Goal: Transaction & Acquisition: Book appointment/travel/reservation

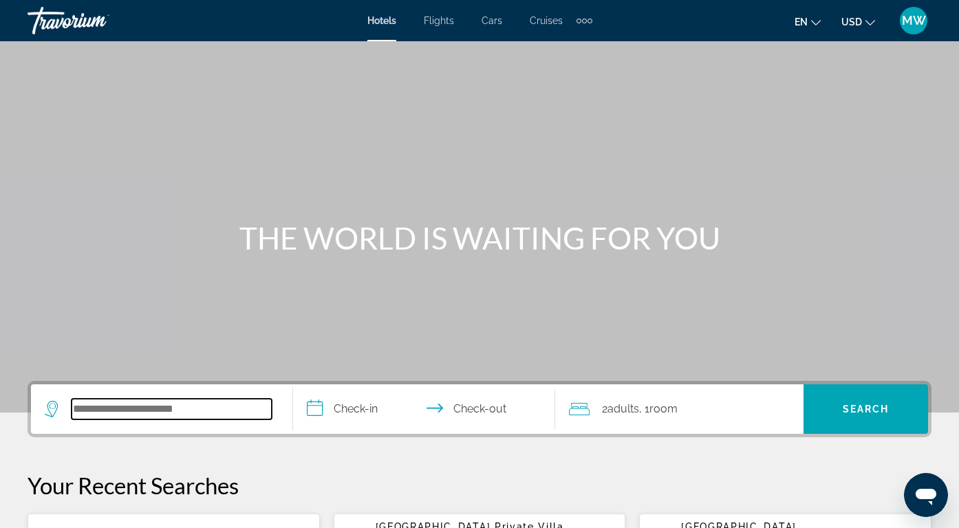
click at [171, 405] on input "Search hotel destination" at bounding box center [172, 409] width 200 height 21
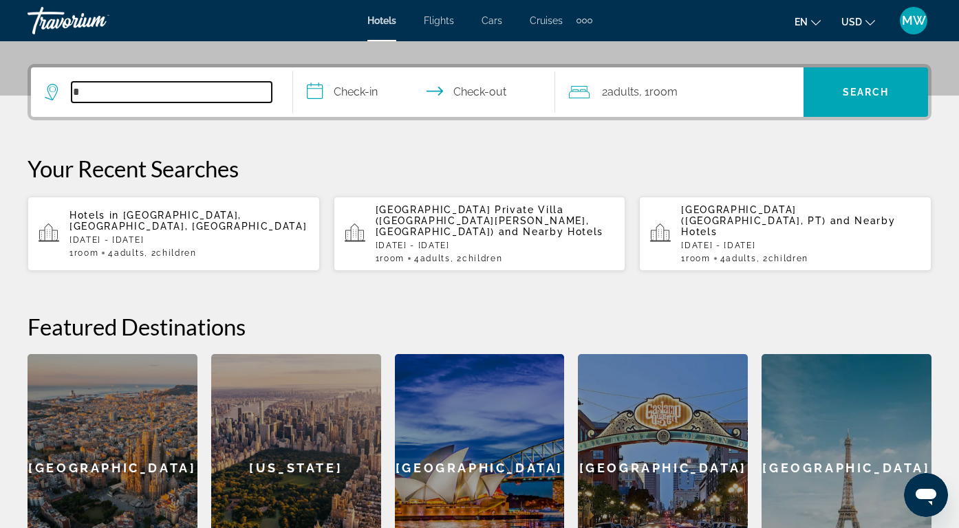
scroll to position [336, 0]
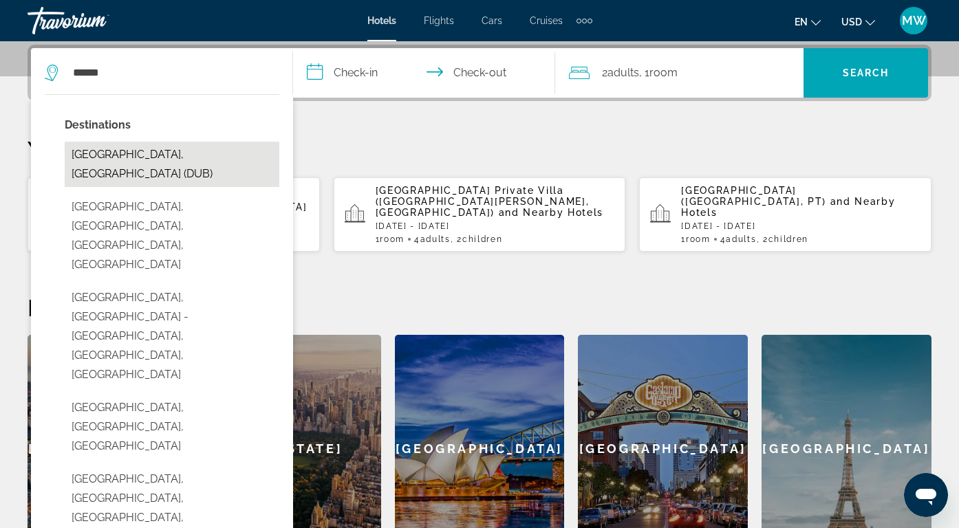
click at [172, 149] on button "[GEOGRAPHIC_DATA], [GEOGRAPHIC_DATA] (DUB)" at bounding box center [172, 164] width 215 height 45
type input "**********"
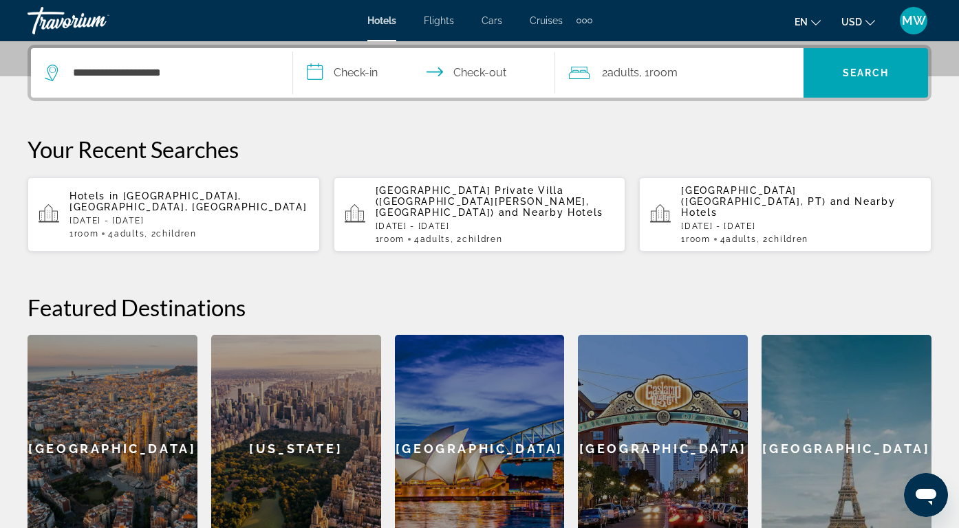
click at [384, 76] on input "**********" at bounding box center [427, 75] width 268 height 54
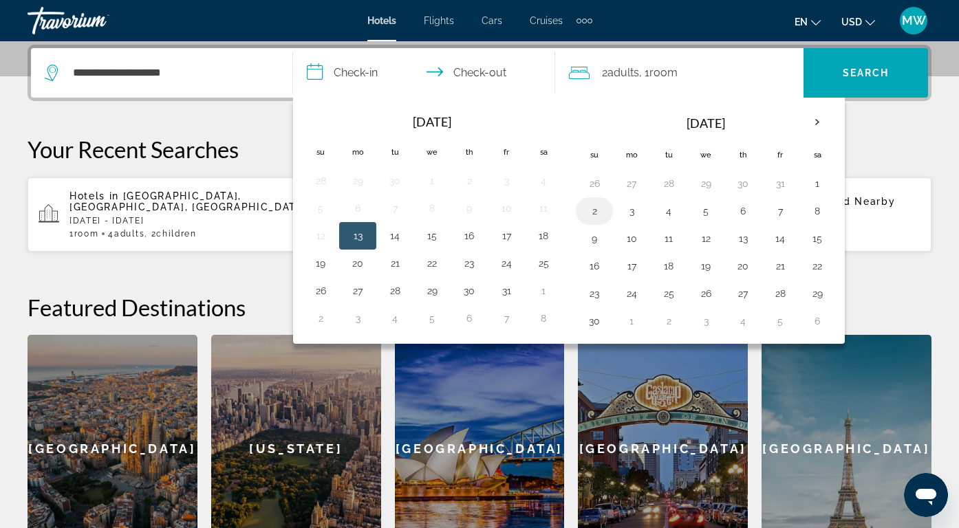
click at [601, 214] on button "2" at bounding box center [595, 211] width 22 height 19
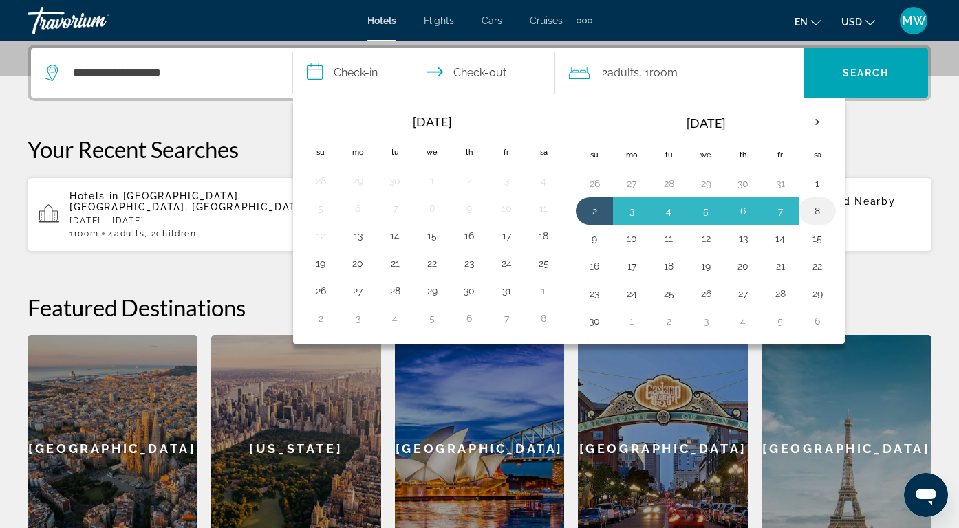
click at [817, 212] on button "8" at bounding box center [817, 211] width 22 height 19
type input "**********"
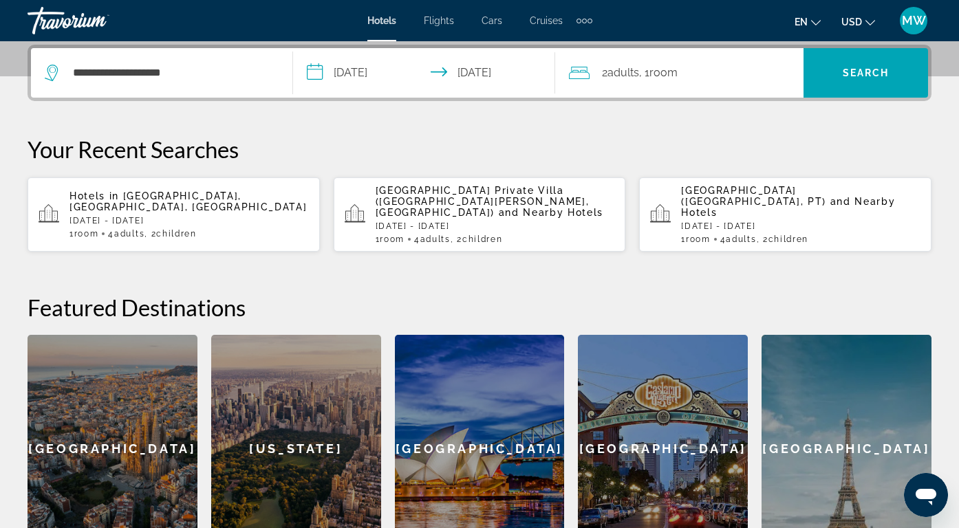
click at [734, 80] on div "2 Adult Adults , 1 Room rooms" at bounding box center [686, 72] width 235 height 19
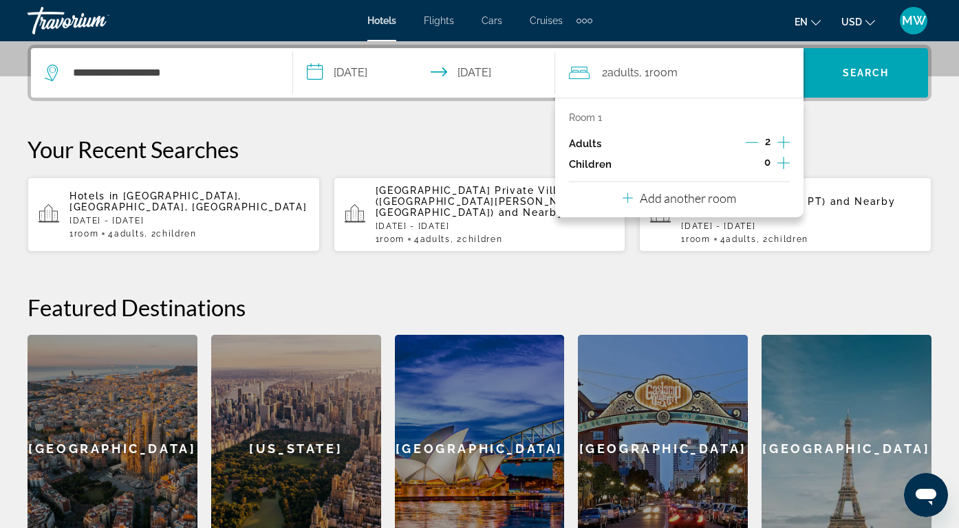
click at [784, 167] on icon "Increment children" at bounding box center [784, 163] width 12 height 12
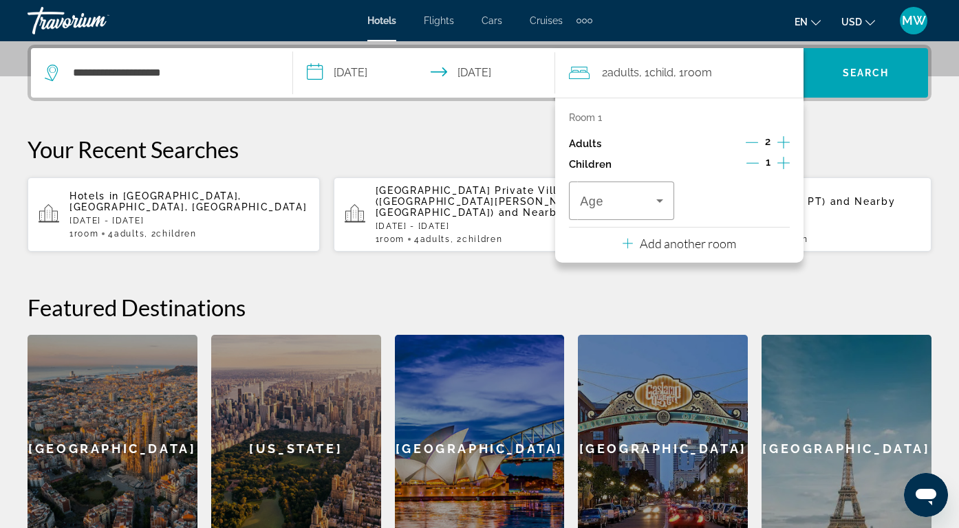
click at [784, 167] on icon "Increment children" at bounding box center [784, 163] width 12 height 12
click at [665, 199] on icon "Travelers: 2 adults, 2 children" at bounding box center [660, 201] width 17 height 17
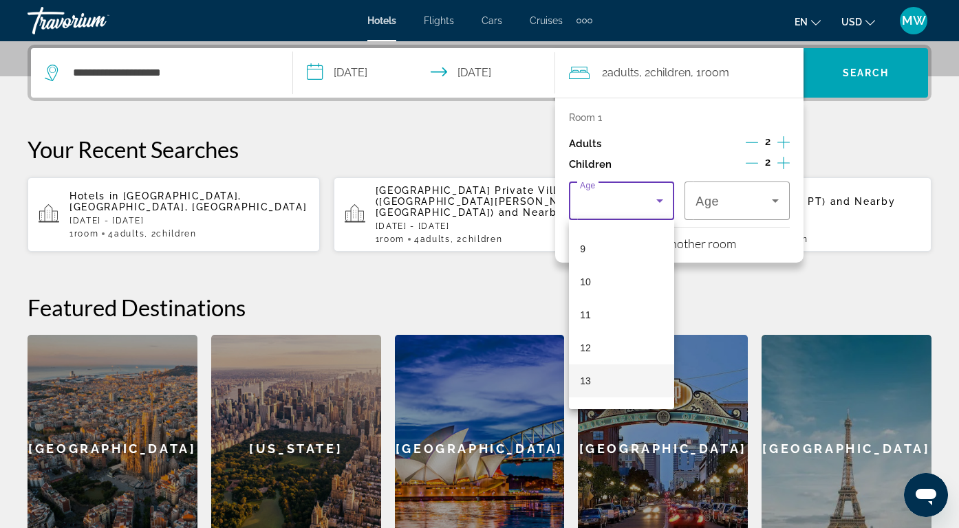
scroll to position [289, 0]
click at [633, 290] on mat-option "10" at bounding box center [621, 283] width 105 height 33
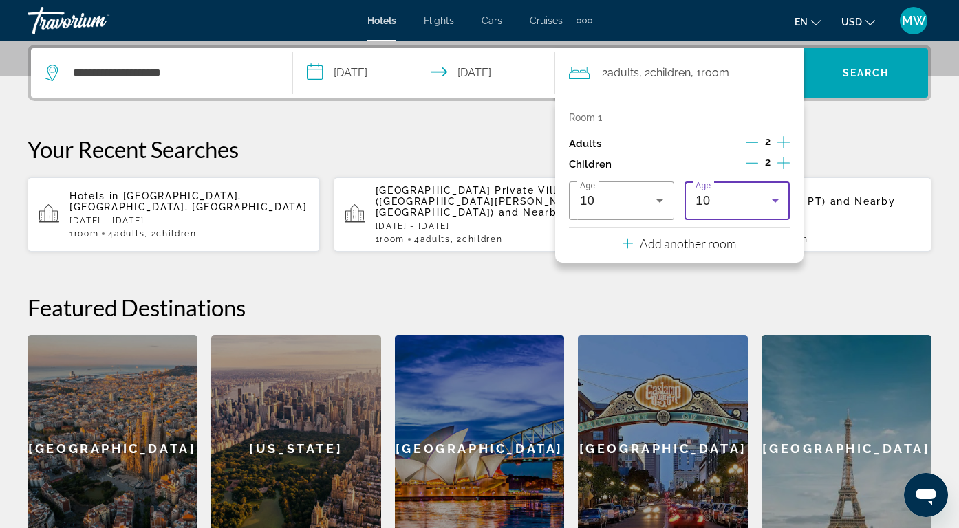
click at [779, 193] on icon "Travelers: 2 adults, 2 children" at bounding box center [775, 201] width 17 height 17
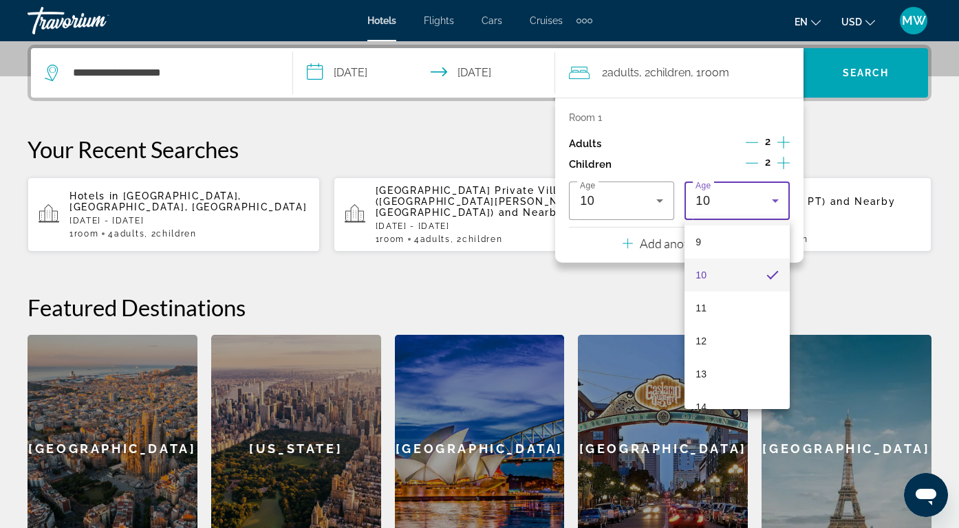
scroll to position [298, 0]
click at [739, 190] on div at bounding box center [479, 264] width 959 height 528
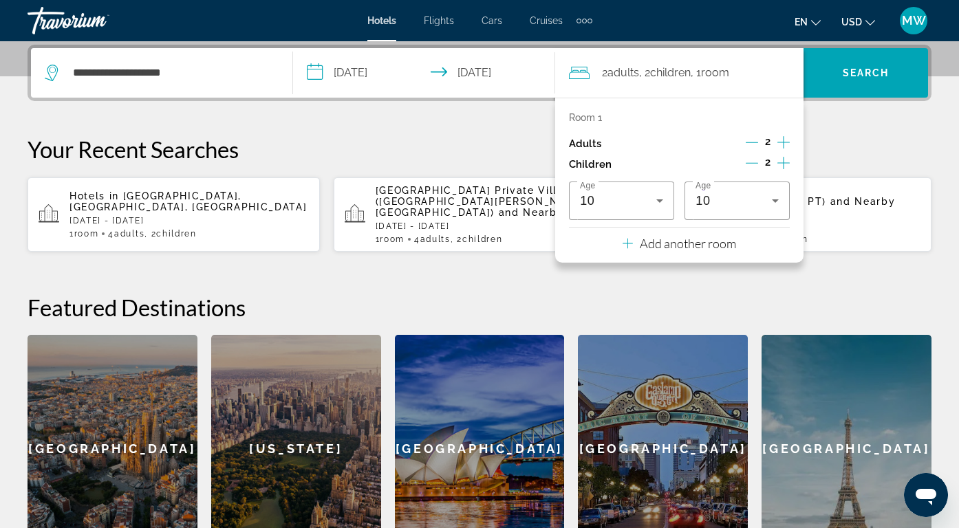
click at [872, 161] on p "Your Recent Searches" at bounding box center [480, 150] width 904 height 28
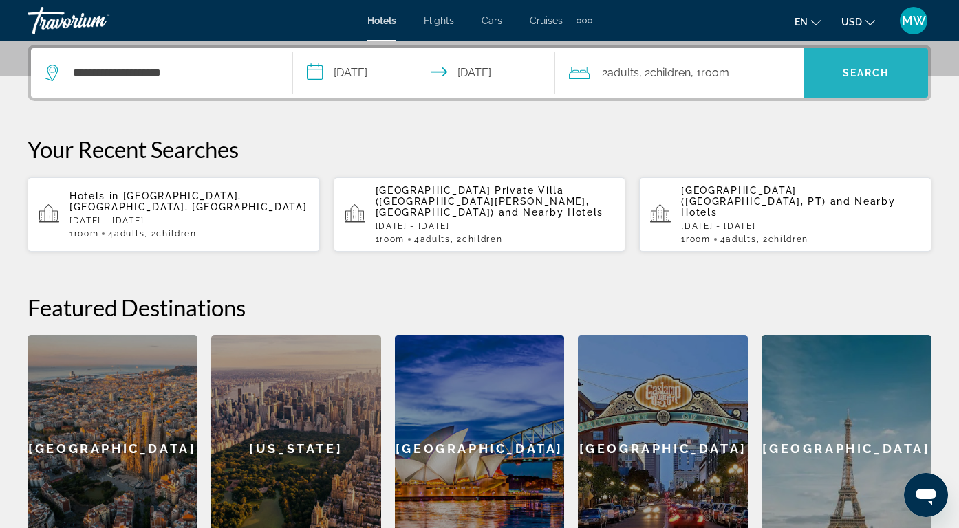
click at [872, 58] on span "Search" at bounding box center [866, 72] width 125 height 33
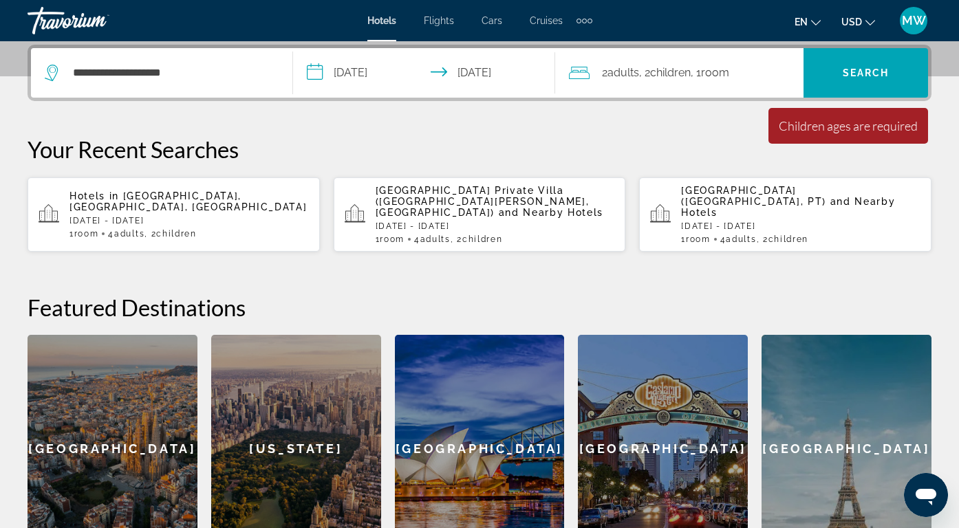
click at [831, 121] on div "Children ages are required" at bounding box center [848, 125] width 139 height 15
click at [708, 100] on div "**********" at bounding box center [480, 73] width 904 height 56
click at [704, 67] on span ", 1 Room rooms" at bounding box center [710, 72] width 39 height 19
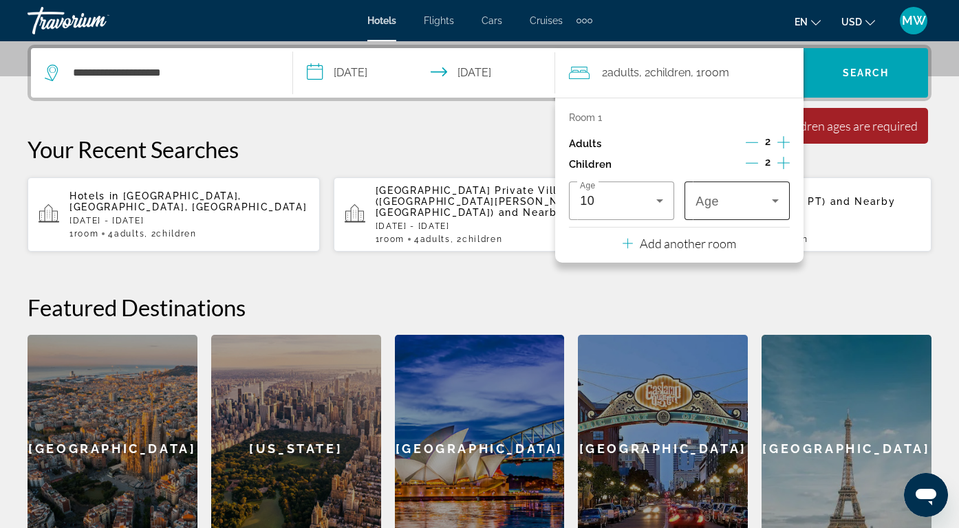
click at [744, 214] on div "Travelers: 2 adults, 2 children" at bounding box center [737, 201] width 83 height 39
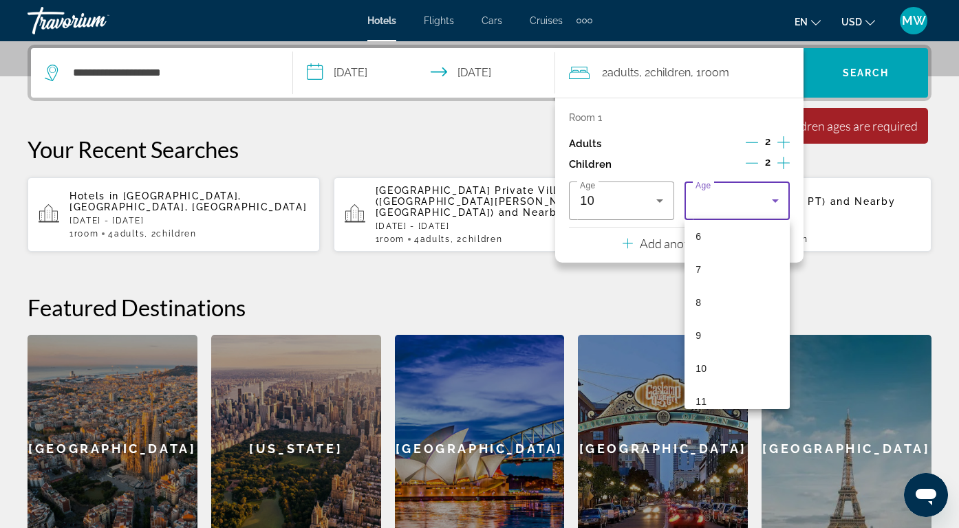
scroll to position [205, 0]
click at [731, 358] on mat-option "10" at bounding box center [737, 367] width 105 height 33
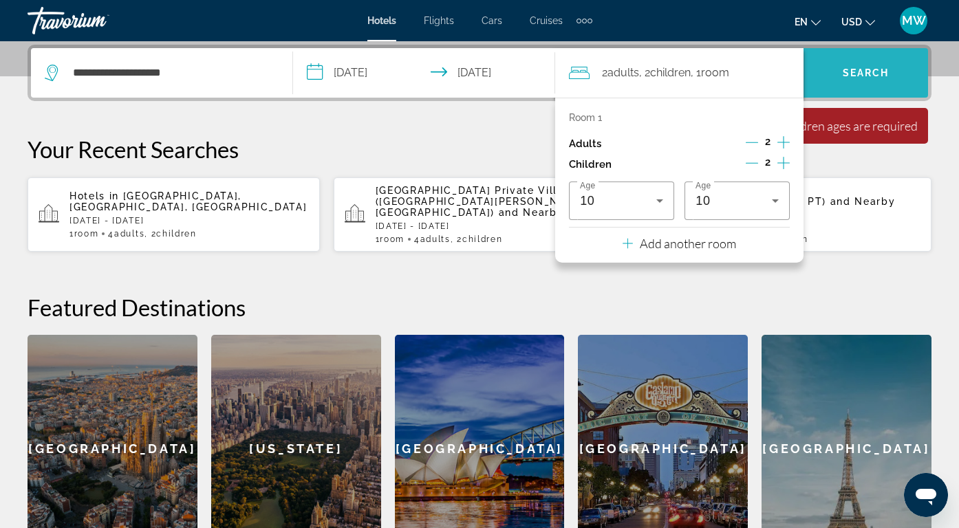
click at [862, 85] on span "Search" at bounding box center [866, 72] width 125 height 33
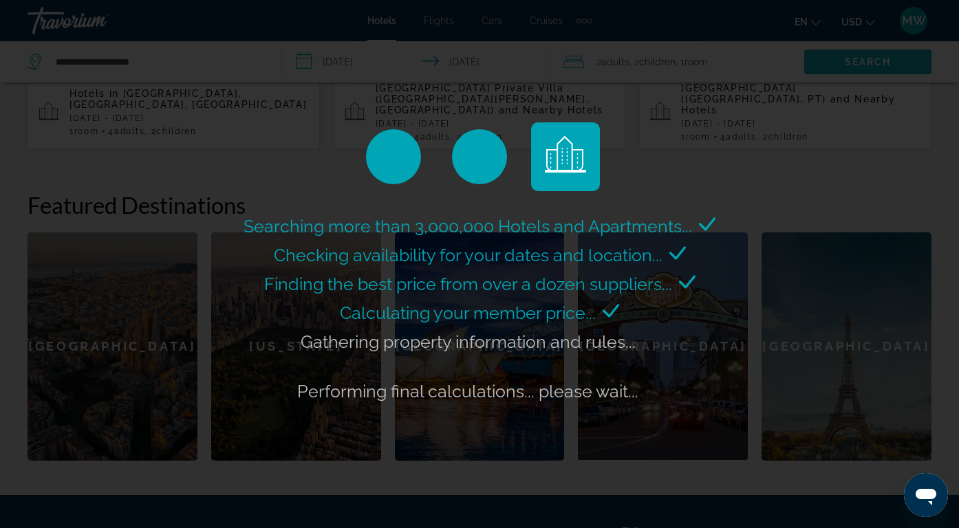
scroll to position [441, 0]
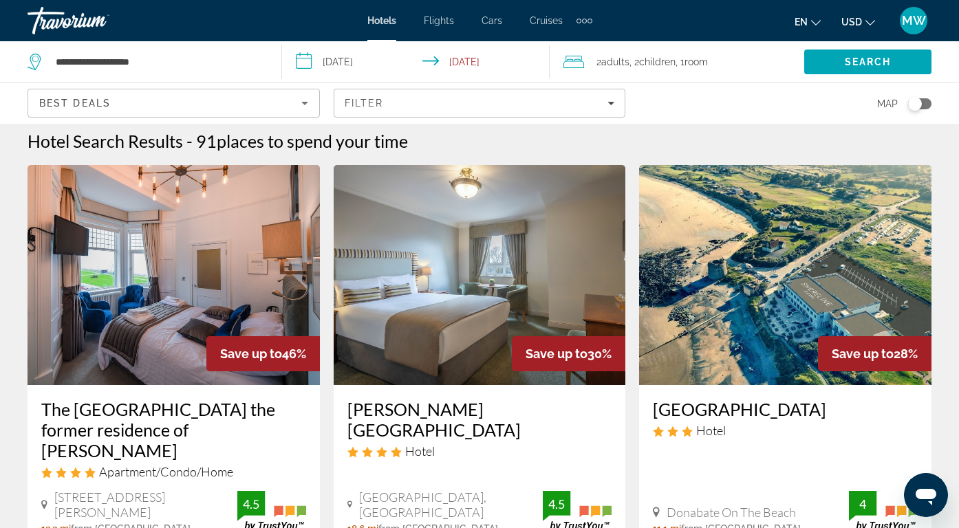
scroll to position [6, 0]
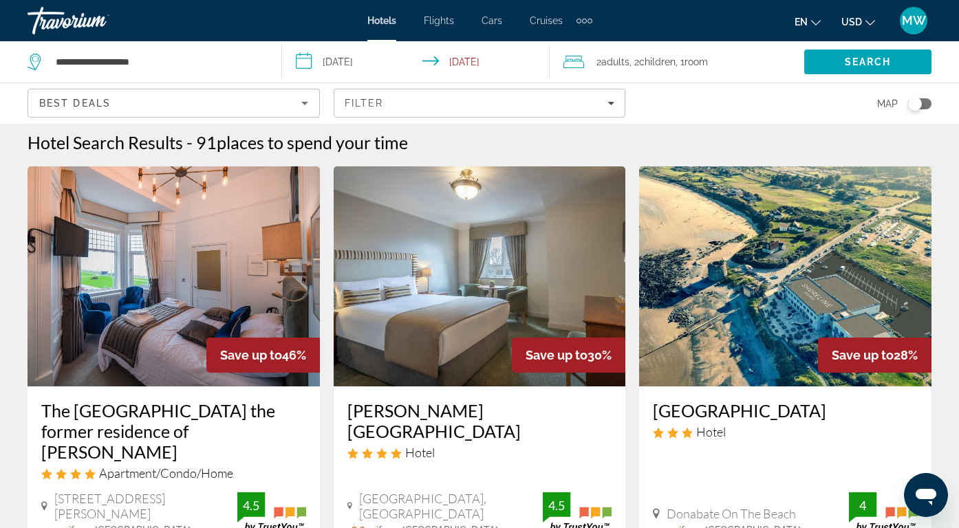
click at [284, 102] on div "Best Deals" at bounding box center [170, 103] width 262 height 17
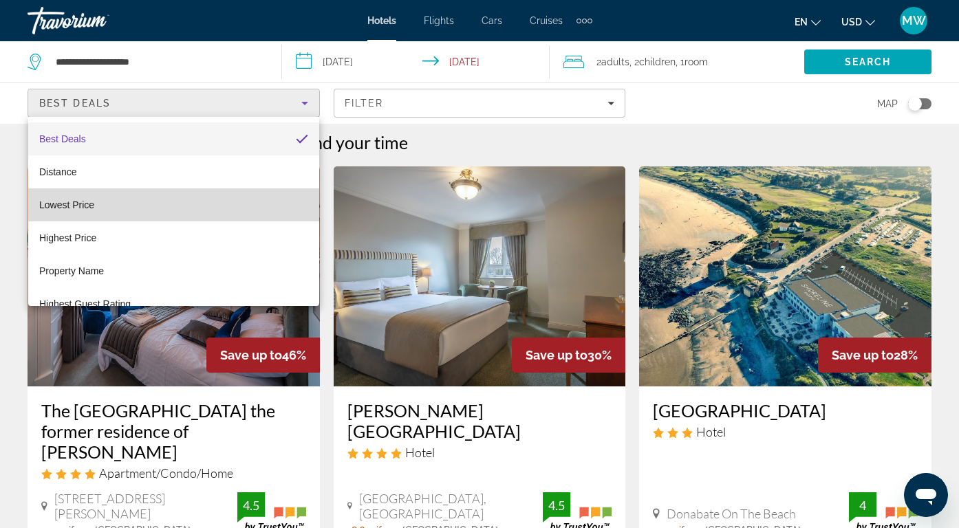
click at [273, 192] on mat-option "Lowest Price" at bounding box center [173, 205] width 291 height 33
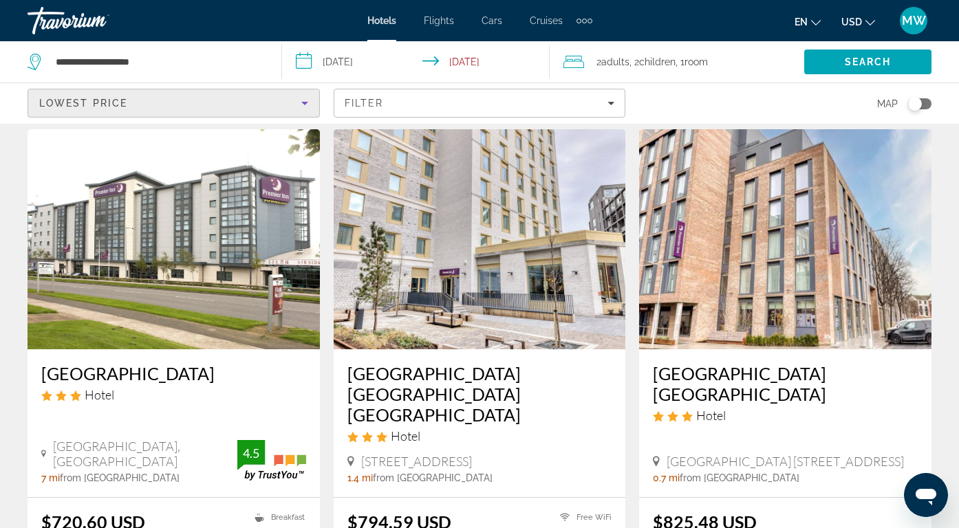
scroll to position [50, 0]
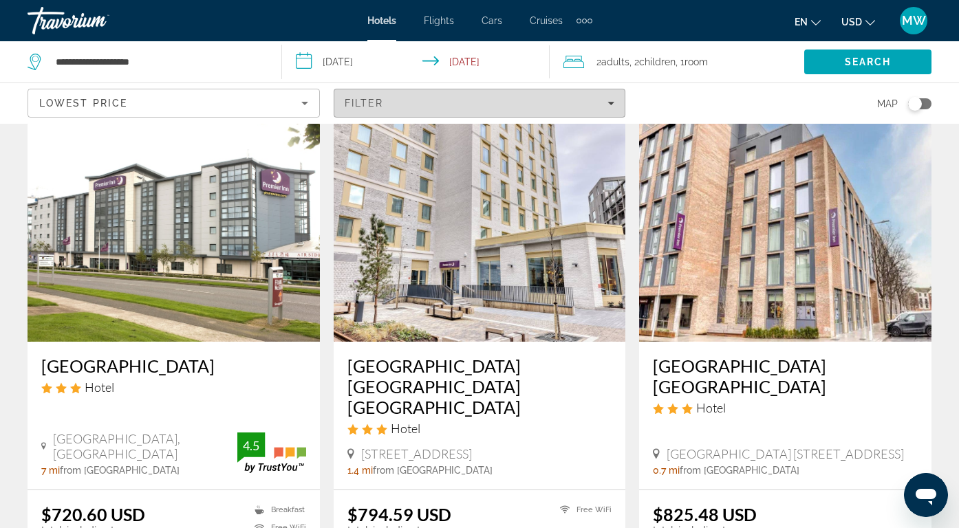
click at [343, 98] on span "Filters" at bounding box center [479, 103] width 291 height 33
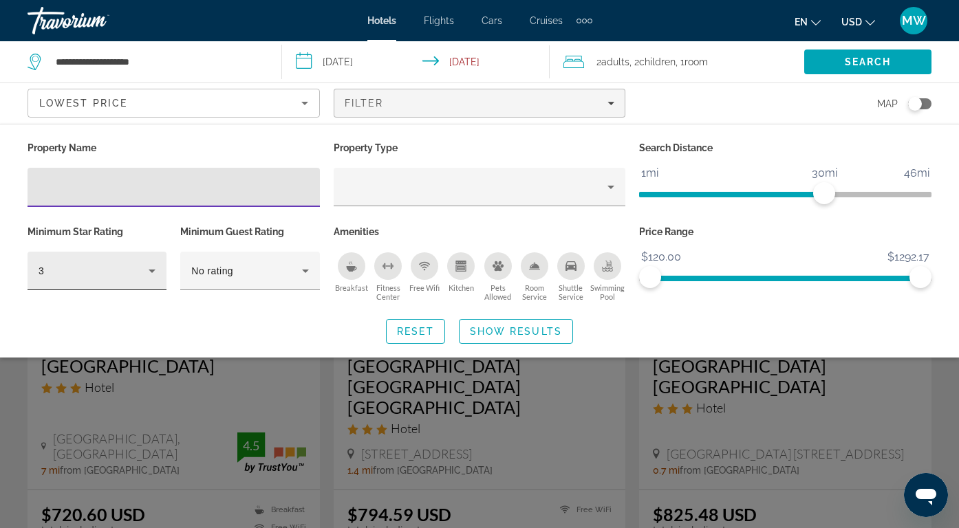
click at [144, 266] on icon "Hotel Filters" at bounding box center [152, 271] width 17 height 17
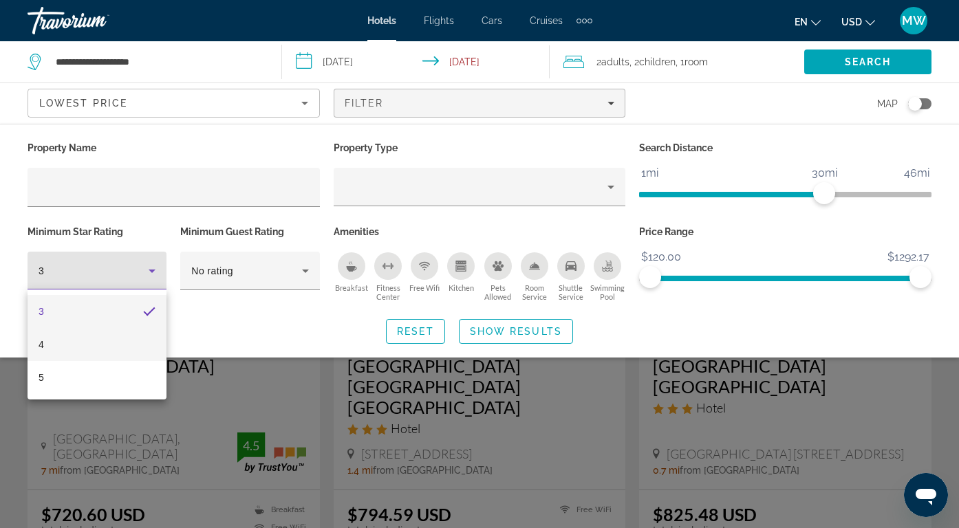
click at [120, 341] on mat-option "4" at bounding box center [97, 344] width 139 height 33
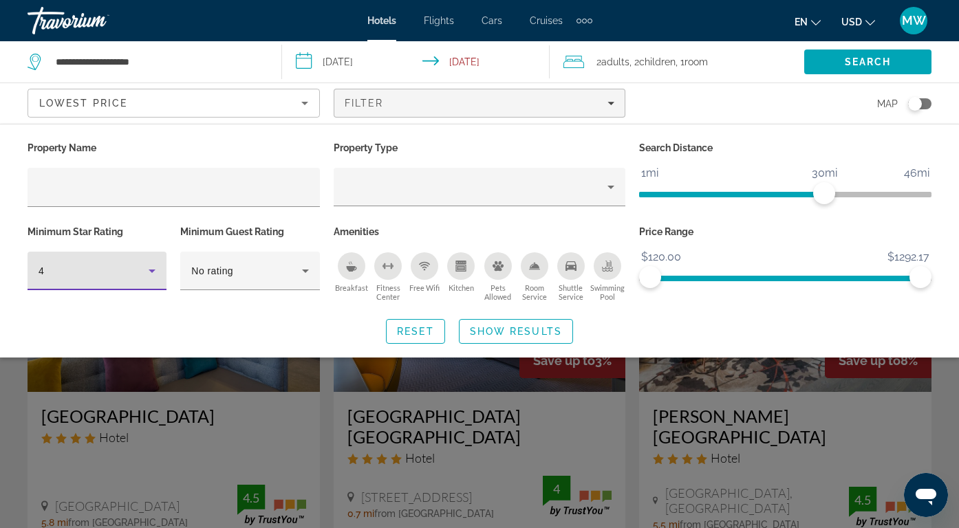
click at [932, 392] on div "Search widget" at bounding box center [479, 367] width 959 height 322
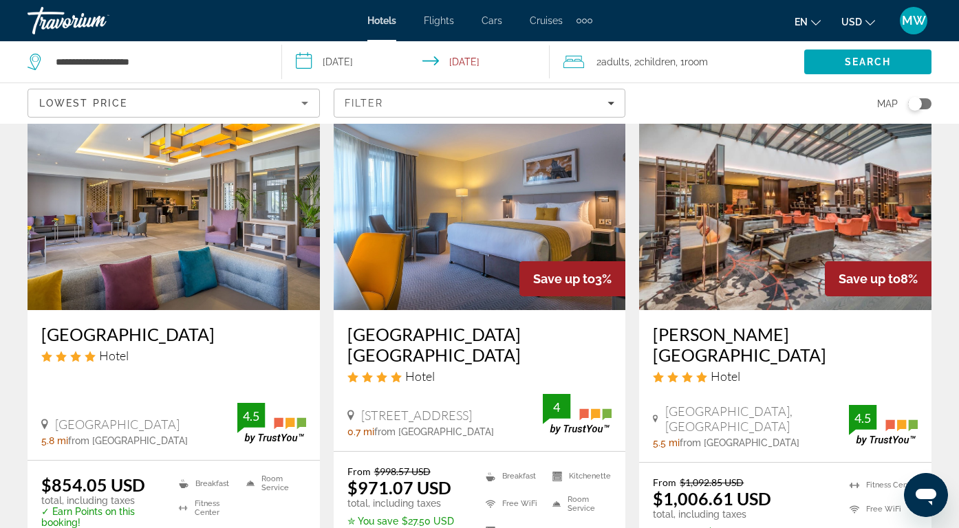
scroll to position [81, 0]
click at [228, 254] on img "Main content" at bounding box center [174, 201] width 292 height 220
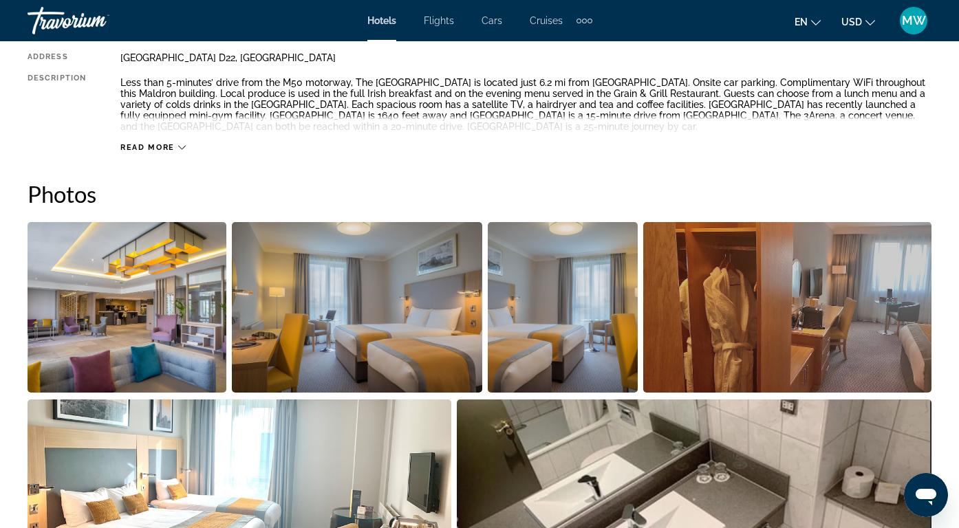
scroll to position [773, 0]
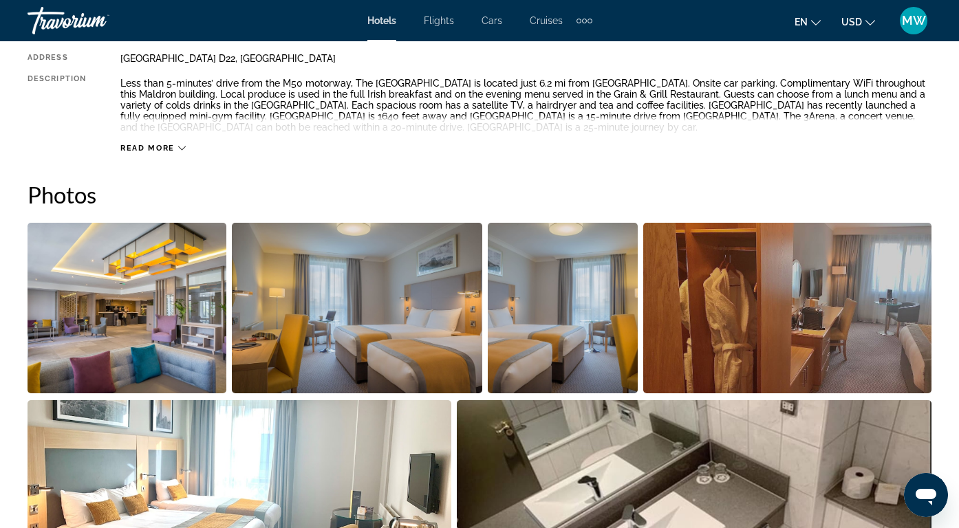
click at [212, 277] on img "Open full-screen image slider" at bounding box center [127, 308] width 199 height 171
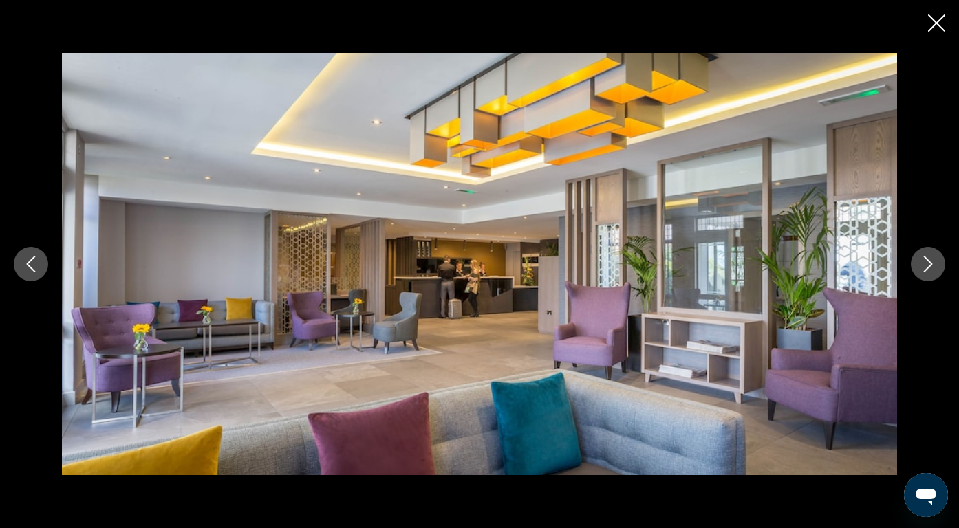
click at [934, 266] on icon "Next image" at bounding box center [928, 264] width 17 height 17
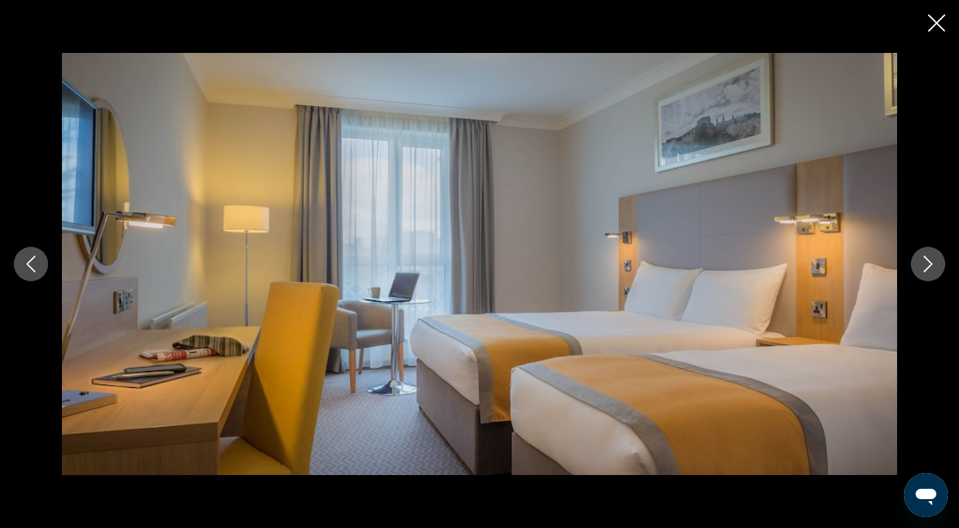
click at [934, 266] on icon "Next image" at bounding box center [928, 264] width 17 height 17
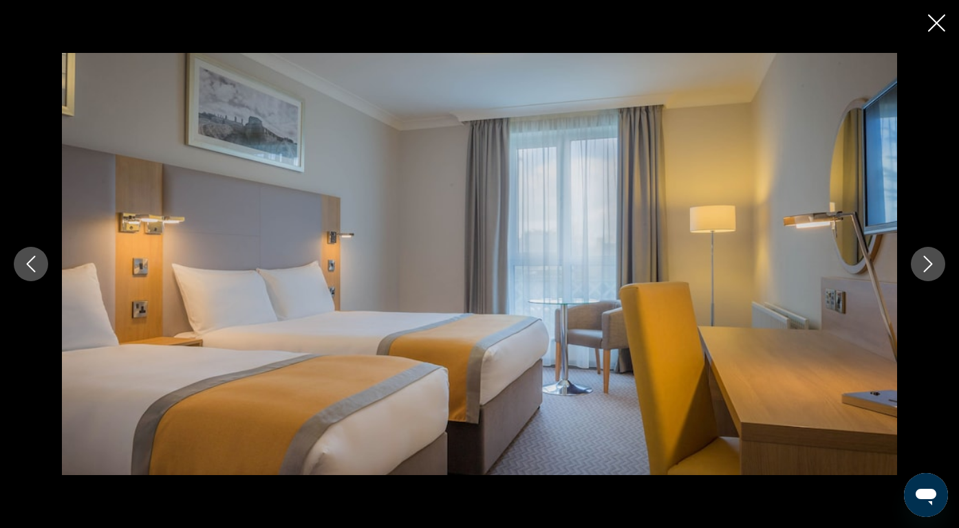
click at [934, 266] on icon "Next image" at bounding box center [928, 264] width 17 height 17
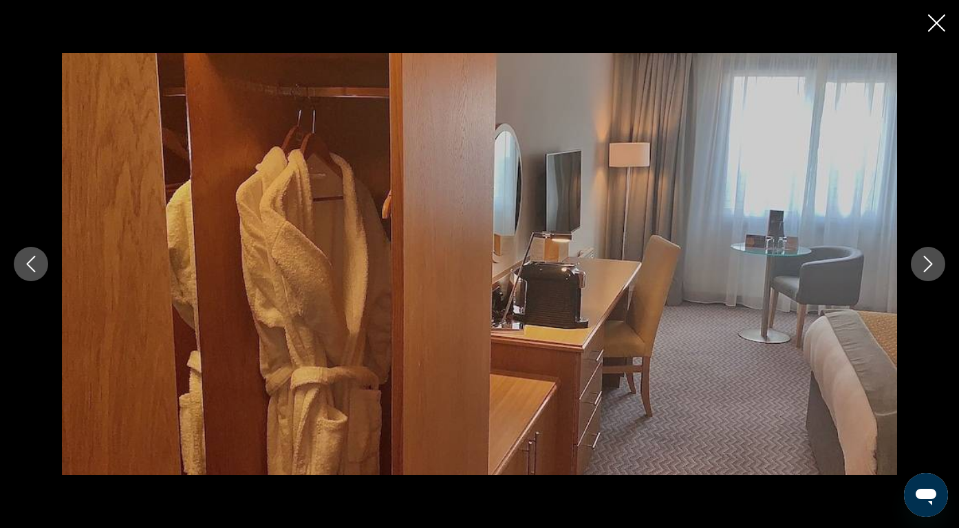
click at [934, 266] on icon "Next image" at bounding box center [928, 264] width 17 height 17
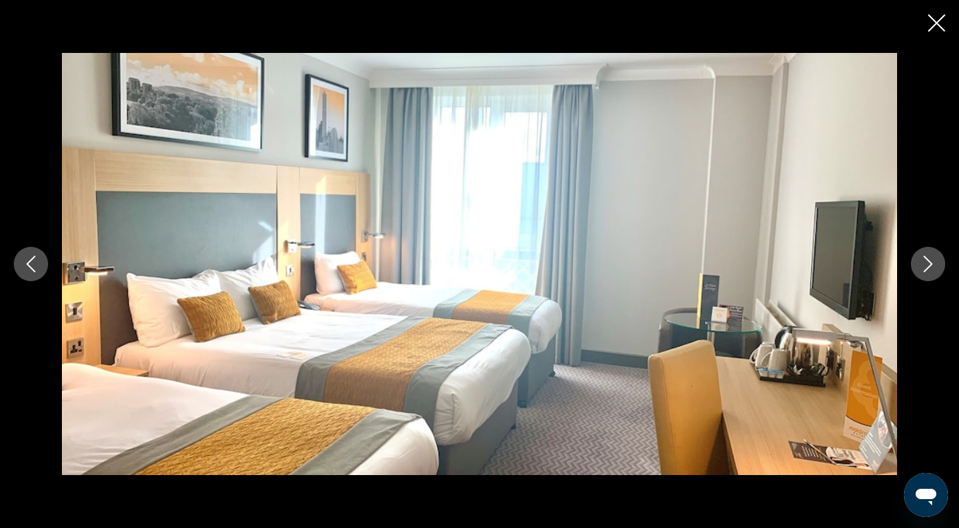
click at [934, 266] on icon "Next image" at bounding box center [928, 264] width 17 height 17
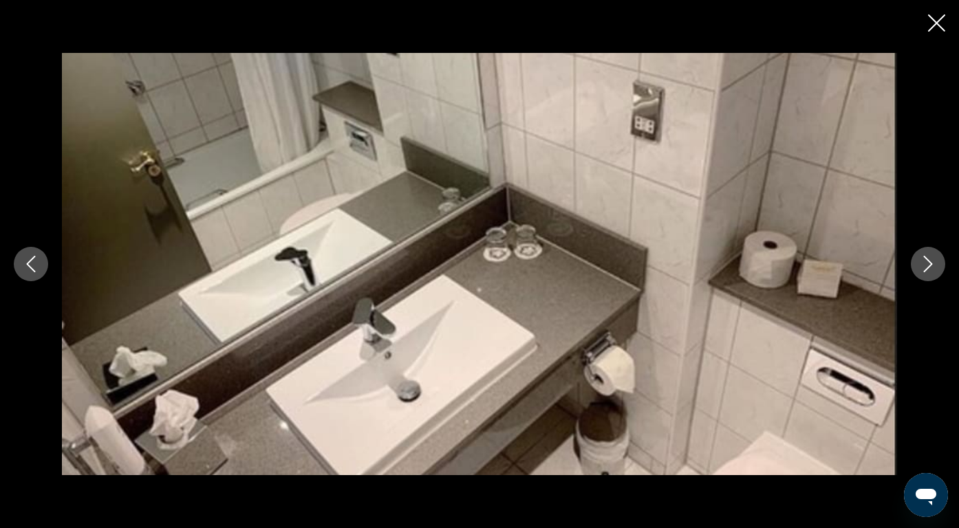
click at [934, 266] on icon "Next image" at bounding box center [928, 264] width 17 height 17
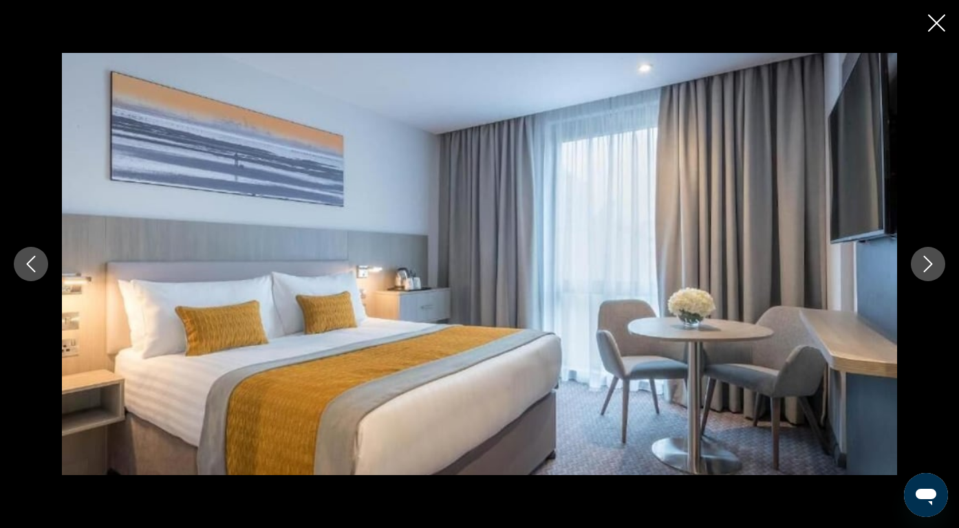
click at [934, 266] on icon "Next image" at bounding box center [928, 264] width 17 height 17
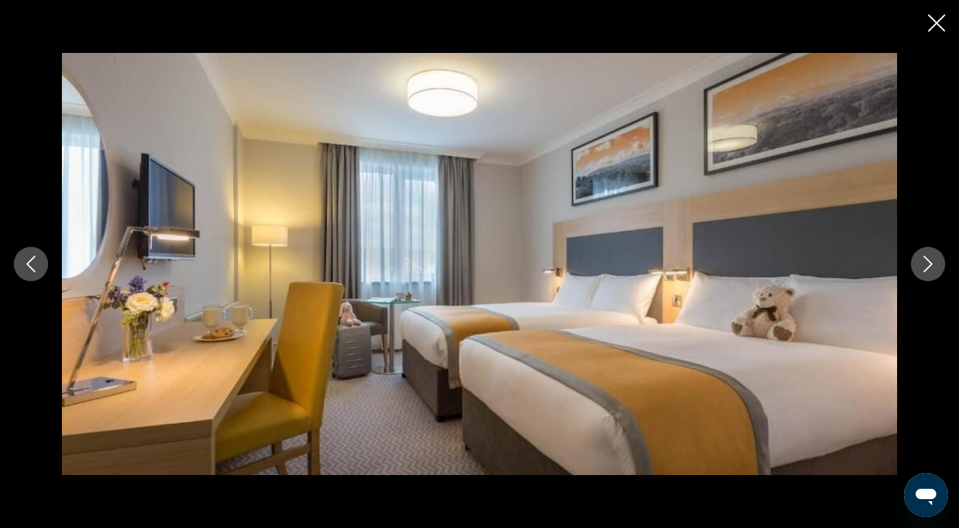
click at [934, 266] on icon "Next image" at bounding box center [928, 264] width 17 height 17
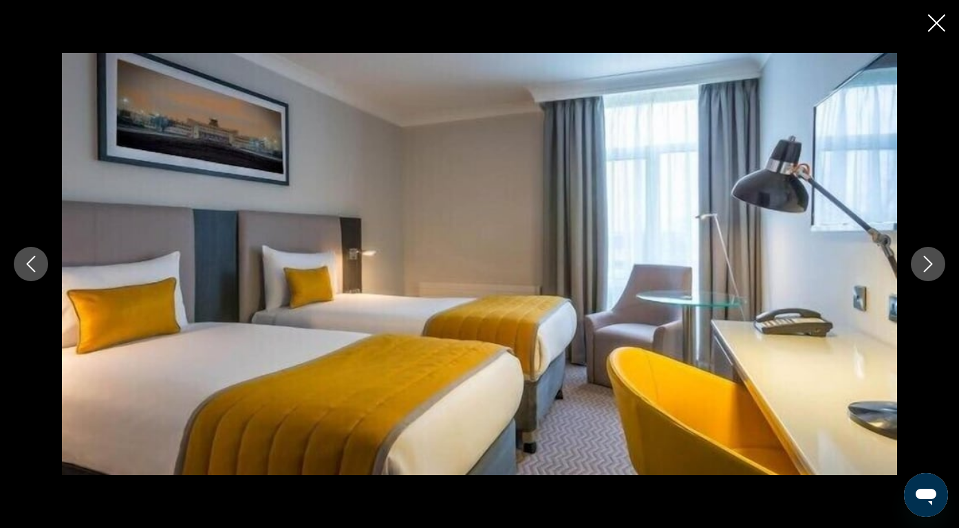
click at [934, 265] on icon "Next image" at bounding box center [928, 264] width 17 height 17
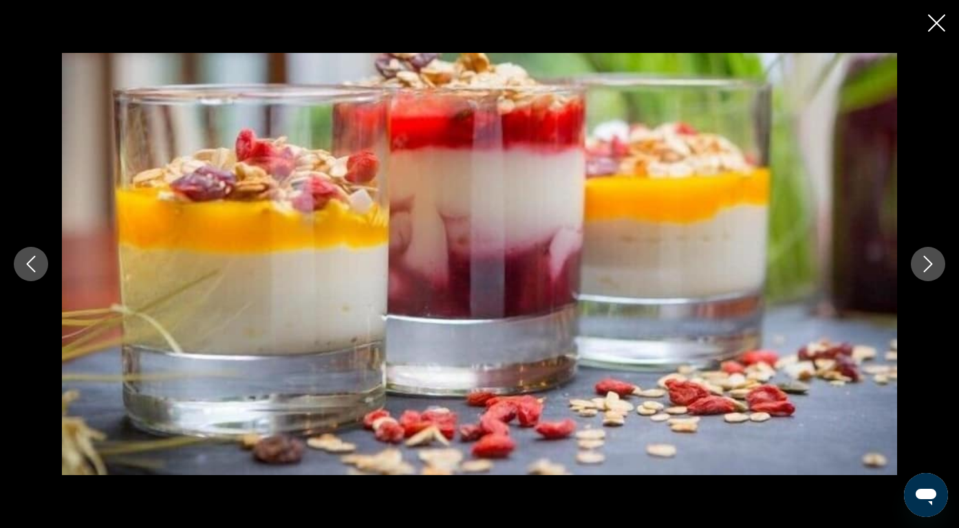
click at [934, 268] on icon "Next image" at bounding box center [928, 264] width 17 height 17
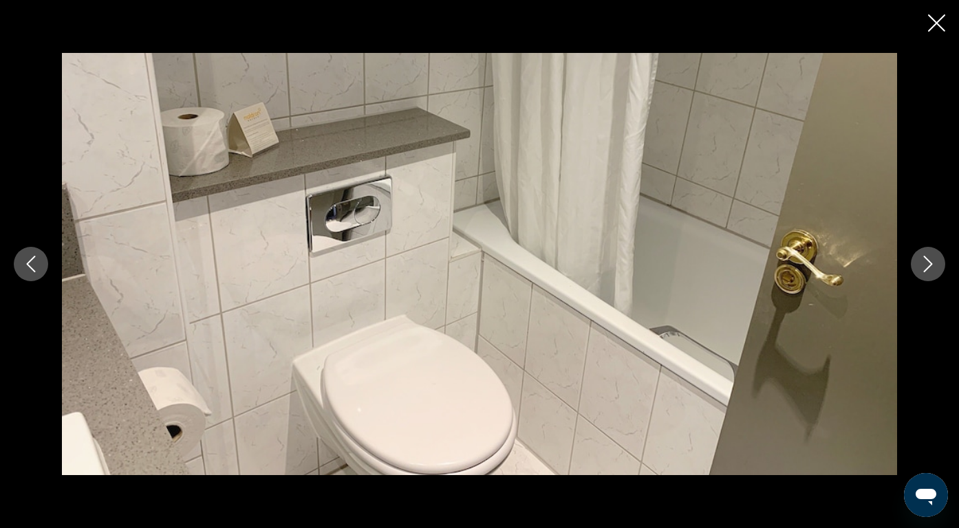
click at [934, 268] on icon "Next image" at bounding box center [928, 264] width 17 height 17
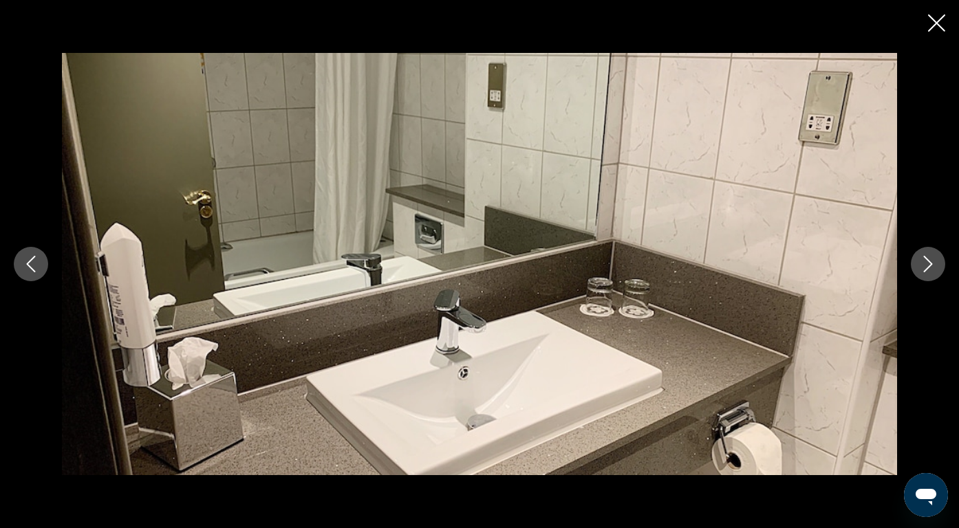
click at [934, 268] on icon "Next image" at bounding box center [928, 264] width 17 height 17
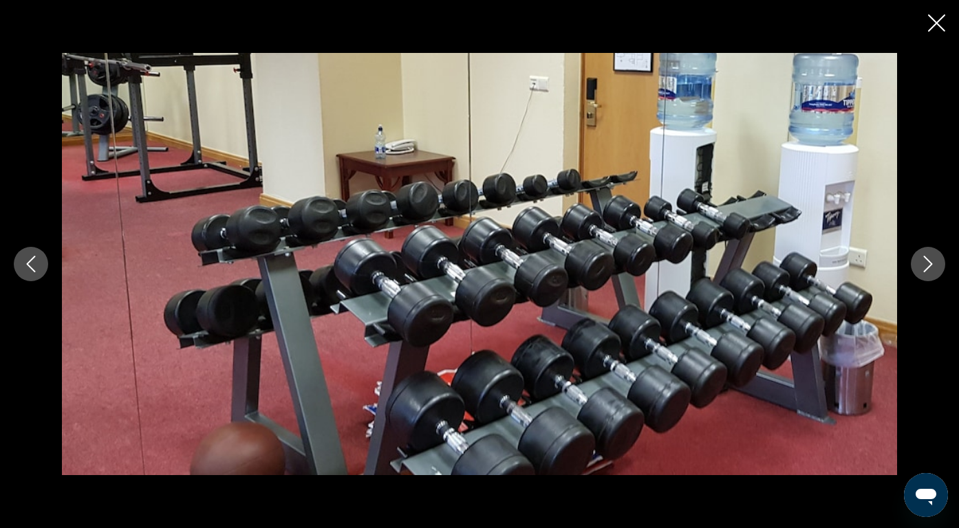
click at [934, 268] on icon "Next image" at bounding box center [928, 264] width 17 height 17
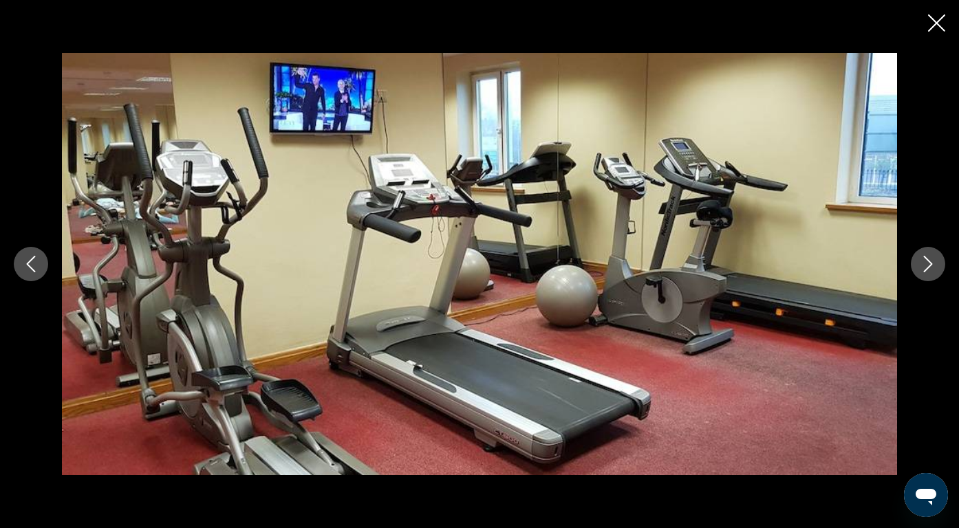
click at [934, 268] on icon "Next image" at bounding box center [928, 264] width 17 height 17
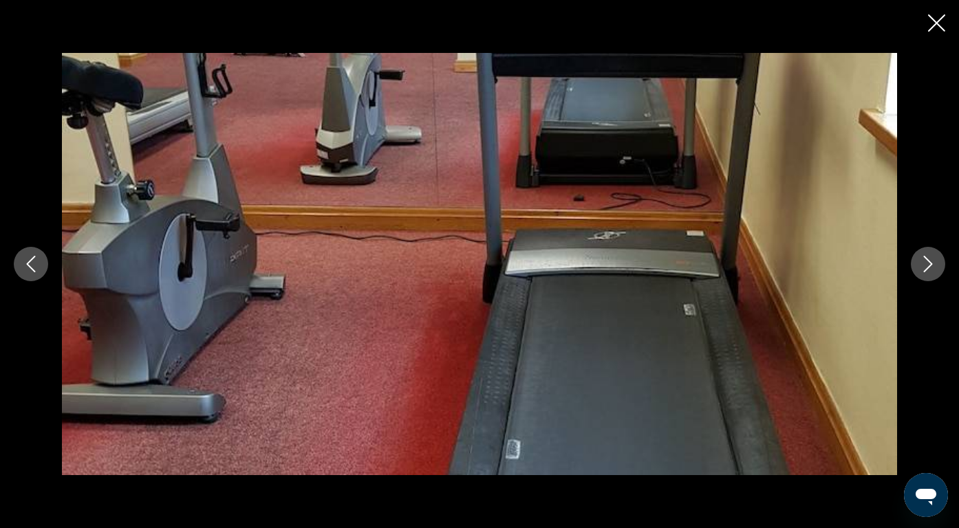
click at [934, 268] on icon "Next image" at bounding box center [928, 264] width 17 height 17
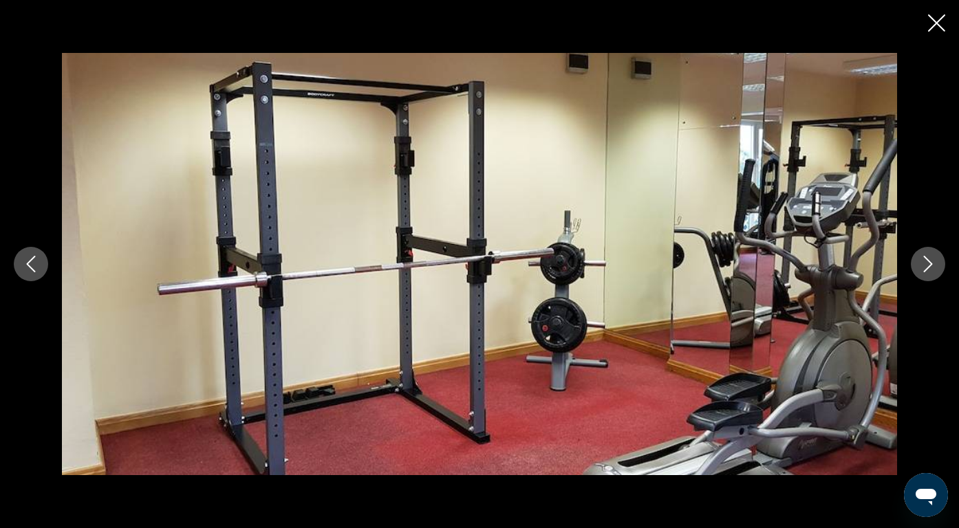
click at [934, 268] on icon "Next image" at bounding box center [928, 264] width 17 height 17
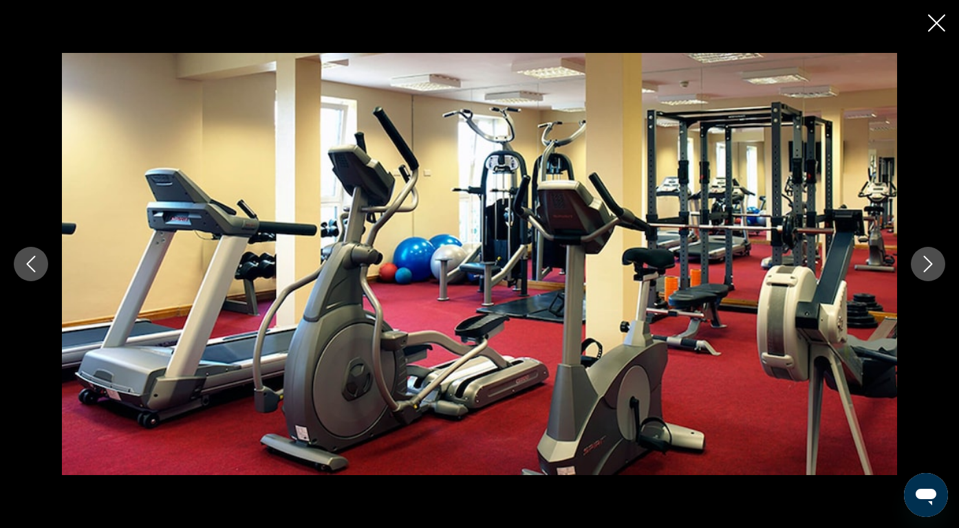
click at [934, 268] on icon "Next image" at bounding box center [928, 264] width 17 height 17
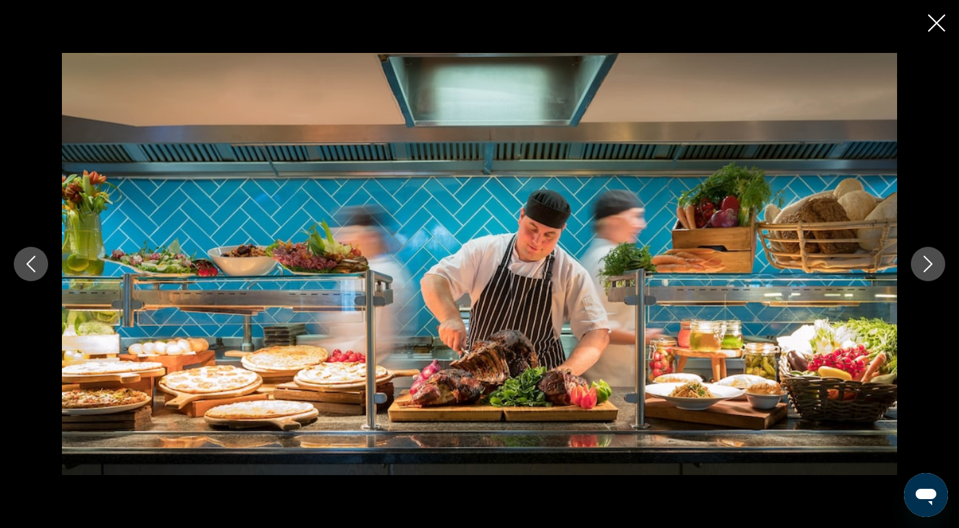
click at [934, 267] on icon "Next image" at bounding box center [928, 264] width 17 height 17
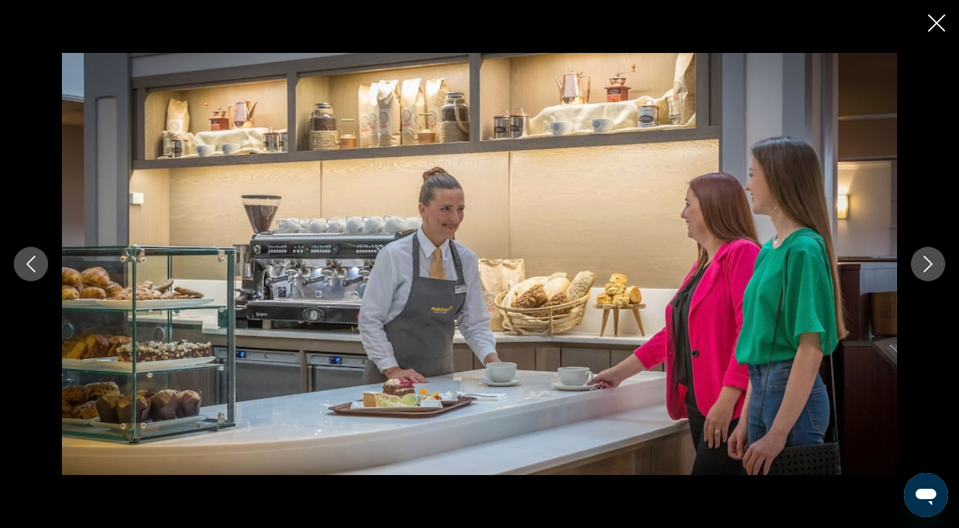
click at [934, 267] on icon "Next image" at bounding box center [928, 264] width 17 height 17
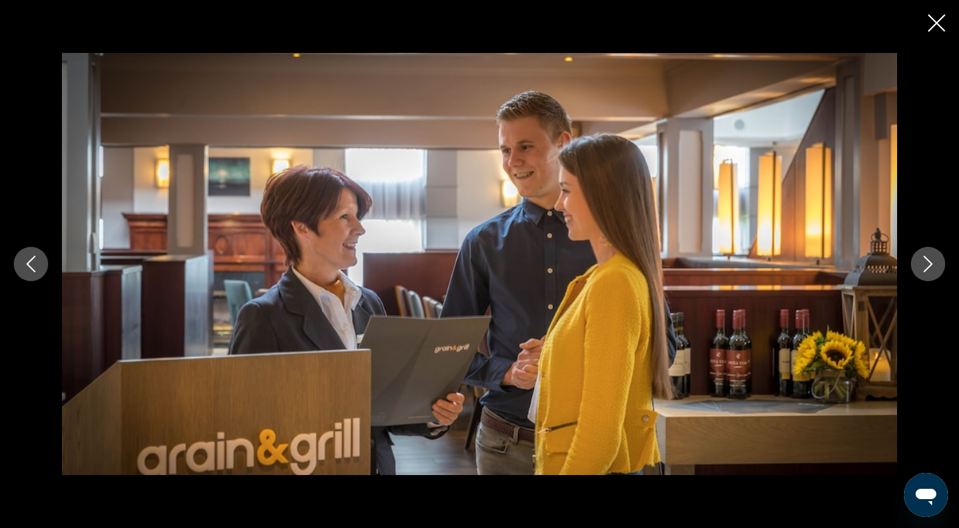
click at [934, 267] on icon "Next image" at bounding box center [928, 264] width 17 height 17
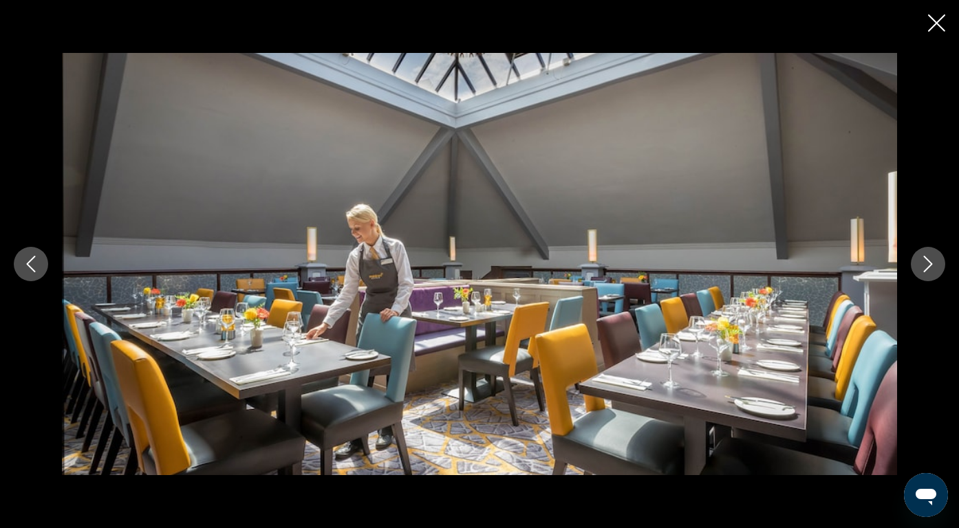
click at [934, 267] on icon "Next image" at bounding box center [928, 264] width 17 height 17
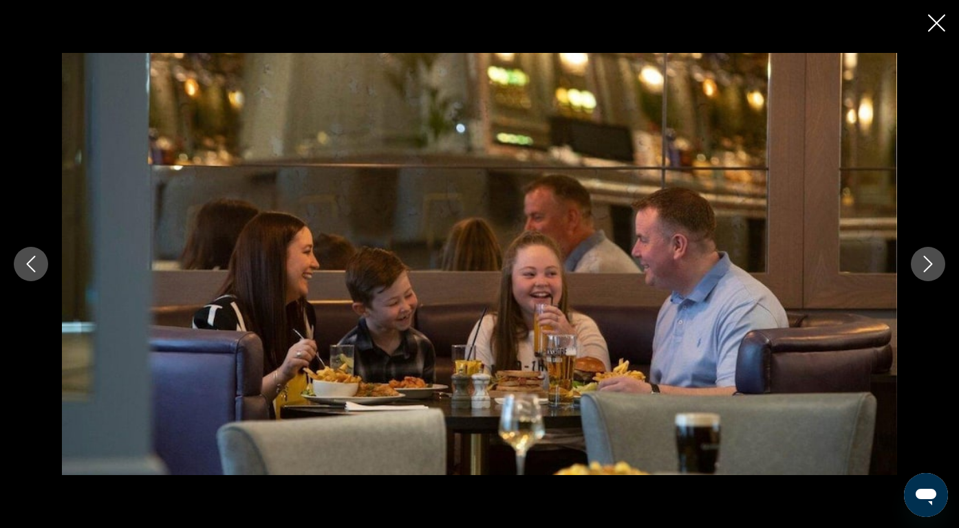
click at [934, 267] on icon "Next image" at bounding box center [928, 264] width 17 height 17
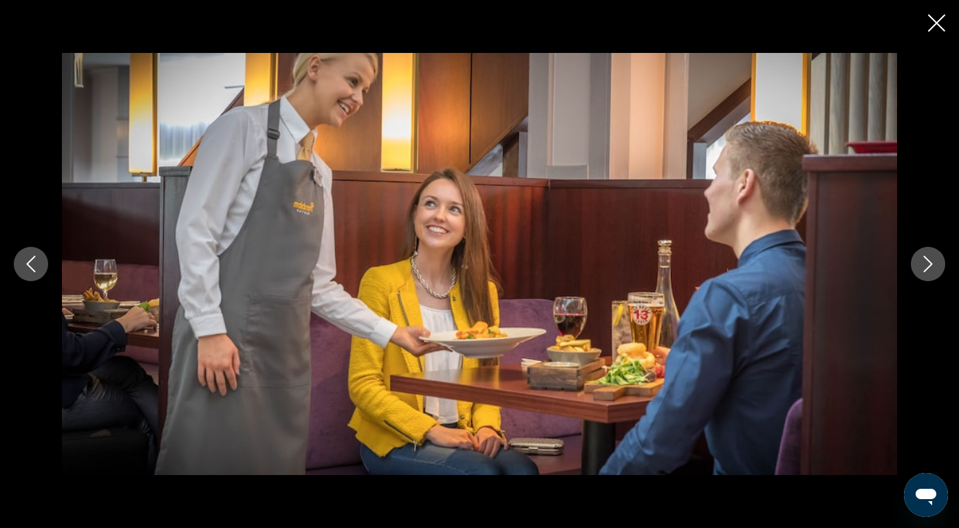
click at [934, 267] on icon "Next image" at bounding box center [928, 264] width 17 height 17
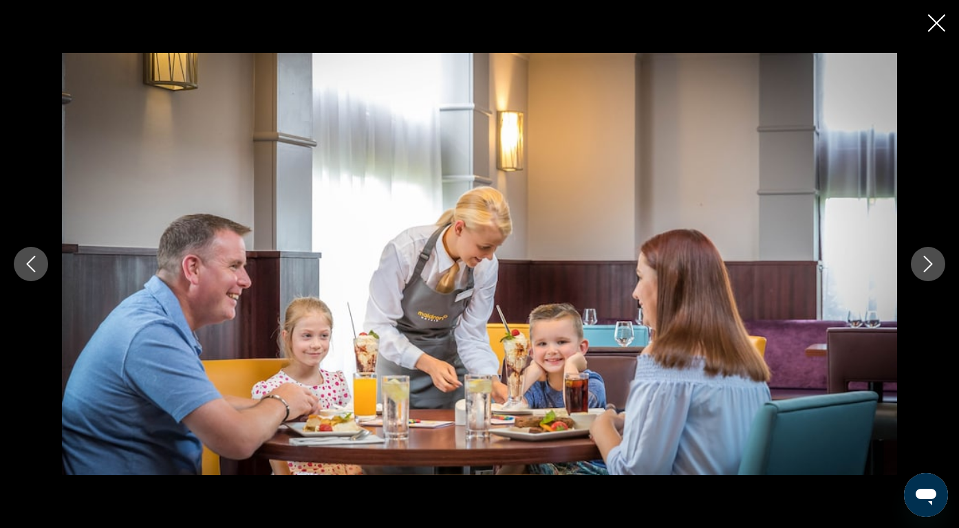
click at [934, 267] on icon "Next image" at bounding box center [928, 264] width 17 height 17
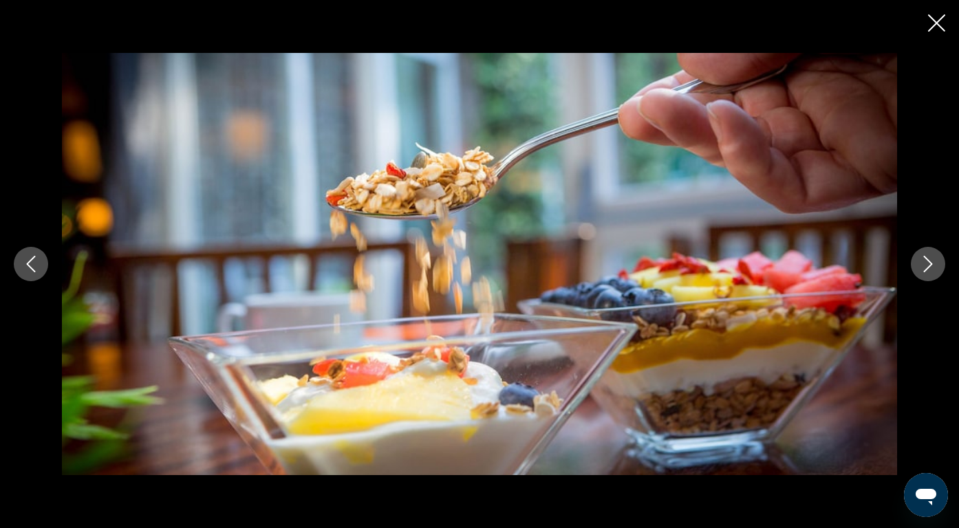
click at [934, 267] on icon "Next image" at bounding box center [928, 264] width 17 height 17
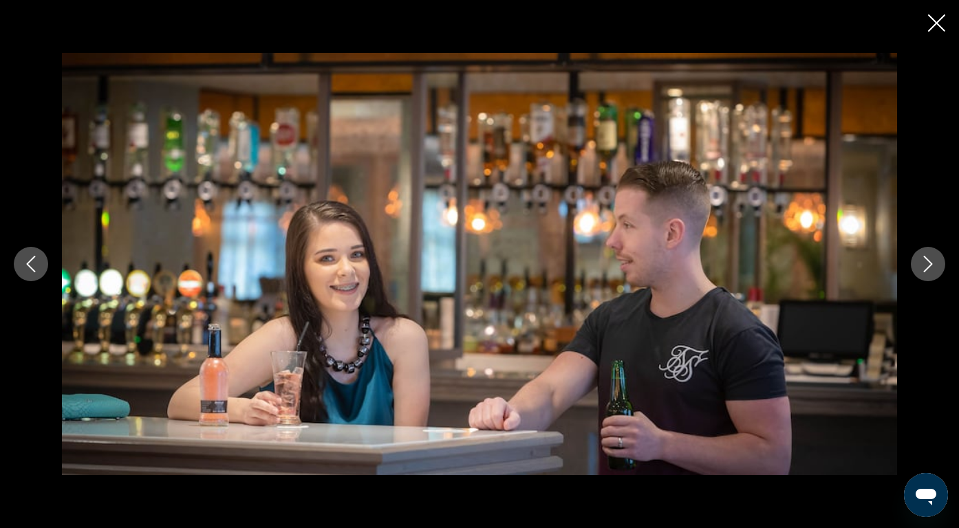
click at [934, 267] on icon "Next image" at bounding box center [928, 264] width 17 height 17
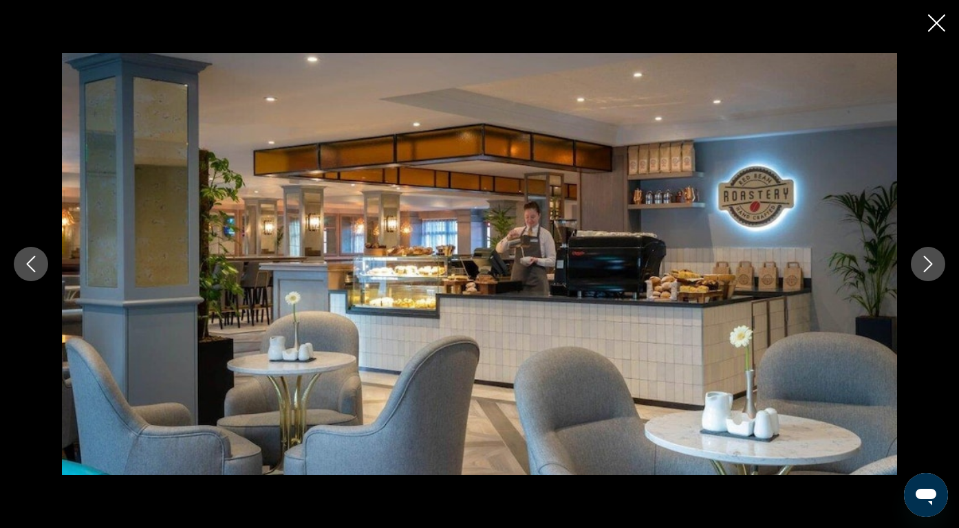
click at [934, 267] on icon "Next image" at bounding box center [928, 264] width 17 height 17
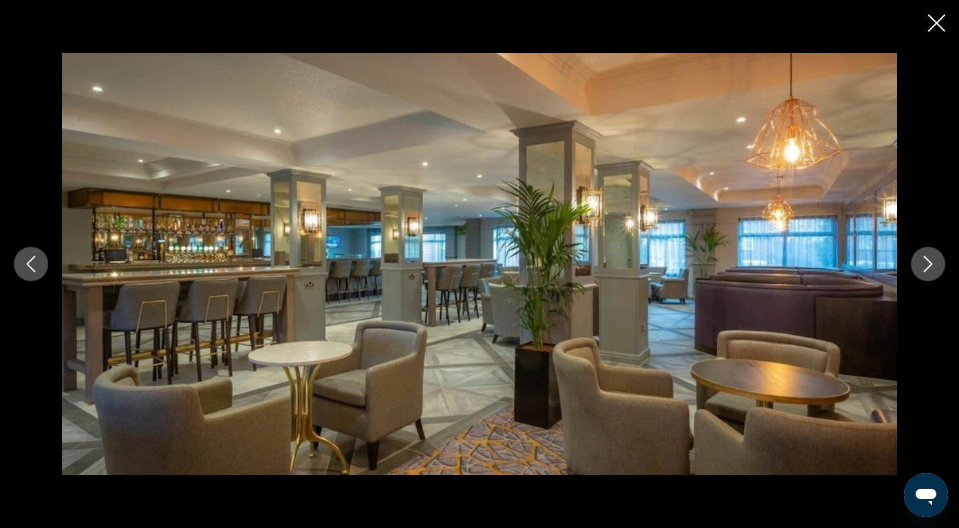
click at [934, 267] on icon "Next image" at bounding box center [928, 264] width 17 height 17
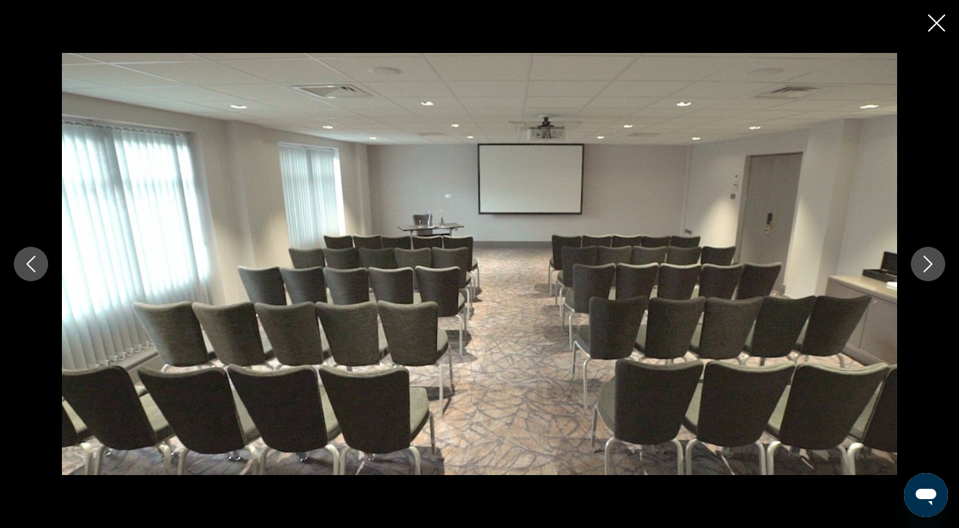
click at [934, 267] on icon "Next image" at bounding box center [928, 264] width 17 height 17
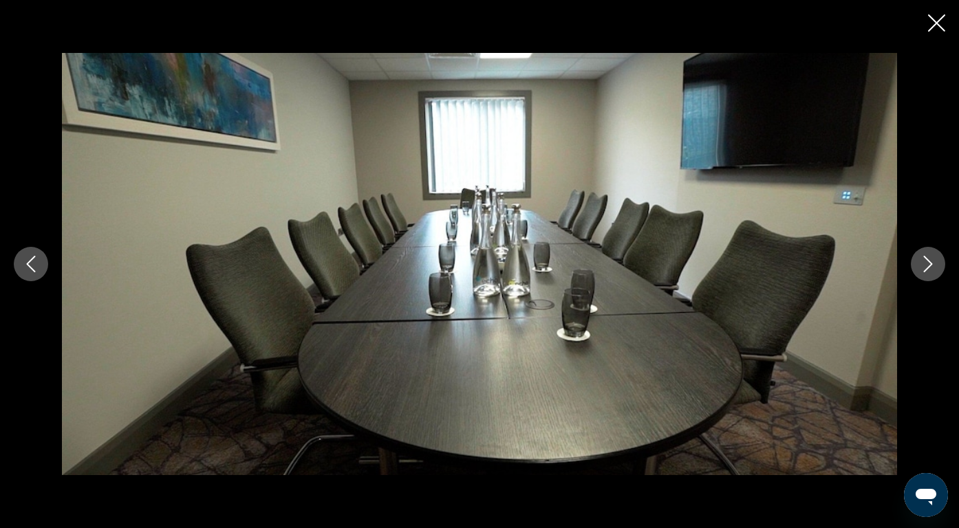
click at [934, 267] on icon "Next image" at bounding box center [928, 264] width 17 height 17
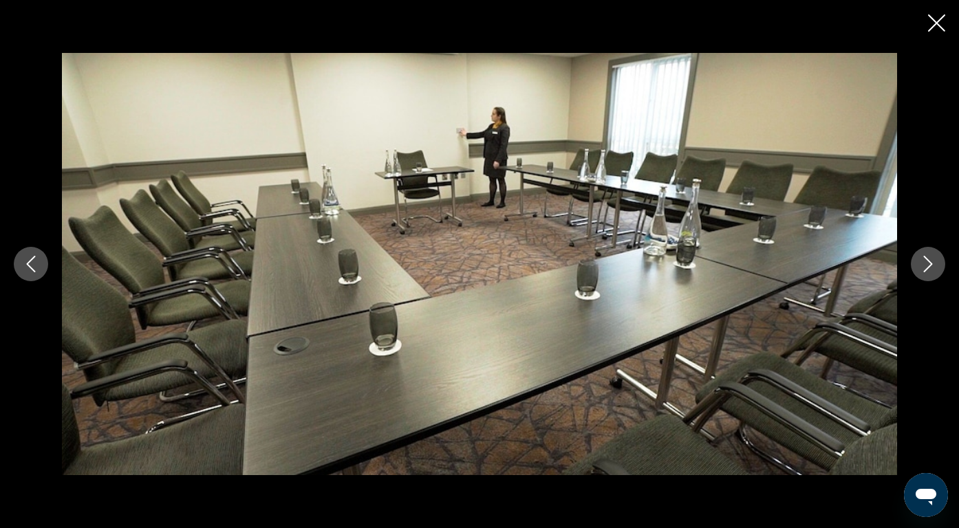
click at [934, 267] on icon "Next image" at bounding box center [928, 264] width 17 height 17
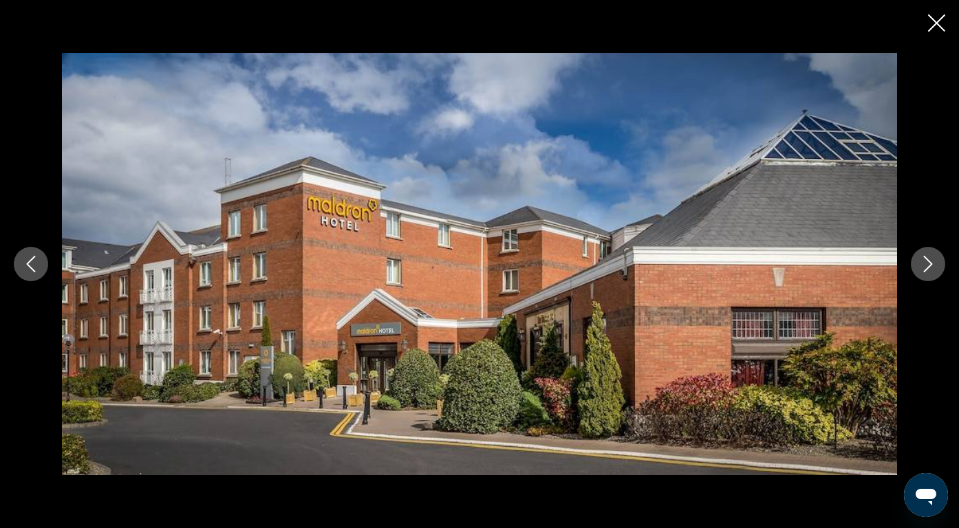
click at [934, 267] on icon "Next image" at bounding box center [928, 264] width 17 height 17
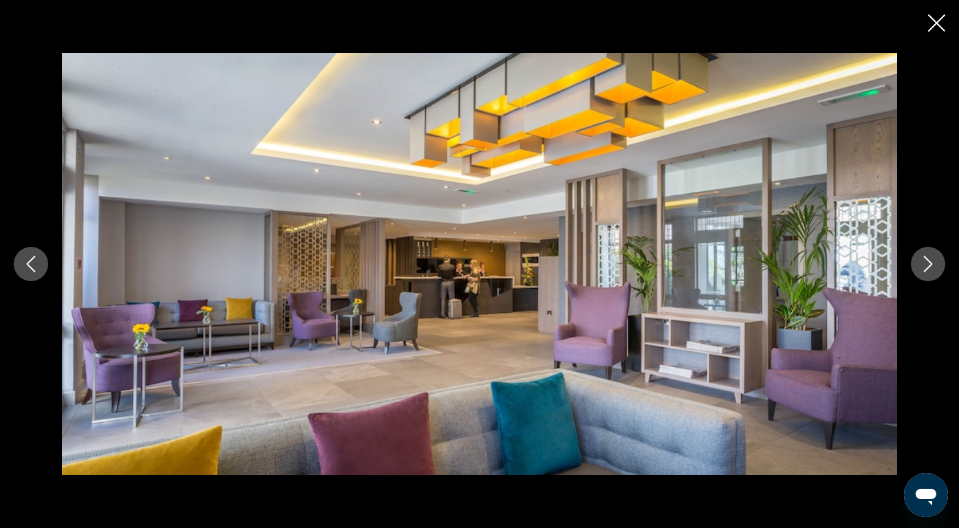
click at [934, 267] on icon "Next image" at bounding box center [928, 264] width 17 height 17
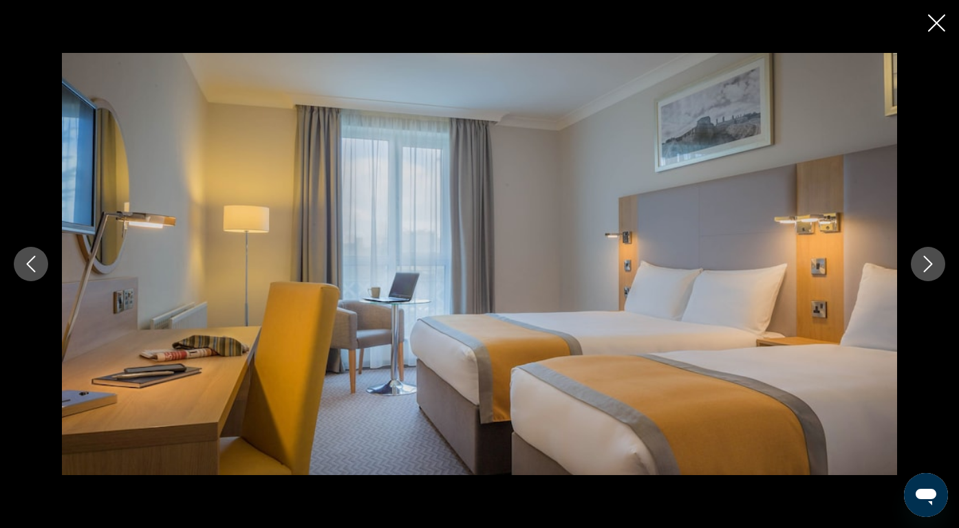
click at [932, 14] on icon "Close slideshow" at bounding box center [936, 22] width 17 height 17
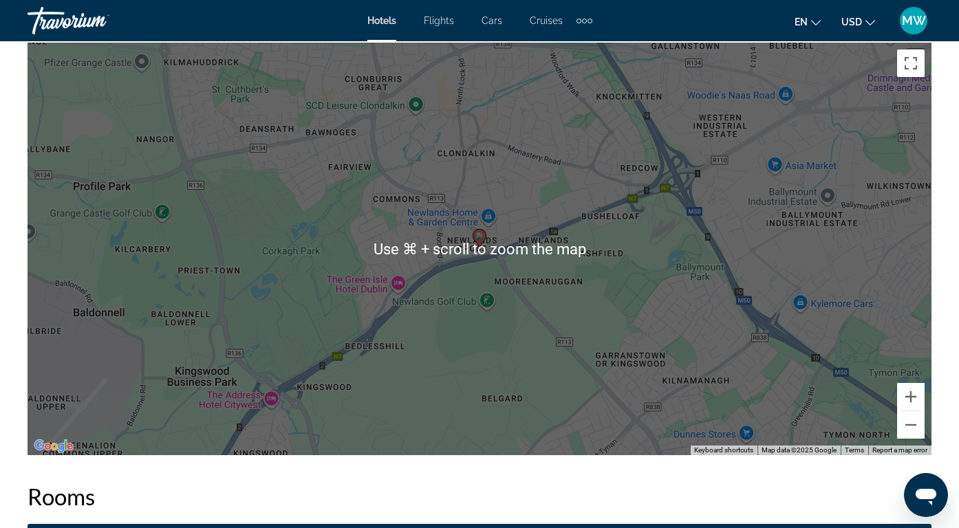
scroll to position [1536, 0]
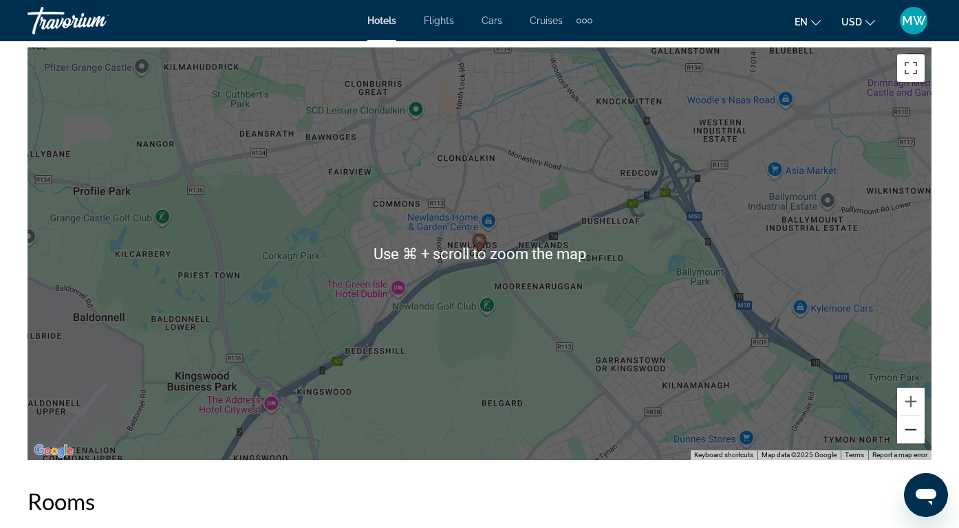
click at [903, 428] on button "Zoom out" at bounding box center [911, 430] width 28 height 28
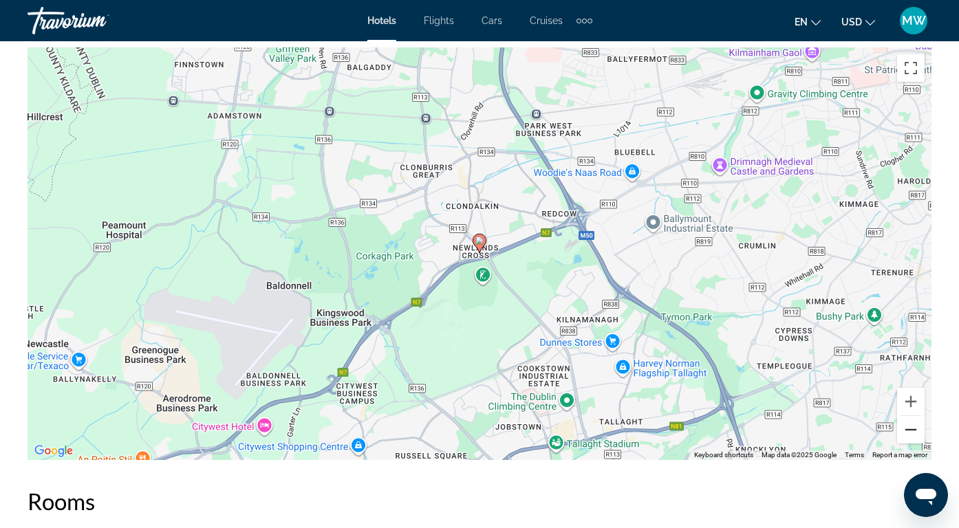
click at [903, 428] on button "Zoom out" at bounding box center [911, 430] width 28 height 28
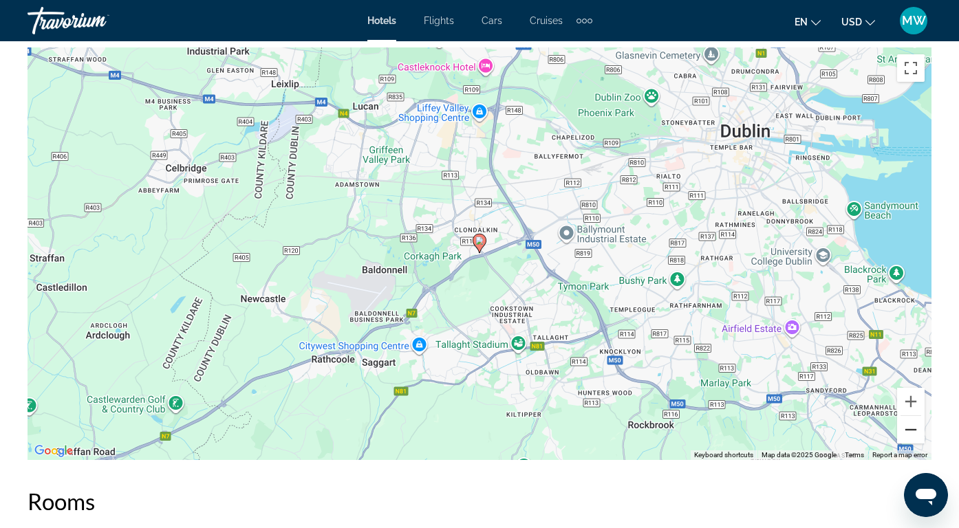
click at [903, 428] on button "Zoom out" at bounding box center [911, 430] width 28 height 28
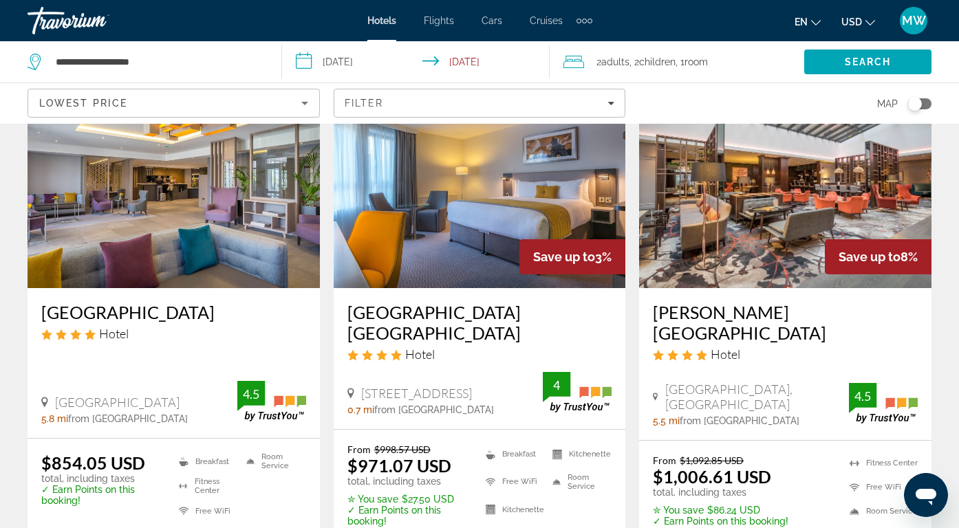
scroll to position [103, 0]
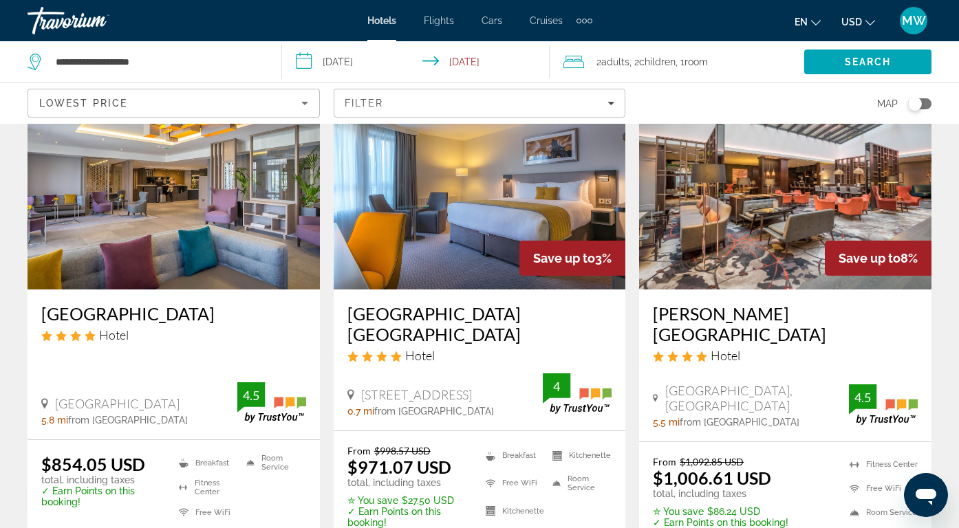
click at [276, 103] on div "Lowest Price" at bounding box center [170, 103] width 262 height 17
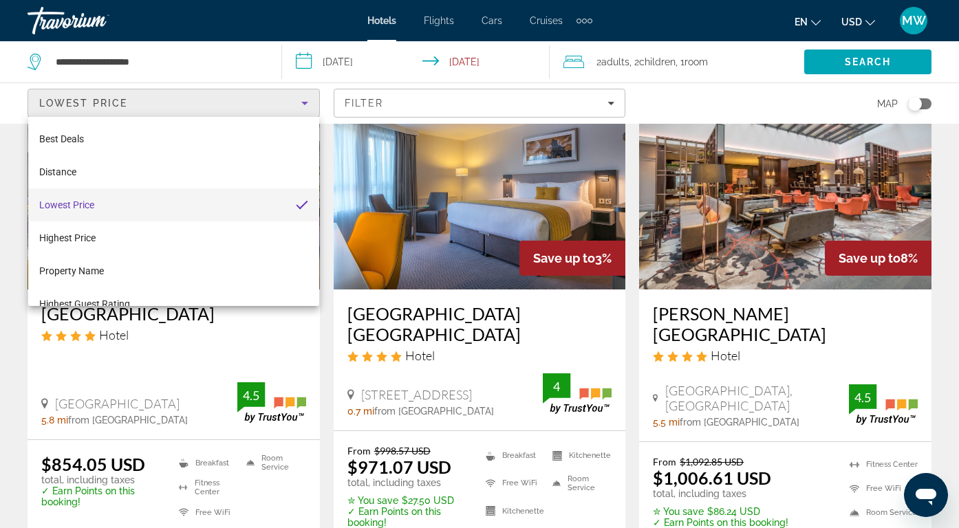
click at [396, 103] on div at bounding box center [479, 264] width 959 height 528
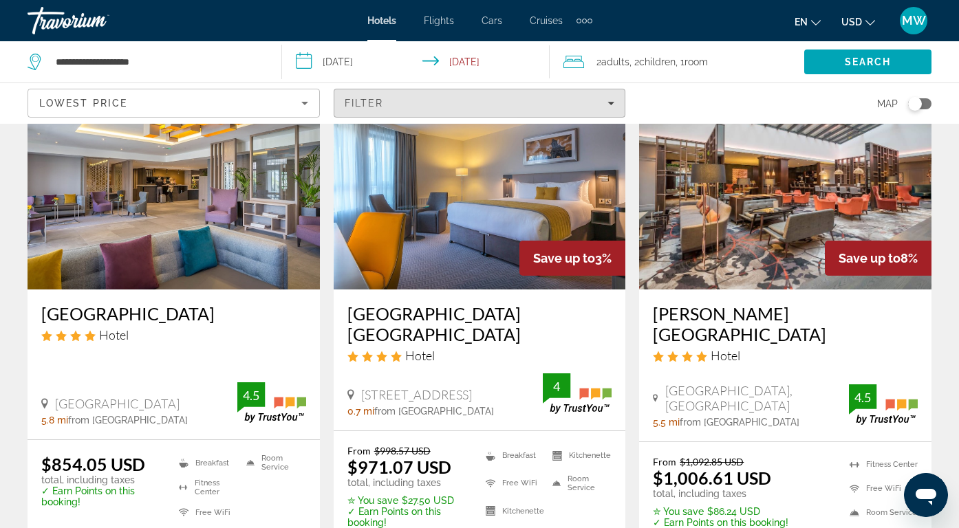
click at [396, 103] on div "Filter" at bounding box center [480, 103] width 270 height 11
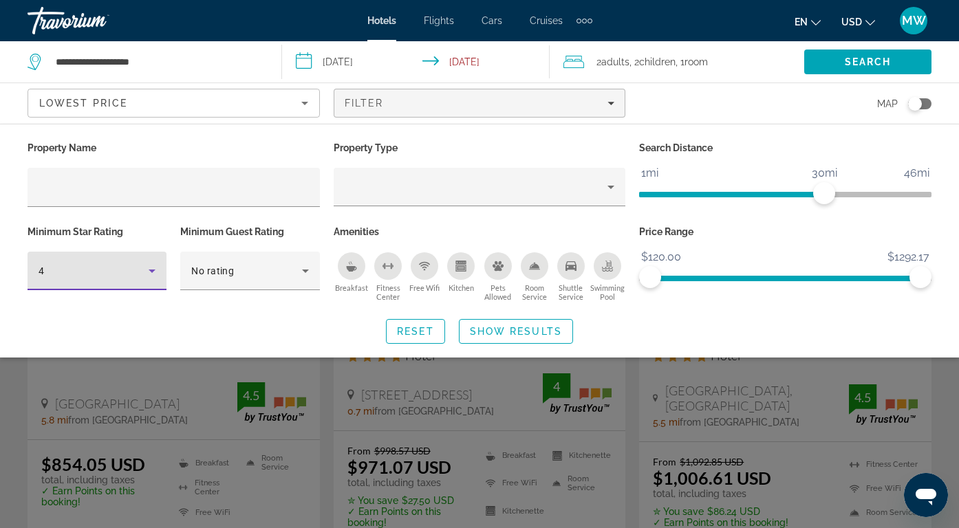
click at [149, 266] on icon "Hotel Filters" at bounding box center [152, 271] width 17 height 17
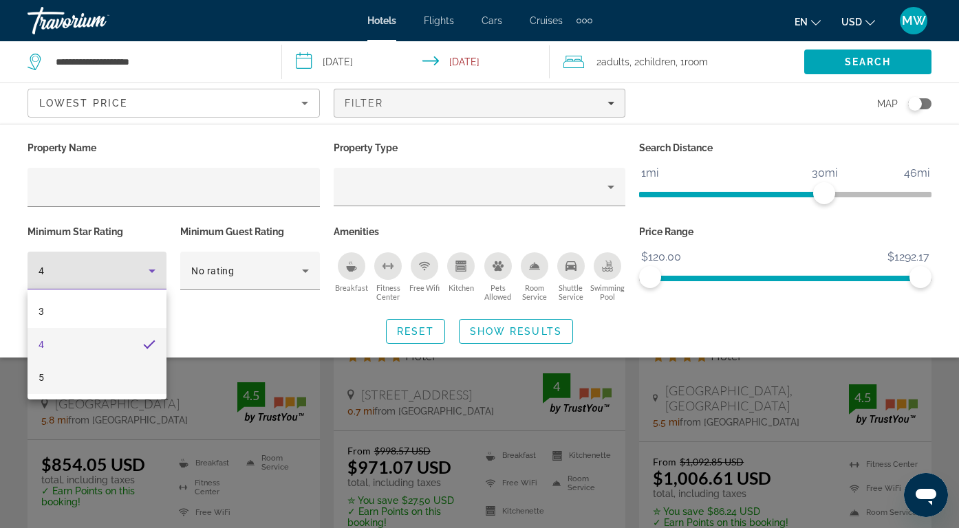
click at [119, 370] on mat-option "5" at bounding box center [97, 377] width 139 height 33
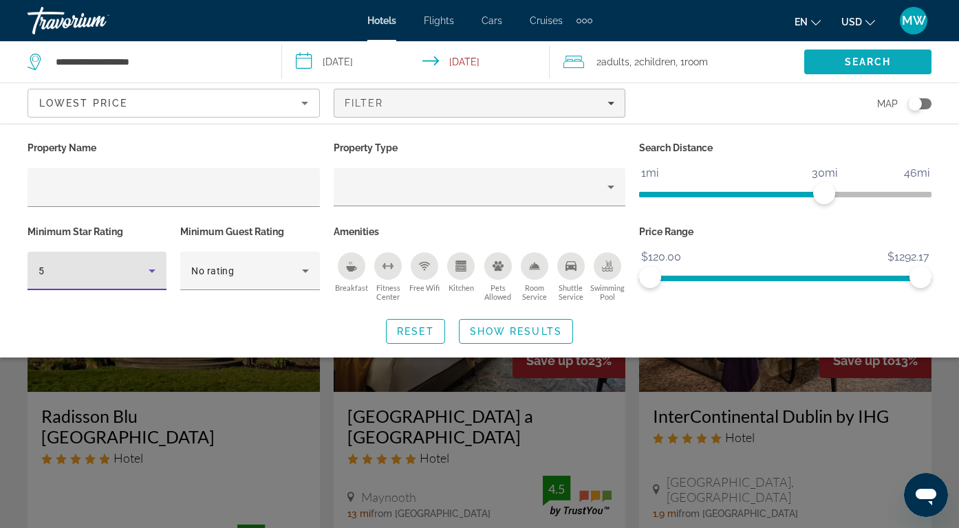
click at [884, 65] on span "Search" at bounding box center [868, 61] width 47 height 11
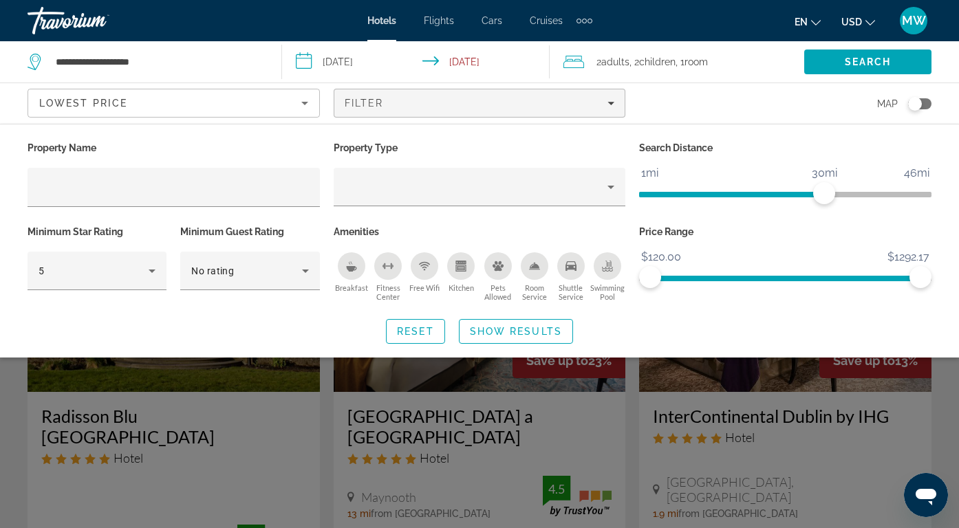
click at [8, 375] on div "Search widget" at bounding box center [479, 367] width 959 height 322
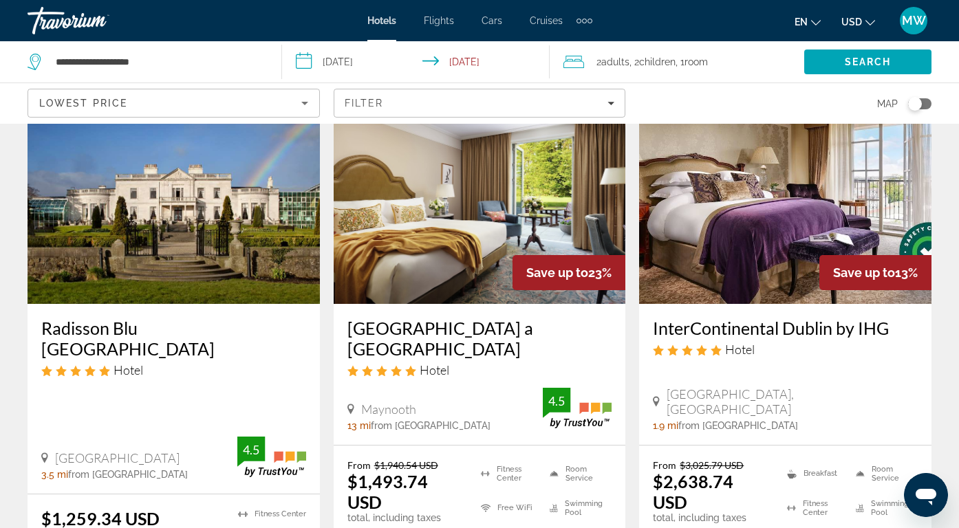
scroll to position [87, 0]
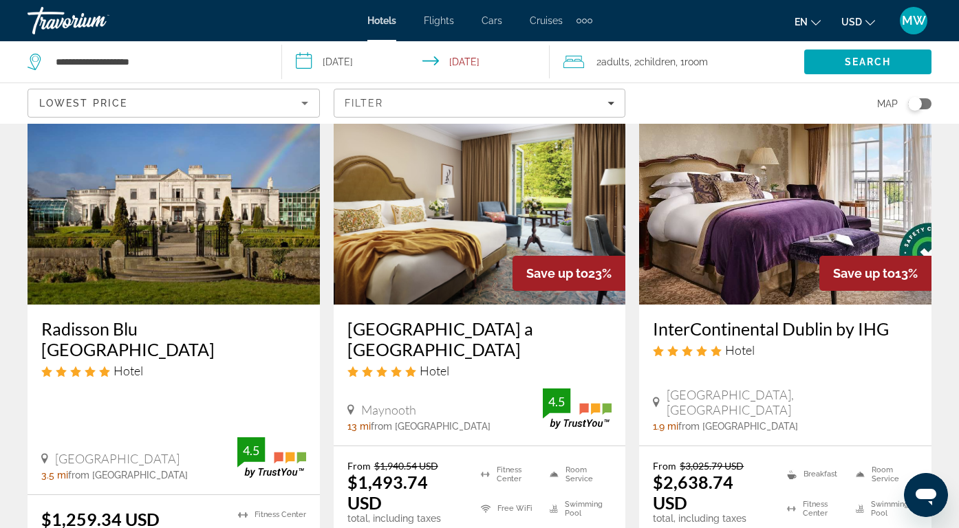
click at [104, 254] on img "Main content" at bounding box center [174, 195] width 292 height 220
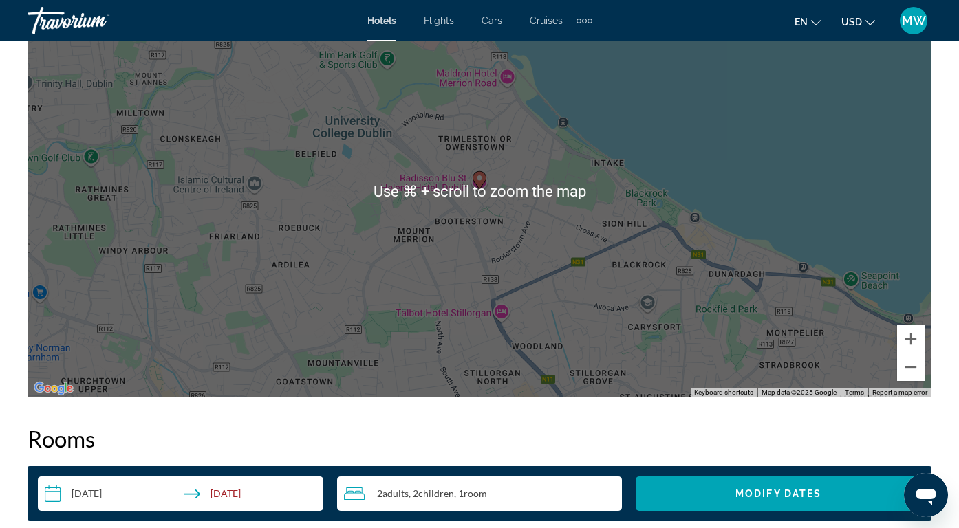
scroll to position [1638, 0]
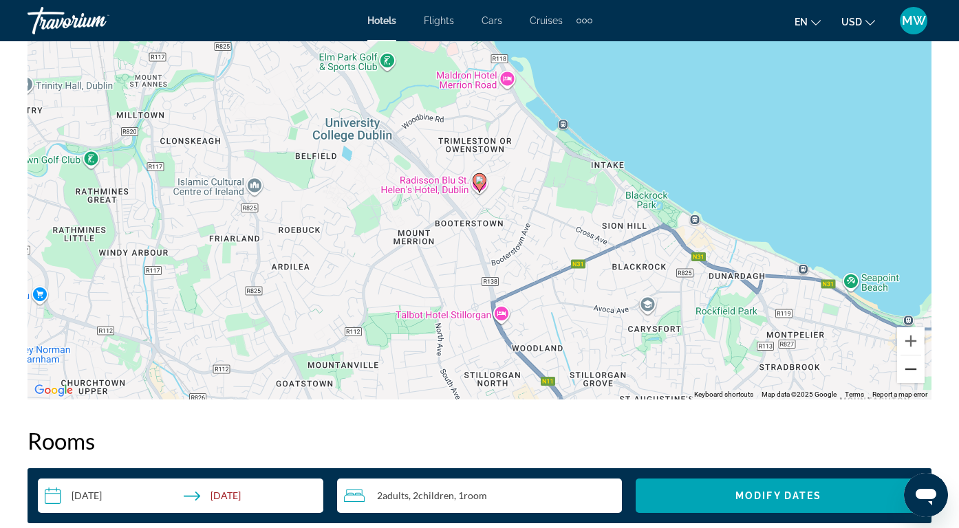
click at [920, 363] on button "Zoom out" at bounding box center [911, 370] width 28 height 28
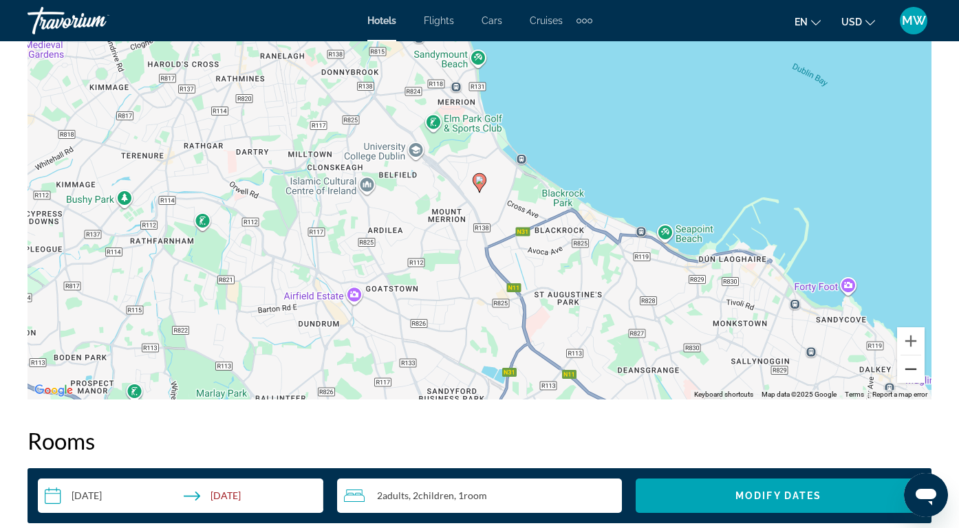
click at [920, 363] on button "Zoom out" at bounding box center [911, 370] width 28 height 28
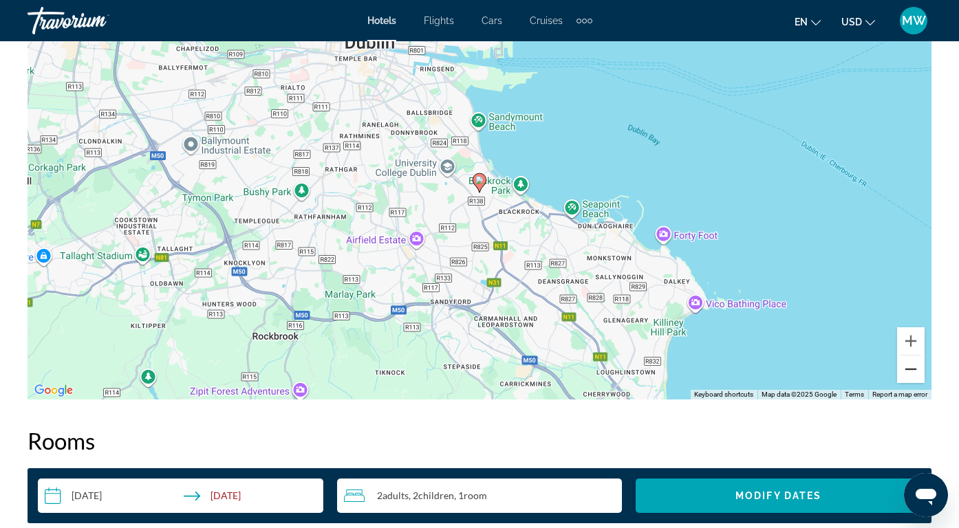
click at [920, 363] on button "Zoom out" at bounding box center [911, 370] width 28 height 28
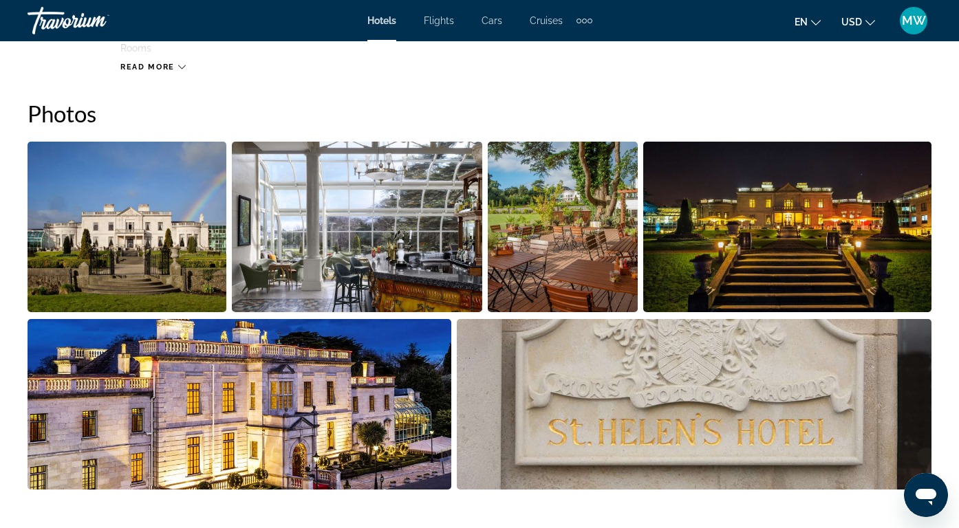
scroll to position [899, 0]
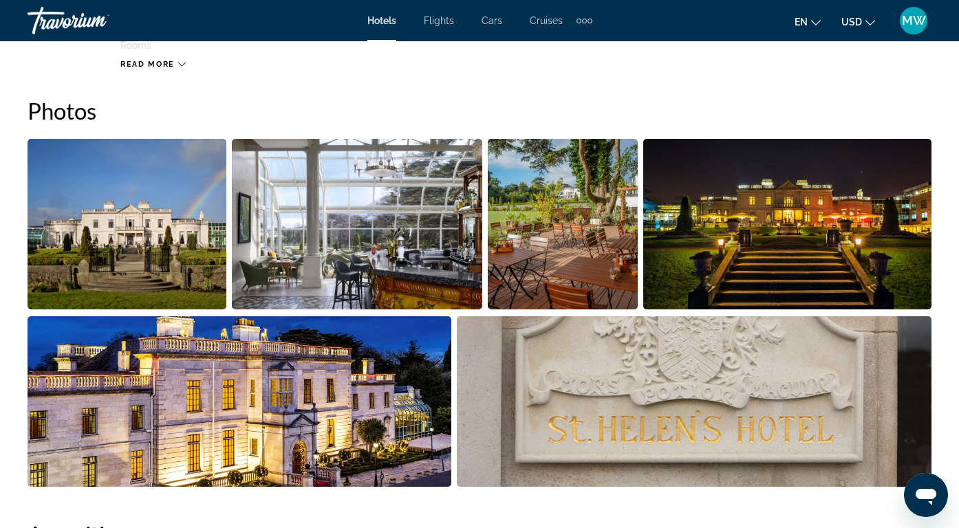
click at [147, 241] on img "Open full-screen image slider" at bounding box center [127, 224] width 199 height 171
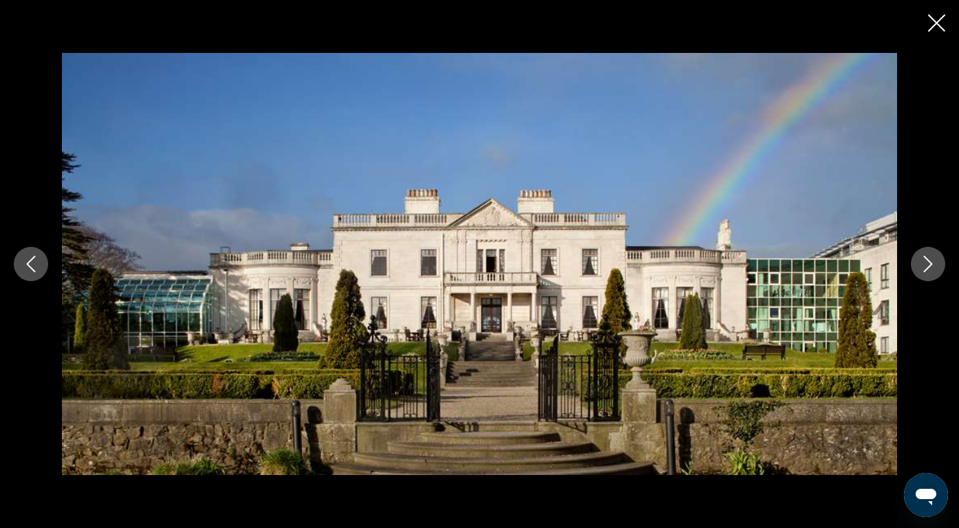
click at [934, 275] on button "Next image" at bounding box center [928, 264] width 34 height 34
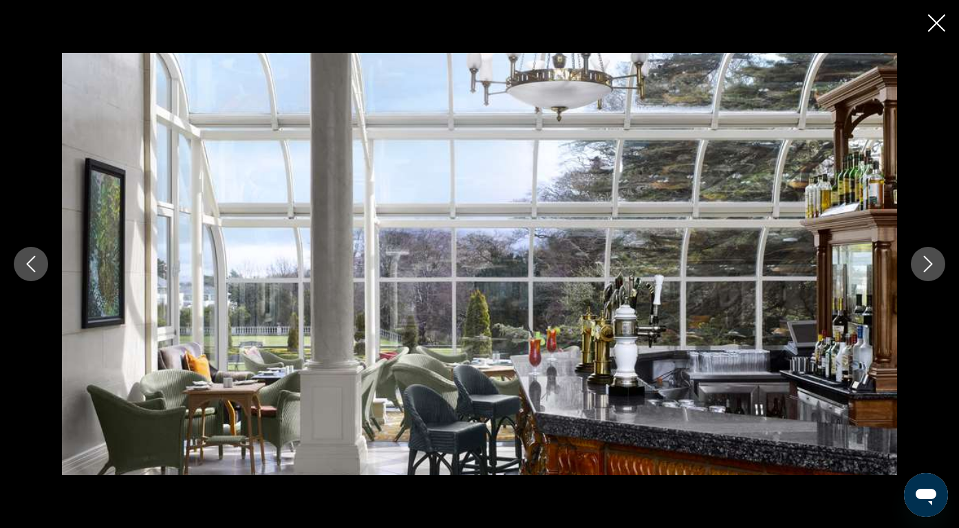
click at [934, 275] on button "Next image" at bounding box center [928, 264] width 34 height 34
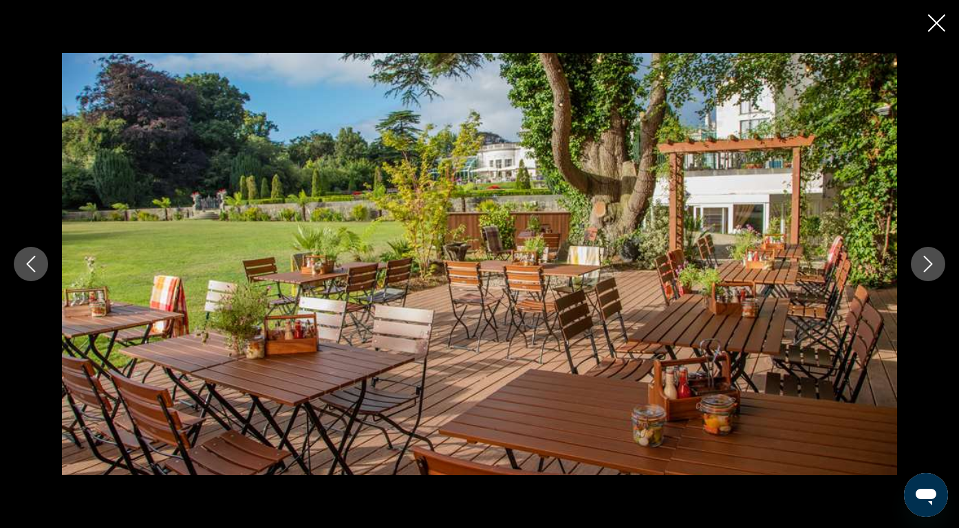
click at [934, 275] on button "Next image" at bounding box center [928, 264] width 34 height 34
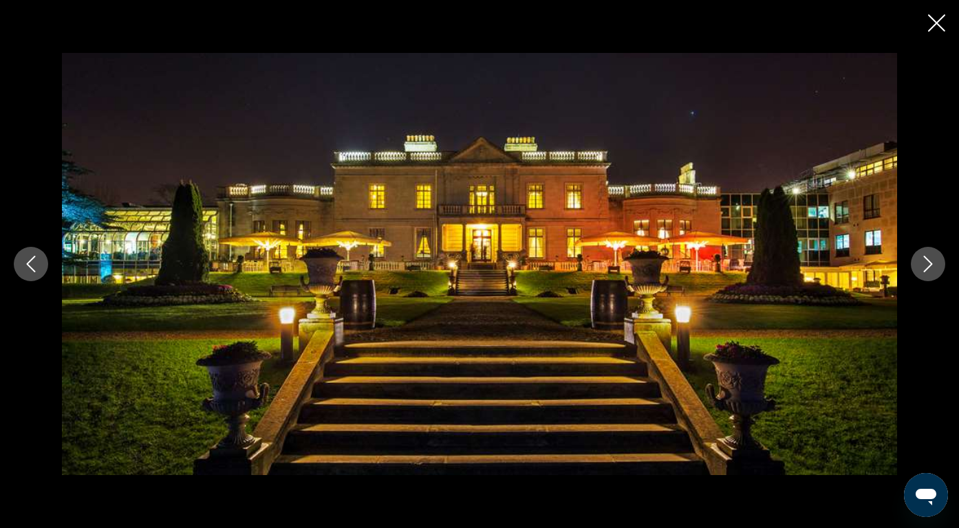
click at [934, 275] on button "Next image" at bounding box center [928, 264] width 34 height 34
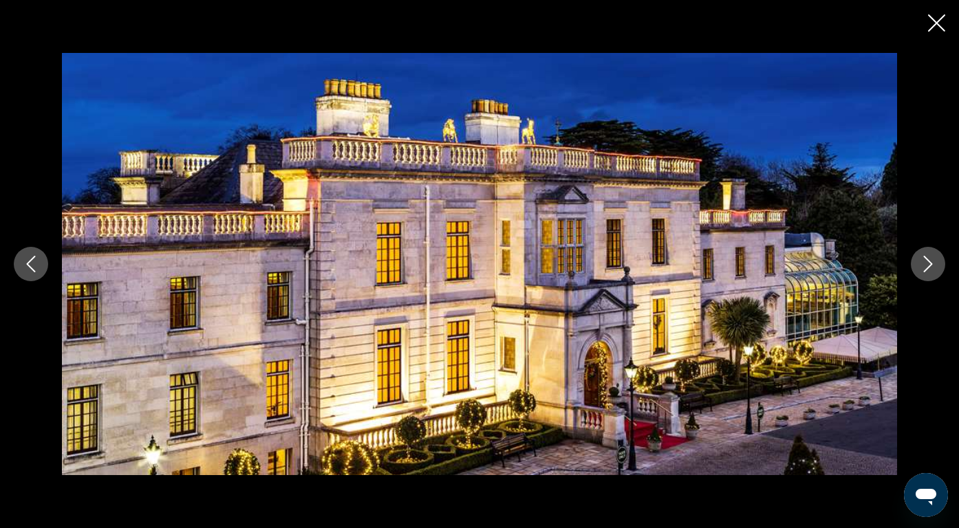
click at [934, 275] on button "Next image" at bounding box center [928, 264] width 34 height 34
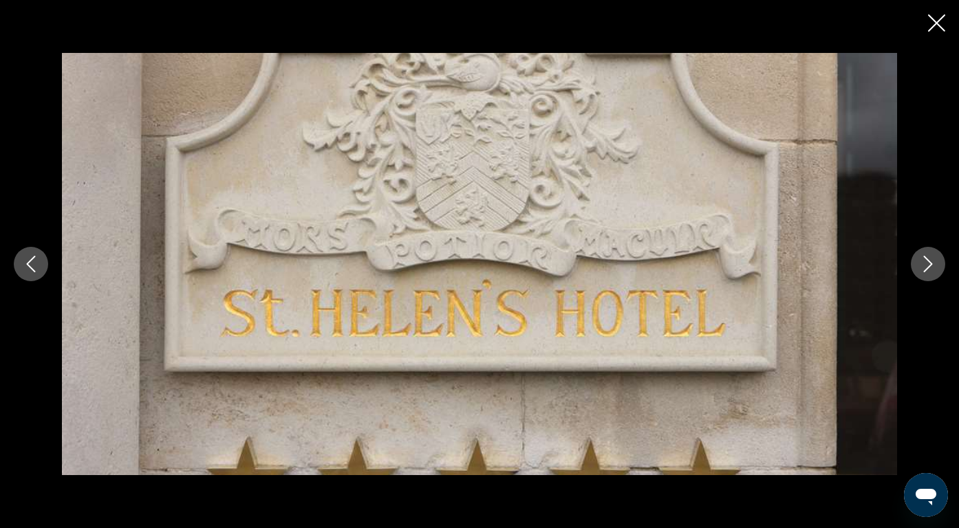
click at [934, 275] on button "Next image" at bounding box center [928, 264] width 34 height 34
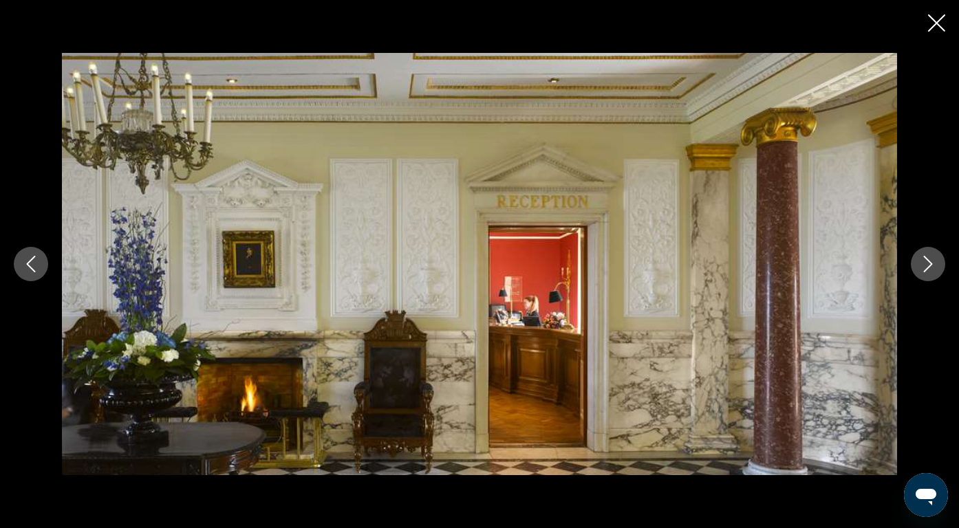
click at [934, 275] on button "Next image" at bounding box center [928, 264] width 34 height 34
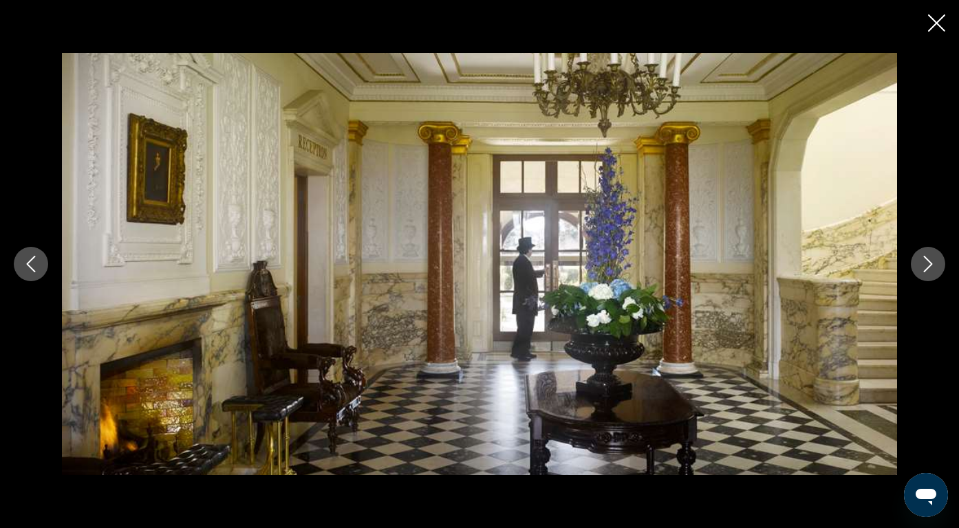
click at [934, 275] on button "Next image" at bounding box center [928, 264] width 34 height 34
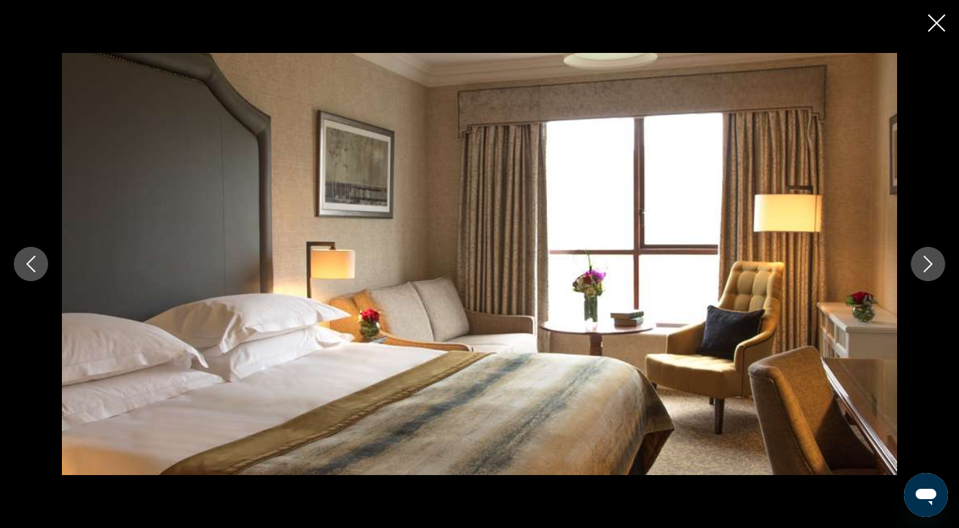
click at [934, 275] on button "Next image" at bounding box center [928, 264] width 34 height 34
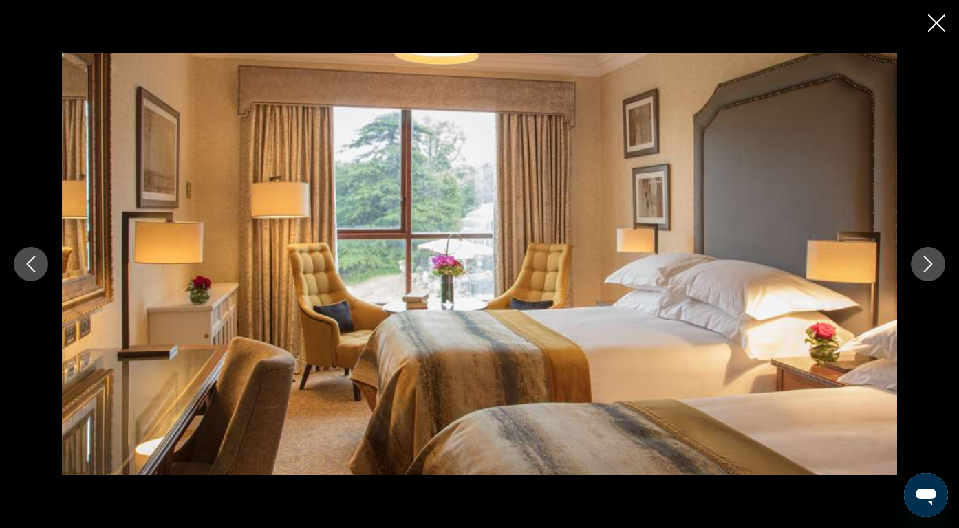
click at [934, 275] on button "Next image" at bounding box center [928, 264] width 34 height 34
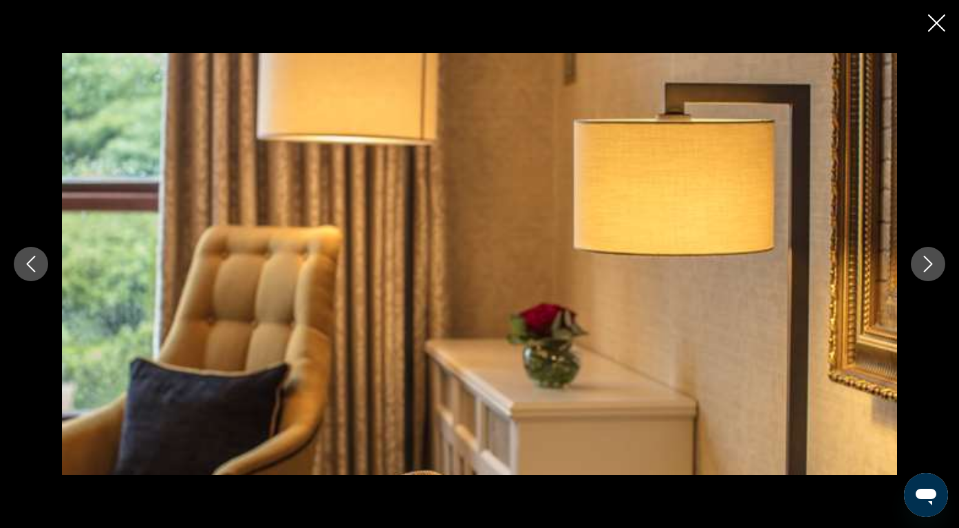
click at [934, 275] on button "Next image" at bounding box center [928, 264] width 34 height 34
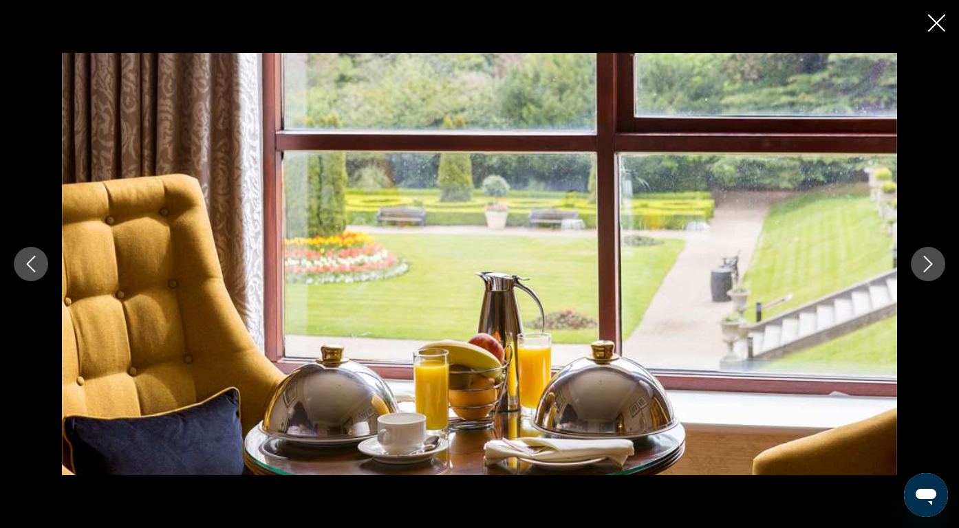
click at [934, 275] on button "Next image" at bounding box center [928, 264] width 34 height 34
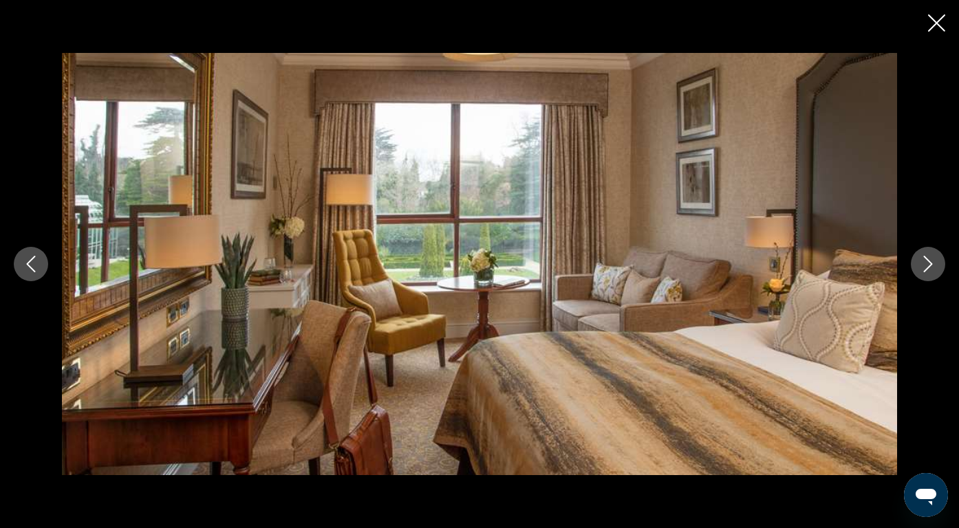
click at [934, 275] on button "Next image" at bounding box center [928, 264] width 34 height 34
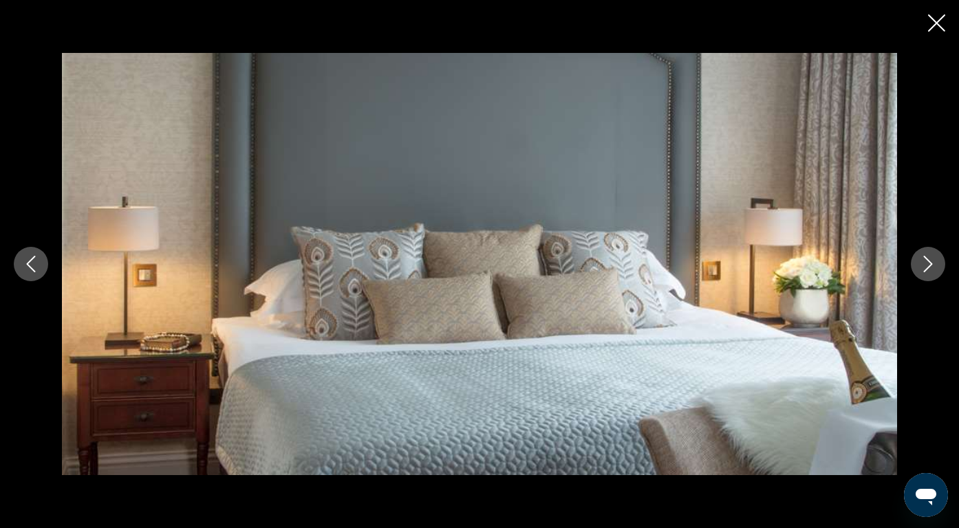
click at [934, 275] on button "Next image" at bounding box center [928, 264] width 34 height 34
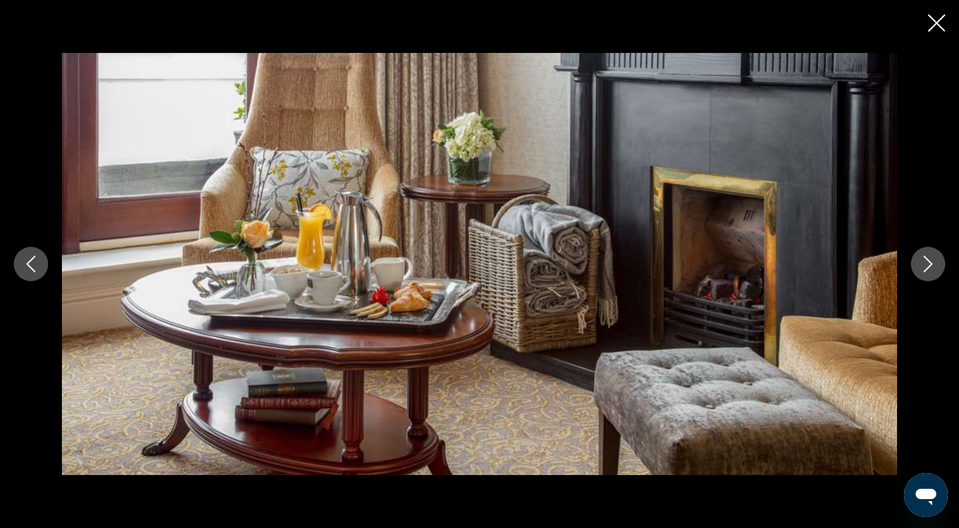
click at [934, 275] on button "Next image" at bounding box center [928, 264] width 34 height 34
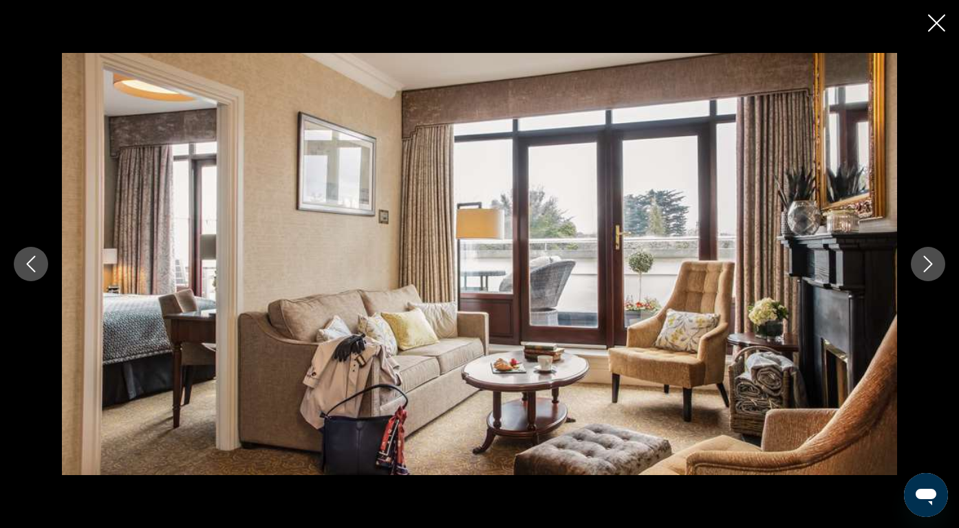
click at [934, 275] on button "Next image" at bounding box center [928, 264] width 34 height 34
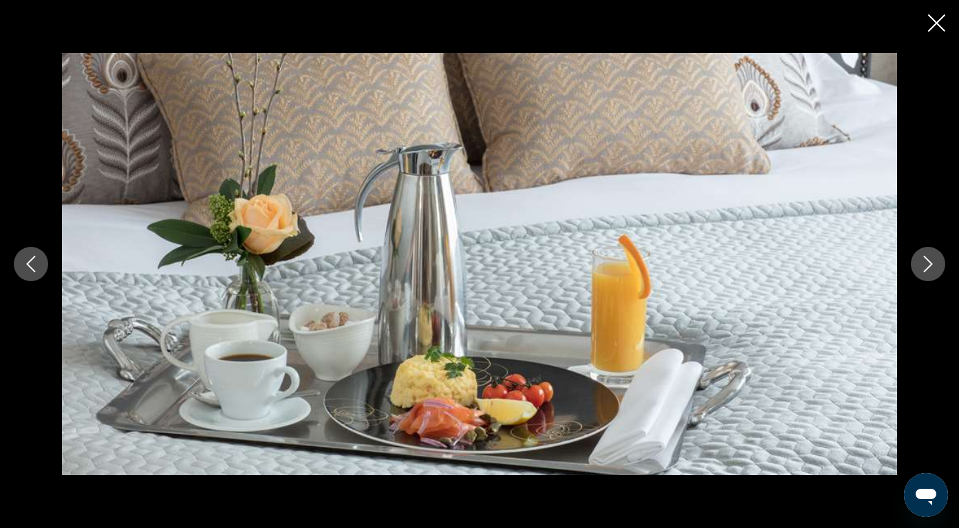
click at [934, 275] on button "Next image" at bounding box center [928, 264] width 34 height 34
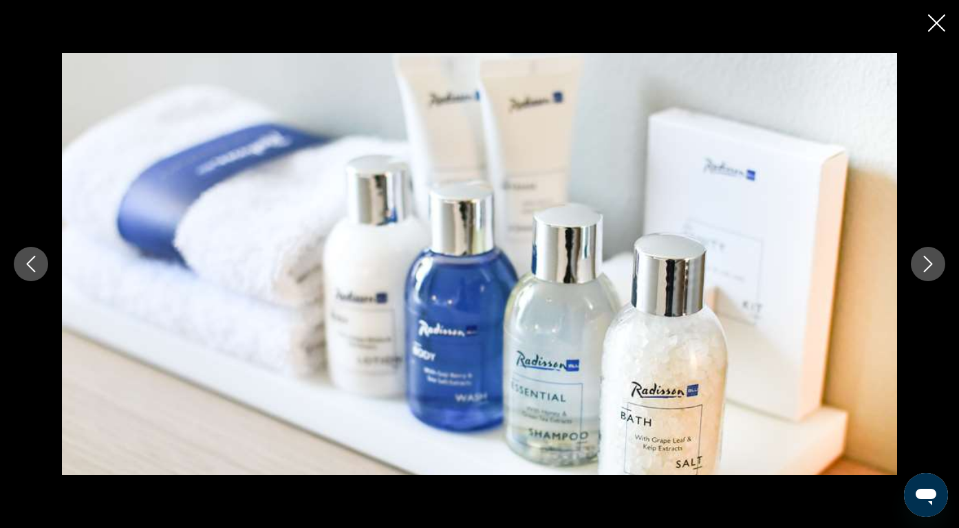
click at [934, 275] on button "Next image" at bounding box center [928, 264] width 34 height 34
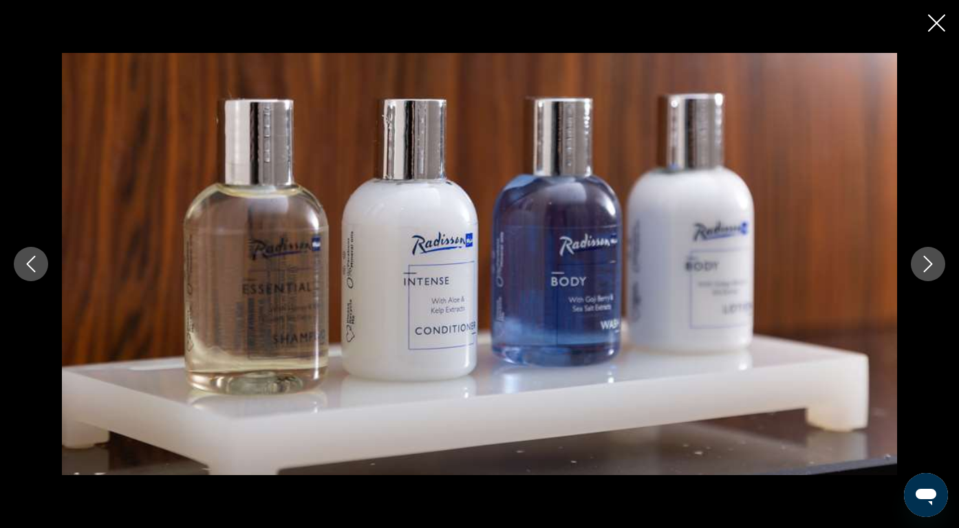
click at [934, 275] on button "Next image" at bounding box center [928, 264] width 34 height 34
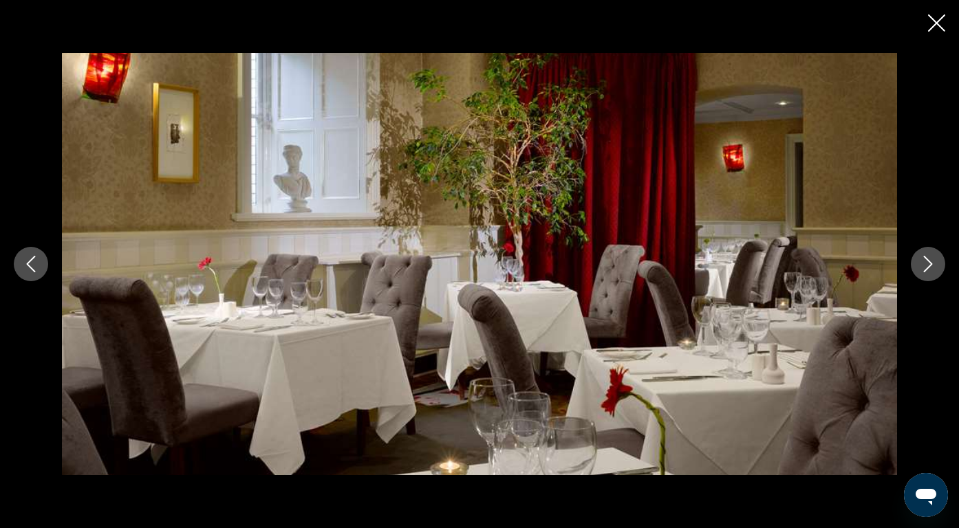
click at [934, 275] on button "Next image" at bounding box center [928, 264] width 34 height 34
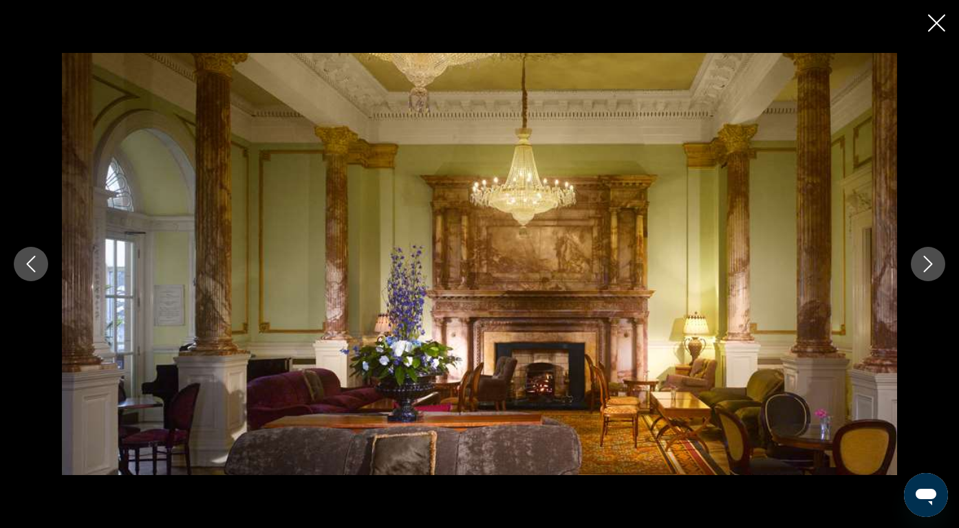
click at [934, 274] on button "Next image" at bounding box center [928, 264] width 34 height 34
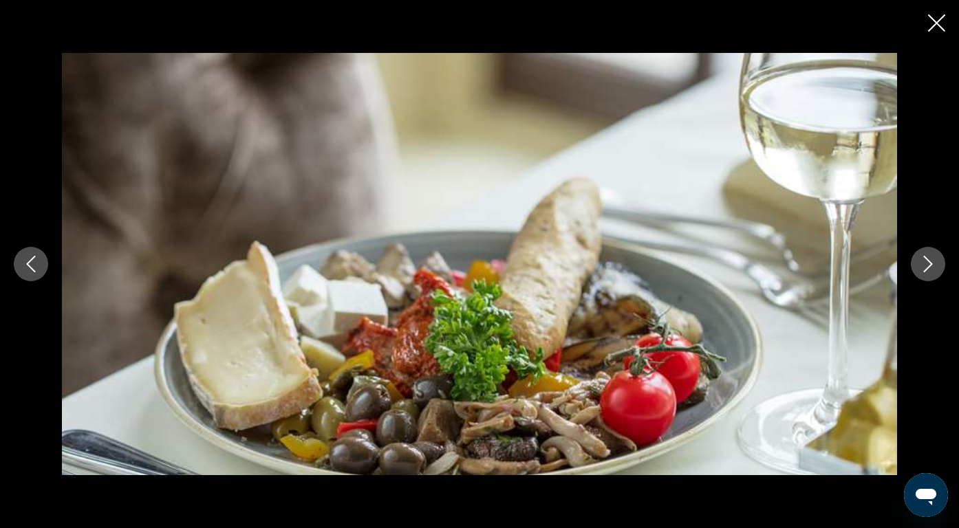
click at [934, 274] on button "Next image" at bounding box center [928, 264] width 34 height 34
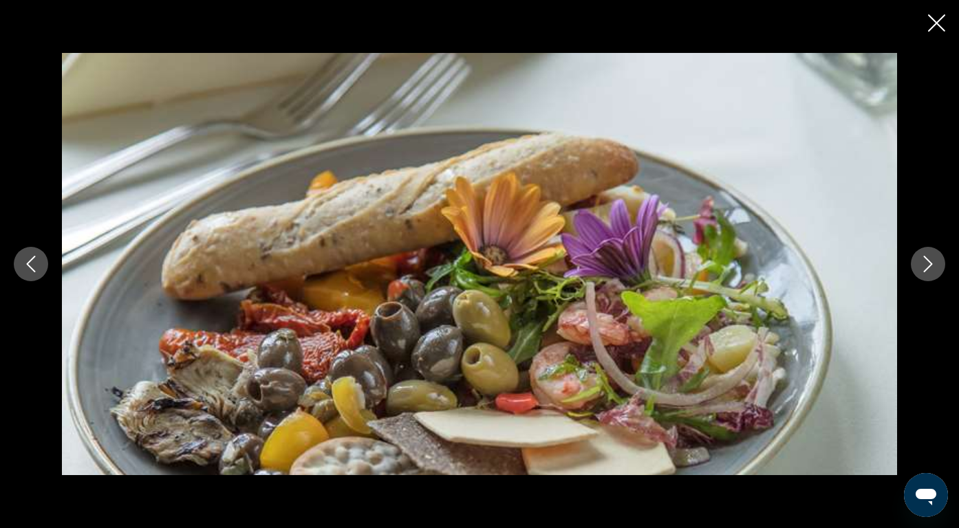
click at [934, 274] on button "Next image" at bounding box center [928, 264] width 34 height 34
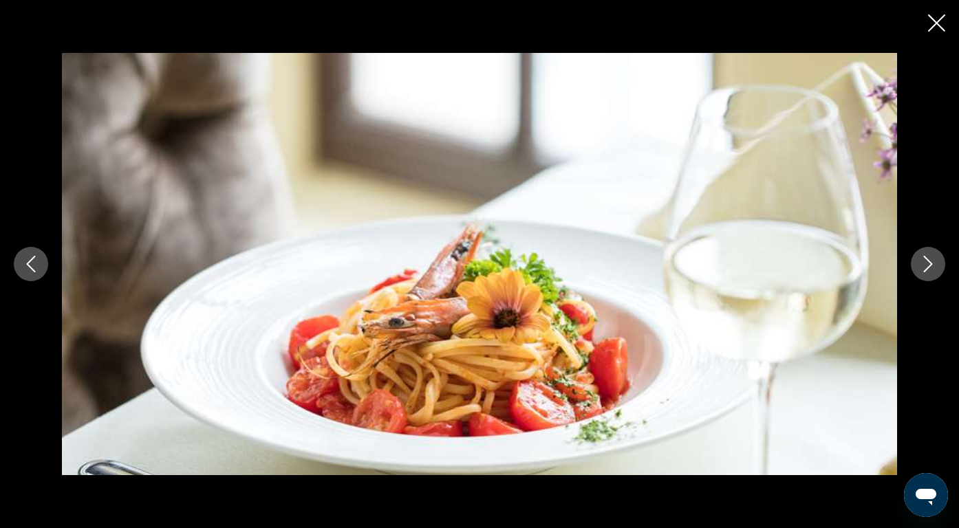
click at [934, 274] on button "Next image" at bounding box center [928, 264] width 34 height 34
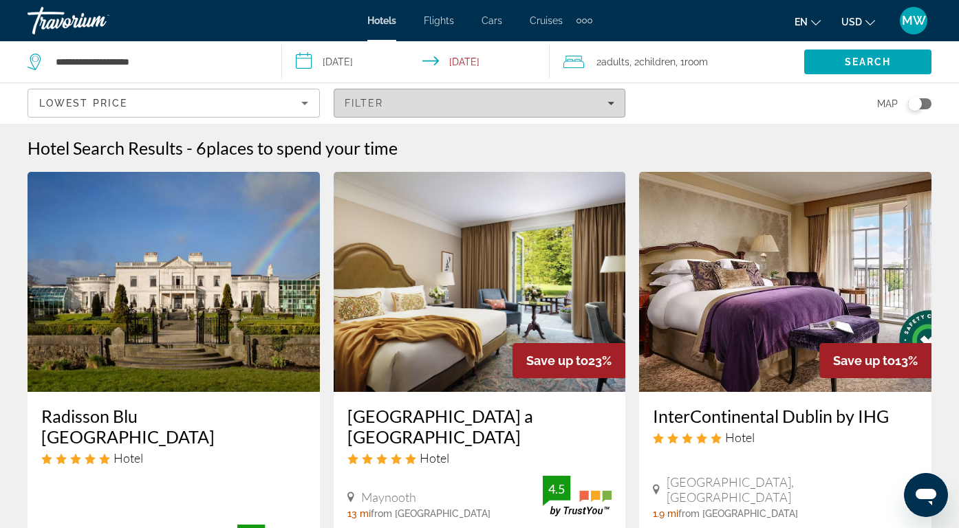
click at [465, 92] on span "Filters" at bounding box center [479, 103] width 291 height 33
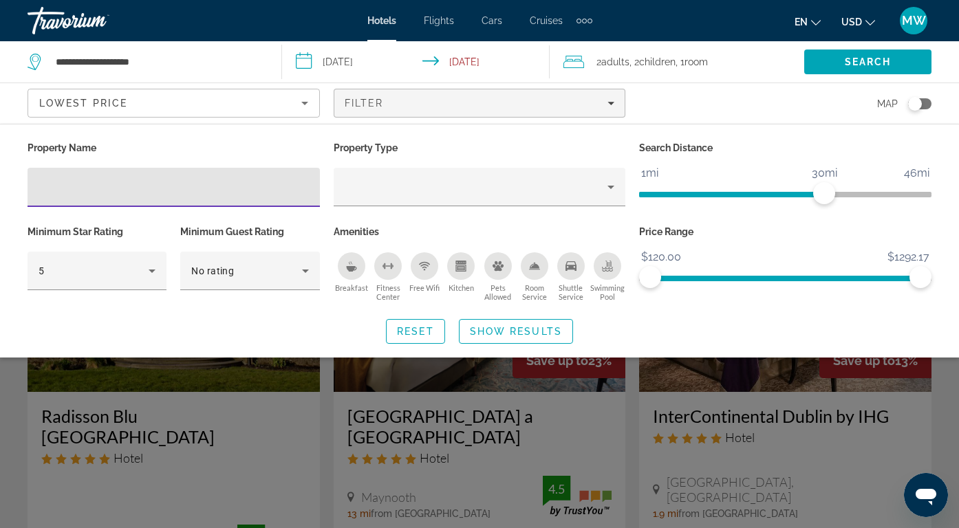
click at [169, 268] on div "Minimum Star Rating 5" at bounding box center [97, 263] width 153 height 83
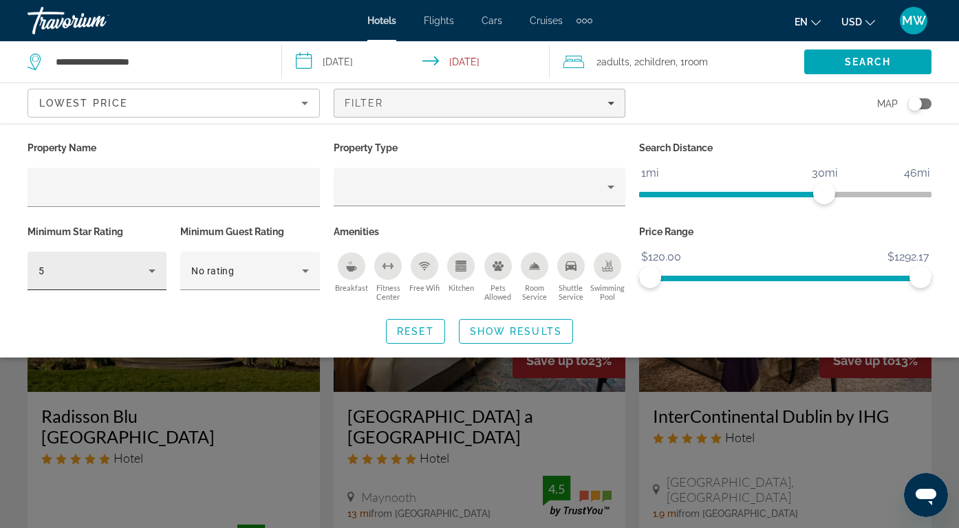
click at [160, 268] on div "5" at bounding box center [97, 271] width 139 height 39
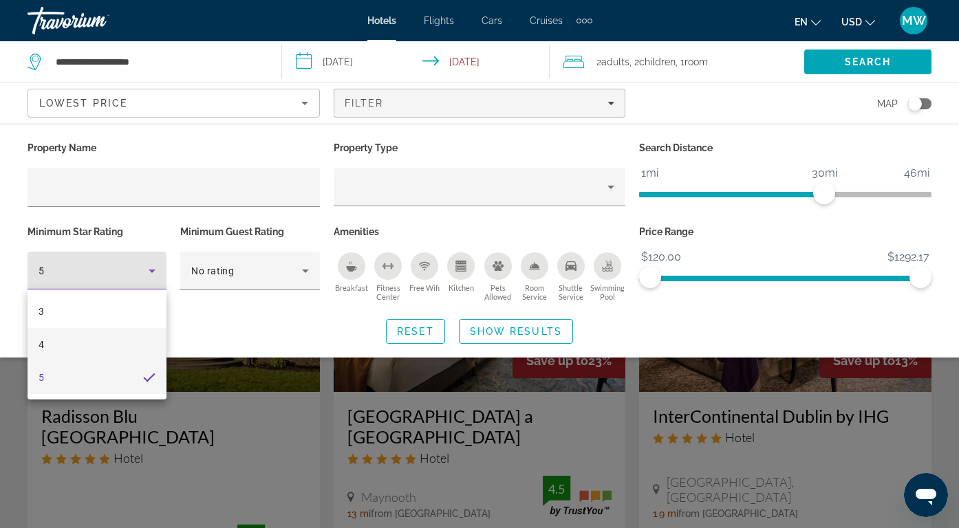
click at [120, 344] on mat-option "4" at bounding box center [97, 344] width 139 height 33
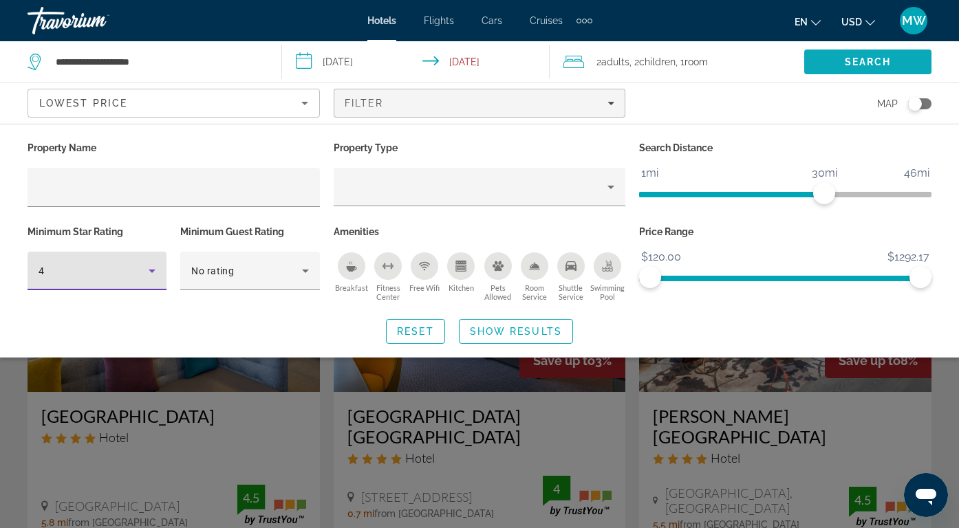
click at [894, 60] on span "Search" at bounding box center [867, 61] width 127 height 33
click at [893, 61] on span "Search" at bounding box center [867, 61] width 127 height 33
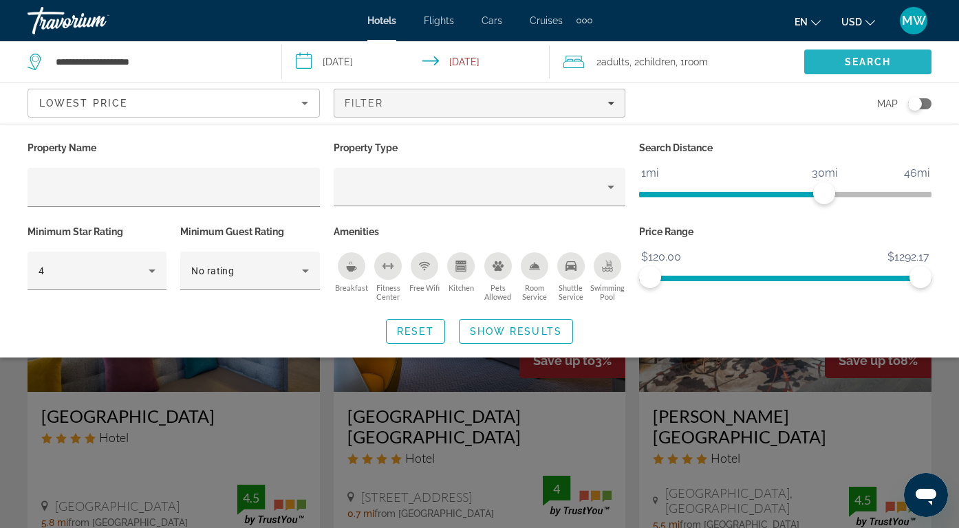
click at [890, 56] on span "Search" at bounding box center [868, 61] width 47 height 11
click at [938, 421] on div "Search widget" at bounding box center [479, 367] width 959 height 322
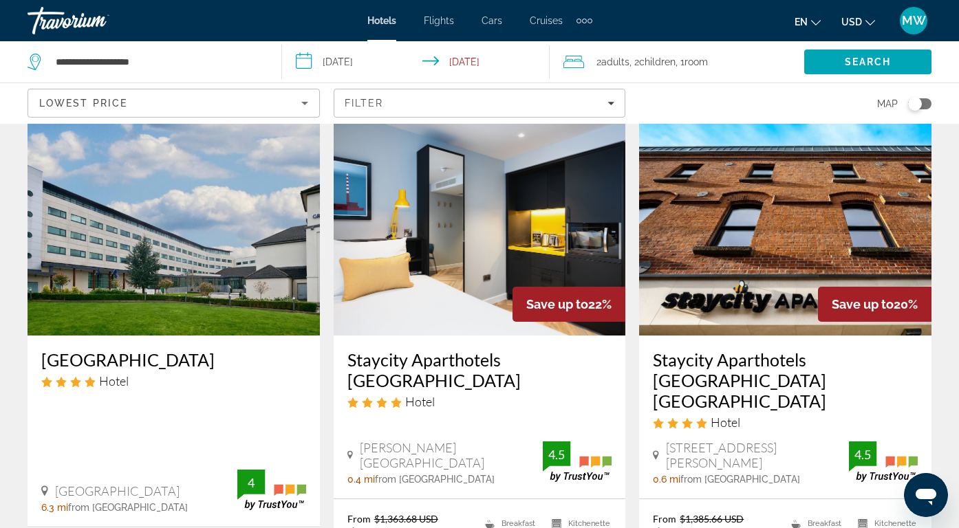
scroll to position [617, 0]
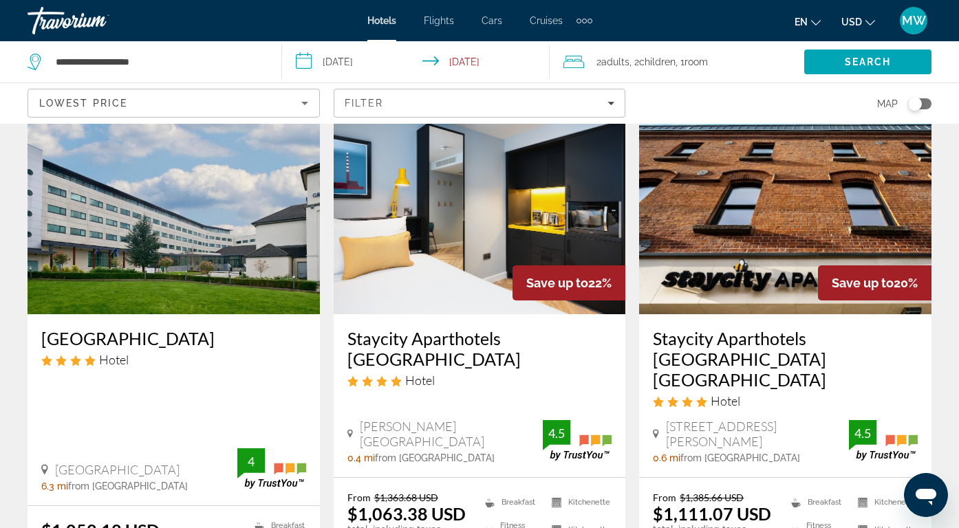
click at [733, 252] on img "Main content" at bounding box center [785, 204] width 292 height 220
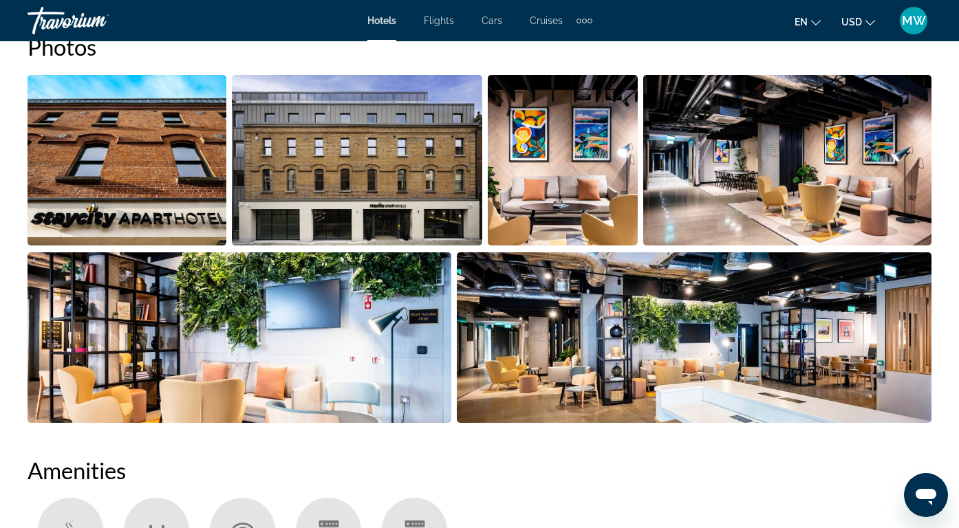
scroll to position [965, 0]
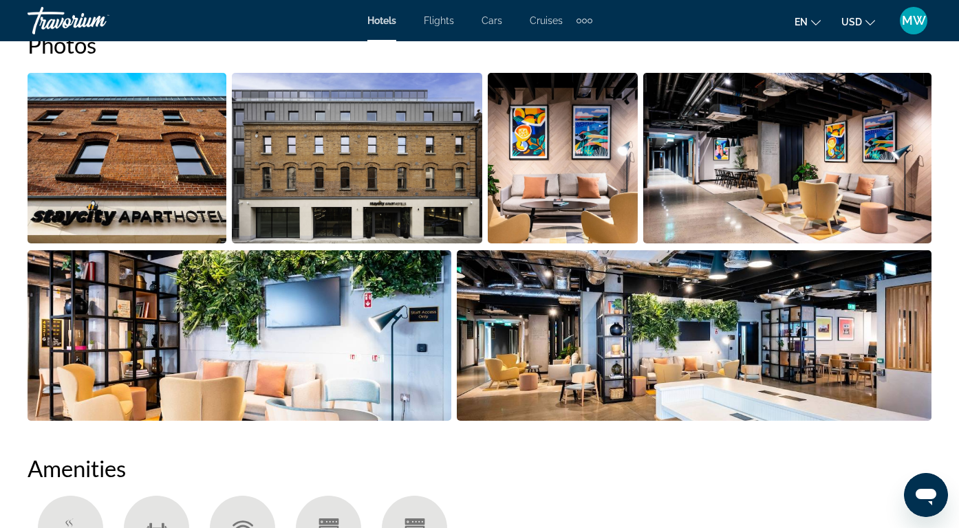
click at [128, 113] on img "Open full-screen image slider" at bounding box center [127, 158] width 199 height 171
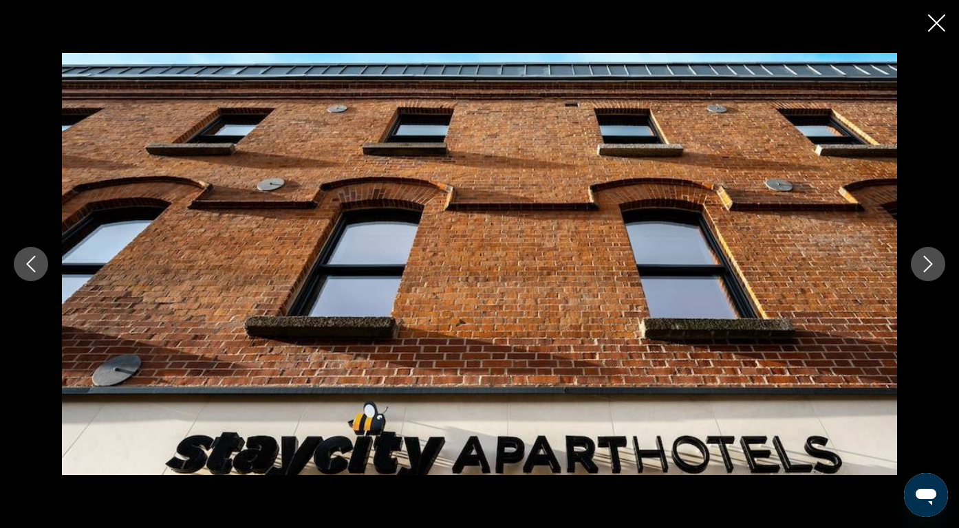
click at [935, 260] on icon "Next image" at bounding box center [928, 264] width 17 height 17
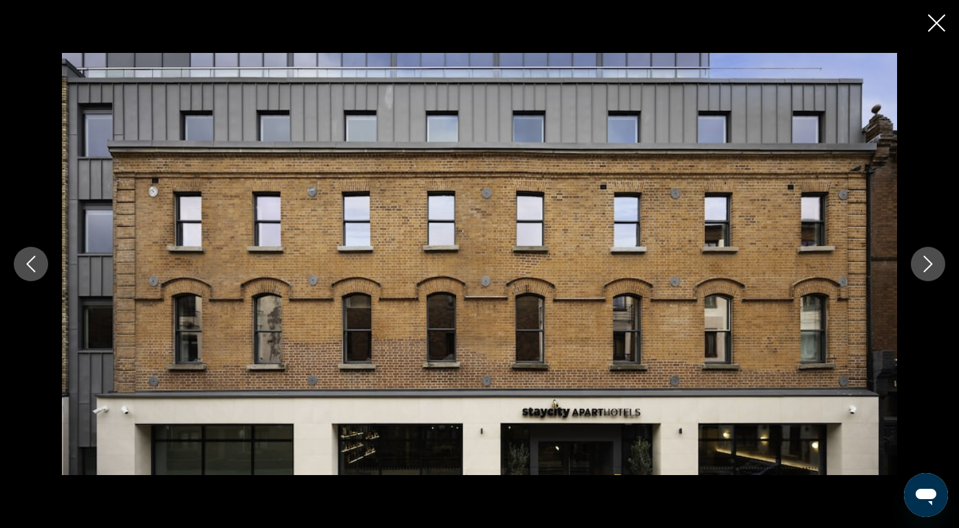
click at [935, 260] on icon "Next image" at bounding box center [928, 264] width 17 height 17
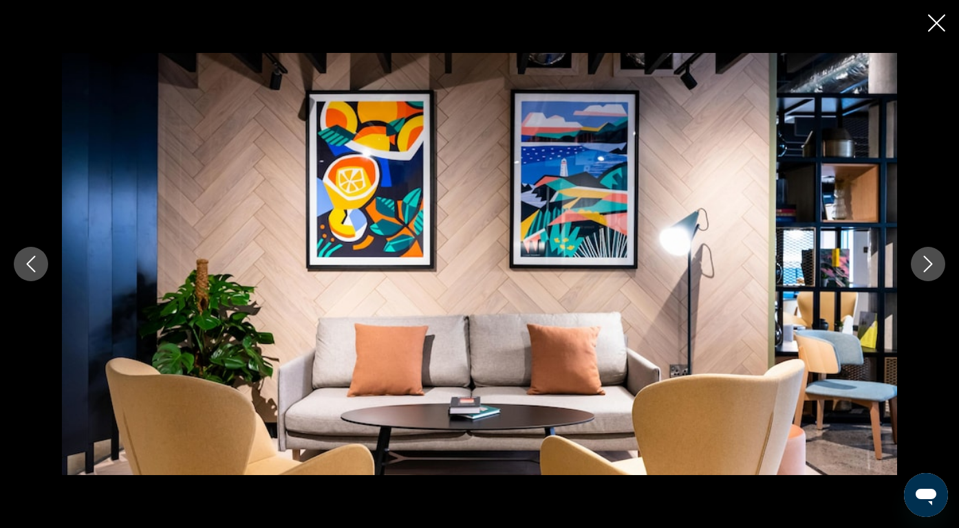
click at [935, 260] on icon "Next image" at bounding box center [928, 264] width 17 height 17
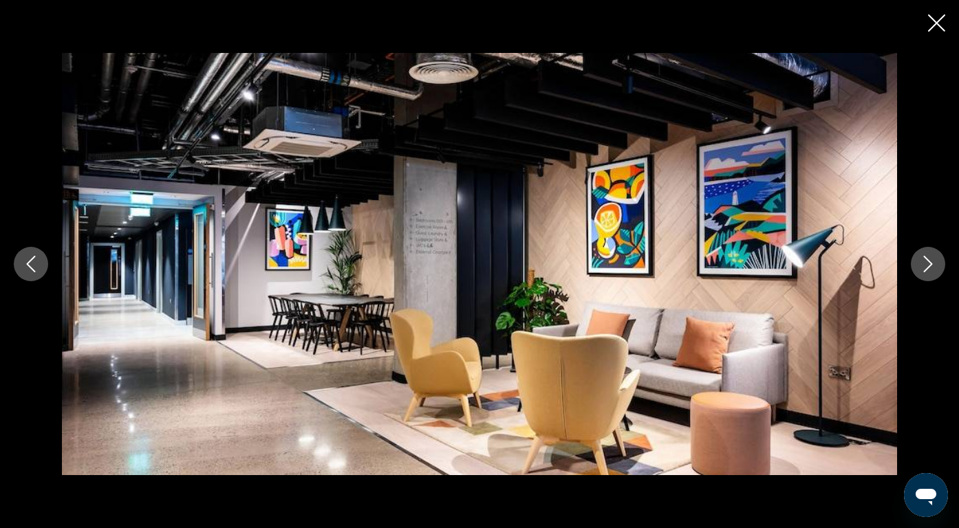
click at [935, 260] on icon "Next image" at bounding box center [928, 264] width 17 height 17
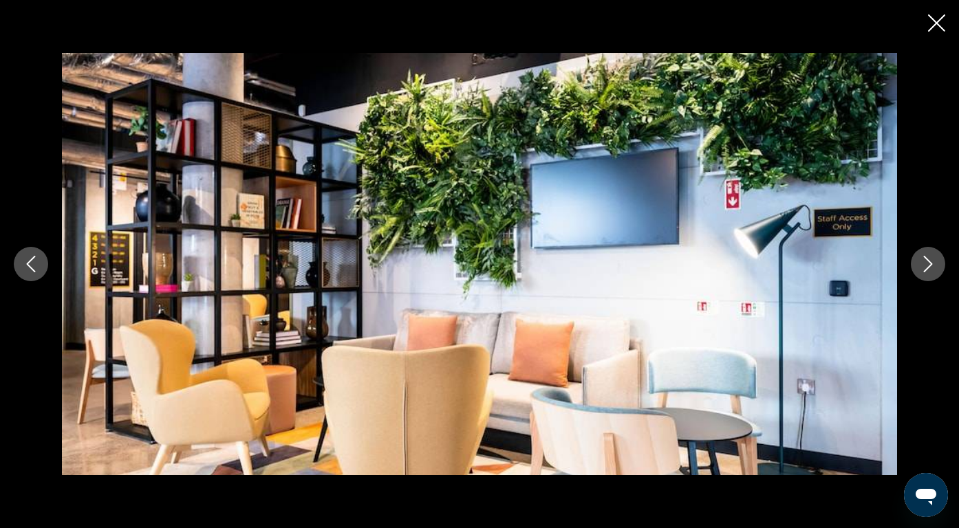
click at [935, 260] on icon "Next image" at bounding box center [928, 264] width 17 height 17
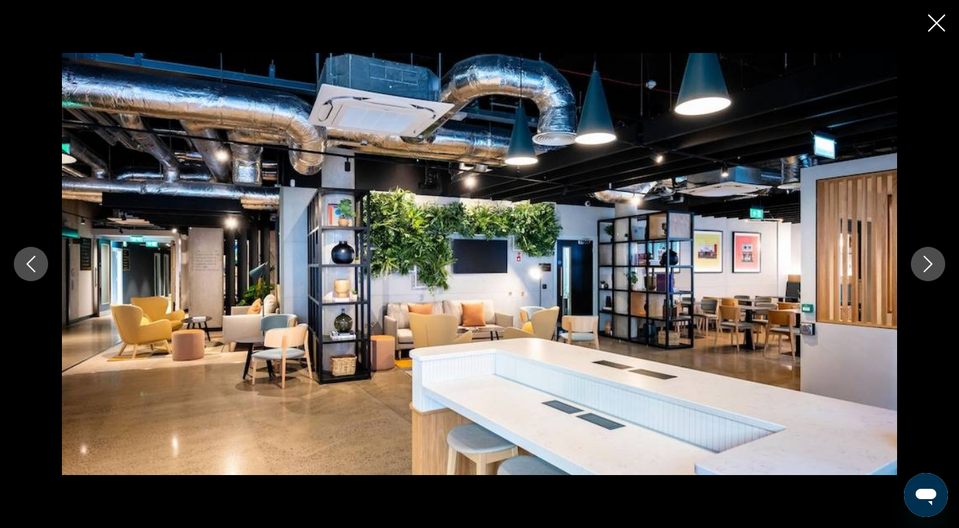
click at [935, 260] on icon "Next image" at bounding box center [928, 264] width 17 height 17
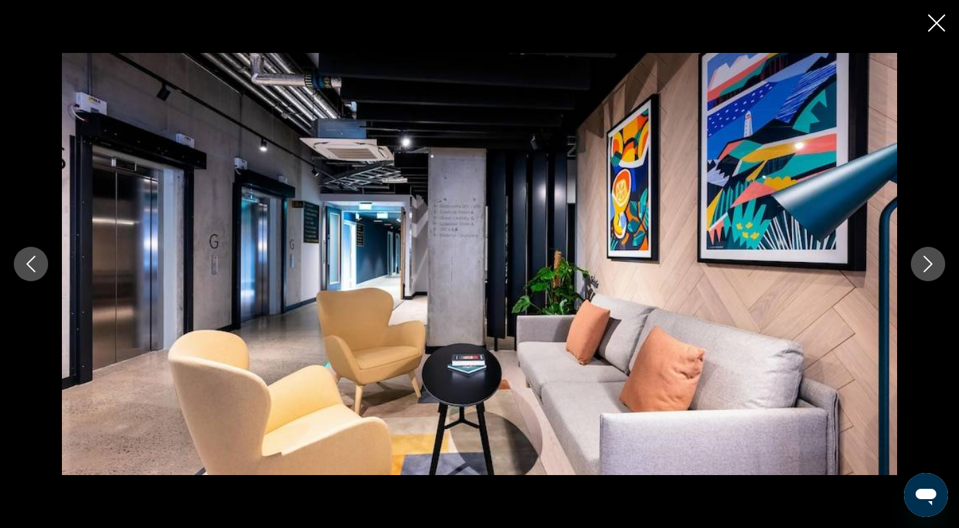
click at [935, 260] on icon "Next image" at bounding box center [928, 264] width 17 height 17
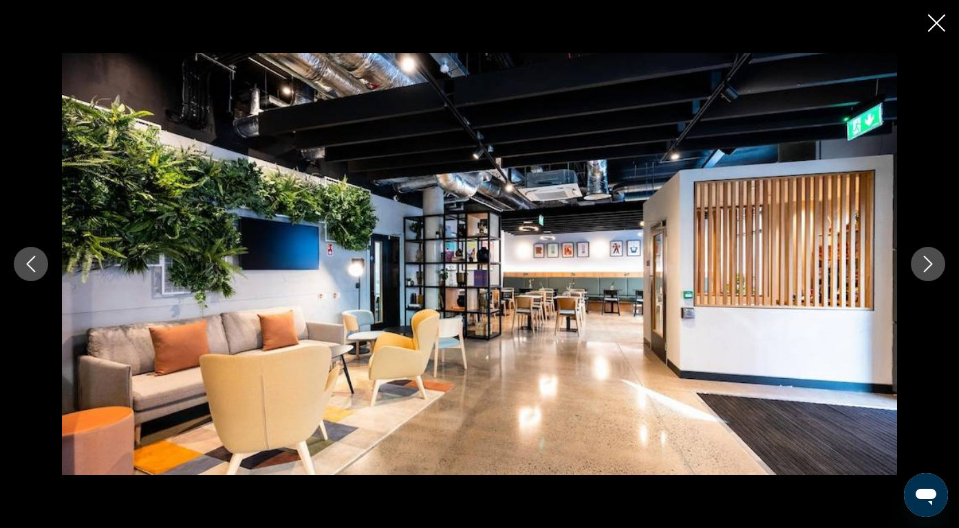
click at [935, 260] on icon "Next image" at bounding box center [928, 264] width 17 height 17
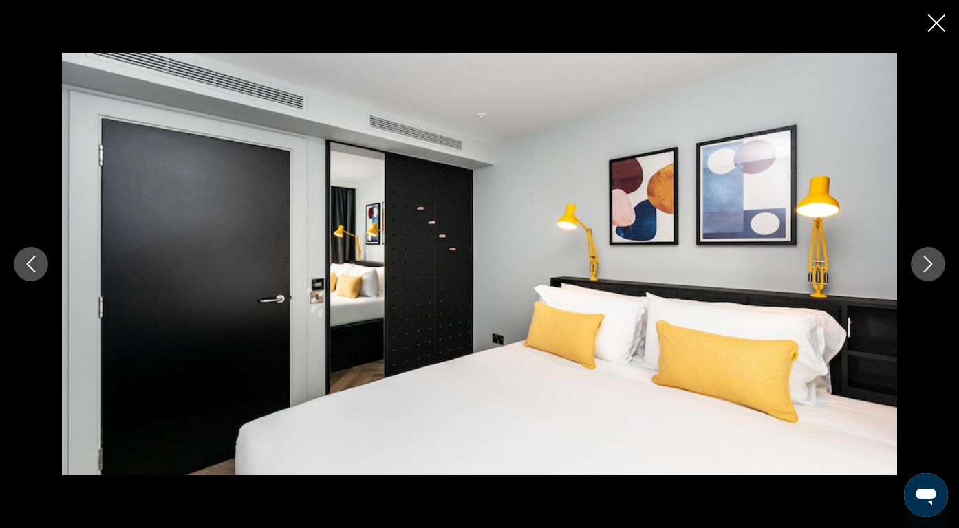
click at [935, 261] on icon "Next image" at bounding box center [928, 264] width 17 height 17
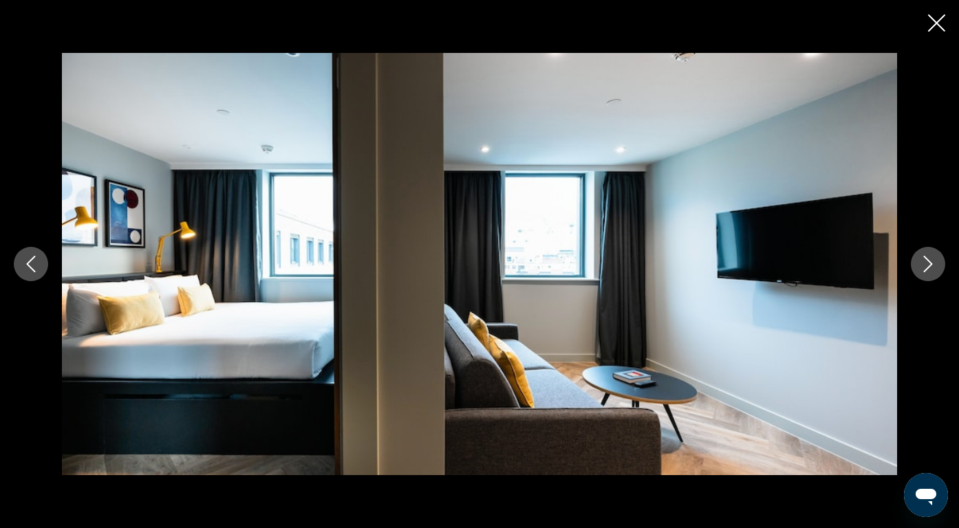
click at [935, 261] on icon "Next image" at bounding box center [928, 264] width 17 height 17
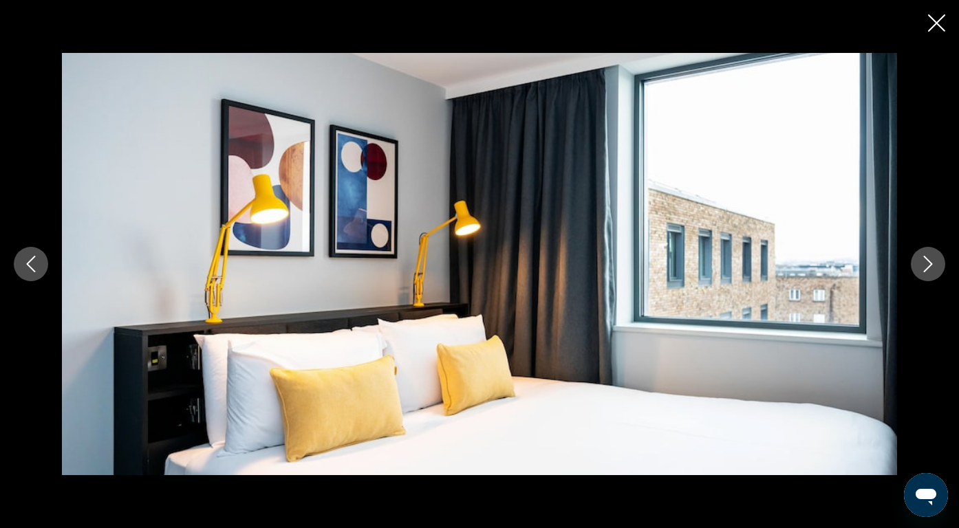
click at [935, 261] on icon "Next image" at bounding box center [928, 264] width 17 height 17
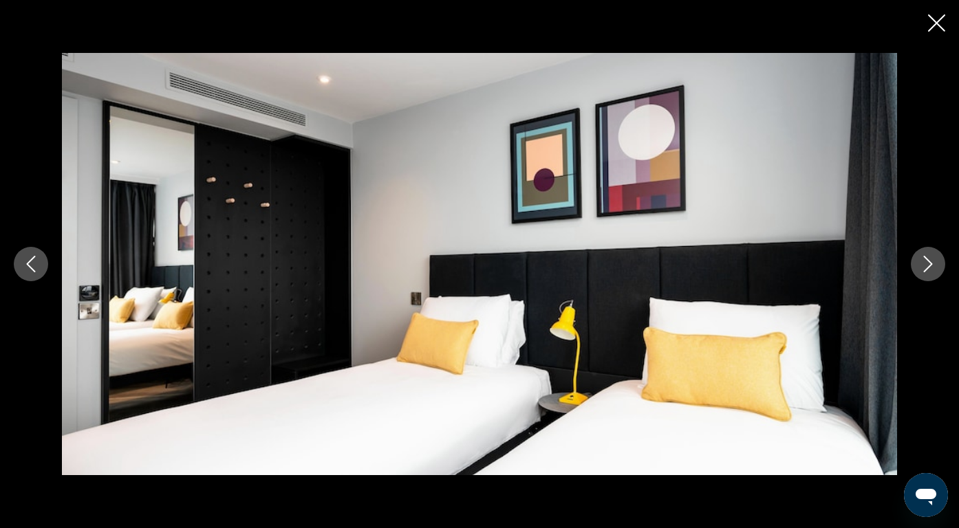
click at [935, 261] on icon "Next image" at bounding box center [928, 264] width 17 height 17
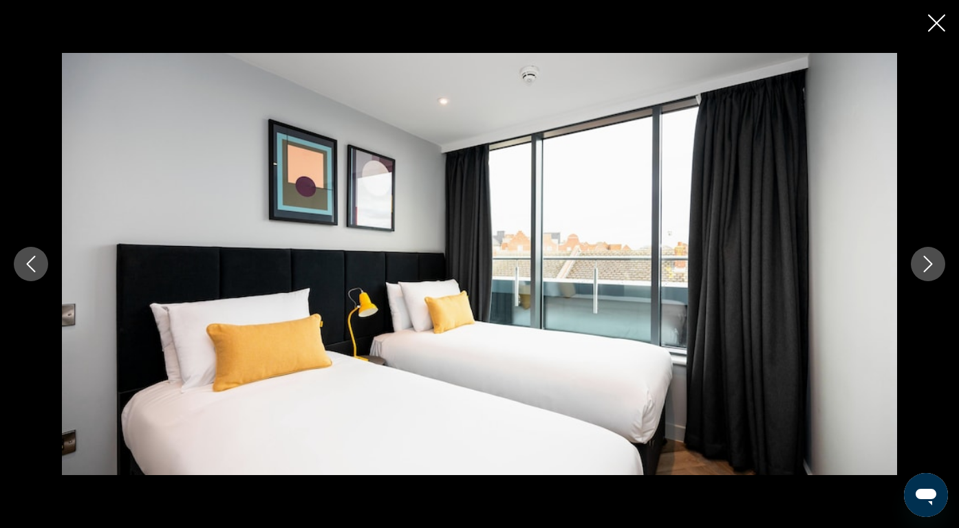
click at [935, 261] on icon "Next image" at bounding box center [928, 264] width 17 height 17
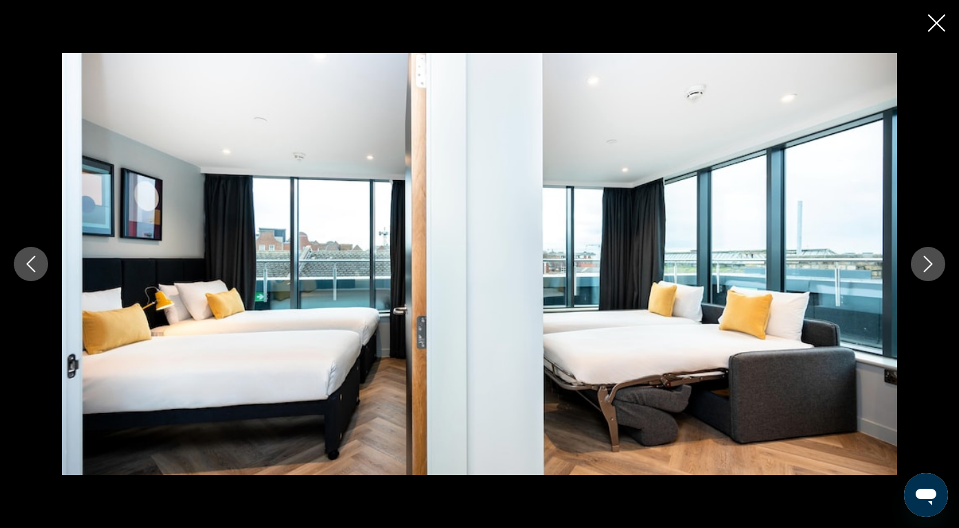
click at [944, 34] on button "Close slideshow" at bounding box center [936, 24] width 17 height 21
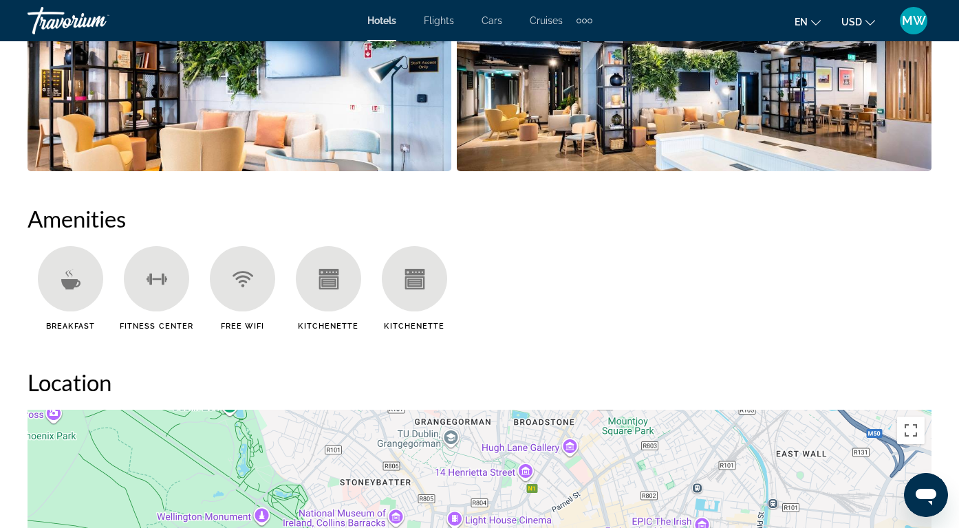
scroll to position [0, 0]
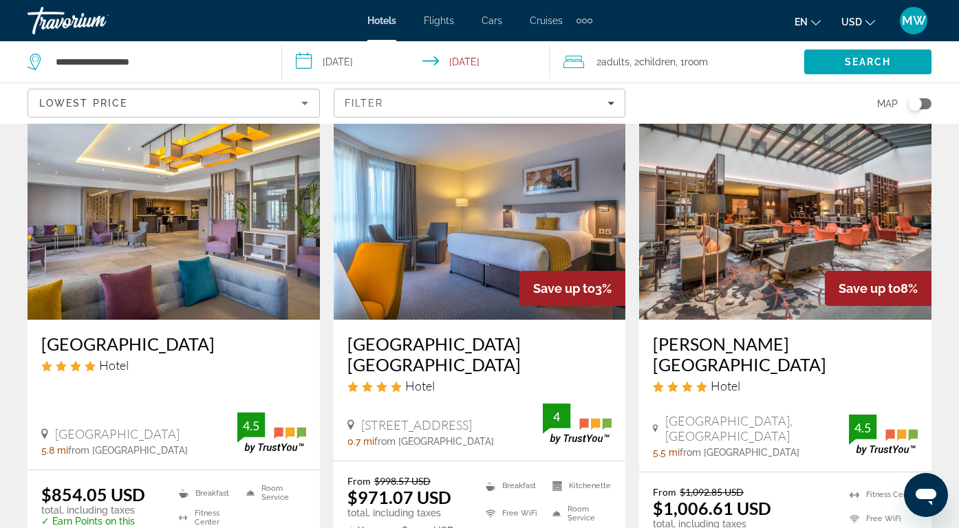
scroll to position [103, 0]
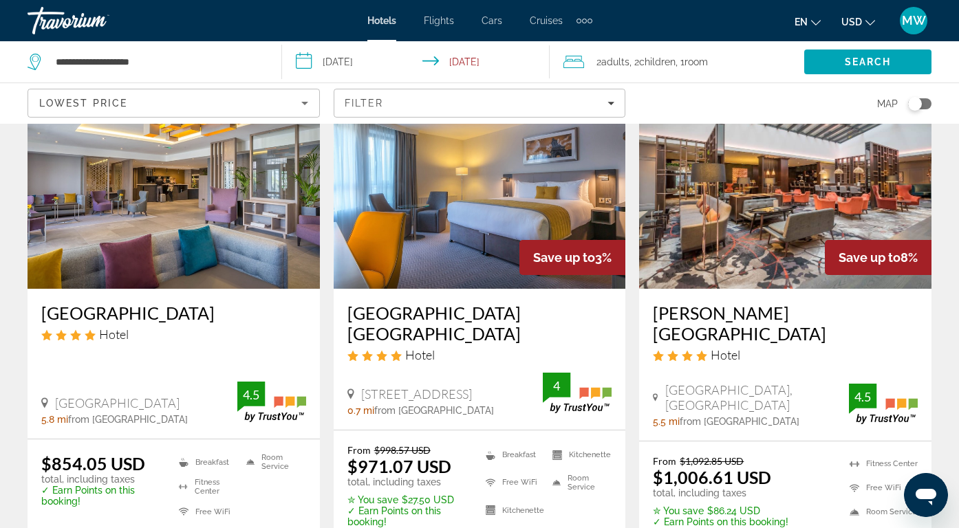
click at [186, 214] on img "Main content" at bounding box center [174, 179] width 292 height 220
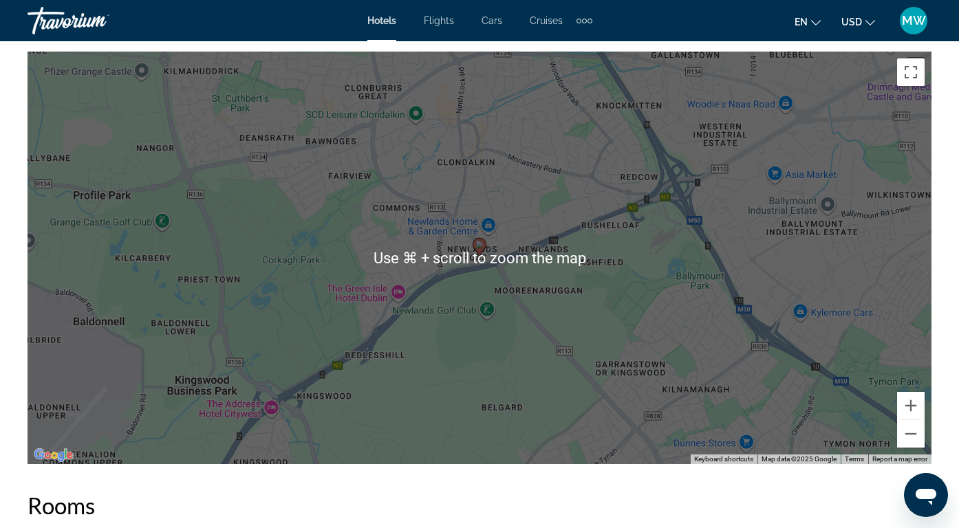
scroll to position [1532, 0]
click at [912, 438] on button "Zoom out" at bounding box center [911, 434] width 28 height 28
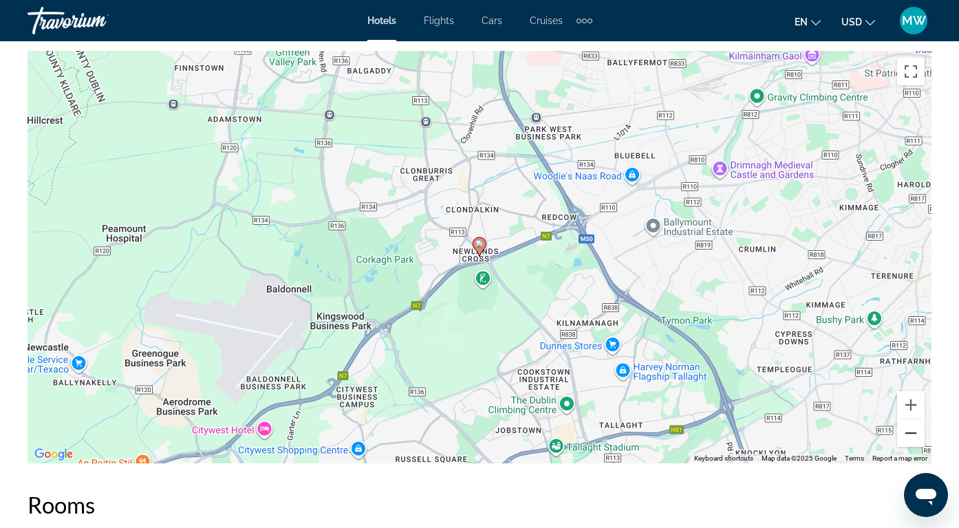
click at [912, 438] on button "Zoom out" at bounding box center [911, 434] width 28 height 28
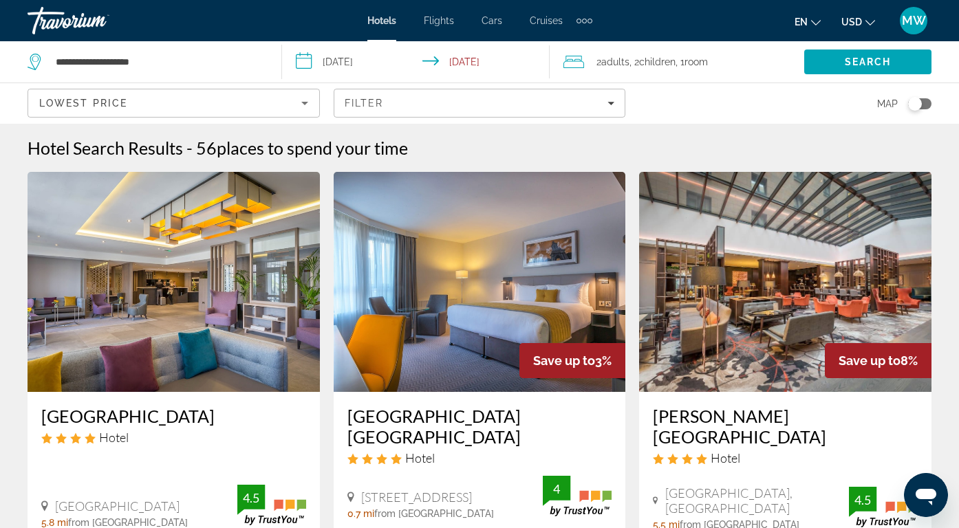
click at [225, 253] on img "Main content" at bounding box center [174, 282] width 292 height 220
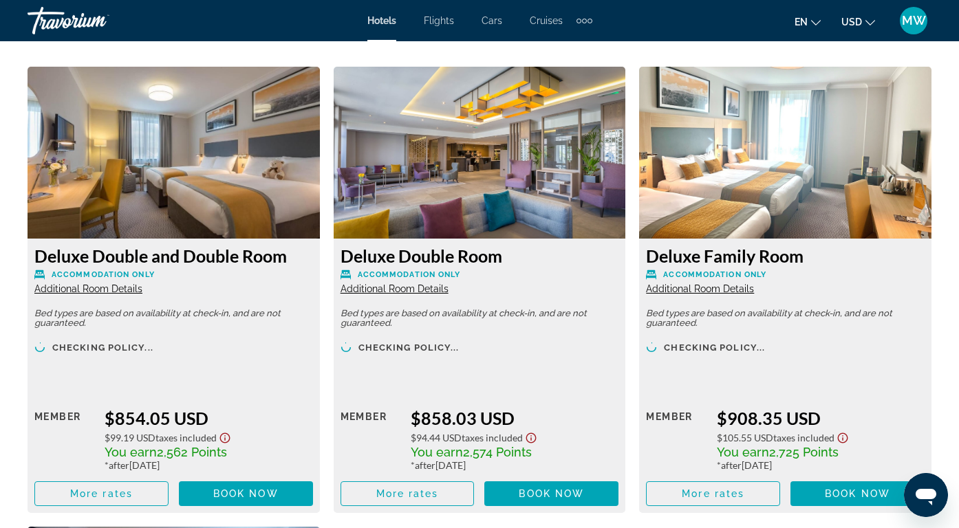
scroll to position [2051, 0]
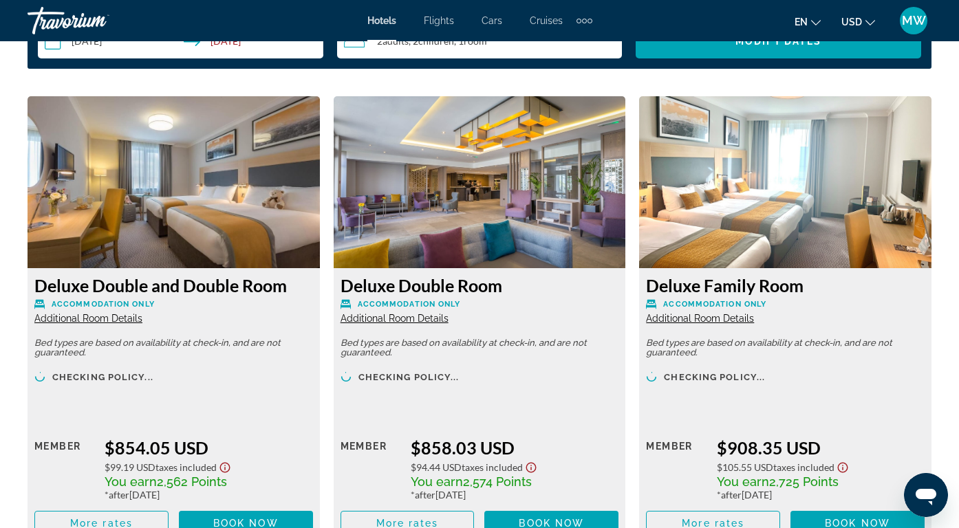
click at [722, 319] on span "Additional Room Details" at bounding box center [700, 318] width 108 height 11
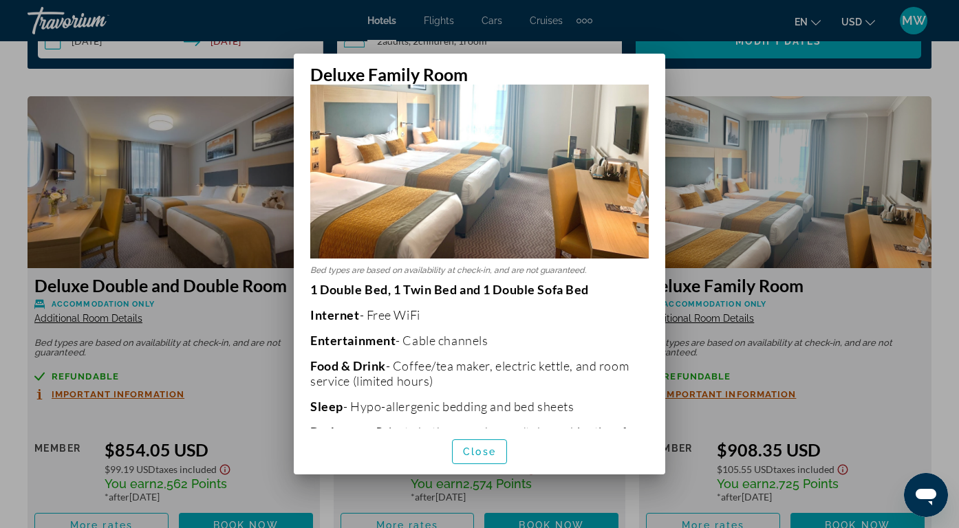
scroll to position [102, 0]
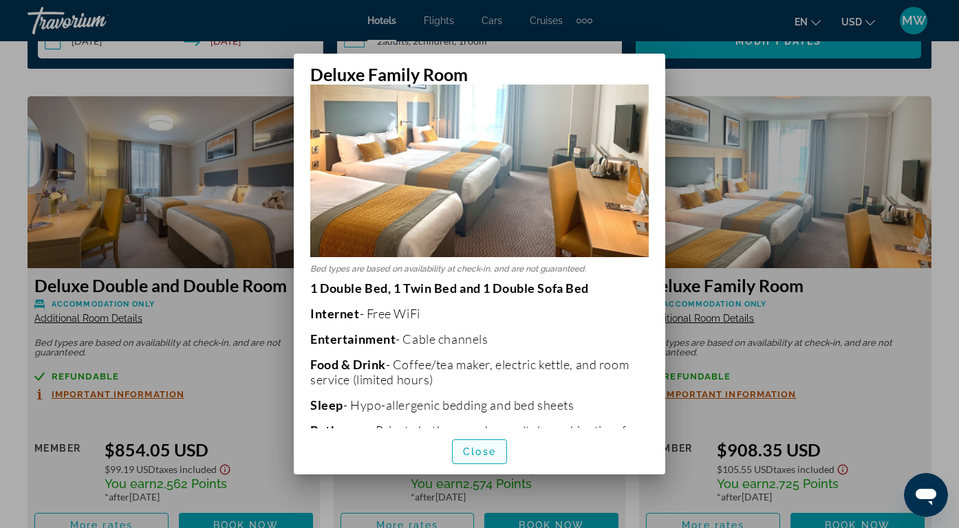
click at [484, 440] on span "button" at bounding box center [480, 452] width 54 height 33
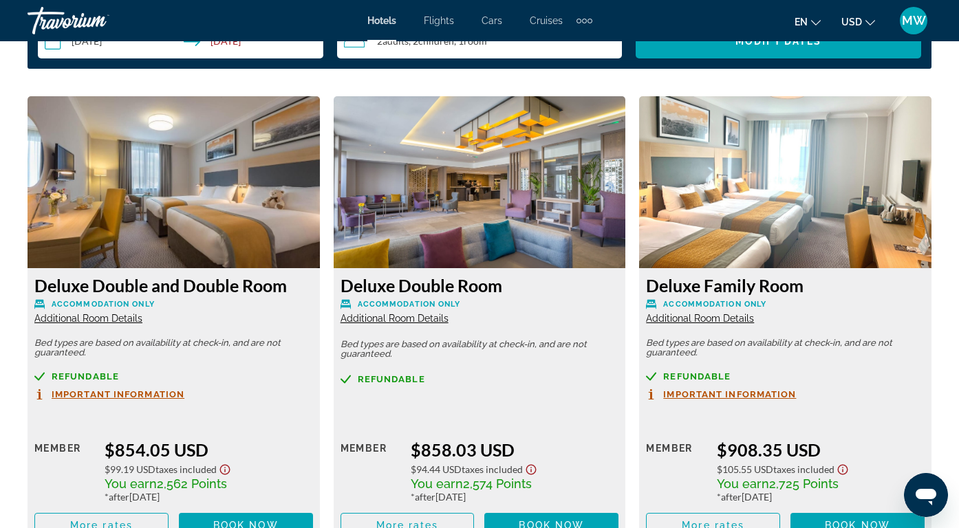
scroll to position [2098, 0]
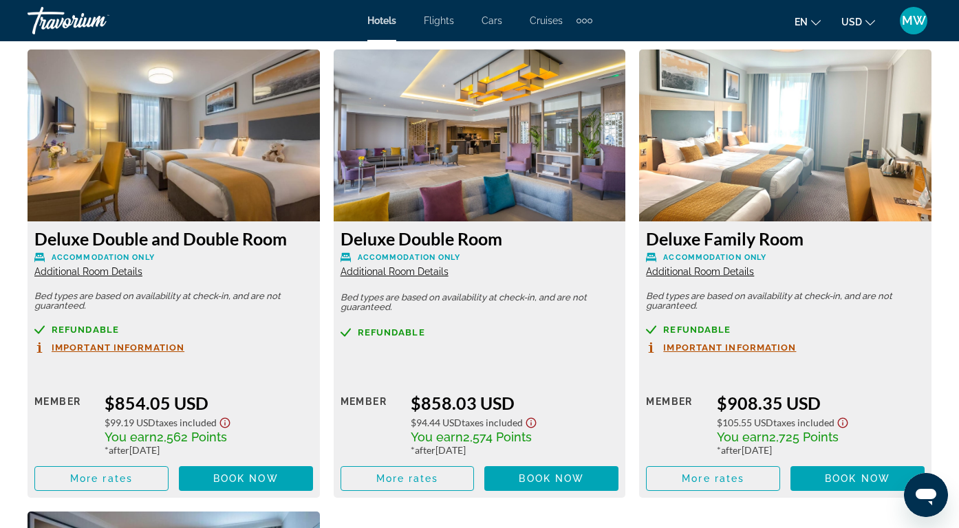
click at [125, 272] on span "Additional Room Details" at bounding box center [88, 271] width 108 height 11
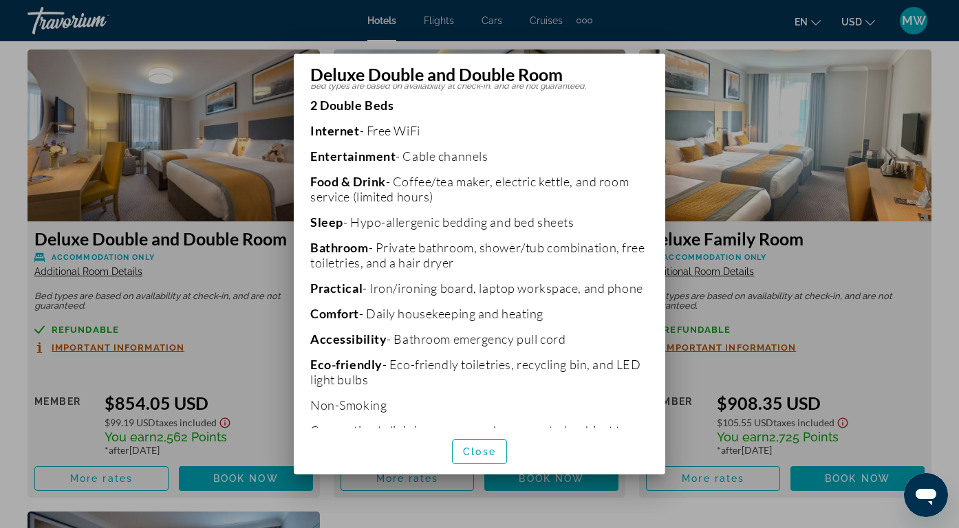
scroll to position [306, 0]
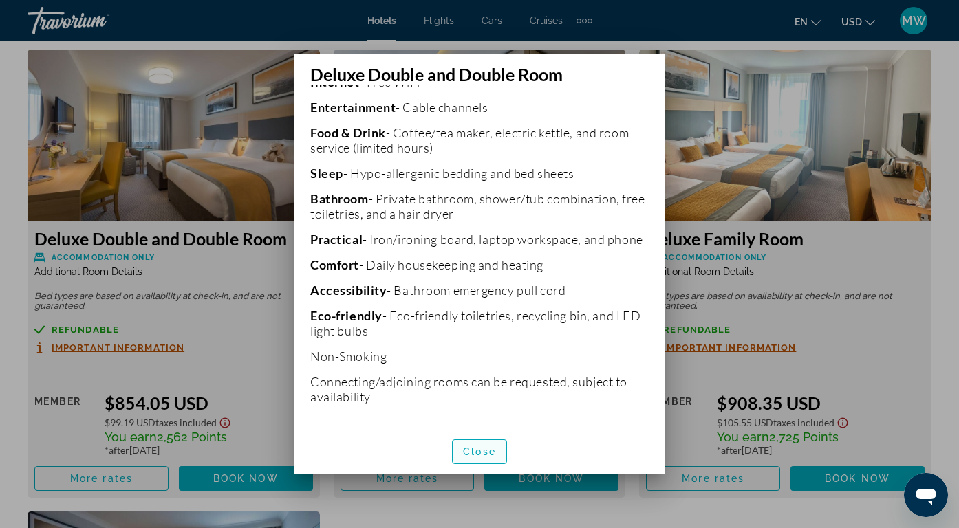
click at [488, 445] on span "button" at bounding box center [480, 452] width 54 height 33
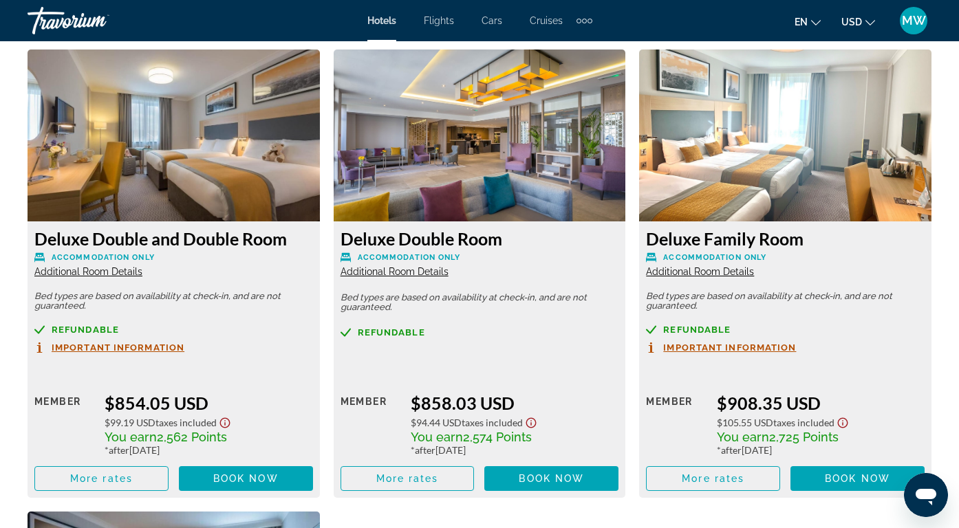
scroll to position [2098, 0]
click at [171, 348] on span "Important Information" at bounding box center [118, 347] width 133 height 9
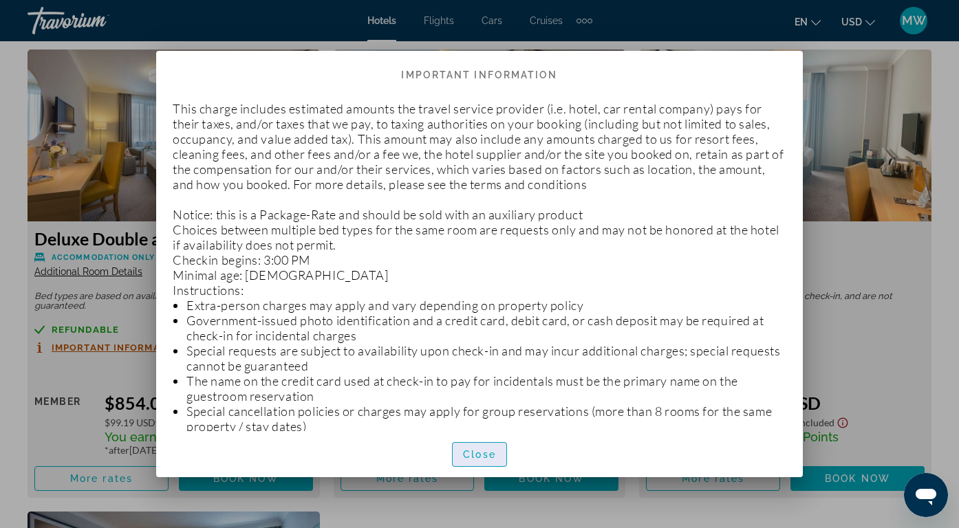
click at [476, 451] on span "Close" at bounding box center [479, 454] width 33 height 11
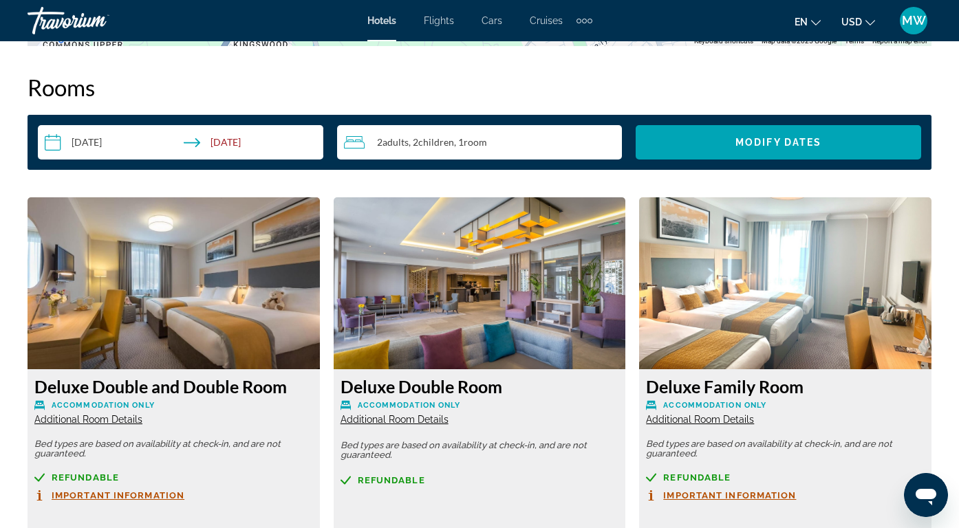
scroll to position [1949, 0]
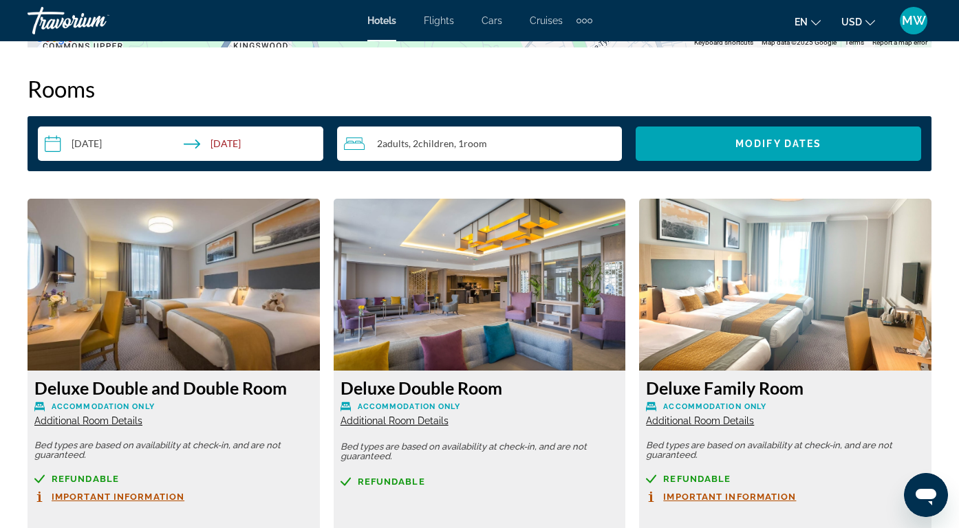
click at [421, 420] on span "Additional Room Details" at bounding box center [395, 421] width 108 height 11
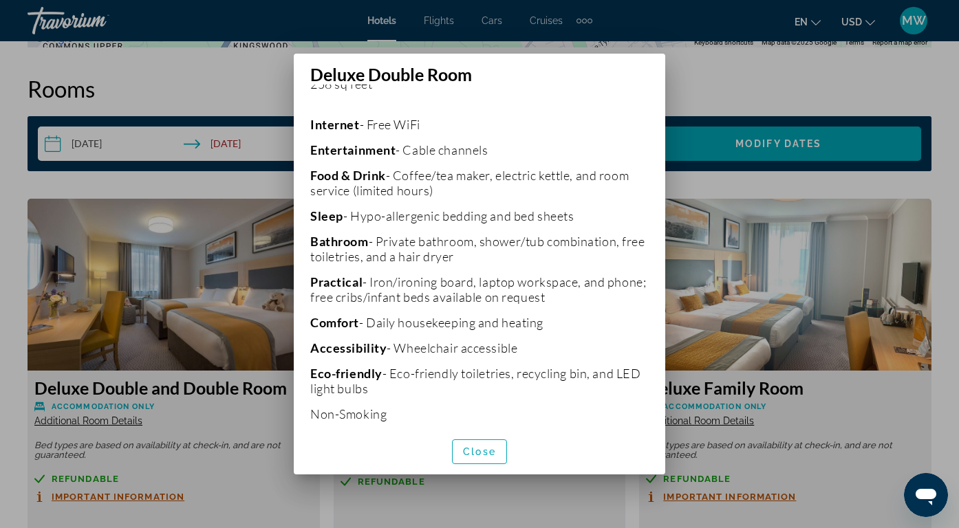
scroll to position [287, 0]
click at [495, 445] on span "button" at bounding box center [480, 452] width 54 height 33
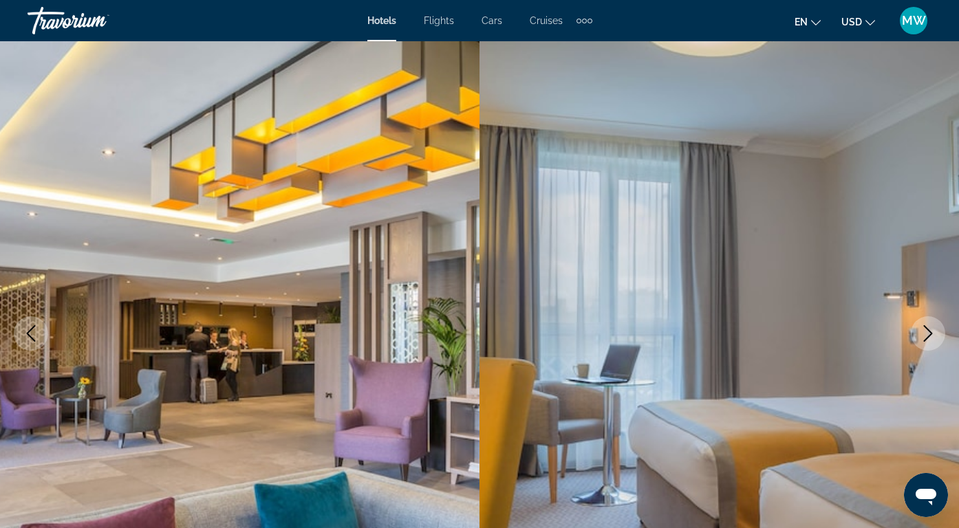
scroll to position [0, 0]
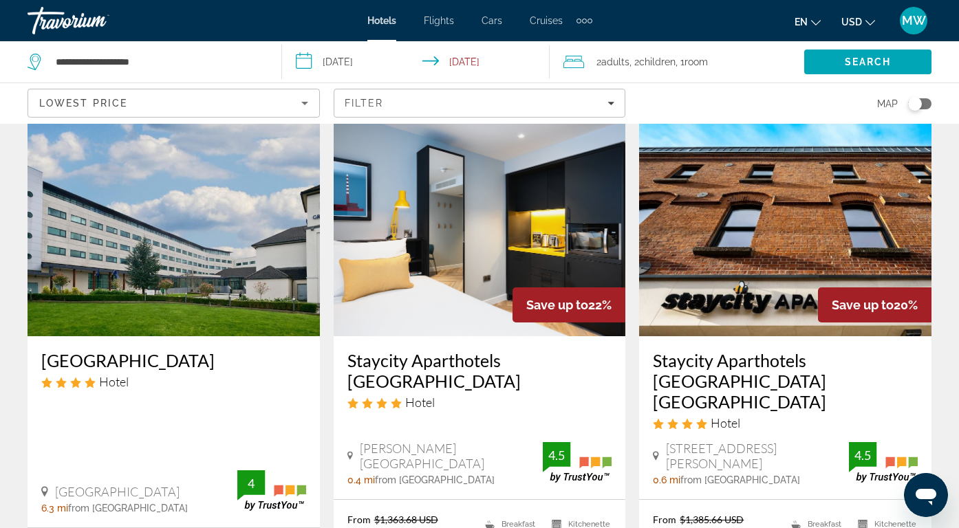
scroll to position [625, 0]
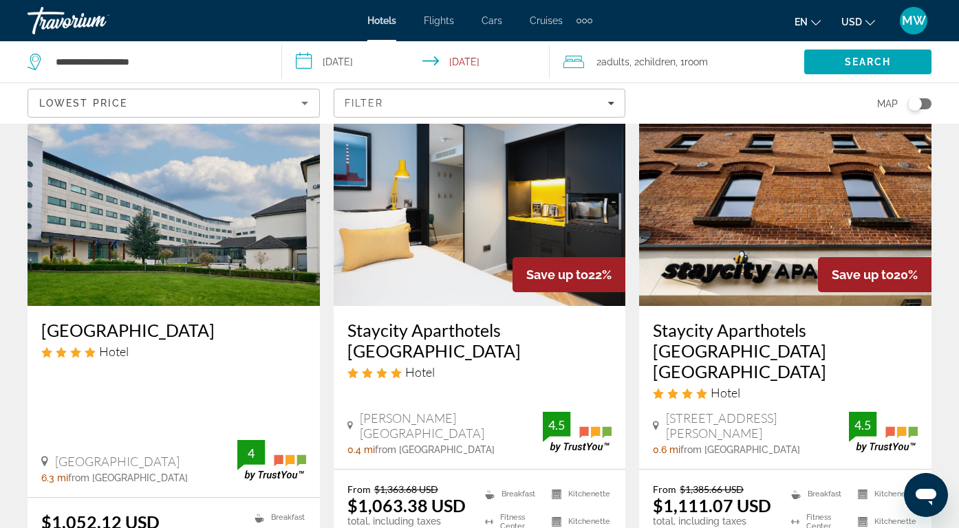
click at [483, 259] on img "Main content" at bounding box center [480, 196] width 292 height 220
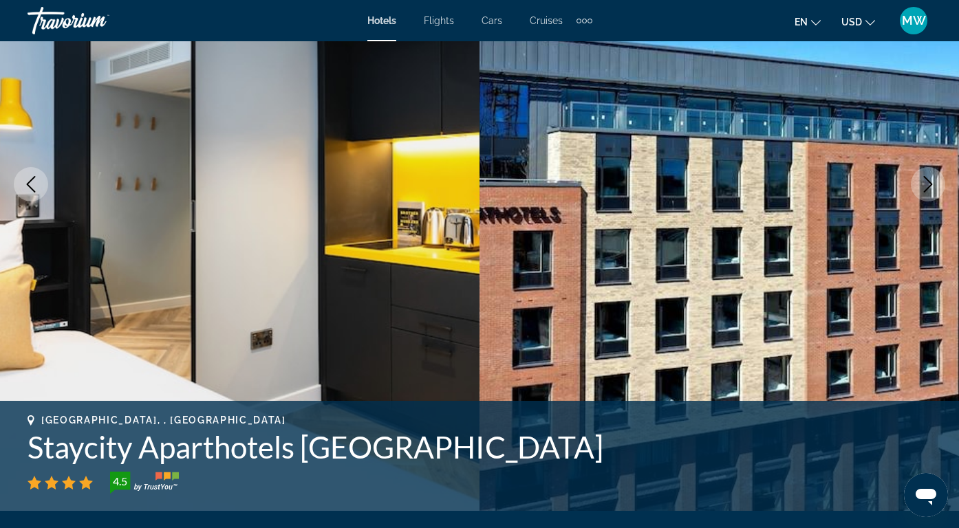
scroll to position [197, 0]
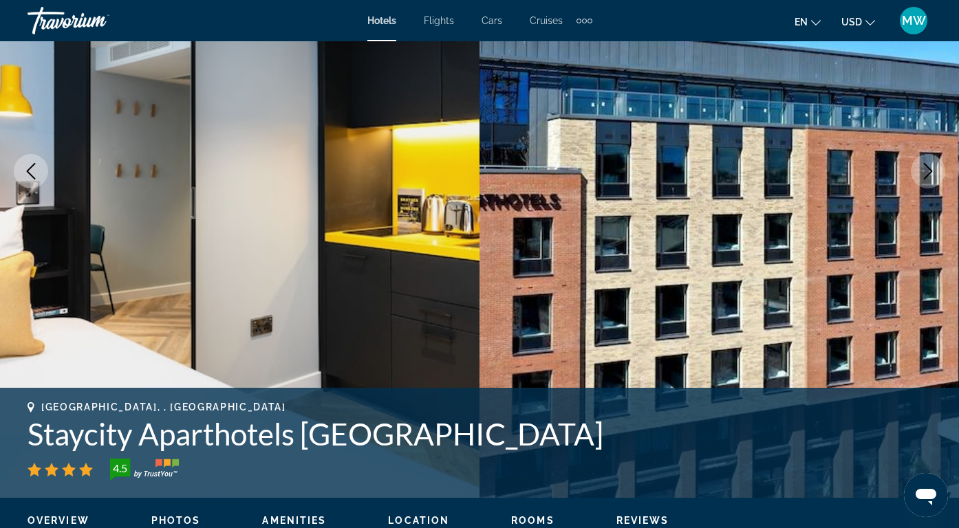
click at [928, 178] on icon "Next image" at bounding box center [928, 171] width 17 height 17
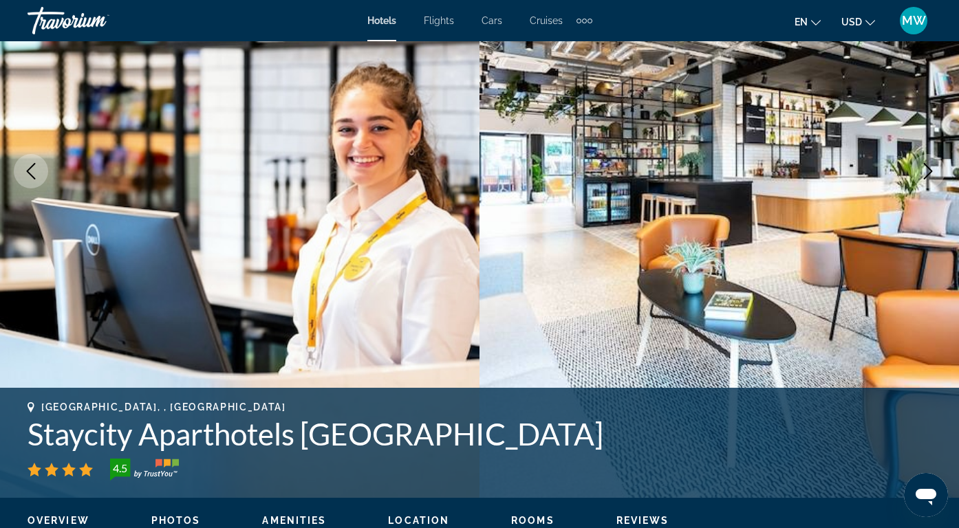
click at [928, 178] on icon "Next image" at bounding box center [928, 171] width 17 height 17
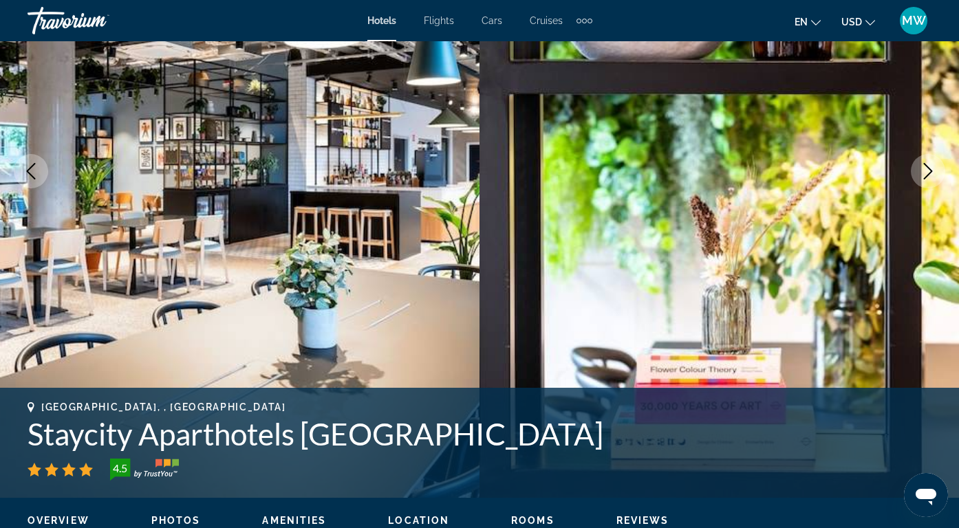
click at [928, 178] on icon "Next image" at bounding box center [928, 171] width 17 height 17
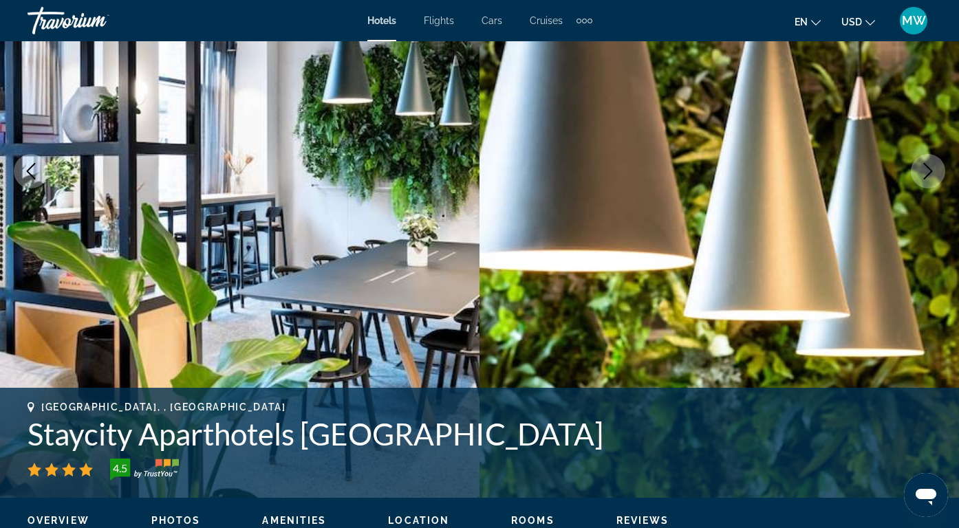
click at [928, 178] on icon "Next image" at bounding box center [928, 171] width 17 height 17
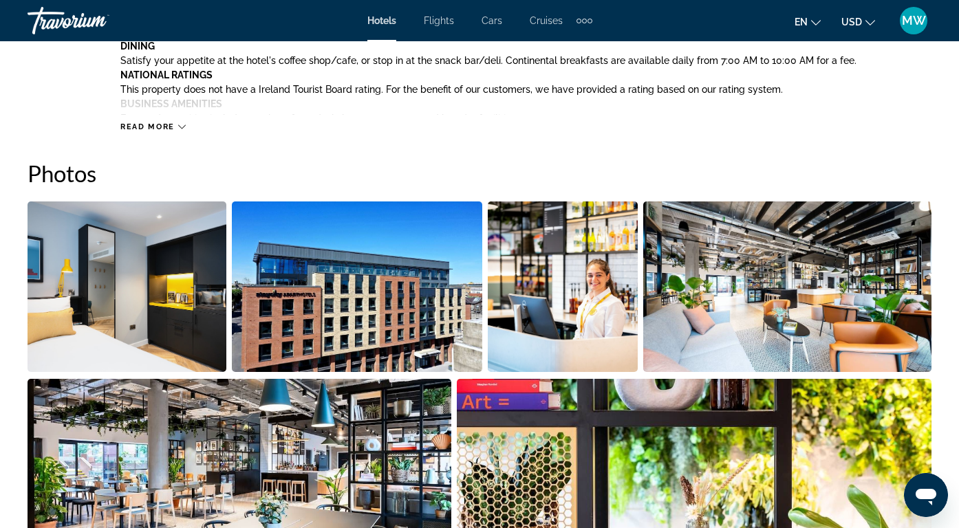
scroll to position [837, 0]
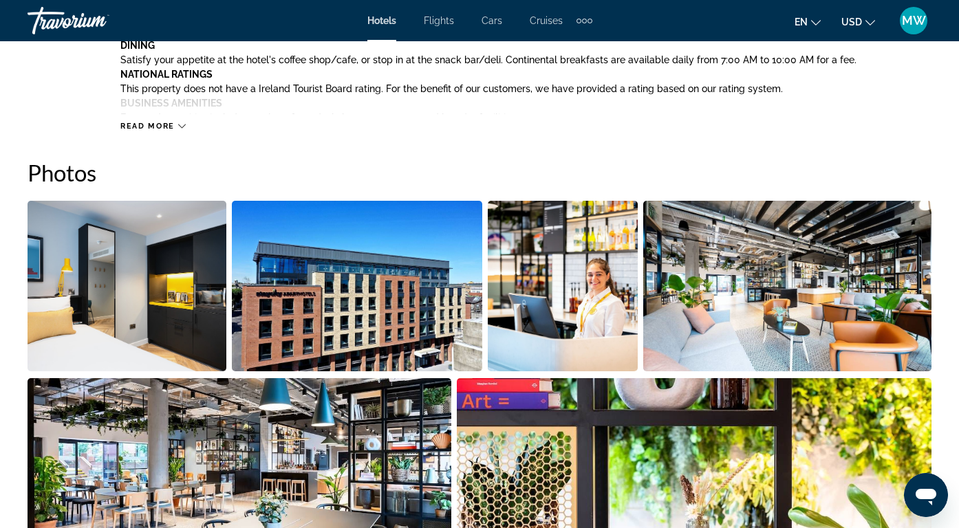
click at [297, 371] on img "Open full-screen image slider" at bounding box center [357, 286] width 250 height 171
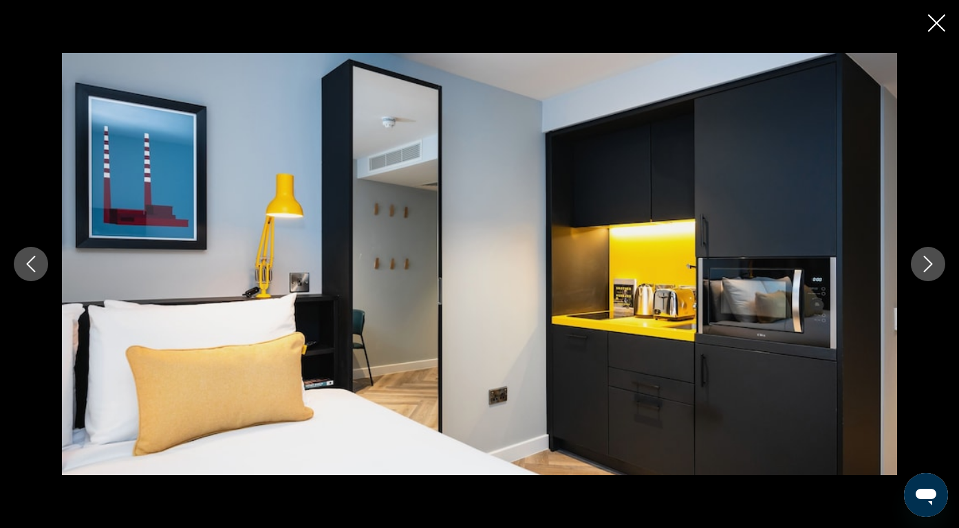
click at [932, 264] on icon "Next image" at bounding box center [928, 264] width 17 height 17
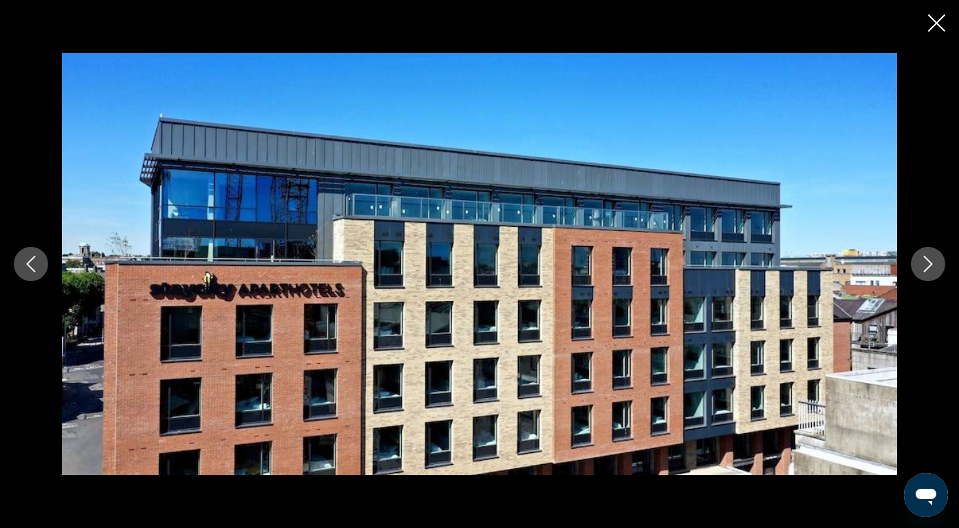
click at [932, 264] on icon "Next image" at bounding box center [928, 264] width 17 height 17
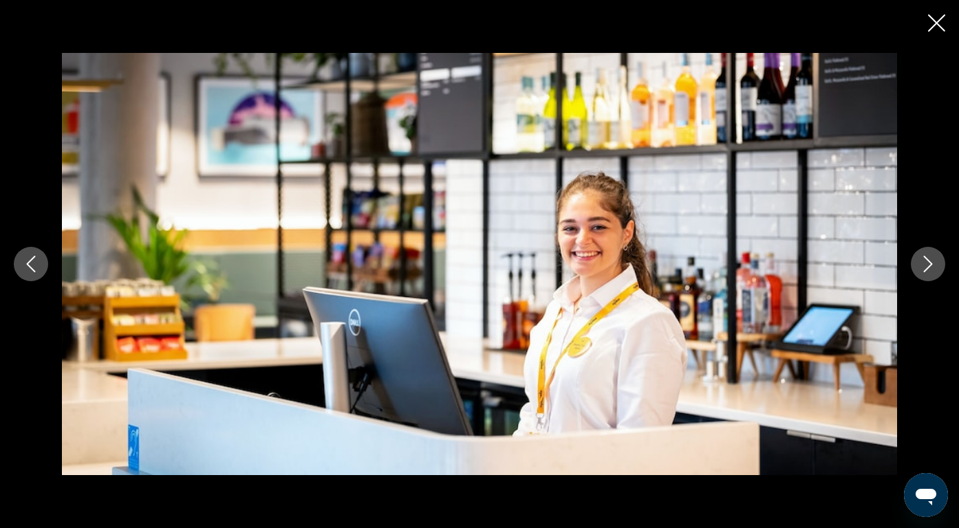
click at [932, 264] on icon "Next image" at bounding box center [928, 264] width 17 height 17
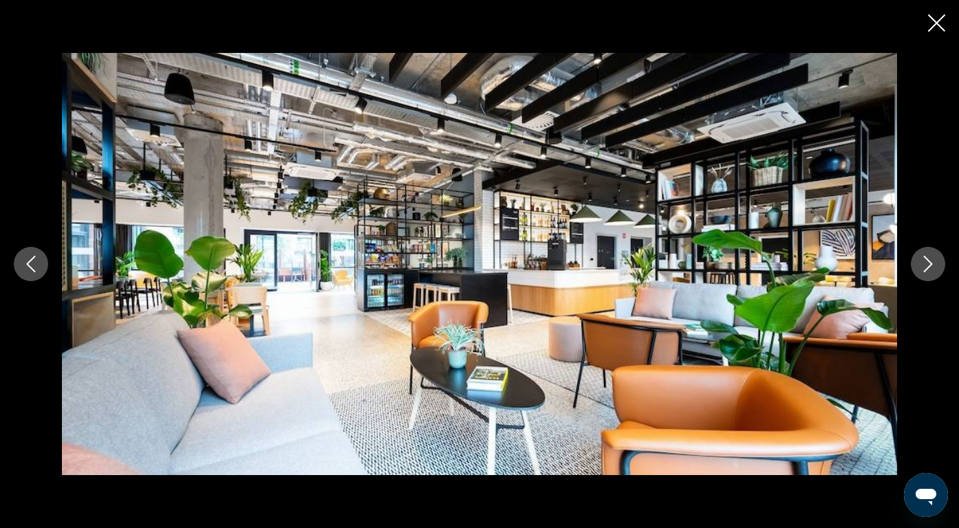
click at [932, 264] on icon "Next image" at bounding box center [928, 264] width 17 height 17
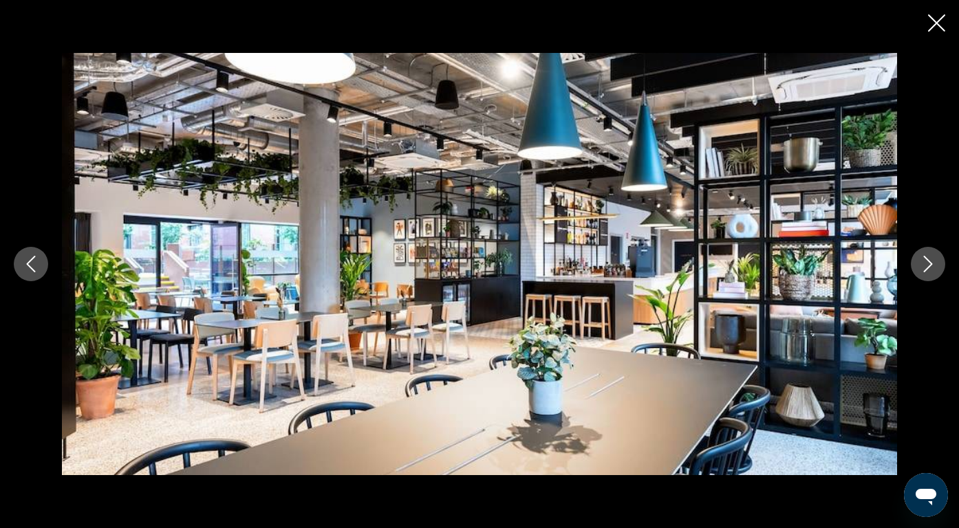
click at [932, 264] on icon "Next image" at bounding box center [928, 264] width 17 height 17
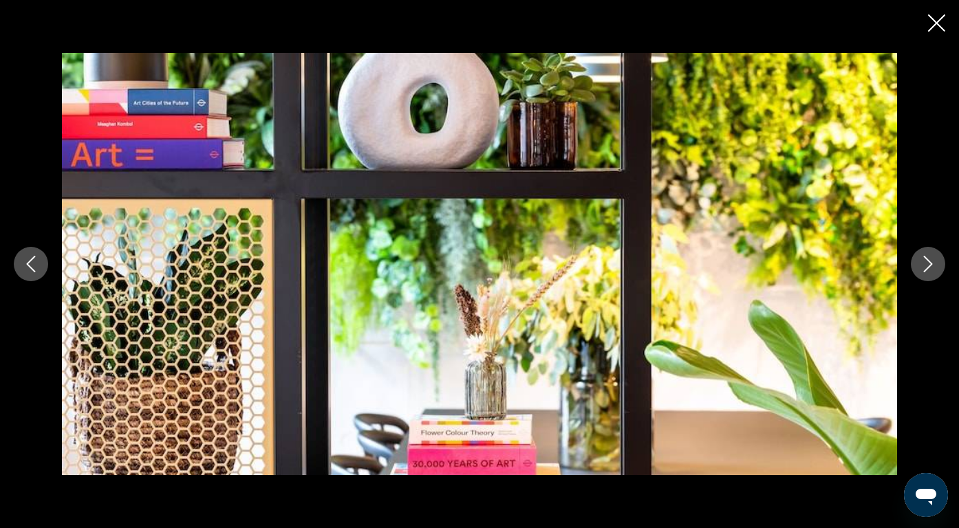
click at [932, 264] on icon "Next image" at bounding box center [928, 264] width 17 height 17
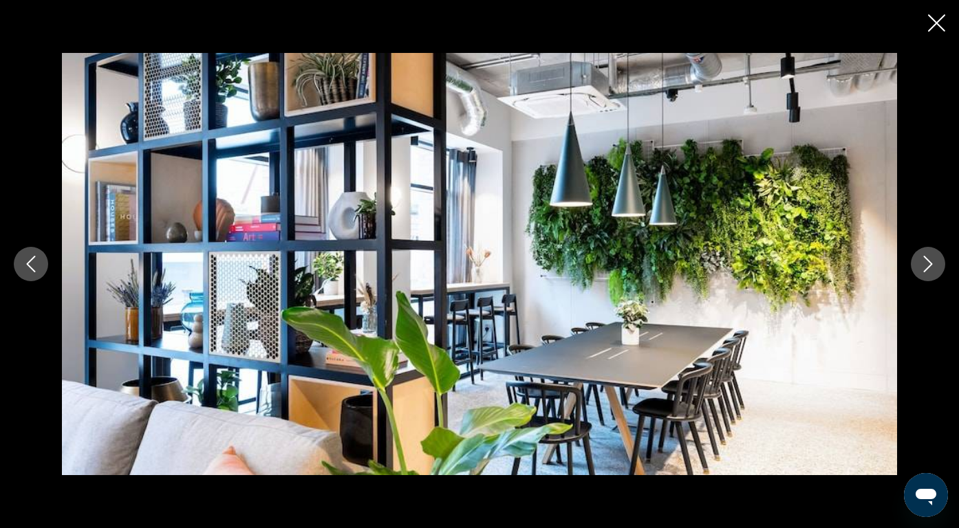
click at [932, 264] on icon "Next image" at bounding box center [928, 264] width 17 height 17
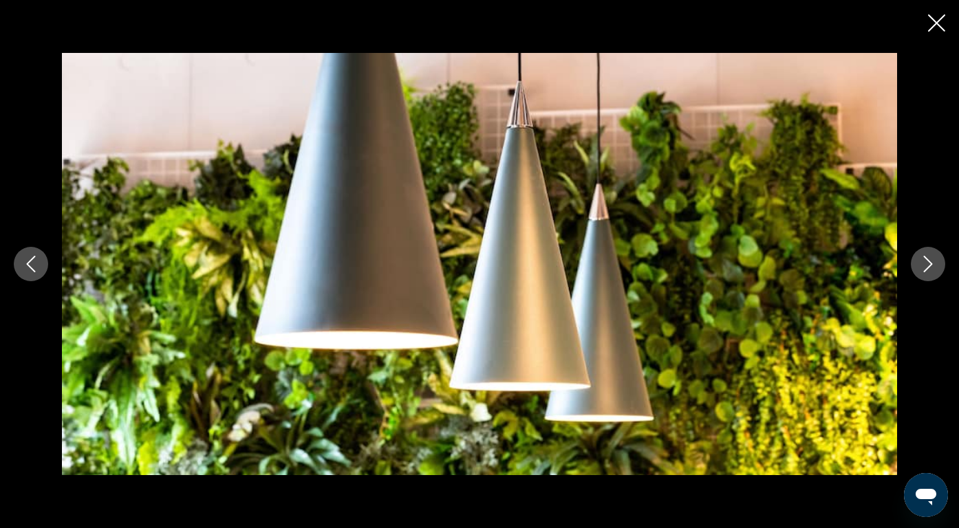
click at [932, 264] on icon "Next image" at bounding box center [928, 264] width 17 height 17
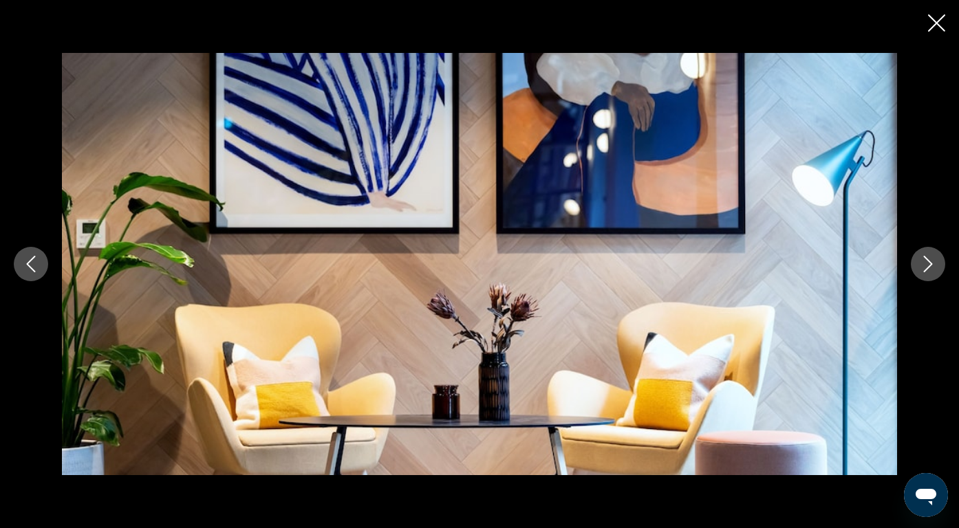
click at [932, 264] on icon "Next image" at bounding box center [928, 264] width 17 height 17
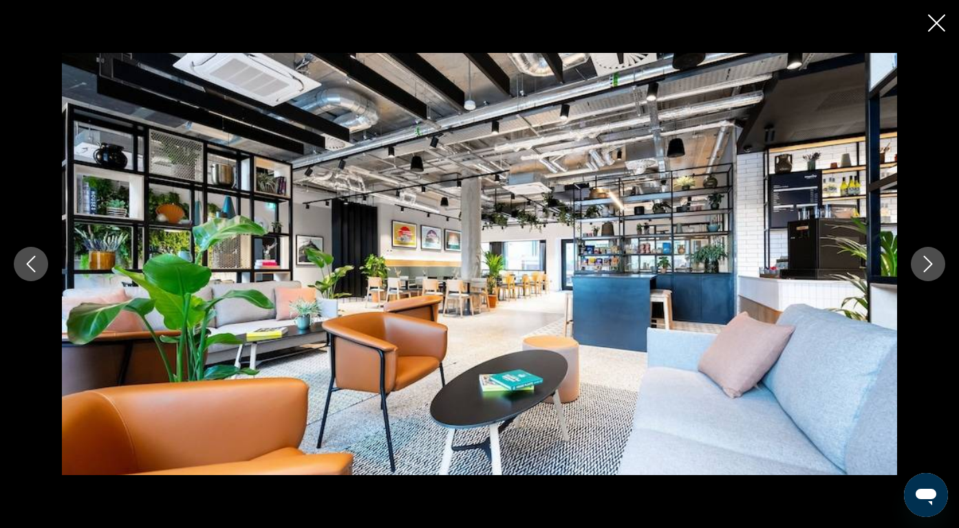
click at [932, 264] on icon "Next image" at bounding box center [928, 264] width 17 height 17
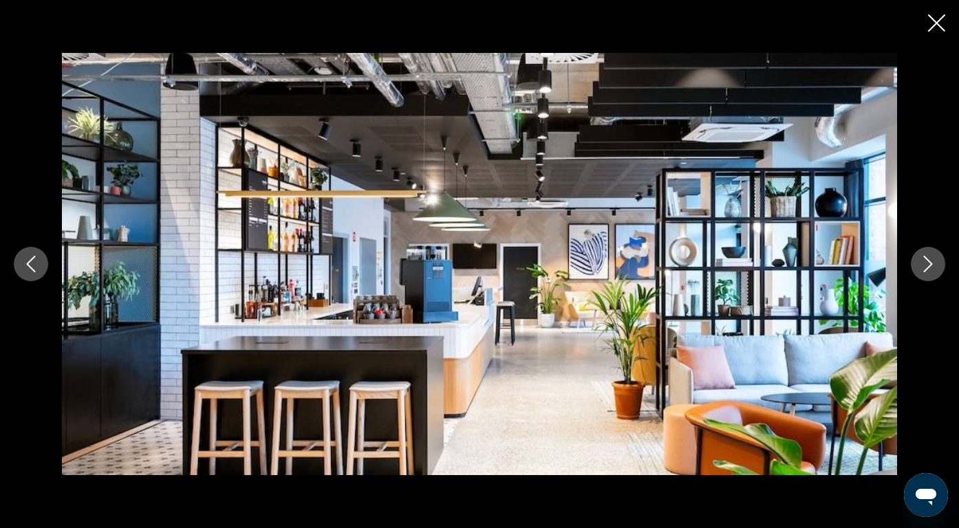
click at [932, 264] on icon "Next image" at bounding box center [928, 264] width 17 height 17
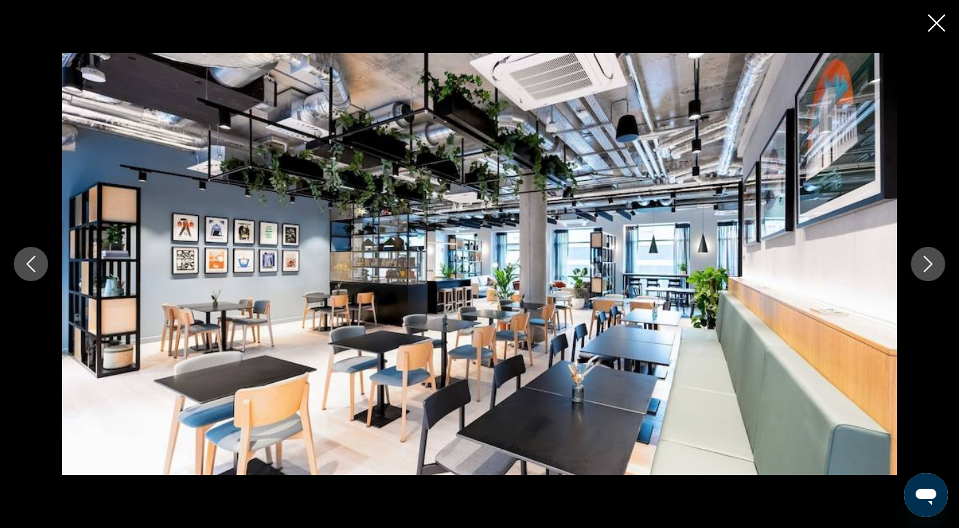
click at [932, 264] on icon "Next image" at bounding box center [928, 264] width 17 height 17
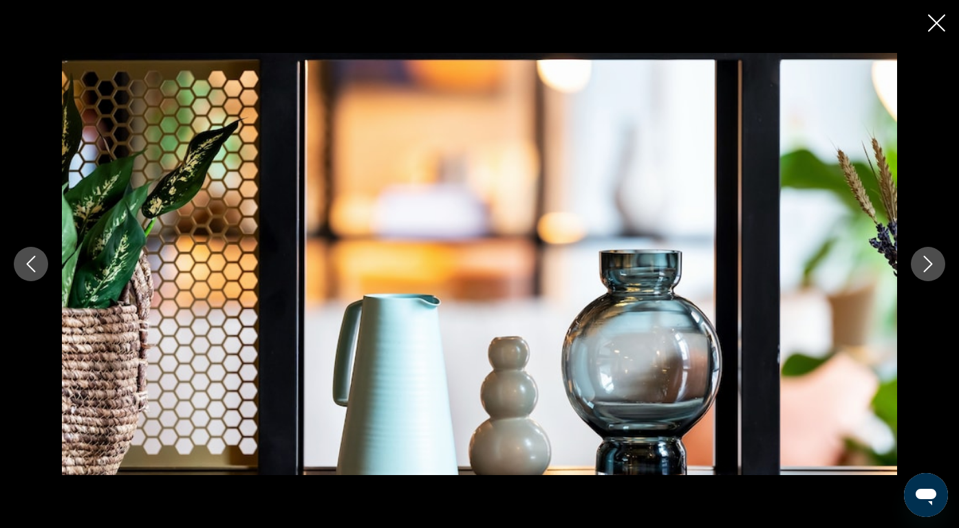
click at [932, 264] on icon "Next image" at bounding box center [928, 264] width 17 height 17
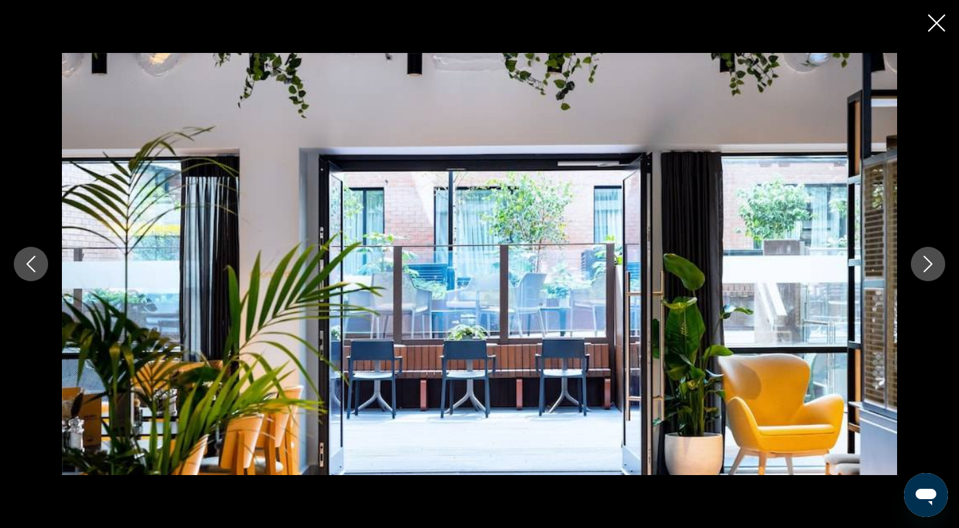
click at [932, 264] on icon "Next image" at bounding box center [928, 264] width 17 height 17
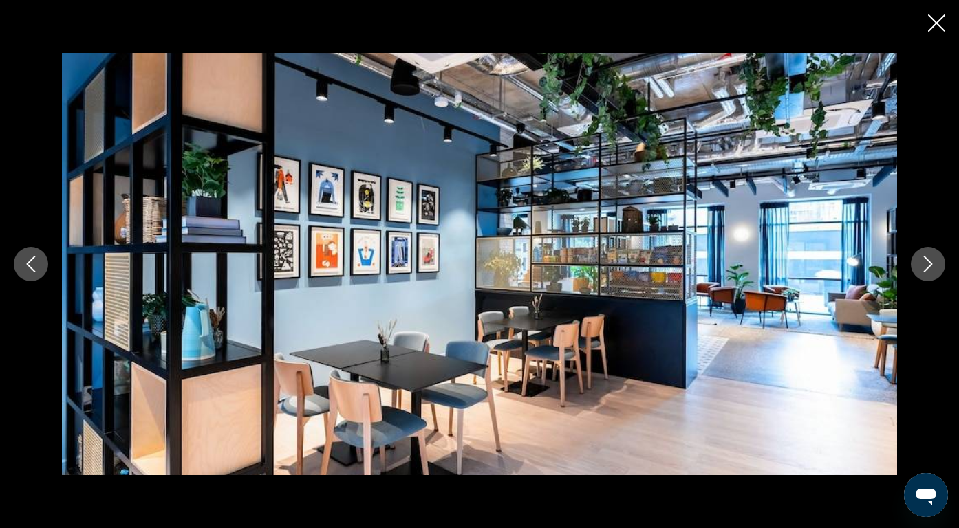
click at [932, 264] on icon "Next image" at bounding box center [928, 264] width 17 height 17
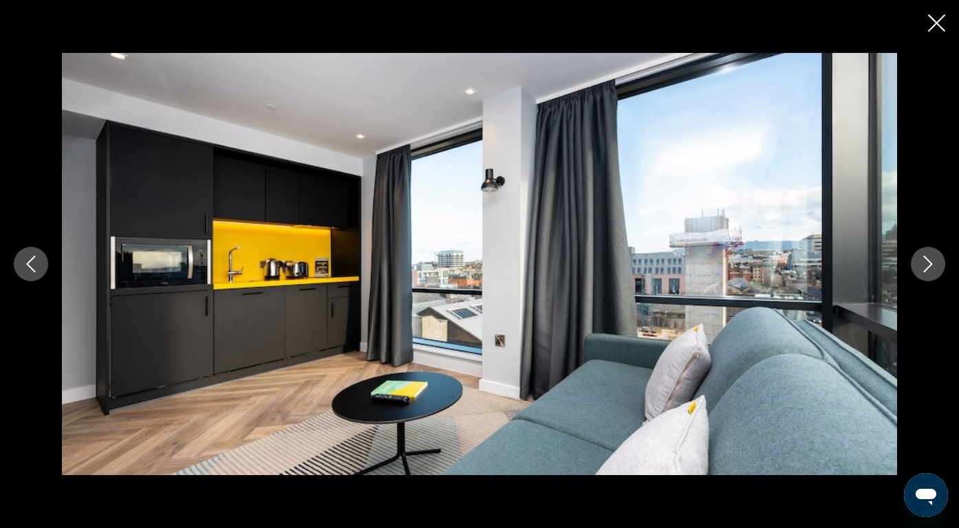
click at [932, 264] on icon "Next image" at bounding box center [928, 264] width 17 height 17
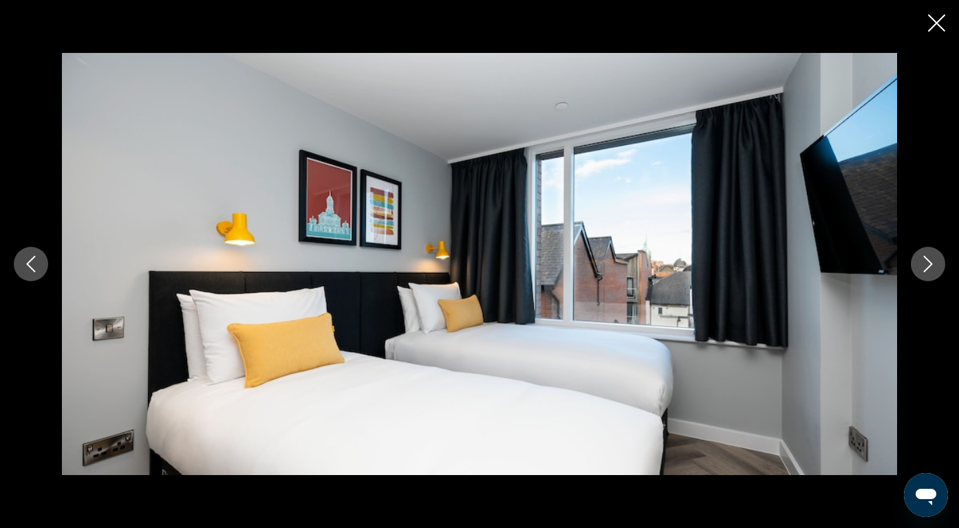
click at [932, 264] on icon "Next image" at bounding box center [928, 264] width 17 height 17
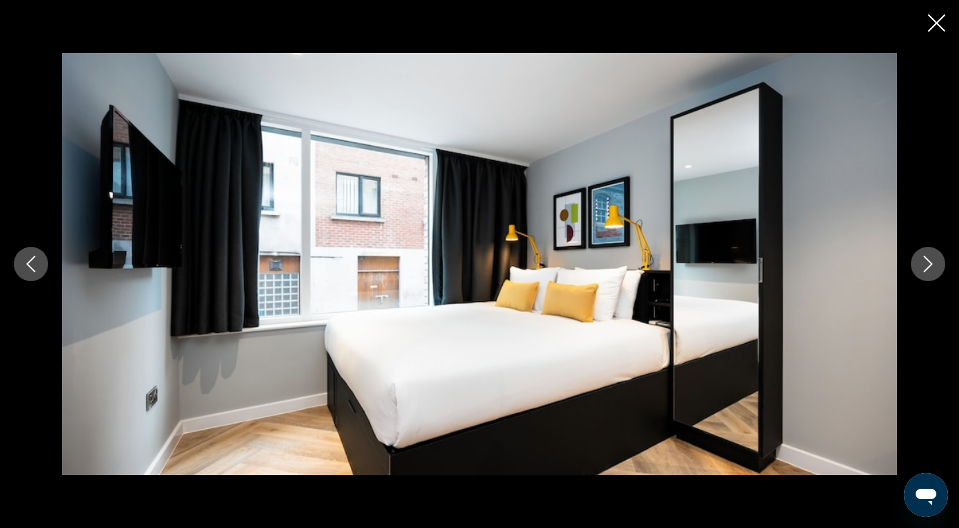
click at [932, 264] on icon "Next image" at bounding box center [928, 264] width 17 height 17
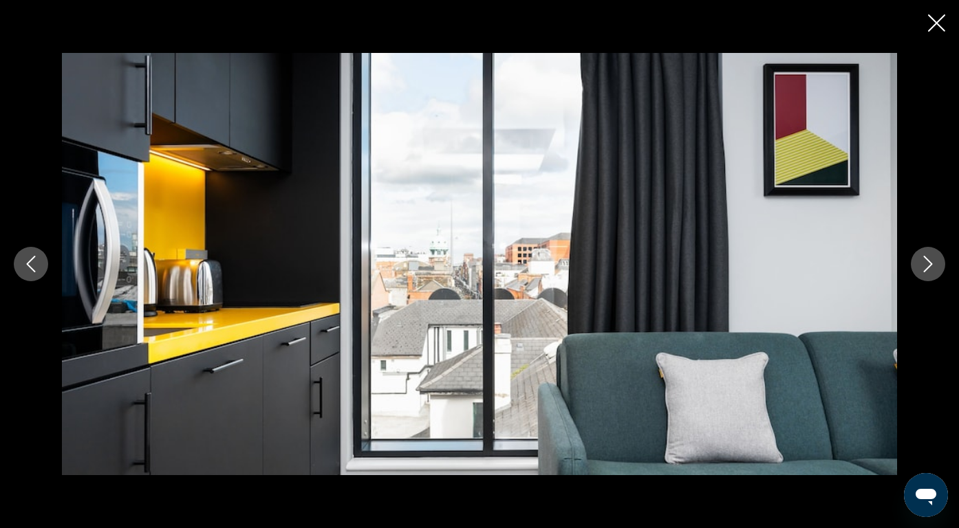
click at [932, 264] on icon "Next image" at bounding box center [928, 264] width 17 height 17
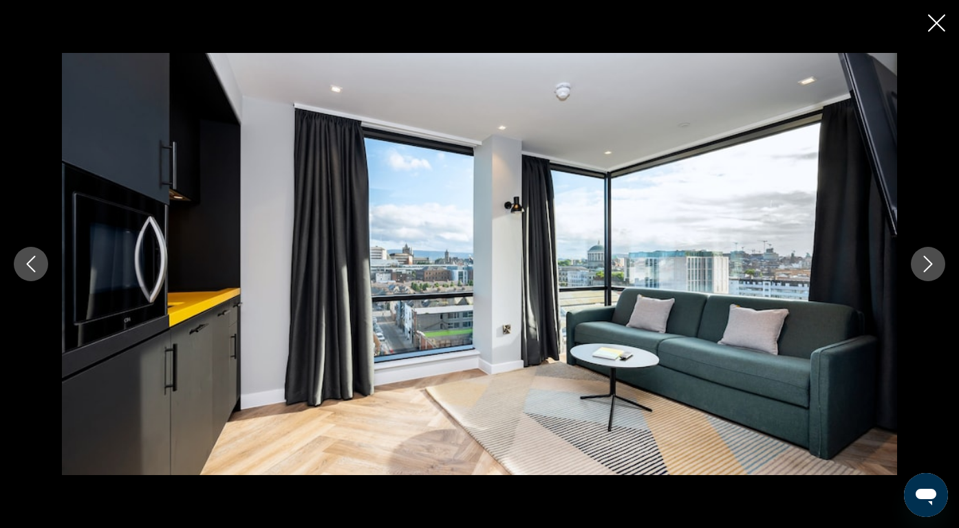
click at [932, 264] on icon "Next image" at bounding box center [928, 264] width 17 height 17
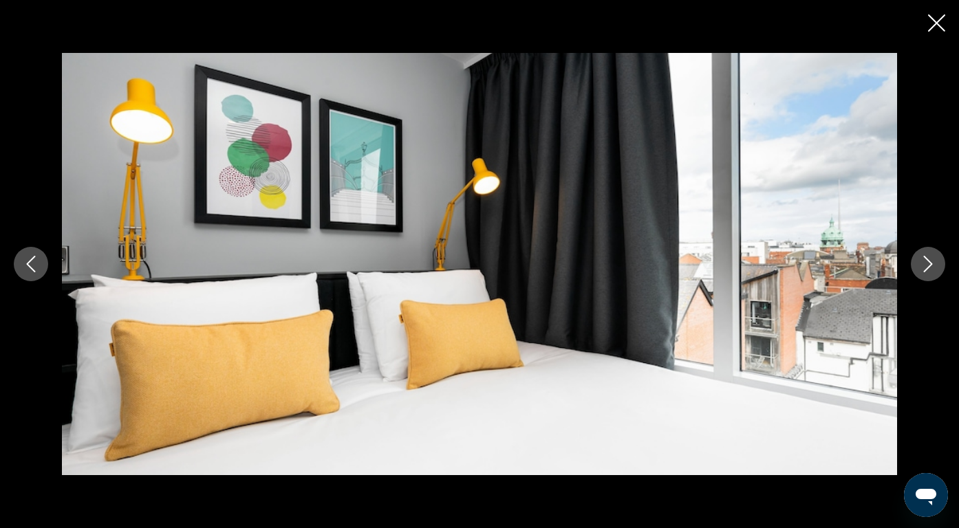
click at [44, 255] on button "Previous image" at bounding box center [31, 264] width 34 height 34
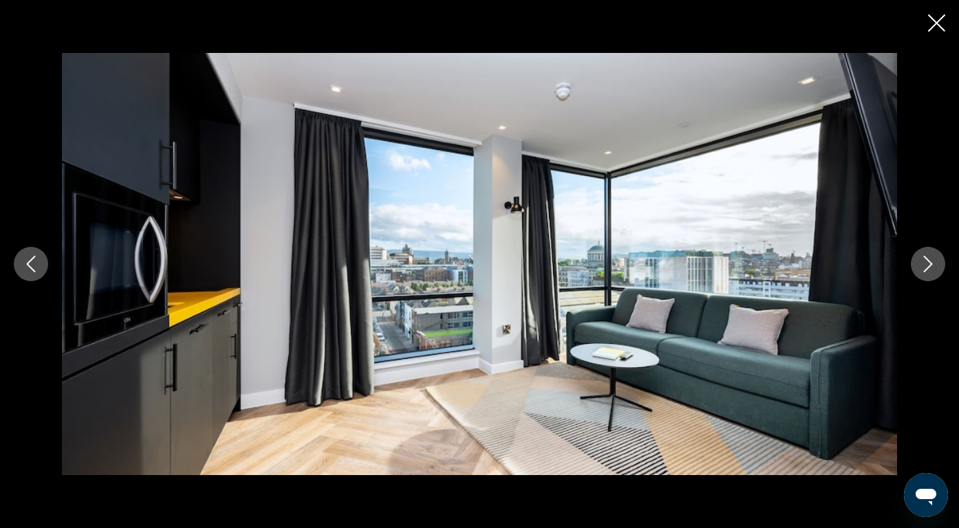
click at [924, 269] on icon "Next image" at bounding box center [928, 264] width 17 height 17
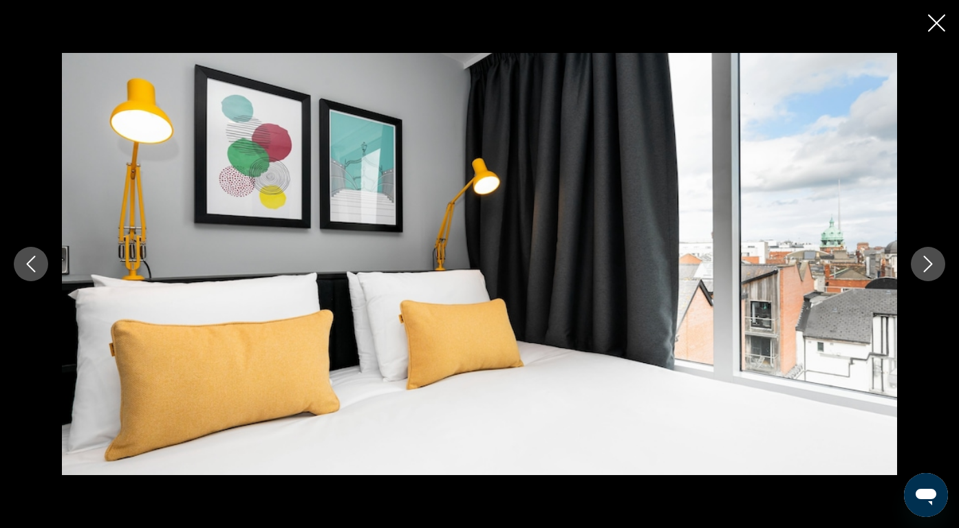
click at [924, 269] on icon "Next image" at bounding box center [928, 264] width 17 height 17
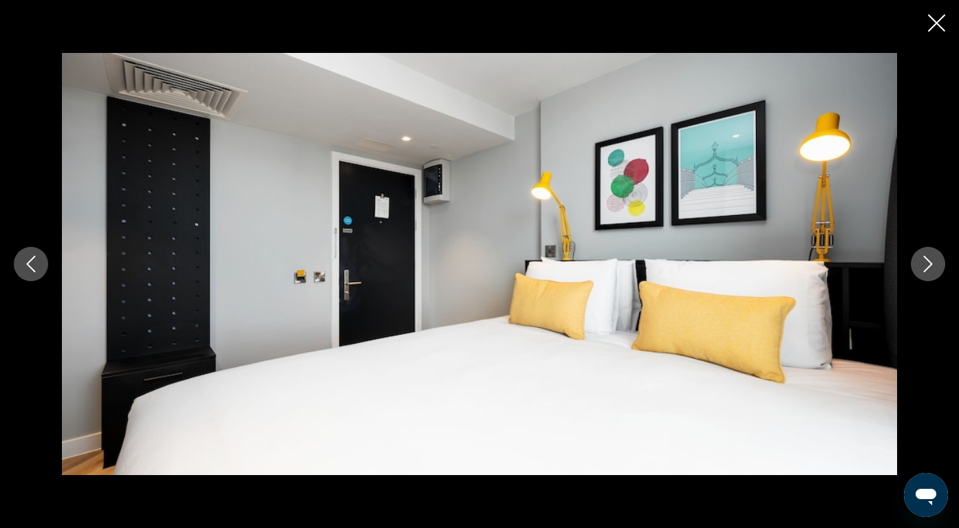
click at [924, 269] on icon "Next image" at bounding box center [928, 264] width 17 height 17
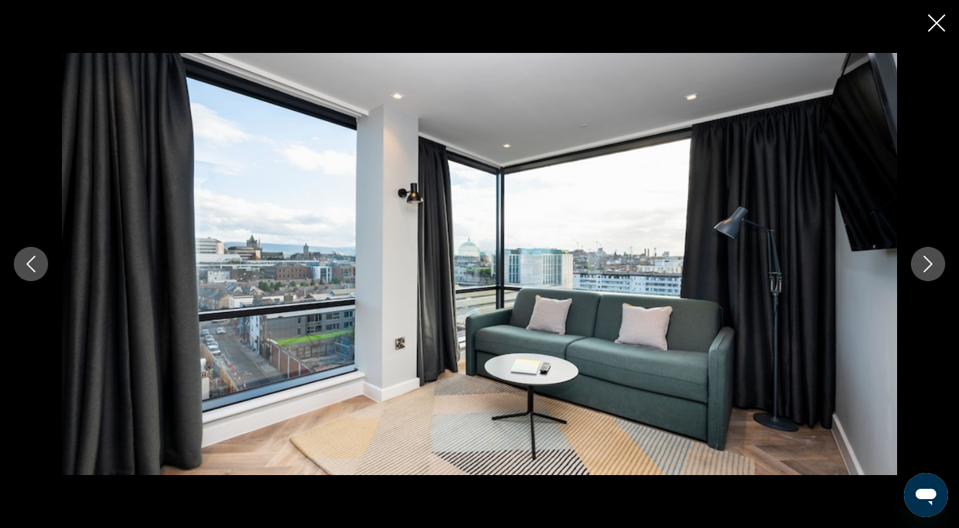
click at [924, 269] on icon "Next image" at bounding box center [928, 264] width 17 height 17
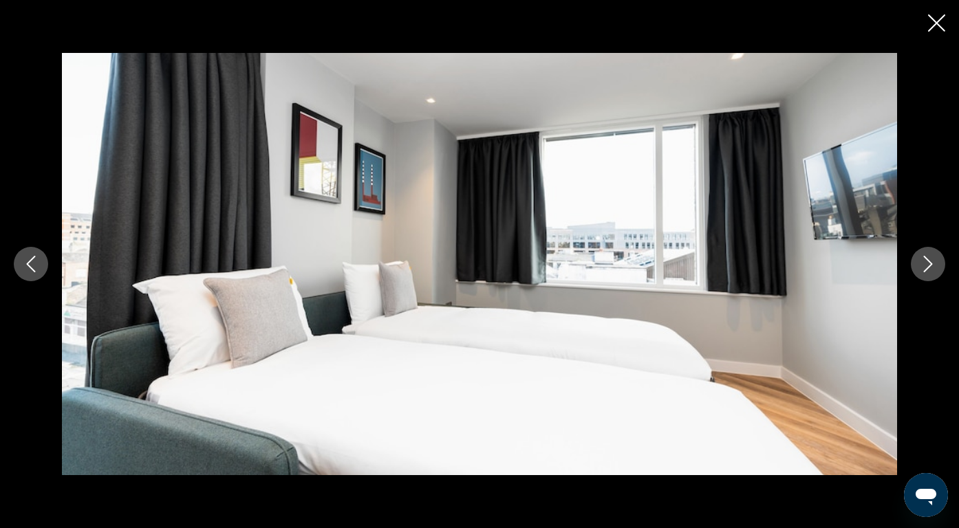
click at [924, 269] on icon "Next image" at bounding box center [928, 264] width 17 height 17
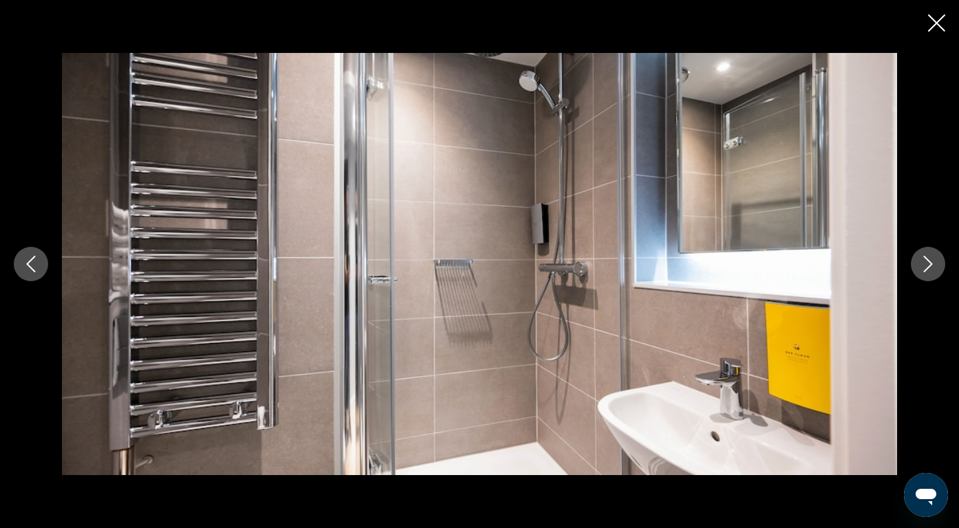
click at [922, 272] on button "Next image" at bounding box center [928, 264] width 34 height 34
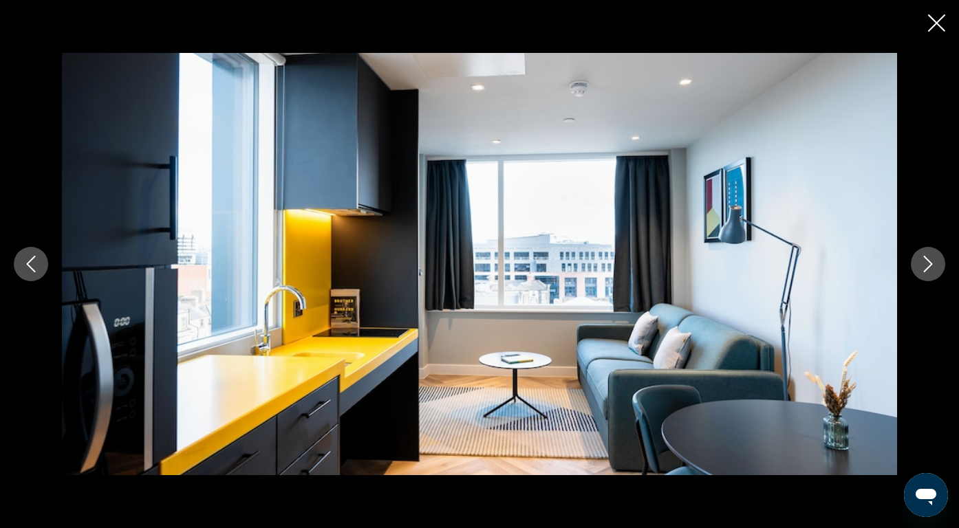
click at [922, 272] on button "Next image" at bounding box center [928, 264] width 34 height 34
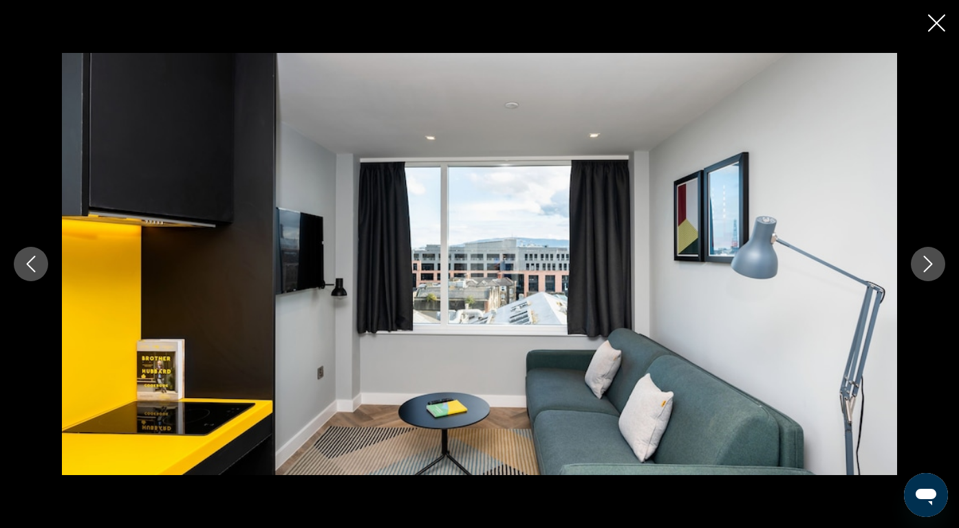
click at [922, 272] on button "Next image" at bounding box center [928, 264] width 34 height 34
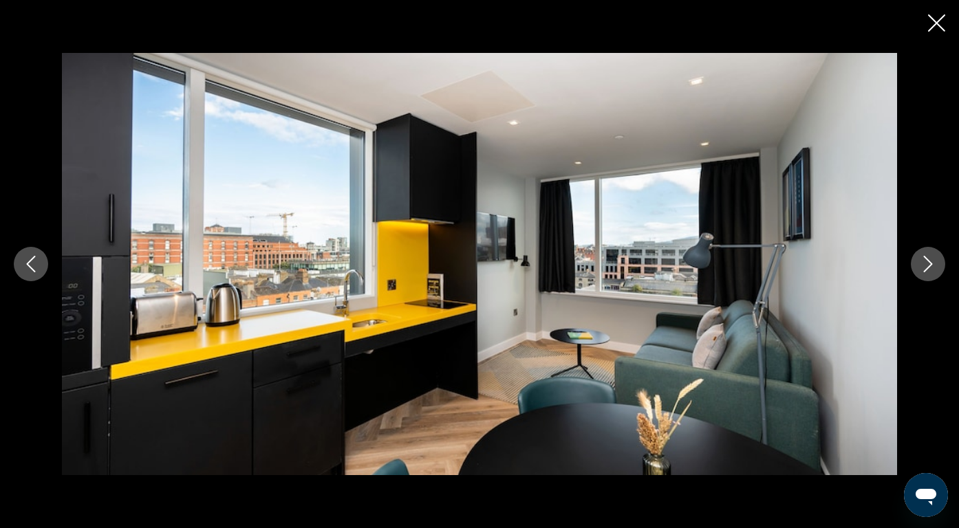
click at [922, 272] on button "Next image" at bounding box center [928, 264] width 34 height 34
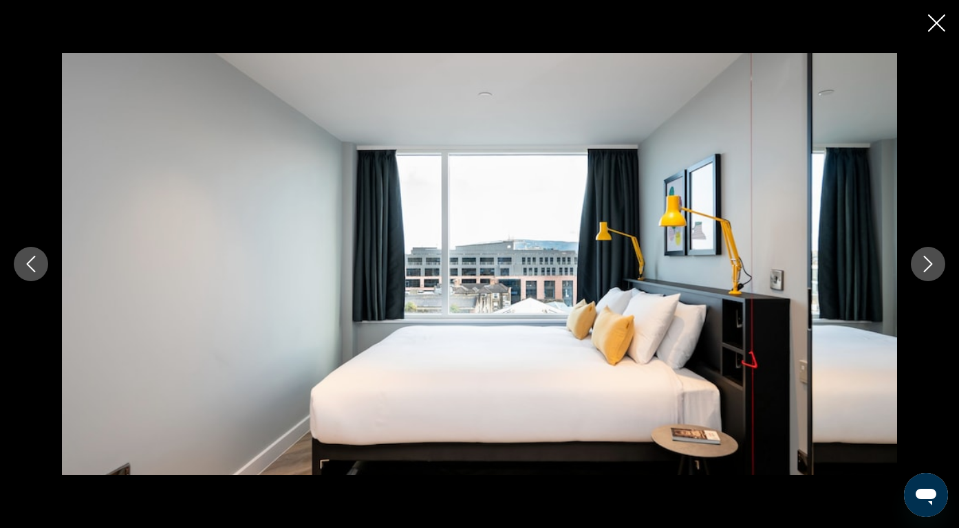
click at [922, 272] on button "Next image" at bounding box center [928, 264] width 34 height 34
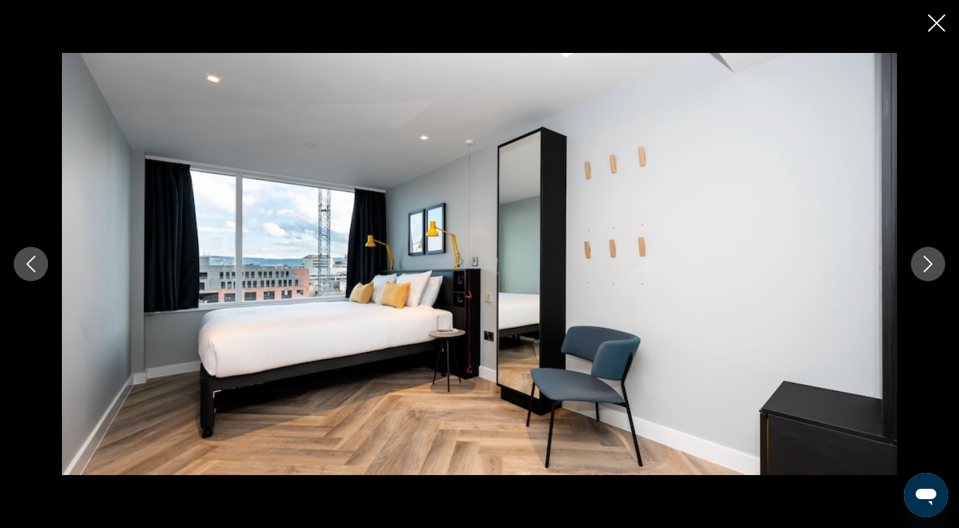
click at [922, 272] on button "Next image" at bounding box center [928, 264] width 34 height 34
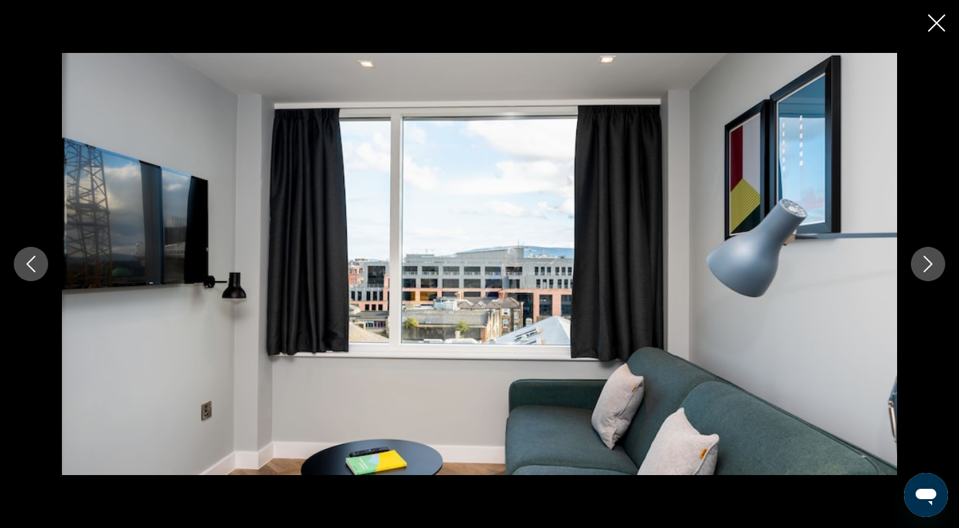
click at [922, 272] on button "Next image" at bounding box center [928, 264] width 34 height 34
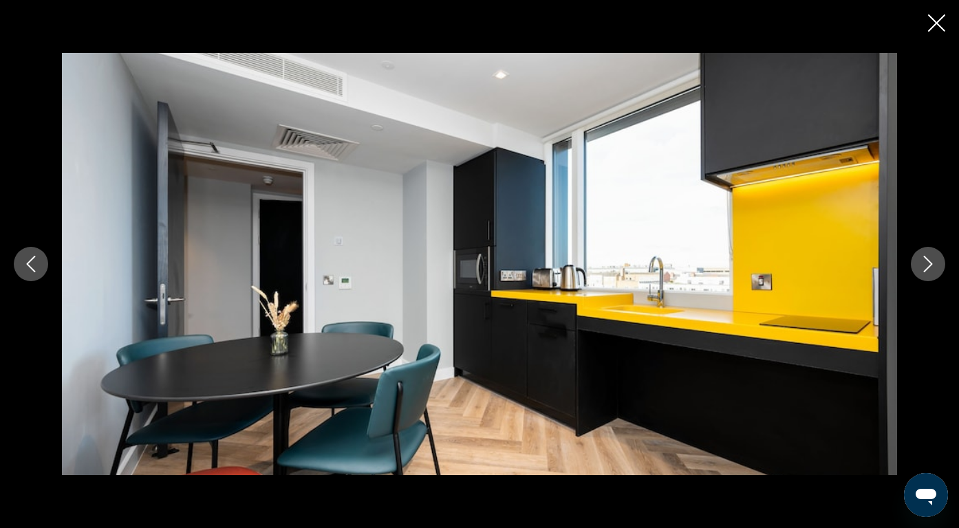
click at [926, 38] on div "prev next" at bounding box center [479, 264] width 959 height 528
click at [931, 27] on icon "Close slideshow" at bounding box center [936, 22] width 17 height 17
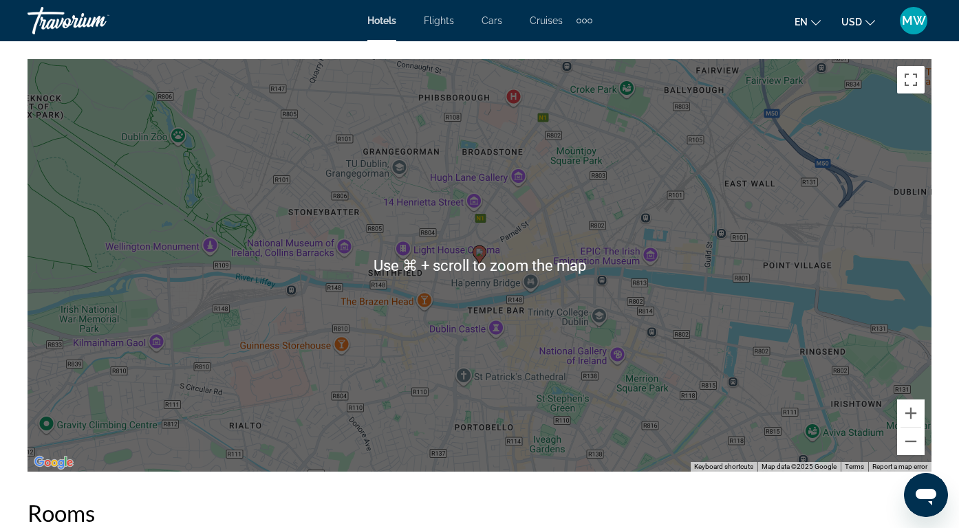
scroll to position [1554, 0]
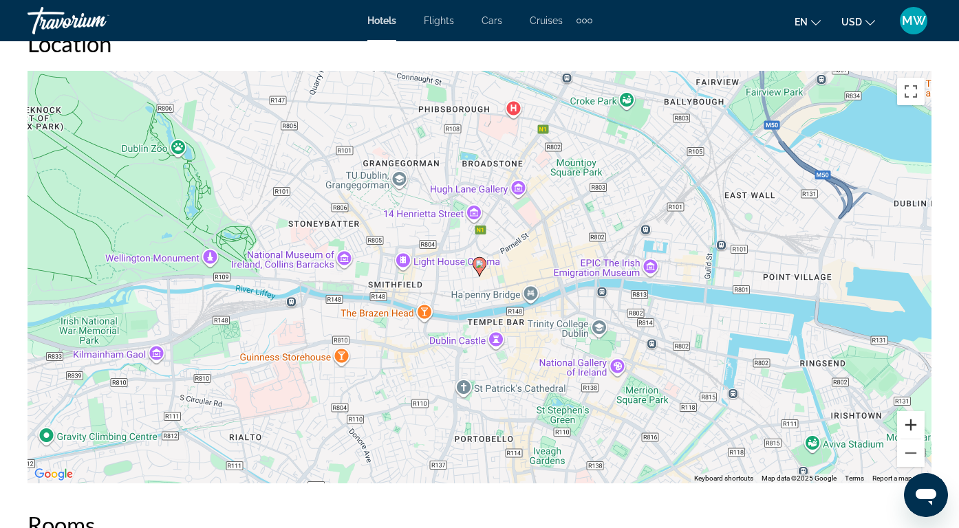
click at [903, 427] on button "Zoom in" at bounding box center [911, 425] width 28 height 28
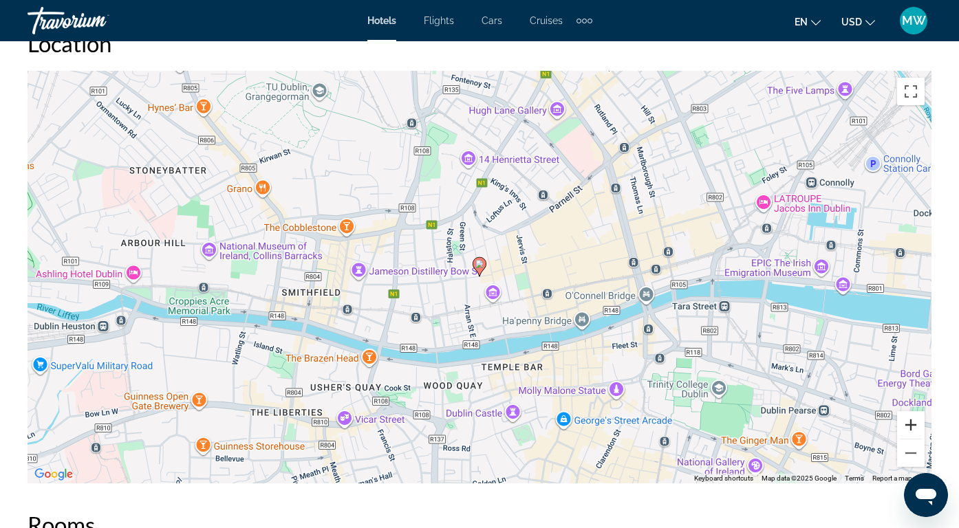
click at [903, 427] on button "Zoom in" at bounding box center [911, 425] width 28 height 28
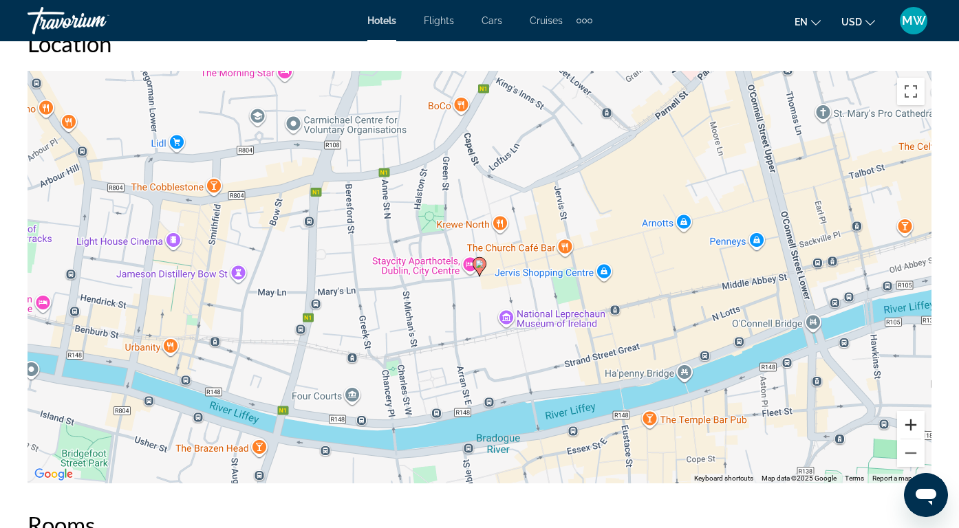
click at [903, 426] on button "Zoom in" at bounding box center [911, 425] width 28 height 28
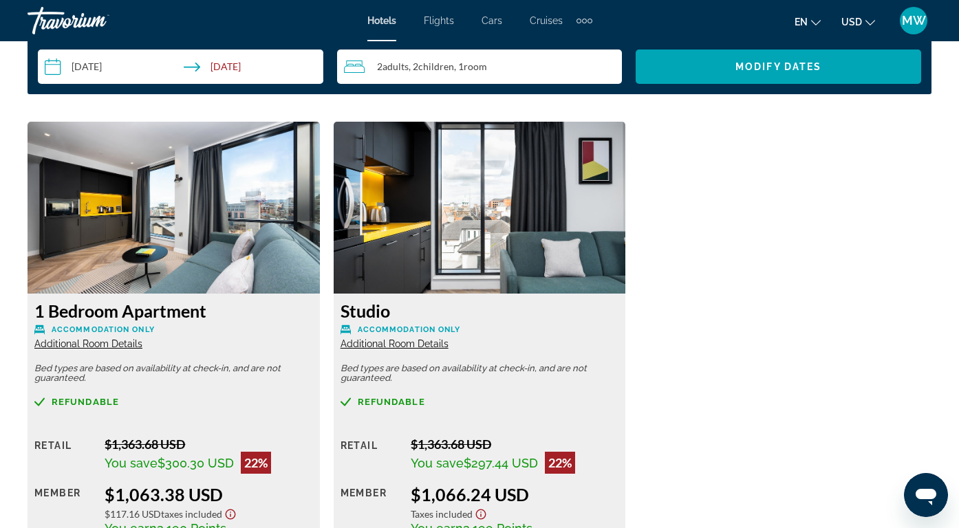
scroll to position [2146, 0]
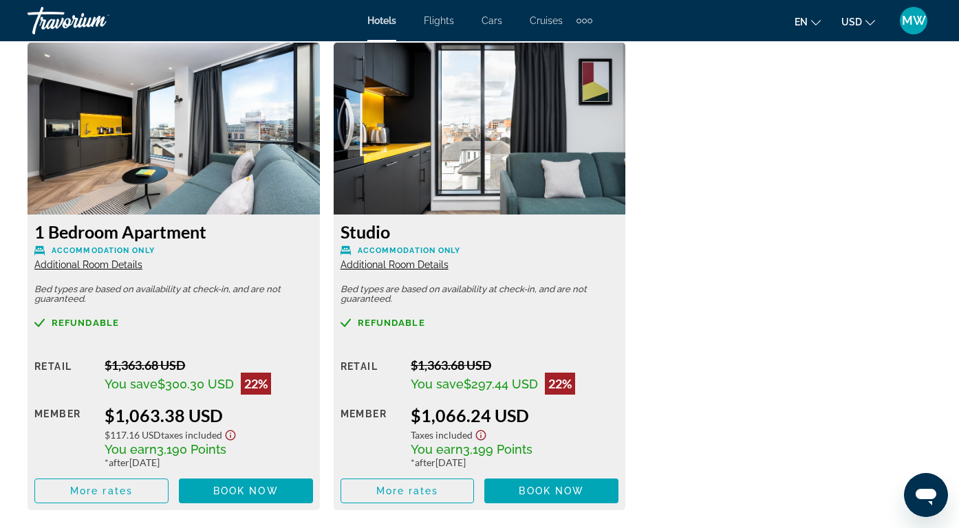
click at [113, 267] on span "Additional Room Details" at bounding box center [88, 264] width 108 height 11
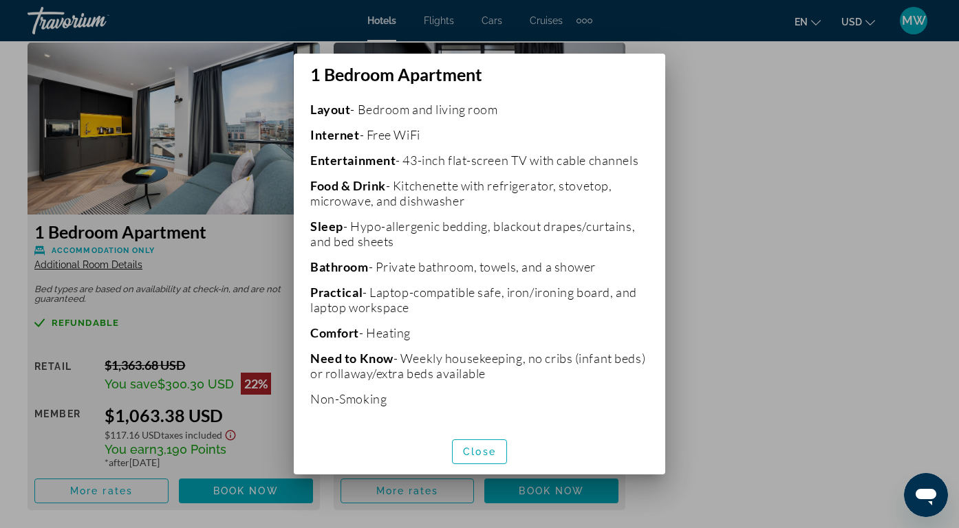
scroll to position [321, 0]
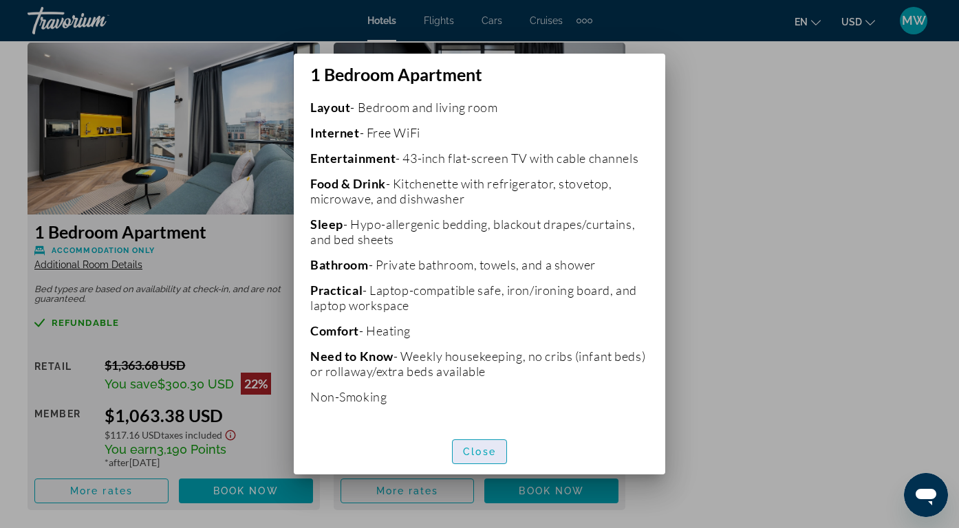
click at [477, 444] on span "button" at bounding box center [480, 452] width 54 height 33
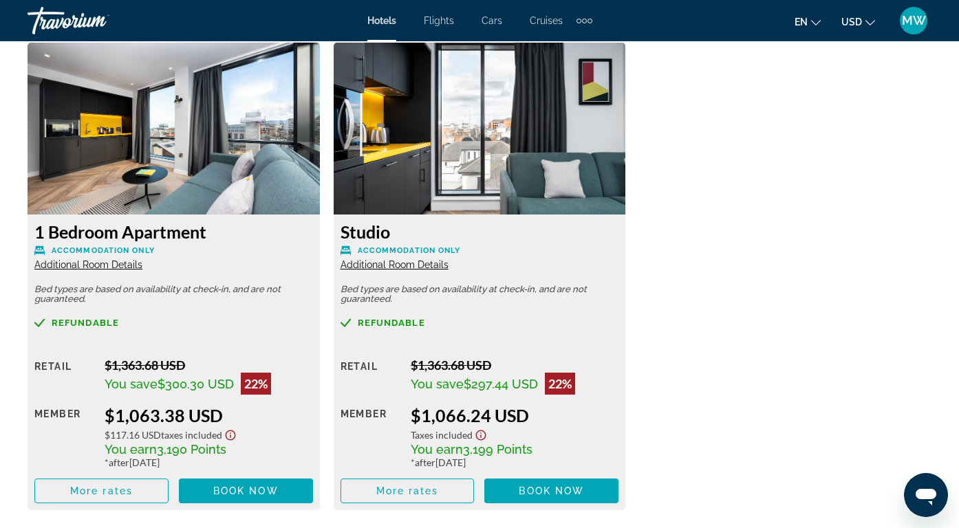
click at [393, 268] on span "Additional Room Details" at bounding box center [395, 264] width 108 height 11
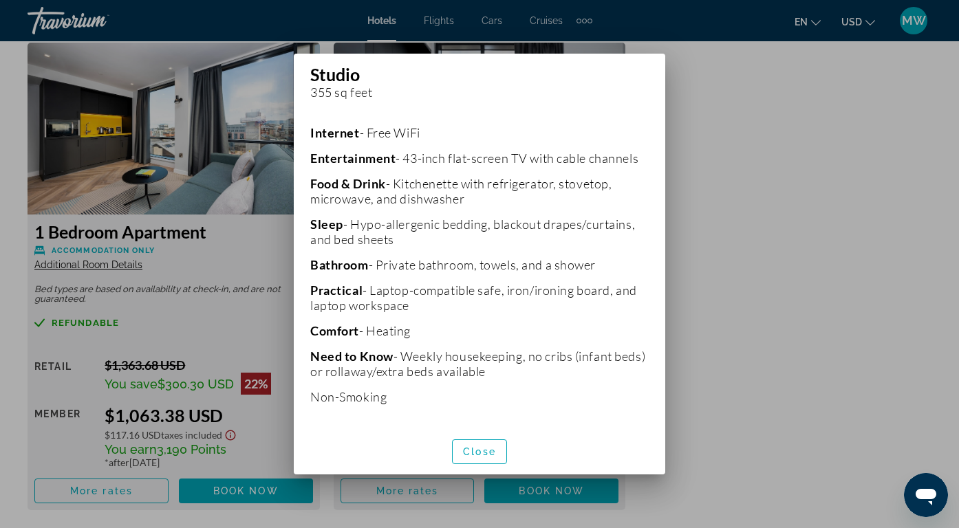
scroll to position [0, 0]
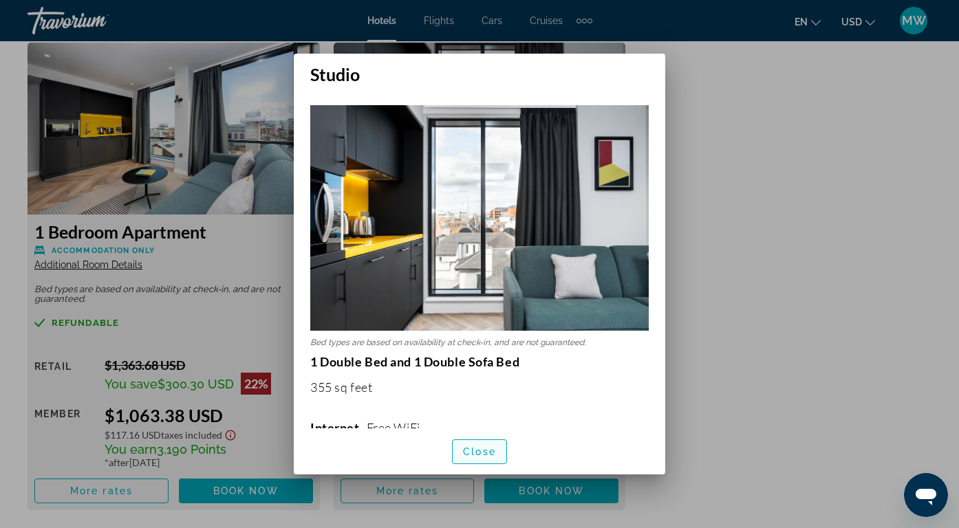
click at [474, 447] on span "Close" at bounding box center [479, 452] width 33 height 11
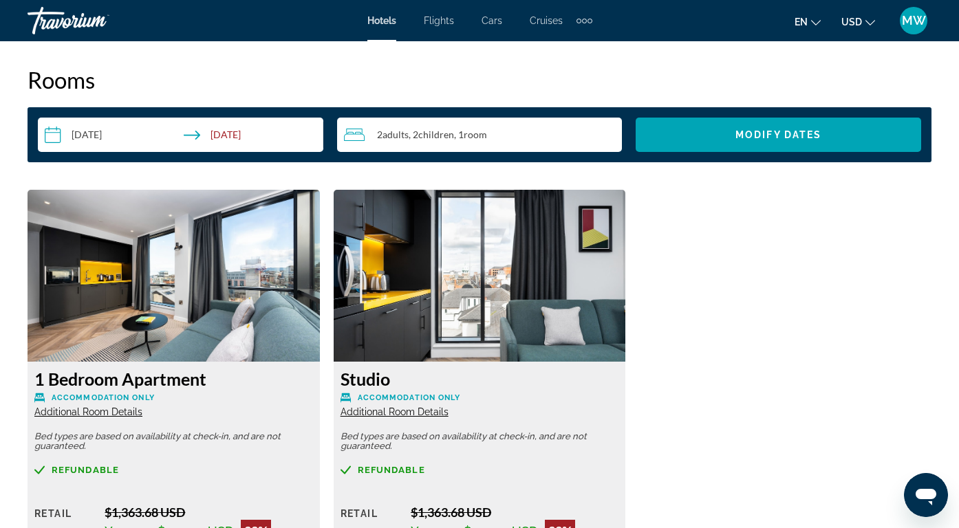
scroll to position [2001, 0]
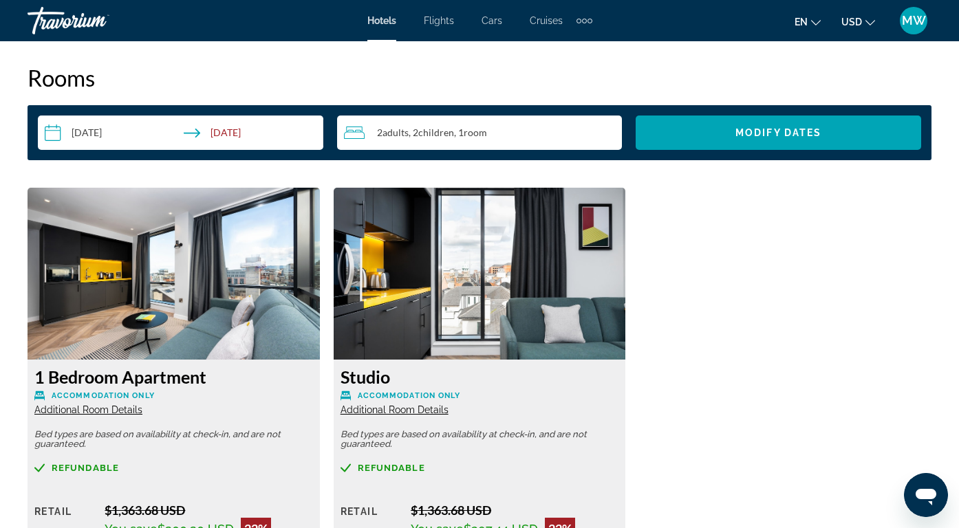
click at [231, 129] on input "**********" at bounding box center [183, 135] width 291 height 39
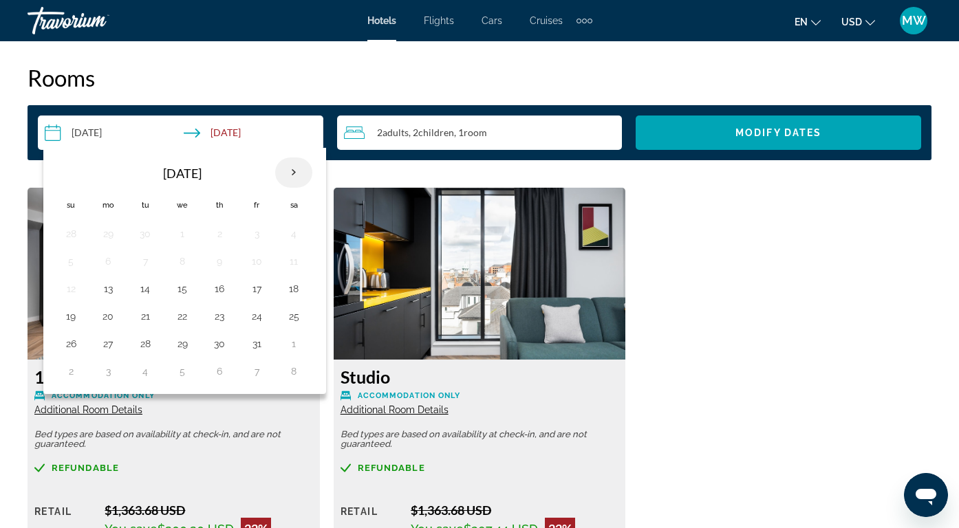
click at [296, 178] on th "Next month" at bounding box center [293, 173] width 37 height 30
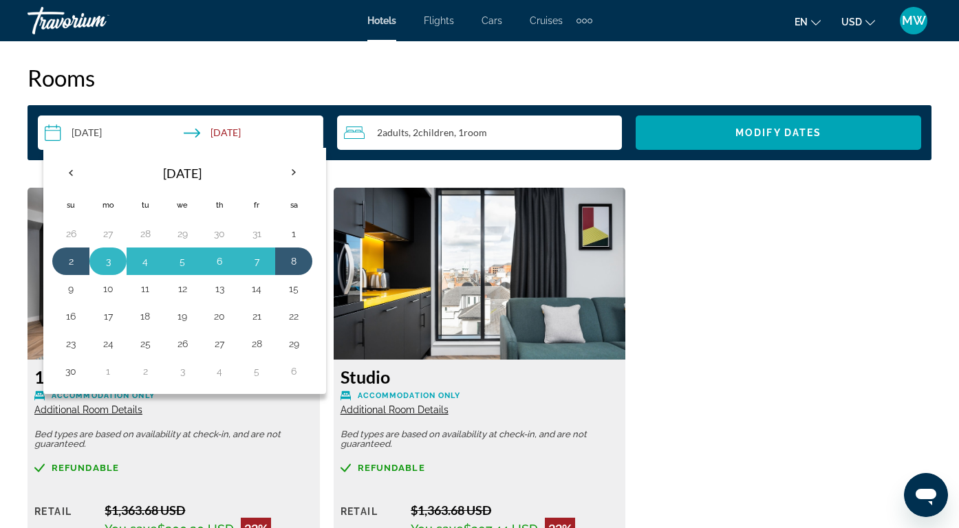
click at [106, 266] on button "3" at bounding box center [108, 261] width 22 height 19
click at [295, 264] on button "8" at bounding box center [294, 261] width 22 height 19
type input "**********"
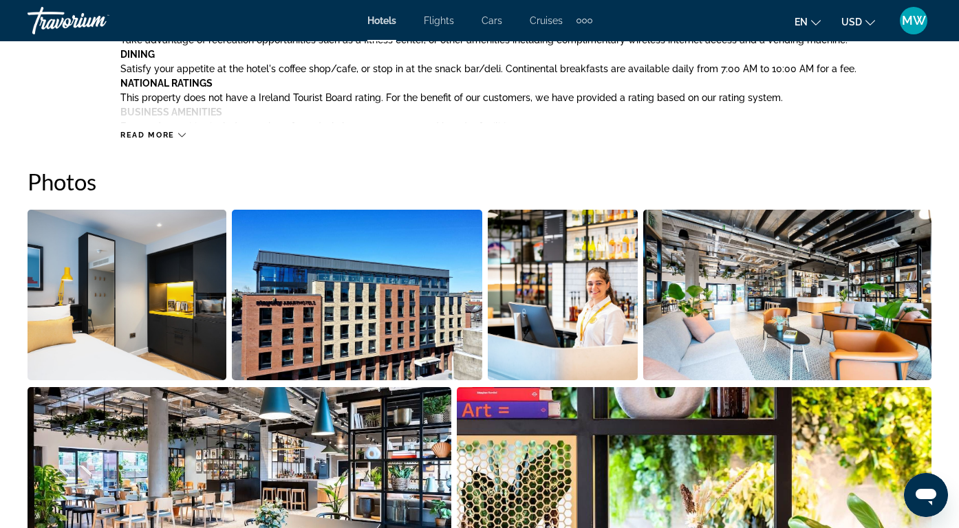
scroll to position [826, 0]
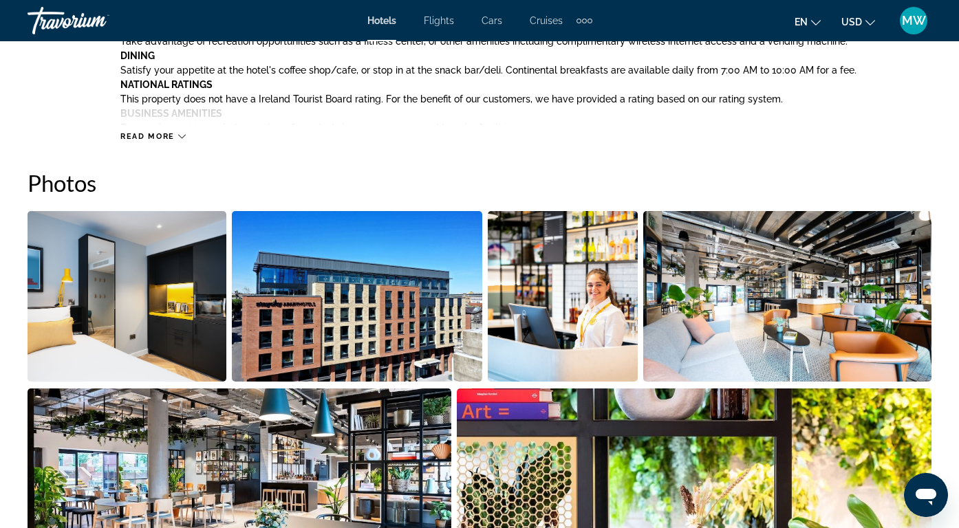
click at [193, 350] on img "Open full-screen image slider" at bounding box center [127, 296] width 199 height 171
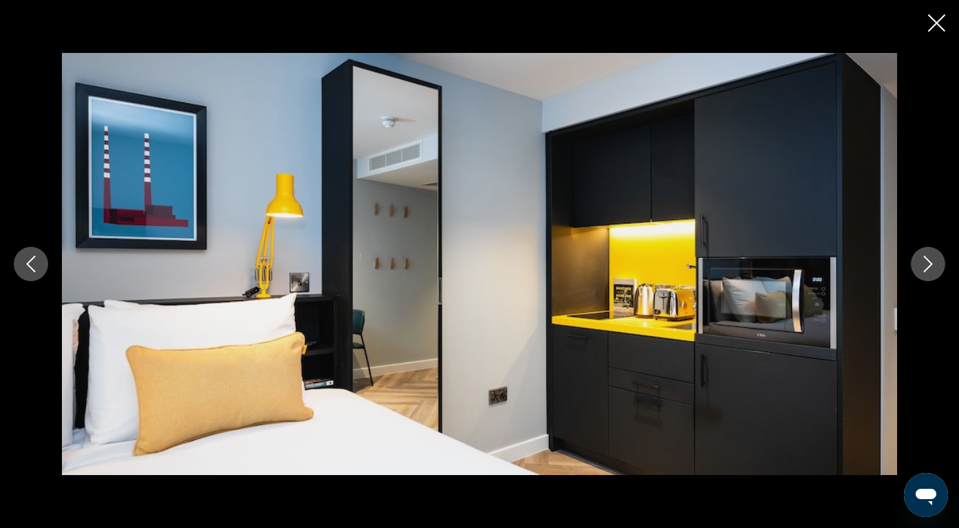
click at [931, 266] on icon "Next image" at bounding box center [928, 264] width 17 height 17
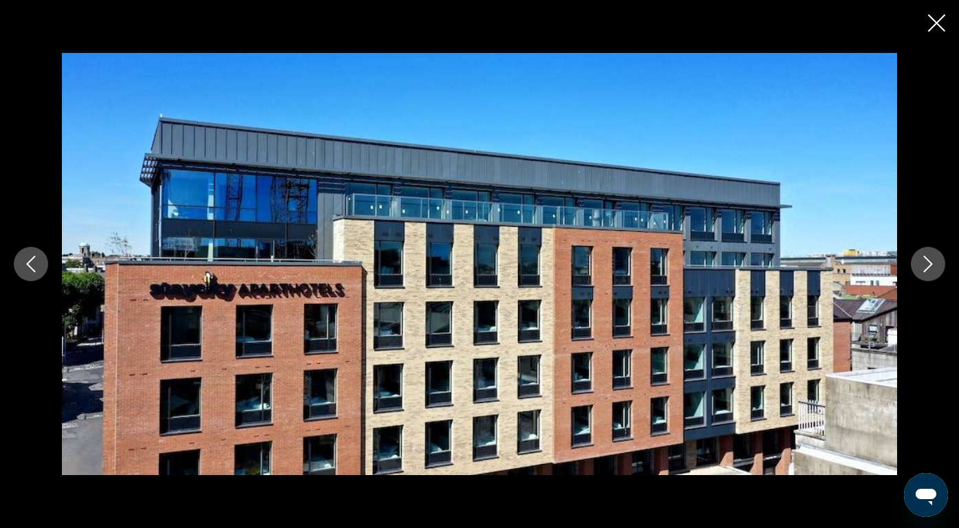
click at [931, 266] on icon "Next image" at bounding box center [928, 264] width 17 height 17
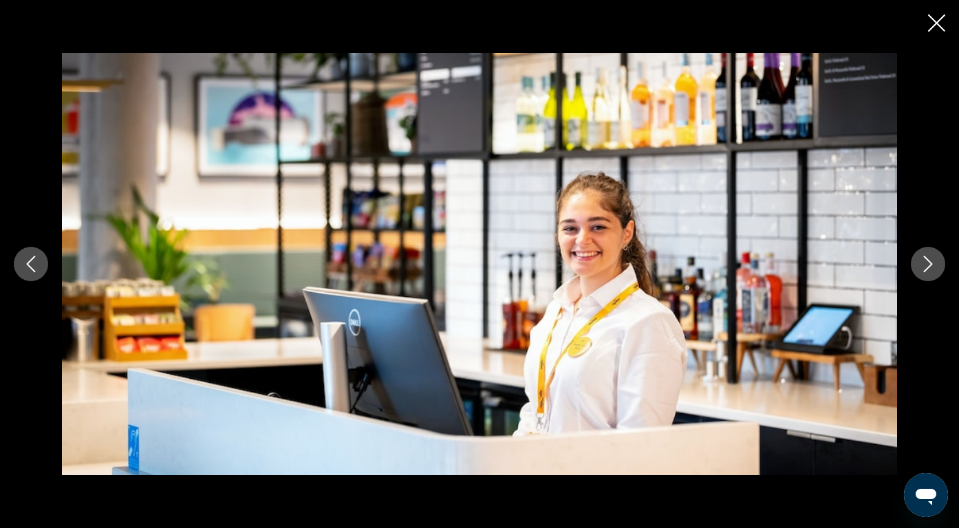
click at [931, 266] on icon "Next image" at bounding box center [928, 264] width 17 height 17
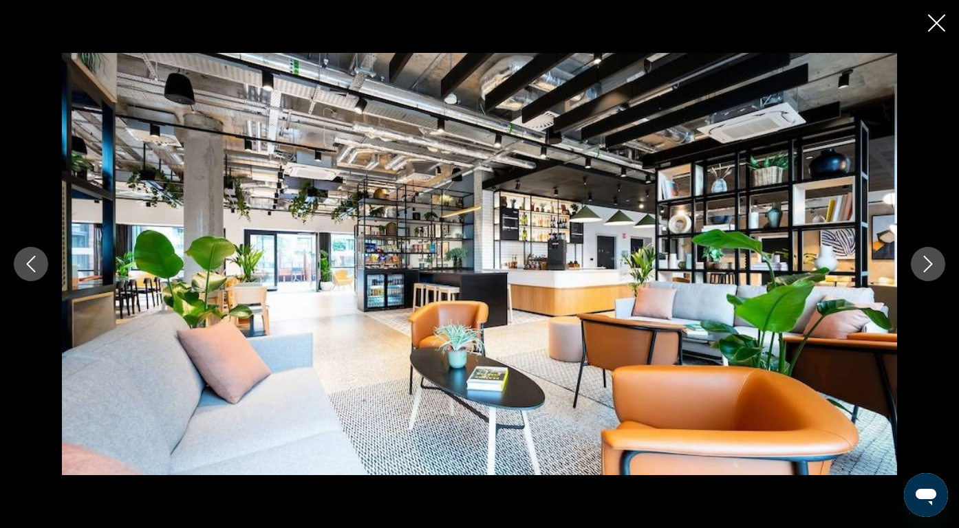
click at [931, 266] on icon "Next image" at bounding box center [928, 264] width 17 height 17
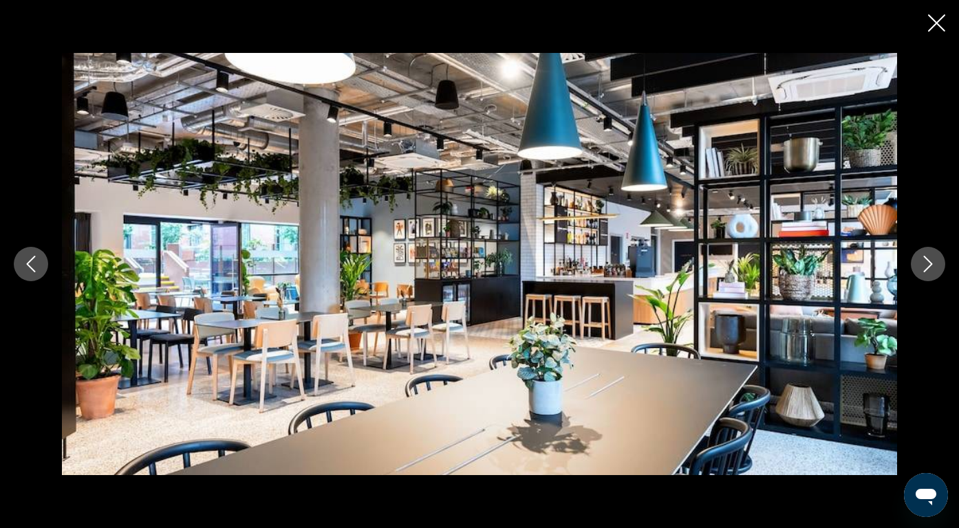
click at [931, 266] on icon "Next image" at bounding box center [928, 264] width 17 height 17
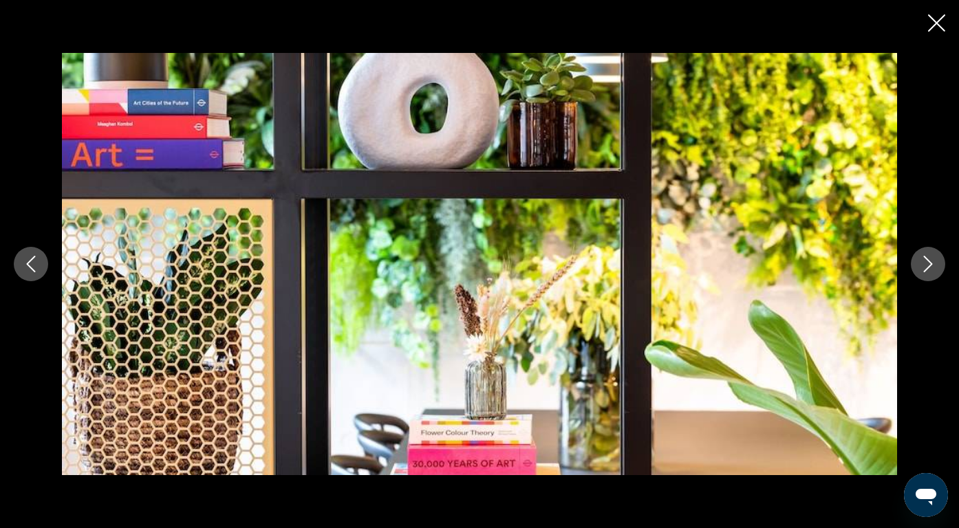
click at [930, 265] on icon "Next image" at bounding box center [928, 264] width 17 height 17
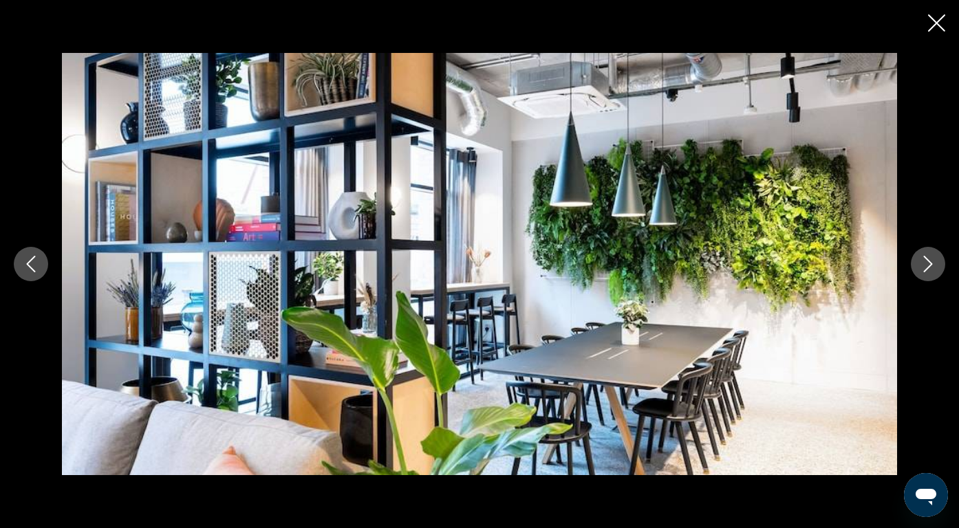
click at [930, 265] on icon "Next image" at bounding box center [928, 264] width 17 height 17
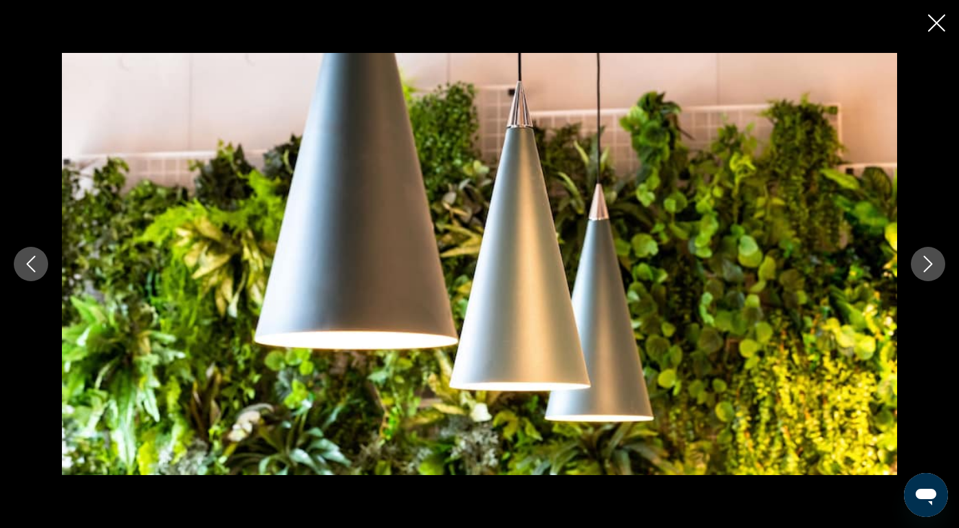
click at [930, 265] on icon "Next image" at bounding box center [928, 264] width 17 height 17
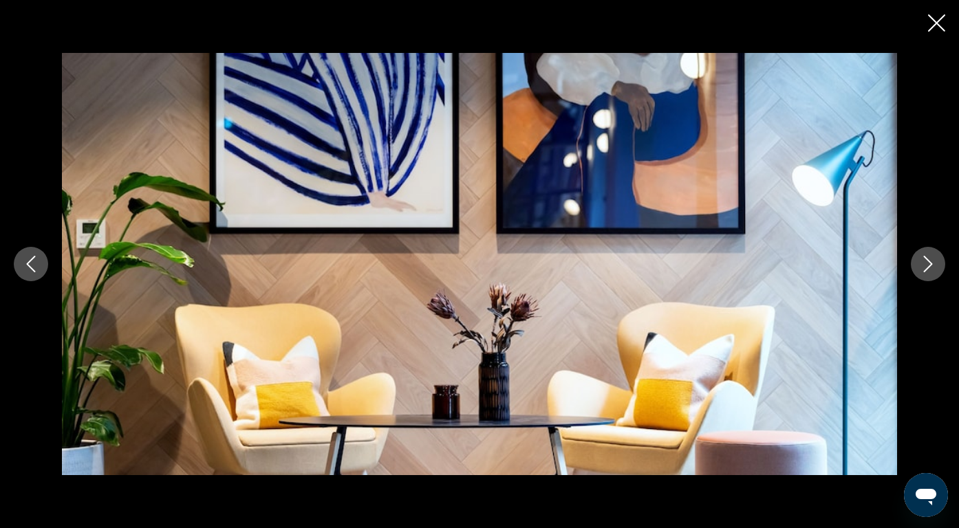
click at [930, 265] on icon "Next image" at bounding box center [928, 264] width 17 height 17
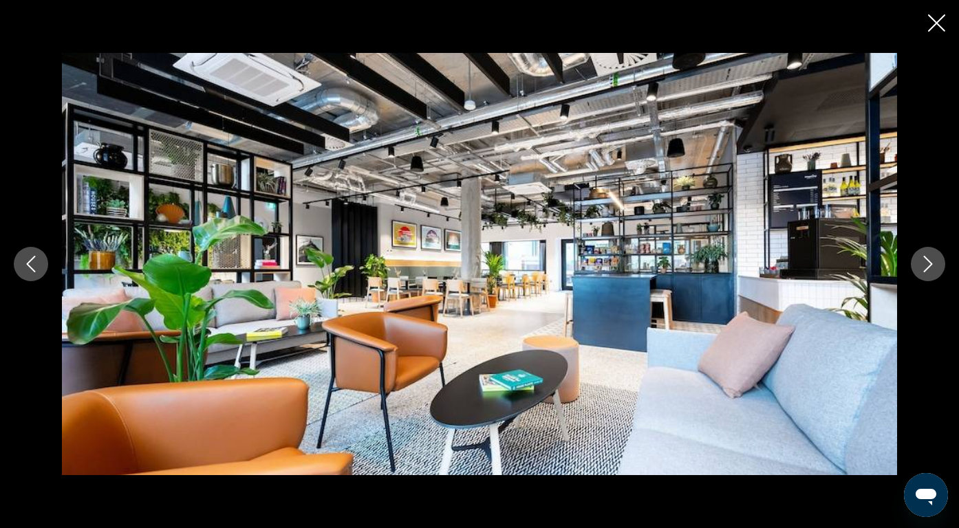
click at [930, 265] on icon "Next image" at bounding box center [928, 264] width 17 height 17
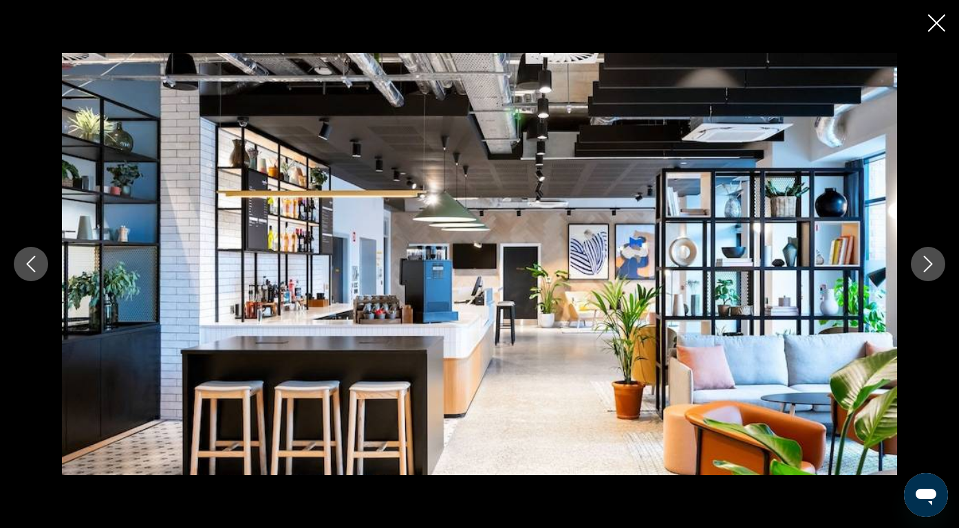
click at [930, 265] on icon "Next image" at bounding box center [928, 264] width 17 height 17
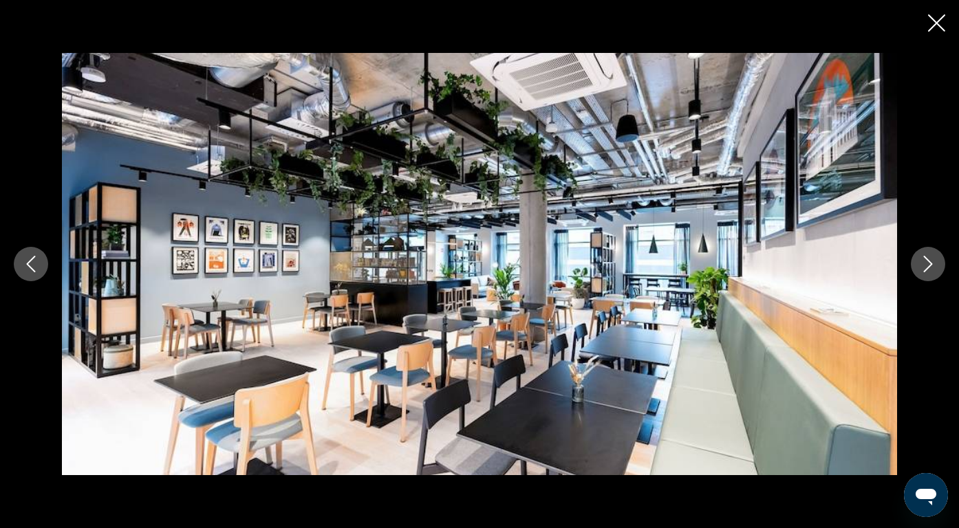
click at [930, 265] on icon "Next image" at bounding box center [928, 264] width 17 height 17
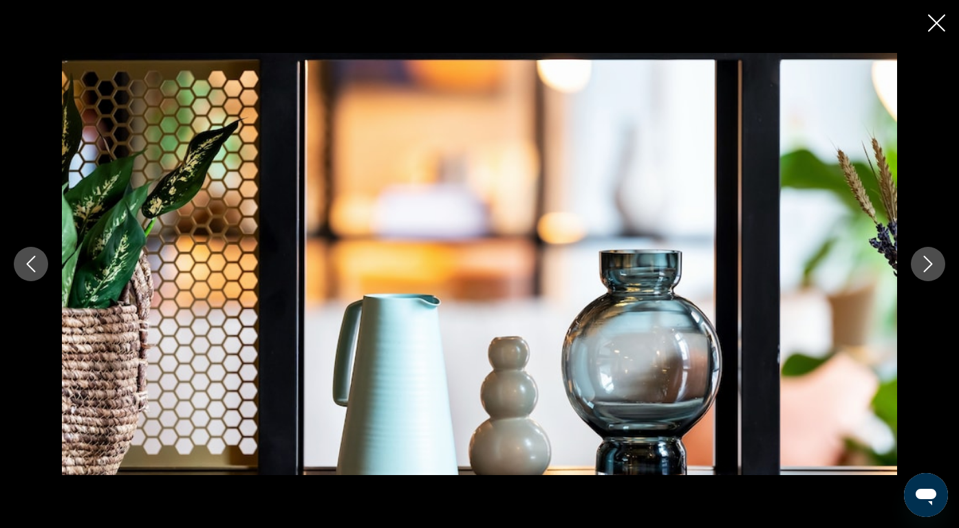
click at [930, 265] on icon "Next image" at bounding box center [928, 264] width 17 height 17
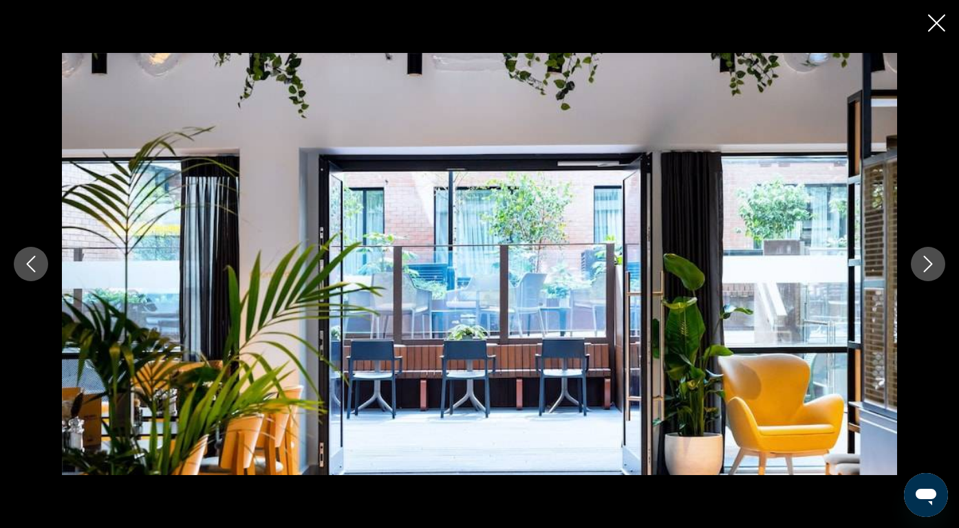
click at [930, 265] on icon "Next image" at bounding box center [928, 264] width 9 height 17
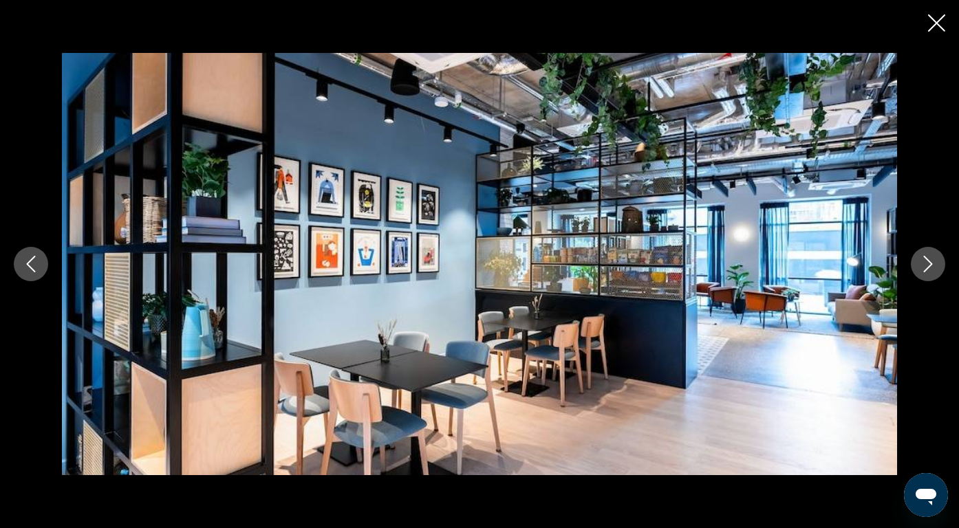
click at [930, 265] on icon "Next image" at bounding box center [928, 264] width 9 height 17
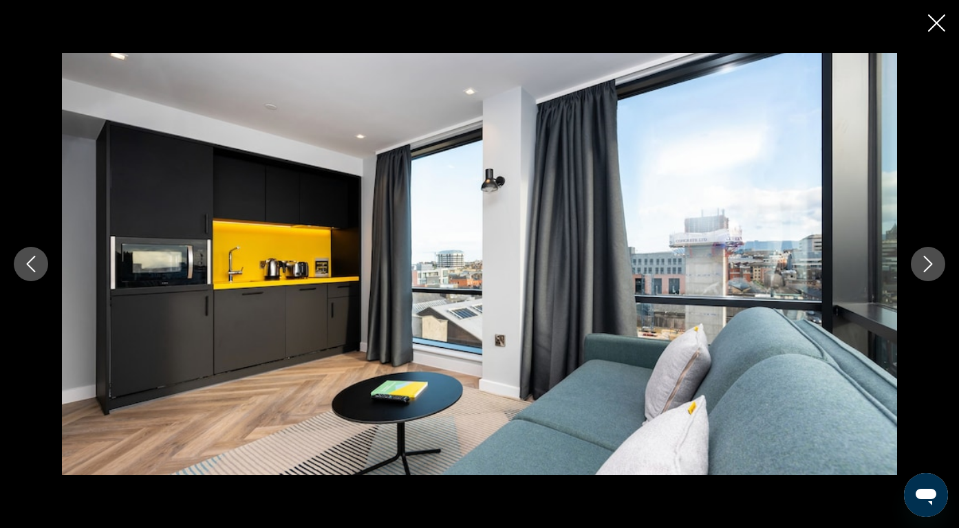
click at [930, 265] on icon "Next image" at bounding box center [928, 264] width 9 height 17
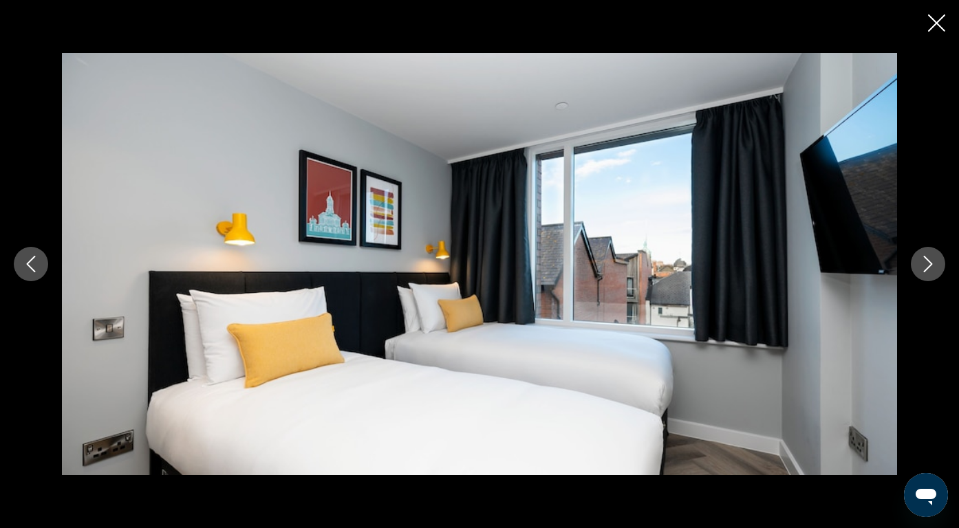
click at [929, 265] on icon "Next image" at bounding box center [928, 264] width 17 height 17
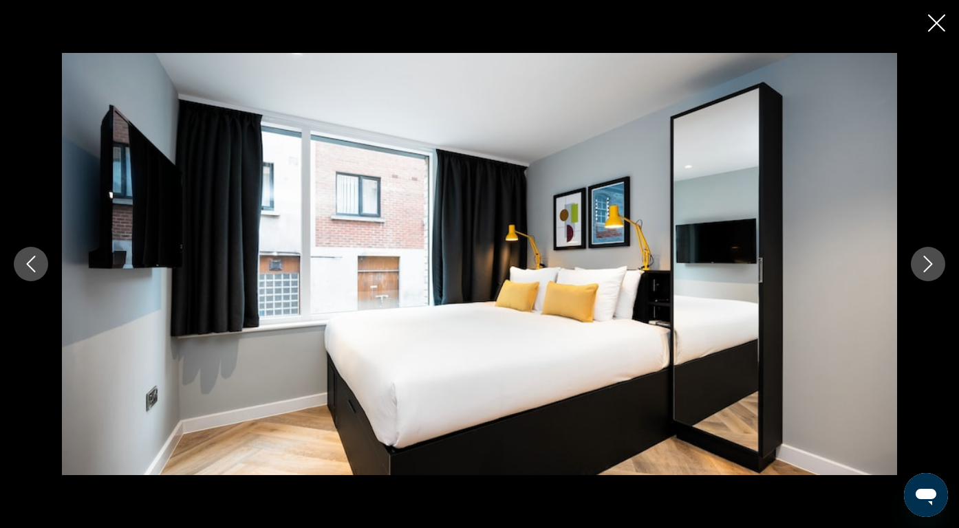
click at [929, 265] on icon "Next image" at bounding box center [928, 264] width 17 height 17
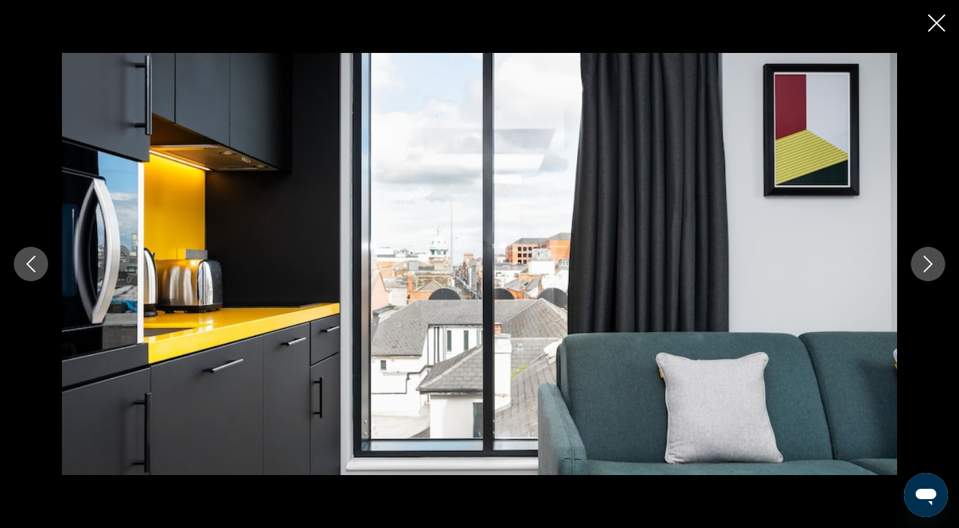
click at [928, 265] on icon "Next image" at bounding box center [928, 264] width 17 height 17
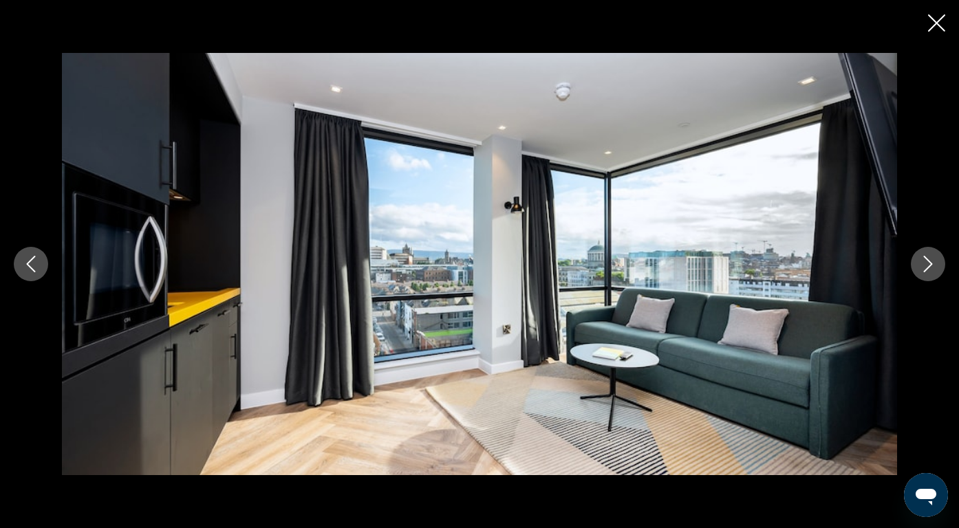
click at [928, 265] on icon "Next image" at bounding box center [928, 264] width 17 height 17
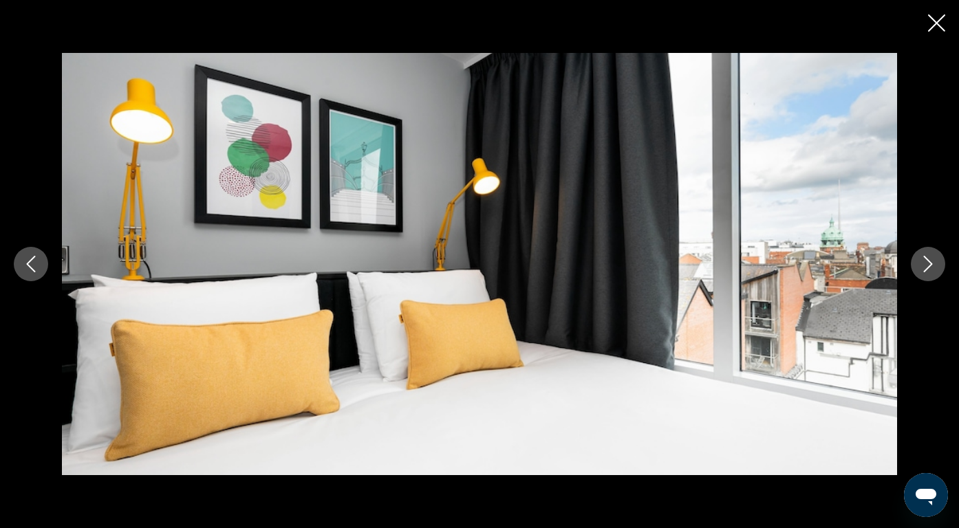
click at [930, 266] on icon "Next image" at bounding box center [928, 264] width 9 height 17
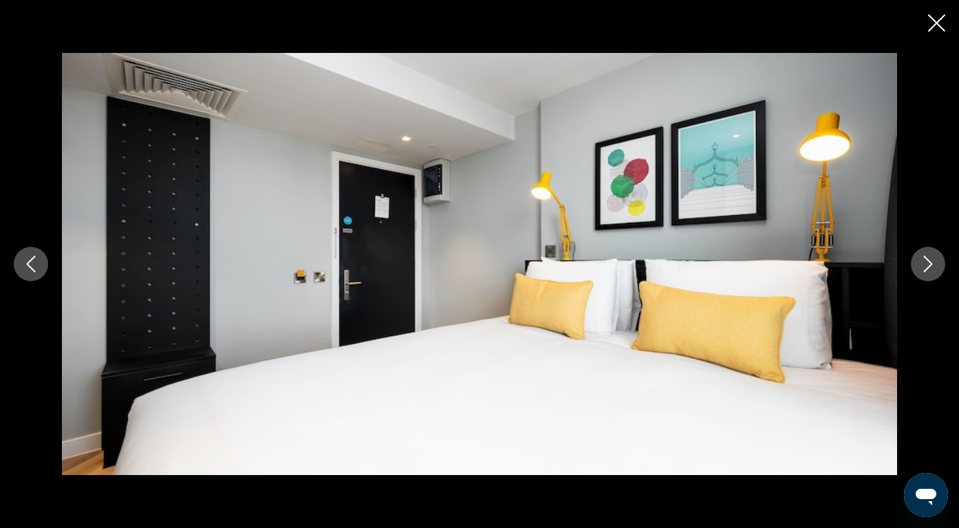
click at [930, 266] on icon "Next image" at bounding box center [928, 264] width 9 height 17
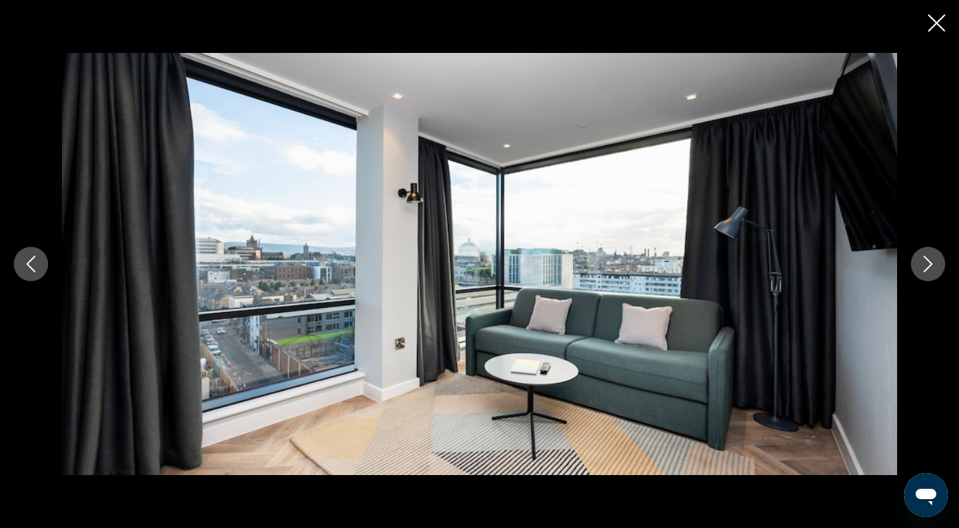
click at [930, 266] on icon "Next image" at bounding box center [928, 264] width 9 height 17
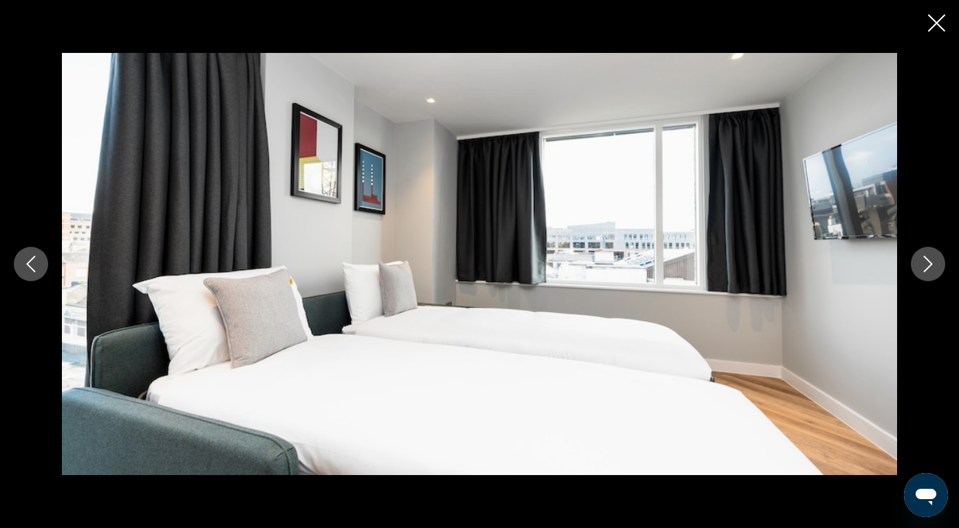
click at [930, 266] on icon "Next image" at bounding box center [928, 264] width 9 height 17
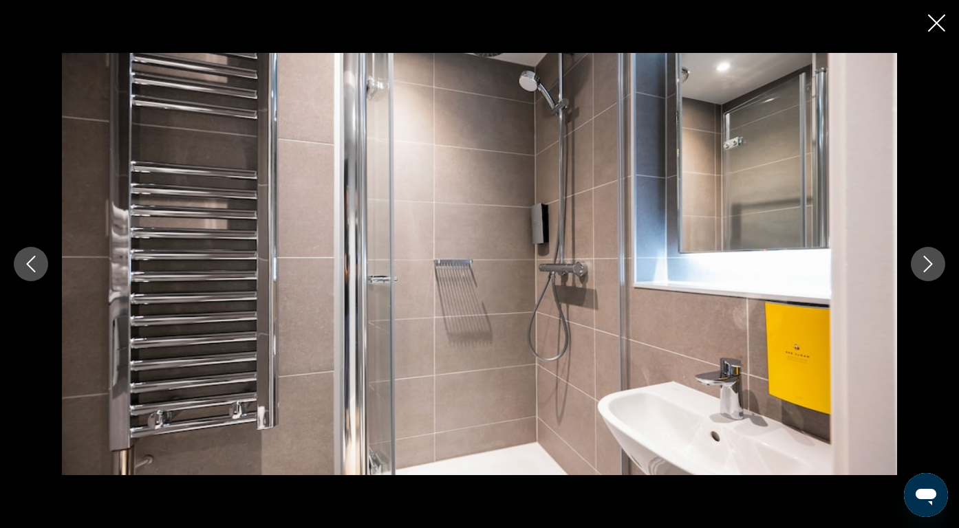
click at [52, 267] on div "prev next" at bounding box center [479, 264] width 959 height 423
click at [43, 267] on button "Previous image" at bounding box center [31, 264] width 34 height 34
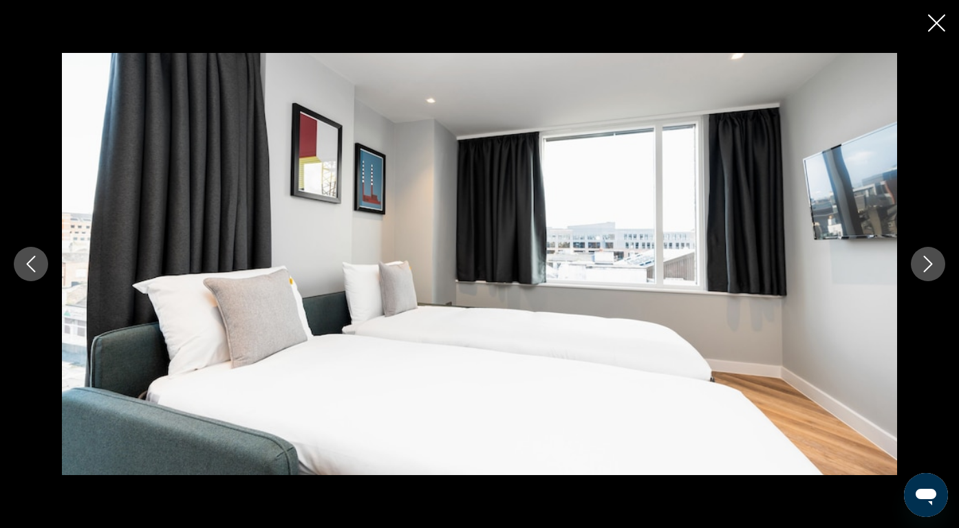
click at [921, 266] on icon "Next image" at bounding box center [928, 264] width 17 height 17
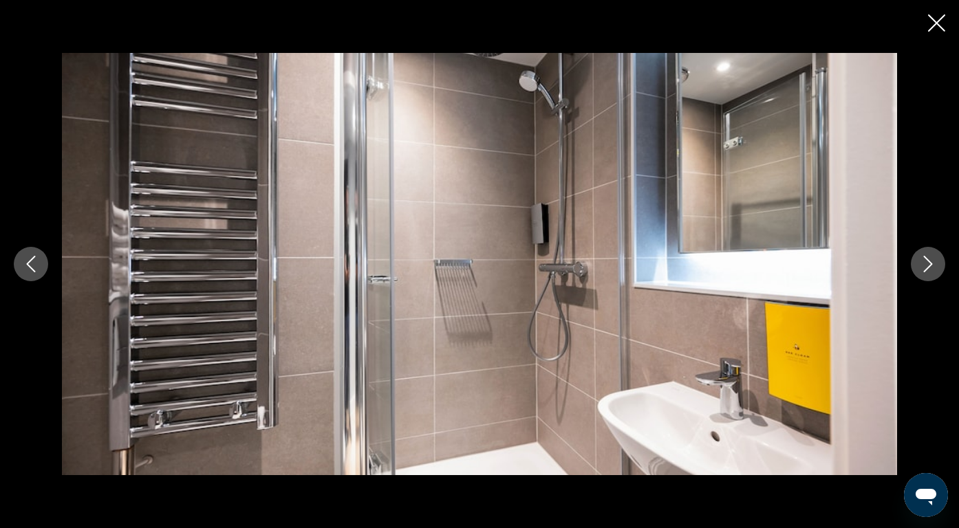
click at [921, 266] on icon "Next image" at bounding box center [928, 264] width 17 height 17
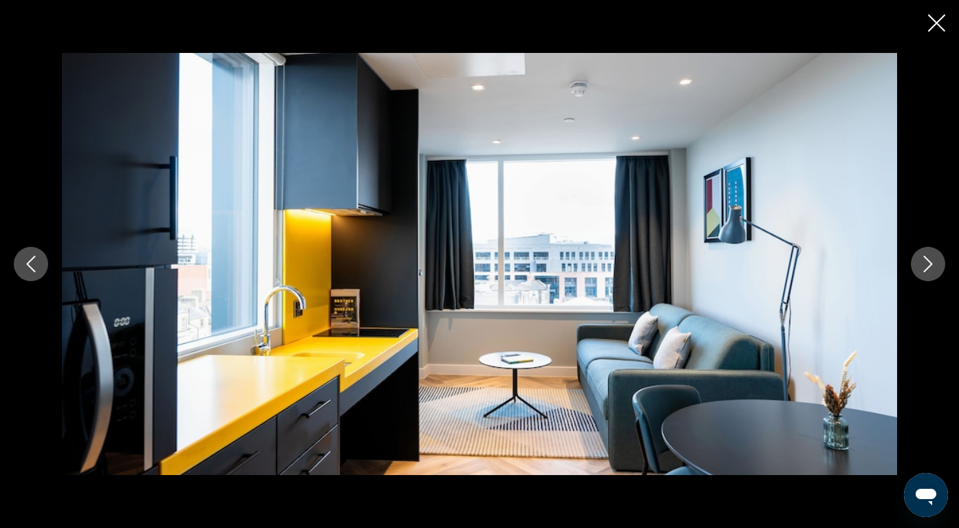
click at [921, 266] on icon "Next image" at bounding box center [928, 264] width 17 height 17
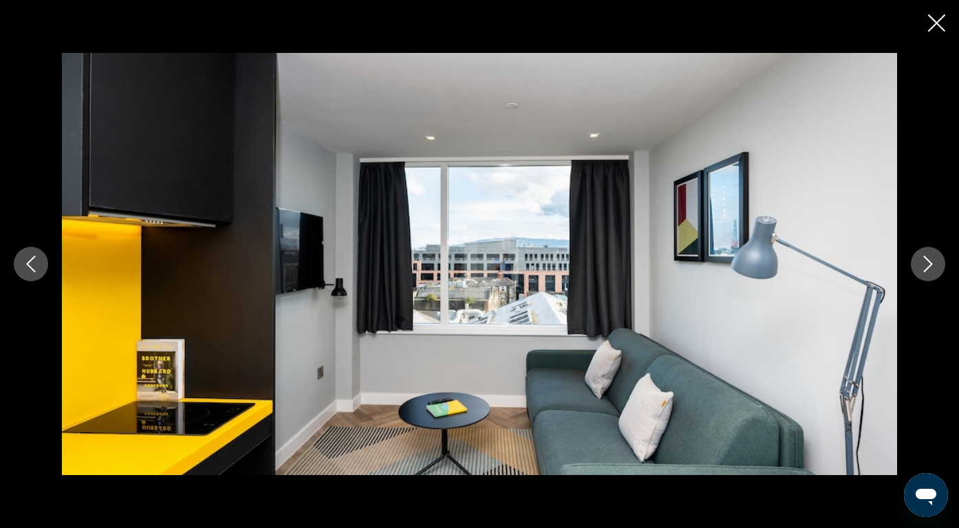
click at [921, 266] on icon "Next image" at bounding box center [928, 264] width 17 height 17
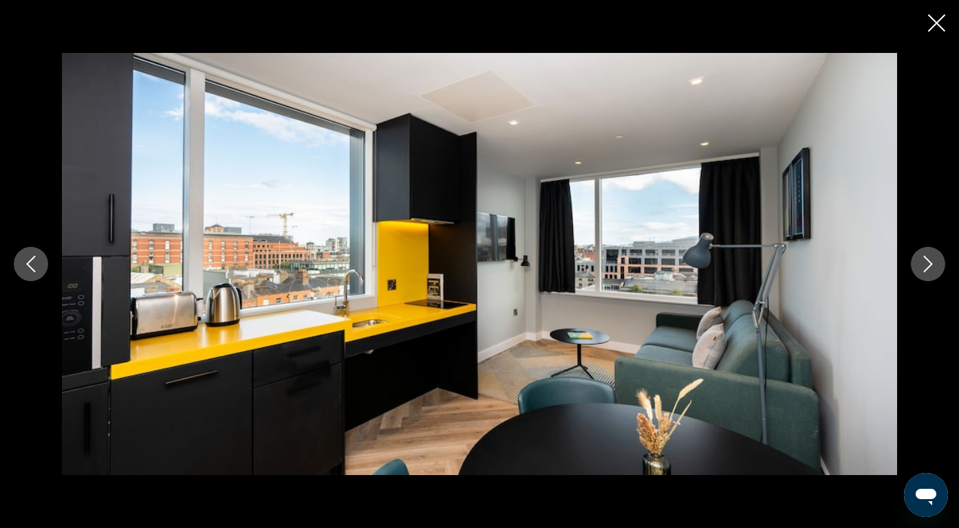
click at [925, 270] on icon "Next image" at bounding box center [928, 264] width 9 height 17
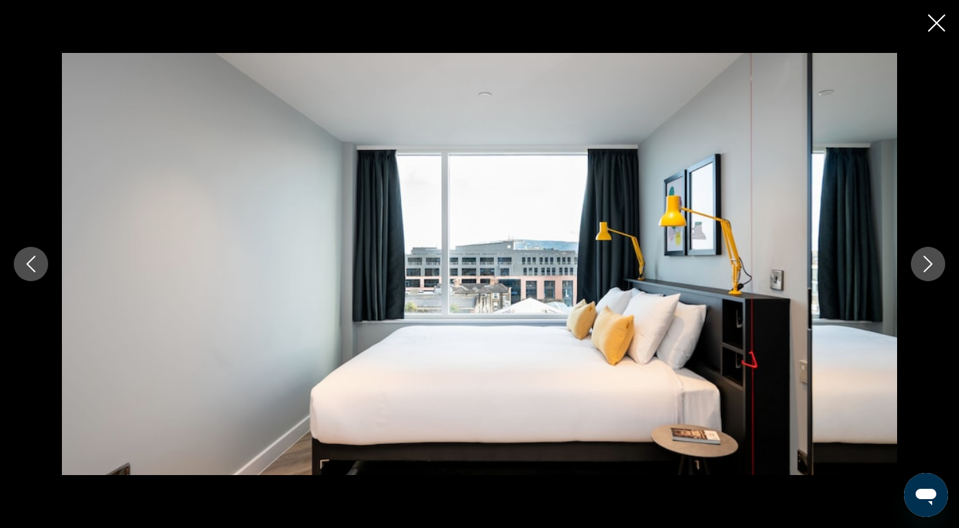
click at [928, 253] on button "Next image" at bounding box center [928, 264] width 34 height 34
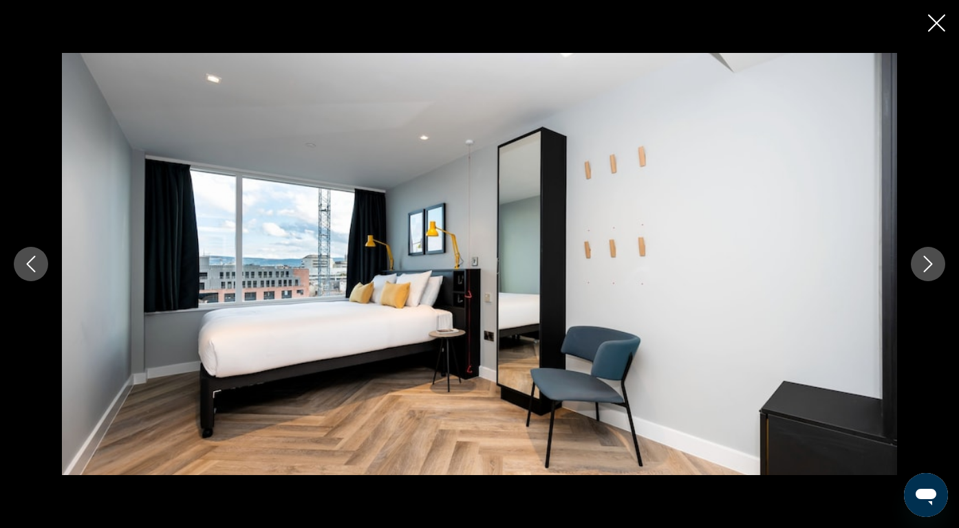
click at [933, 256] on icon "Next image" at bounding box center [928, 264] width 17 height 17
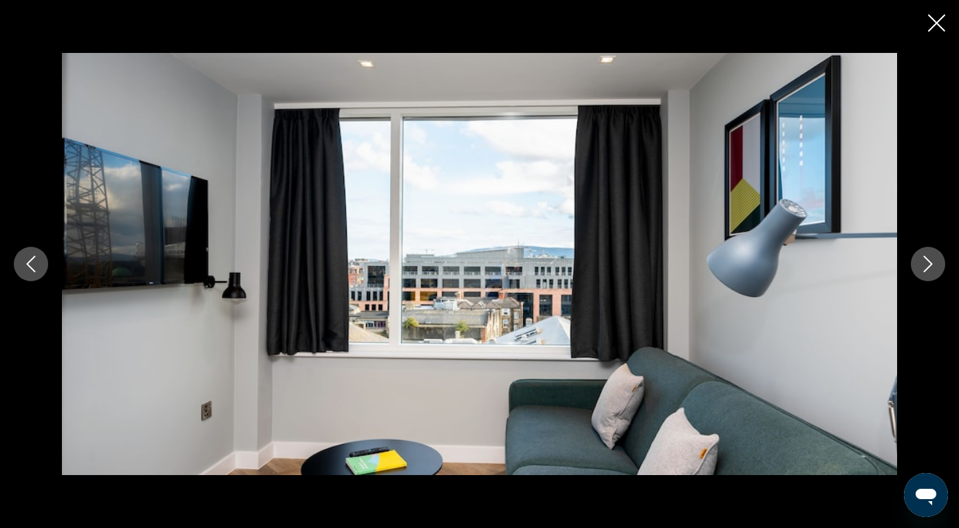
click at [941, 32] on button "Close slideshow" at bounding box center [936, 24] width 17 height 21
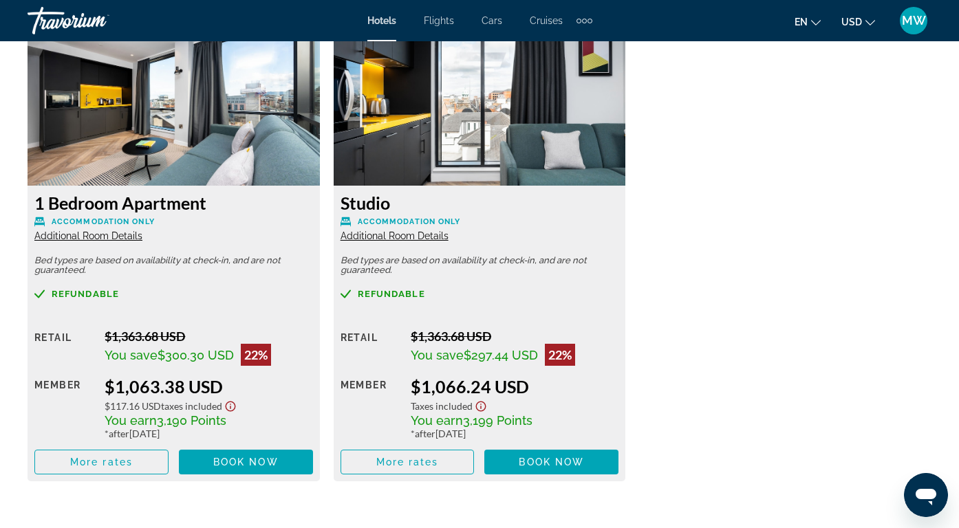
scroll to position [2167, 0]
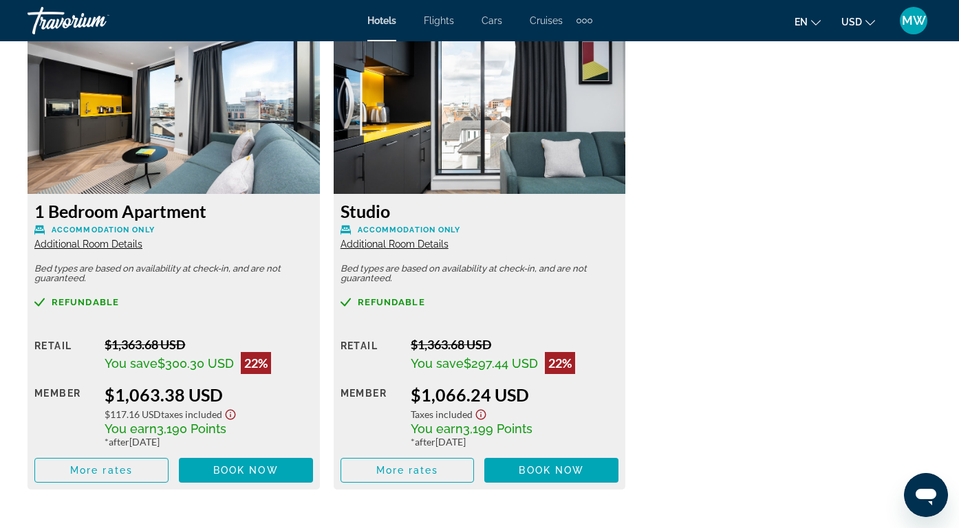
click at [106, 241] on span "Additional Room Details" at bounding box center [88, 244] width 108 height 11
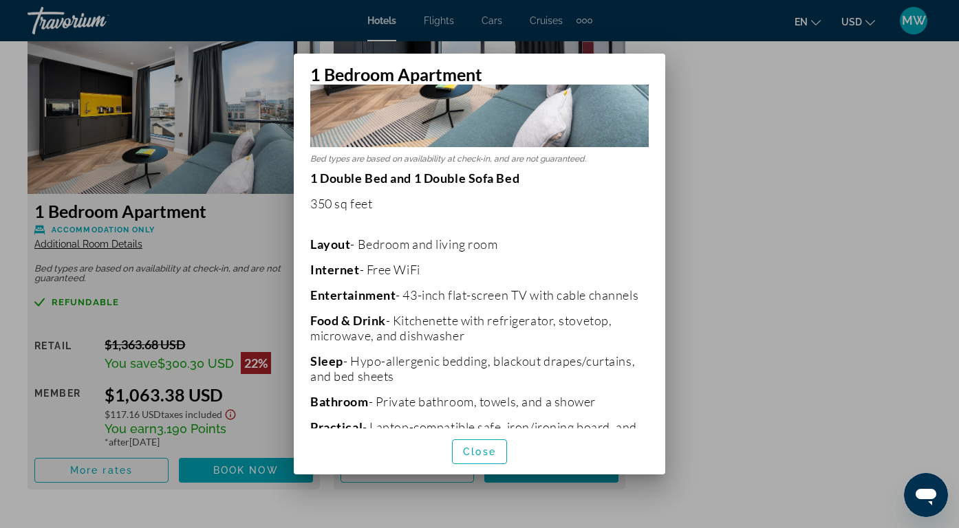
scroll to position [184, 0]
click at [766, 161] on div at bounding box center [479, 264] width 959 height 528
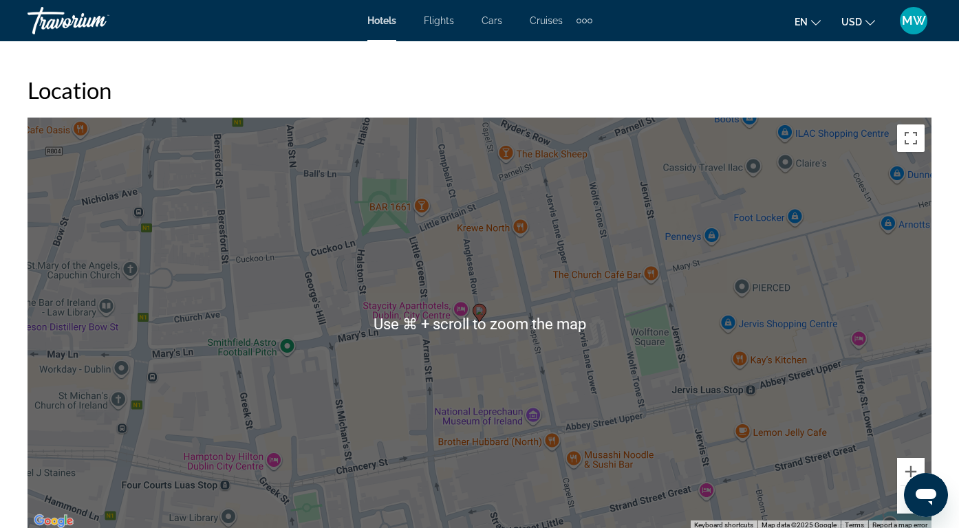
scroll to position [1508, 0]
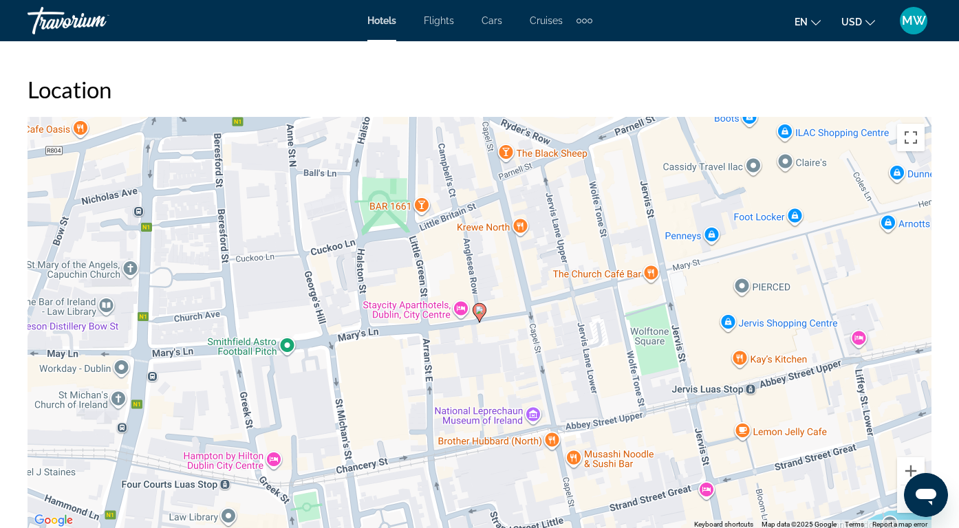
click at [899, 504] on button "Zoom out" at bounding box center [911, 500] width 28 height 28
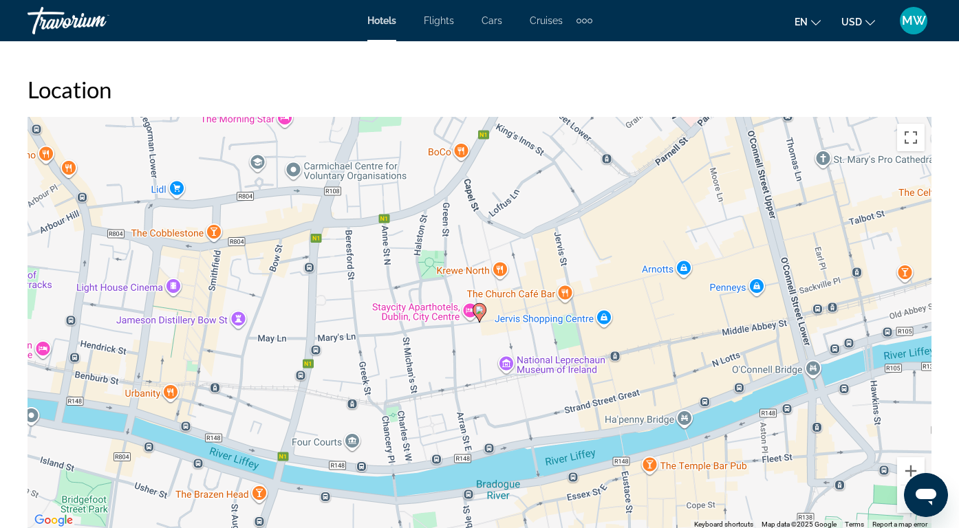
click at [899, 505] on button "Zoom out" at bounding box center [911, 500] width 28 height 28
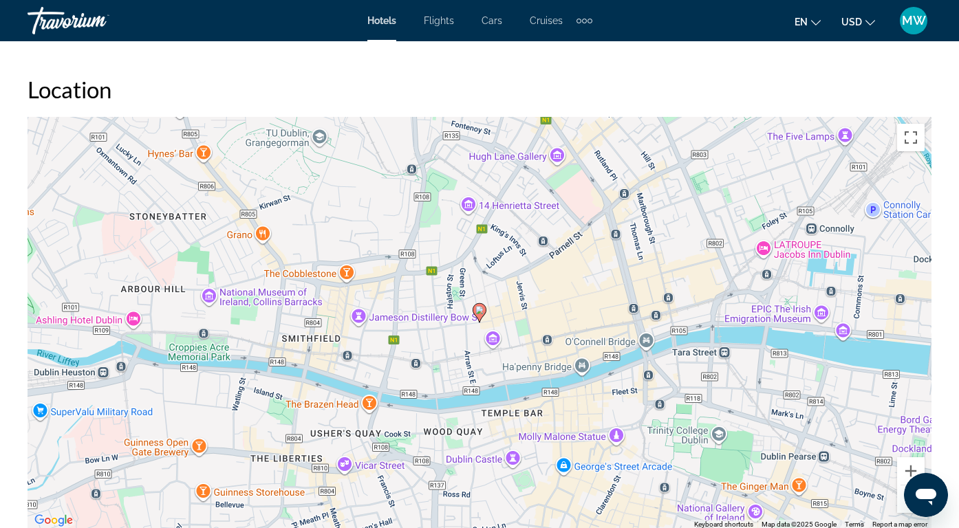
click at [899, 505] on button "Zoom out" at bounding box center [911, 500] width 28 height 28
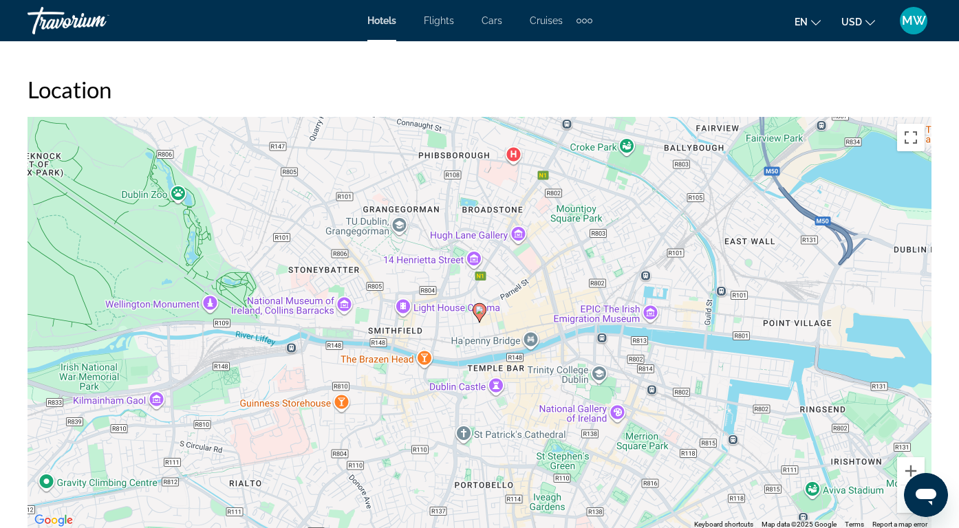
click at [899, 505] on button "Zoom out" at bounding box center [911, 500] width 28 height 28
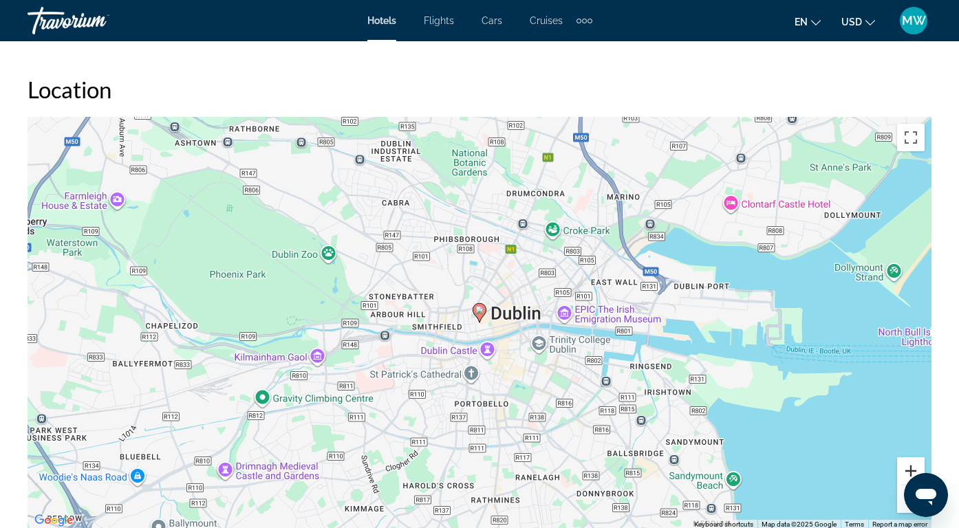
click at [911, 471] on button "Zoom in" at bounding box center [911, 472] width 28 height 28
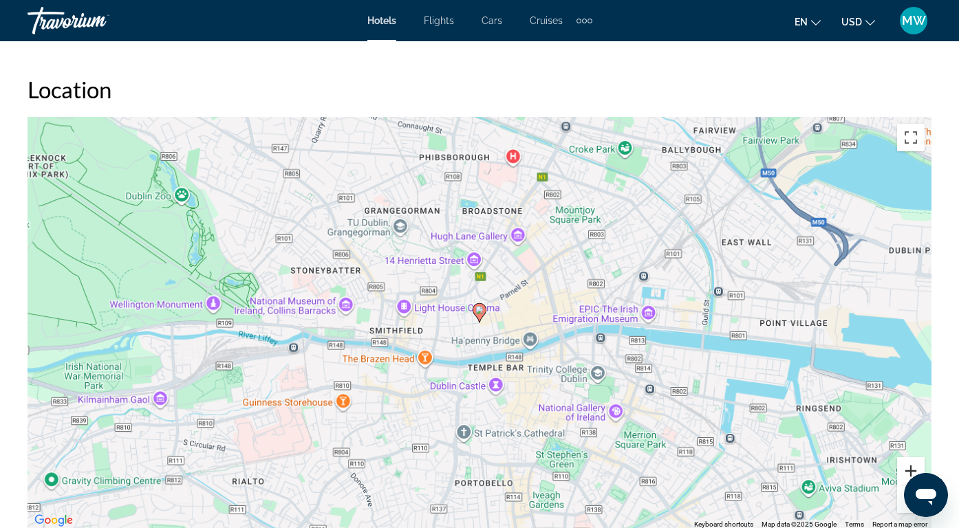
click at [911, 471] on button "Zoom in" at bounding box center [911, 472] width 28 height 28
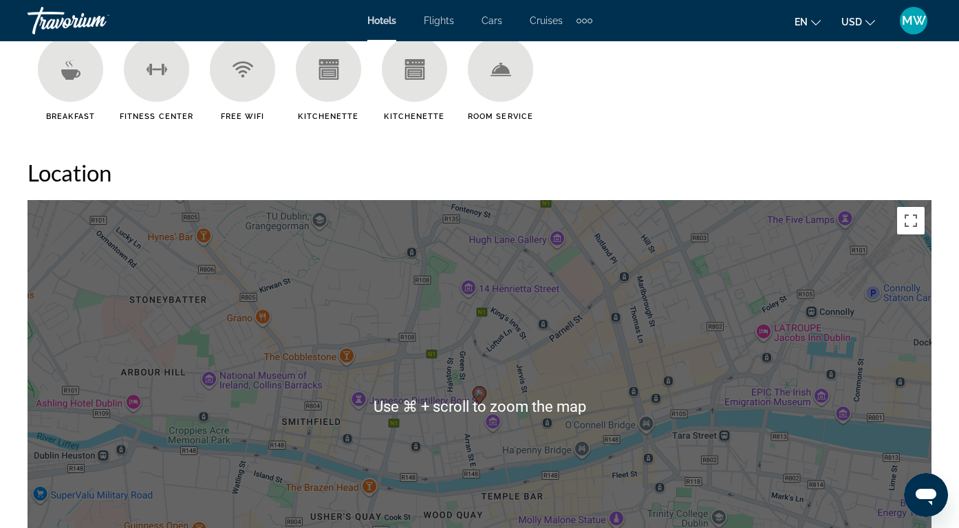
scroll to position [1423, 0]
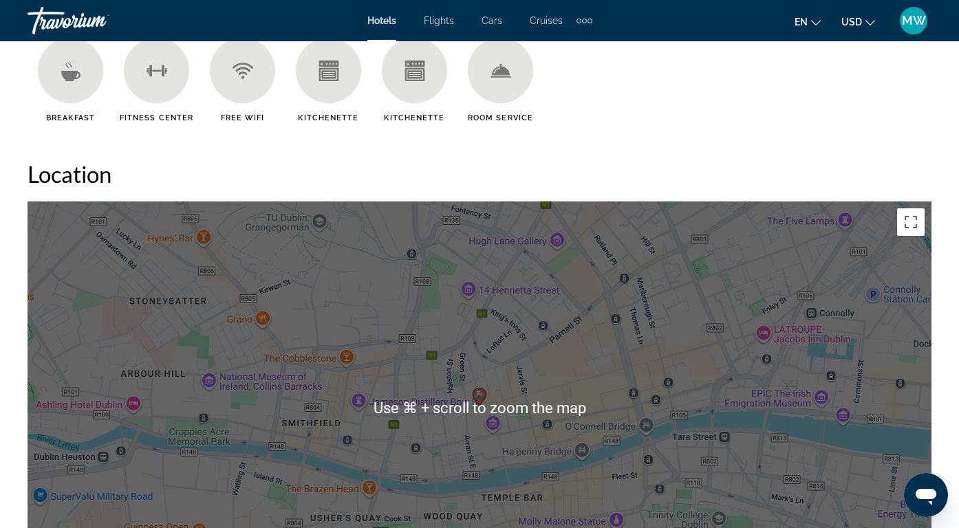
click at [772, 114] on ul "Breakfast [GEOGRAPHIC_DATA] Free WiFi Kitchenette Kitchenette Room Service" at bounding box center [480, 85] width 904 height 95
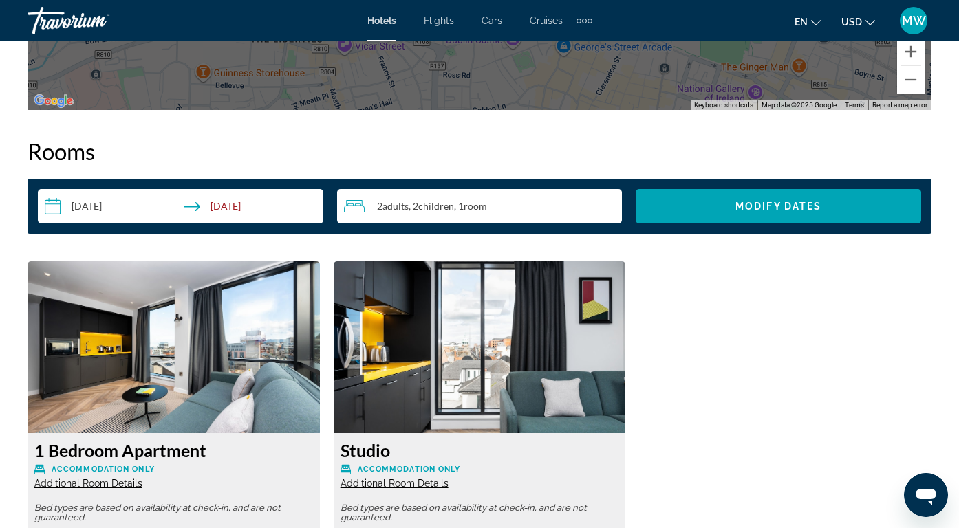
scroll to position [1928, 0]
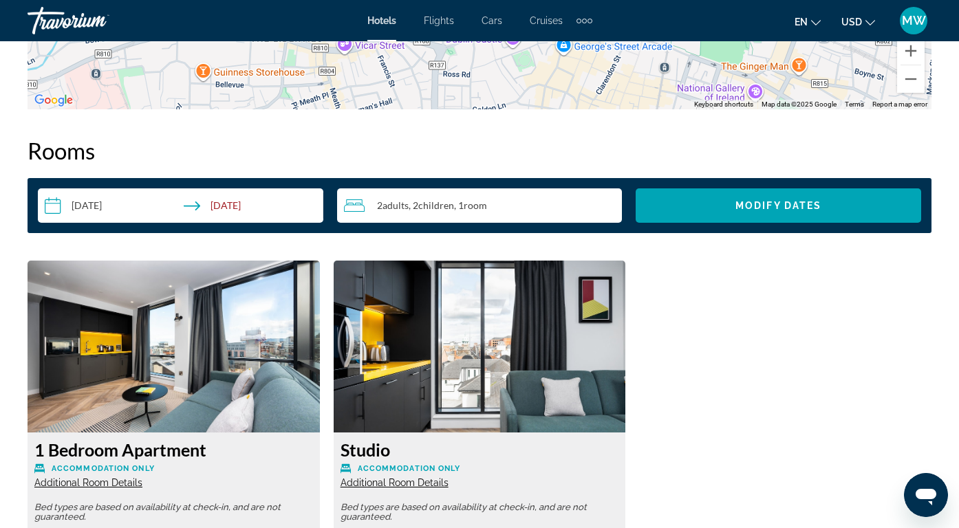
click at [257, 204] on input "**********" at bounding box center [183, 208] width 291 height 39
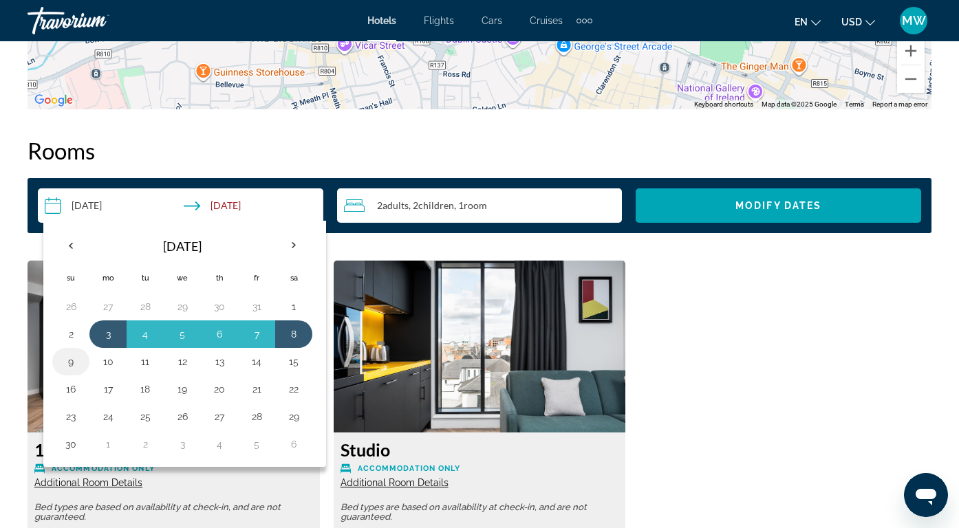
click at [67, 367] on button "9" at bounding box center [71, 361] width 22 height 19
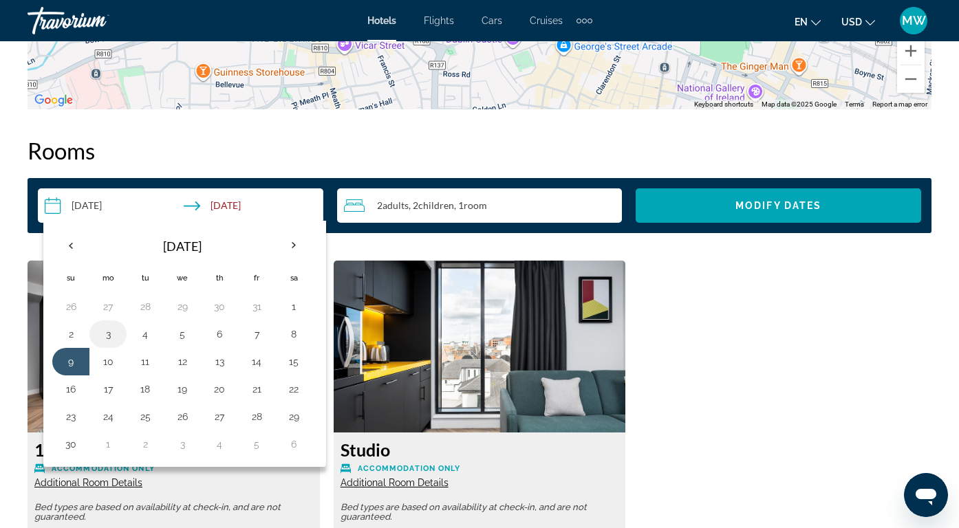
click at [98, 323] on td "3" at bounding box center [107, 335] width 37 height 28
click at [104, 328] on button "3" at bounding box center [108, 334] width 22 height 19
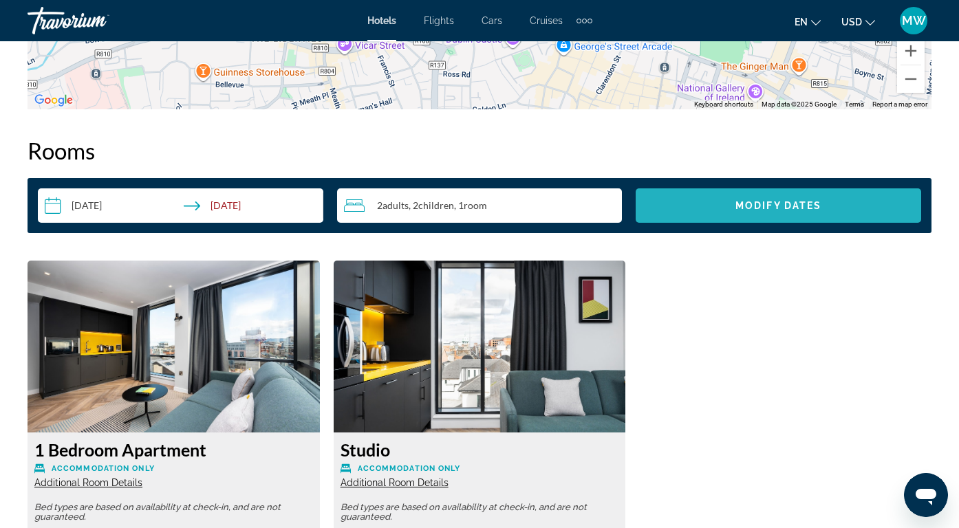
click at [780, 213] on span "Search widget" at bounding box center [779, 205] width 286 height 33
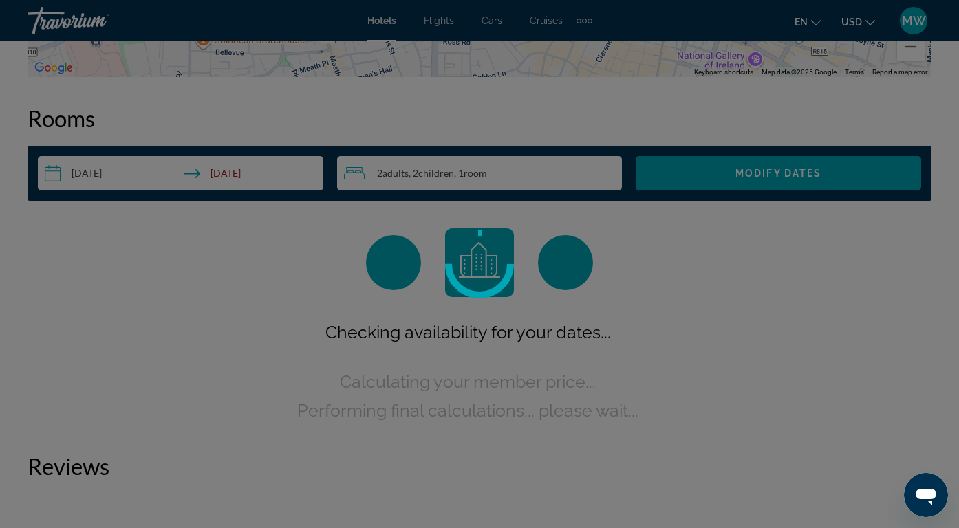
scroll to position [1982, 0]
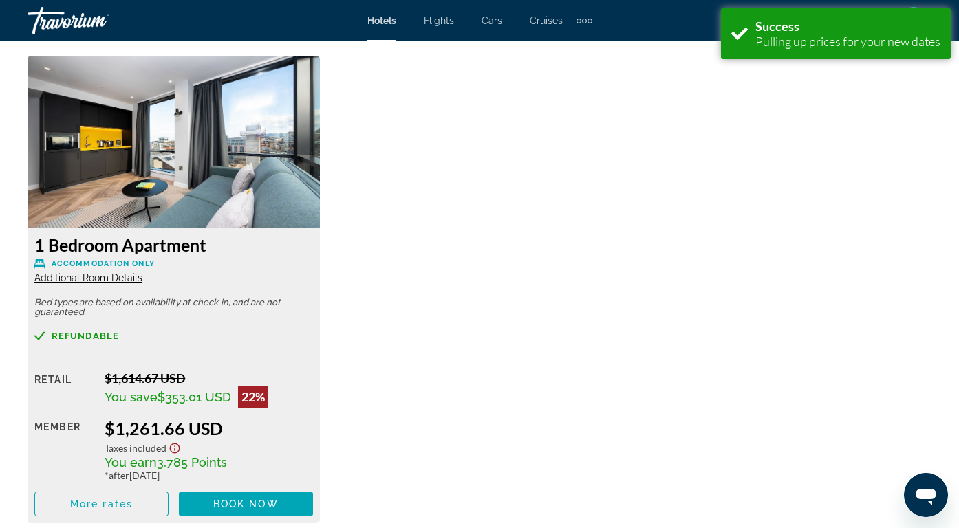
scroll to position [2131, 0]
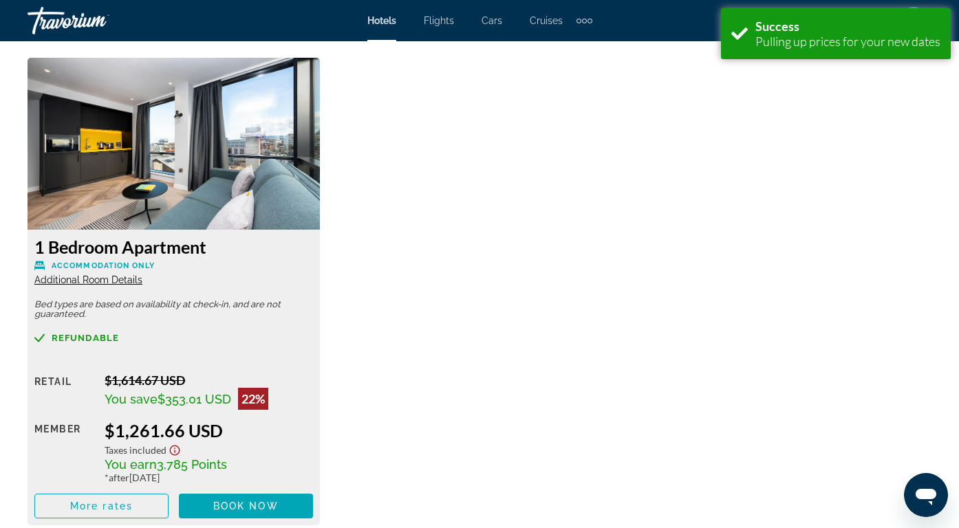
click at [114, 282] on span "Additional Room Details" at bounding box center [88, 280] width 108 height 11
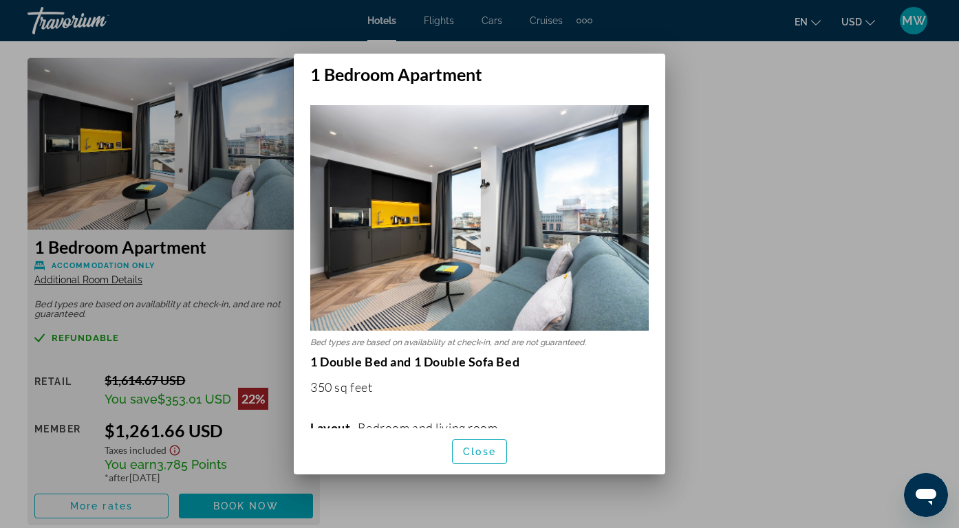
scroll to position [0, 0]
click at [476, 454] on span "Close" at bounding box center [479, 452] width 33 height 11
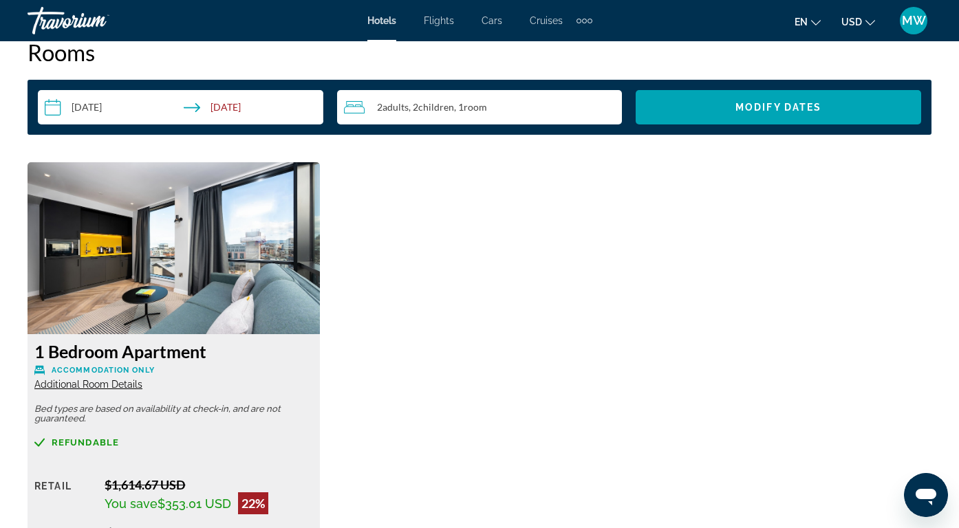
scroll to position [2027, 0]
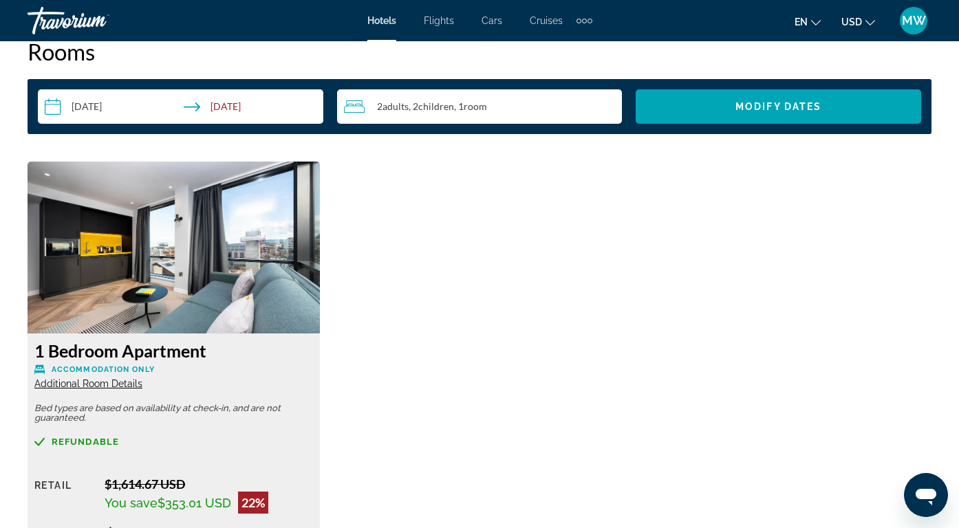
click at [205, 106] on input "**********" at bounding box center [183, 108] width 291 height 39
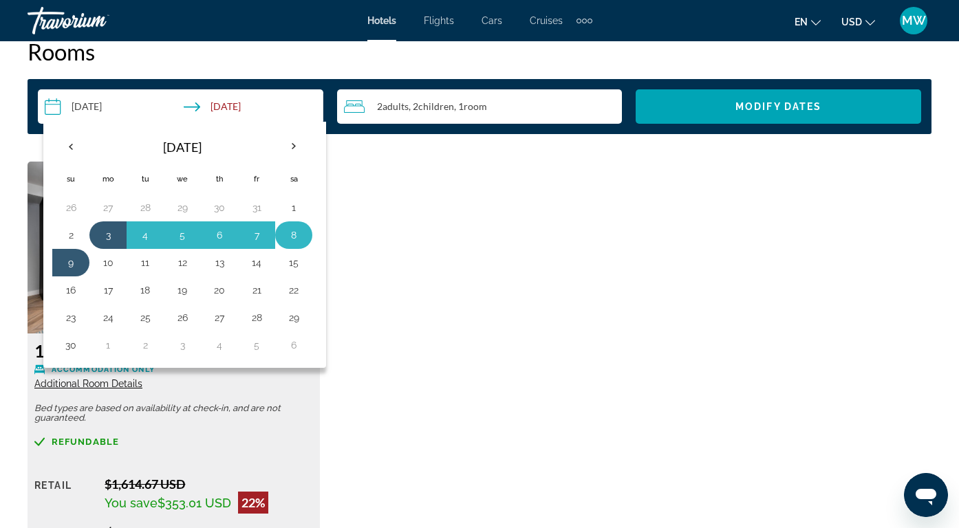
click at [290, 226] on button "8" at bounding box center [294, 235] width 22 height 19
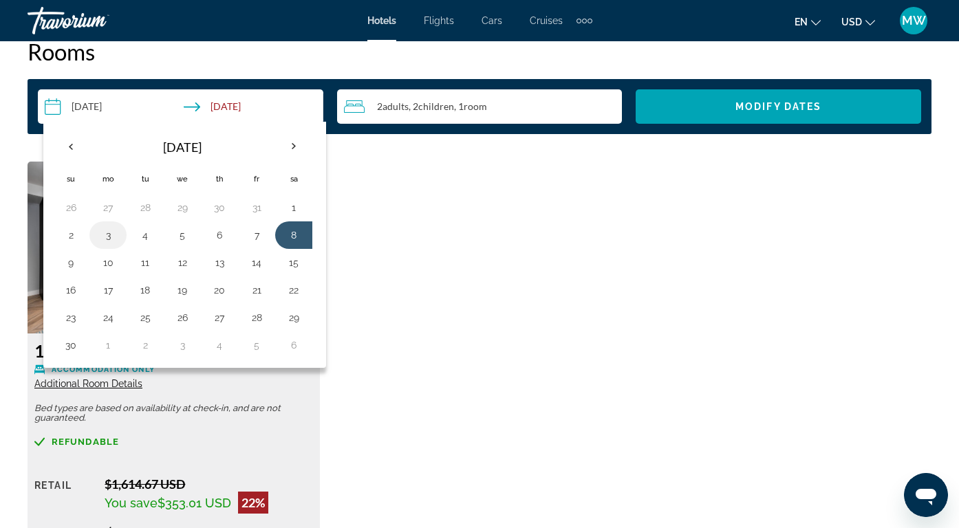
click at [107, 232] on button "3" at bounding box center [108, 235] width 22 height 19
type input "**********"
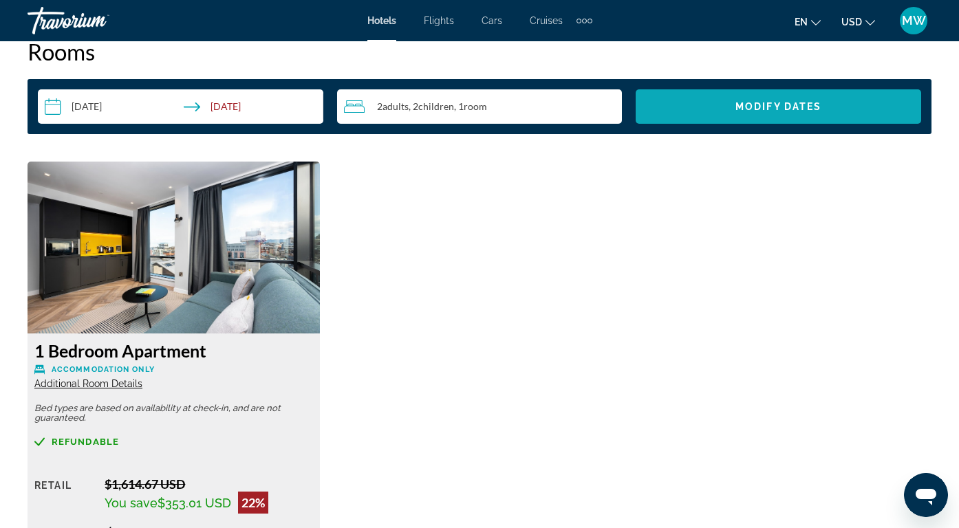
click at [720, 109] on span "Search widget" at bounding box center [779, 106] width 286 height 33
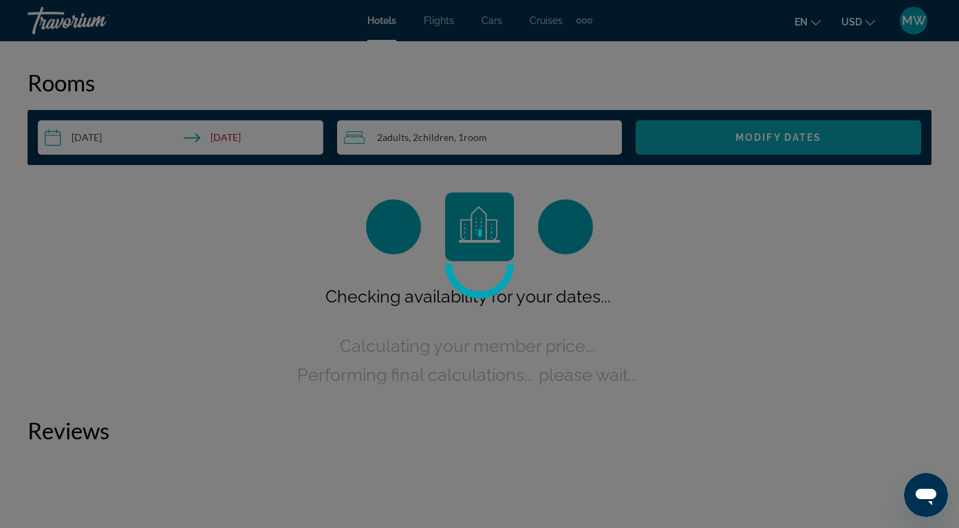
scroll to position [1982, 0]
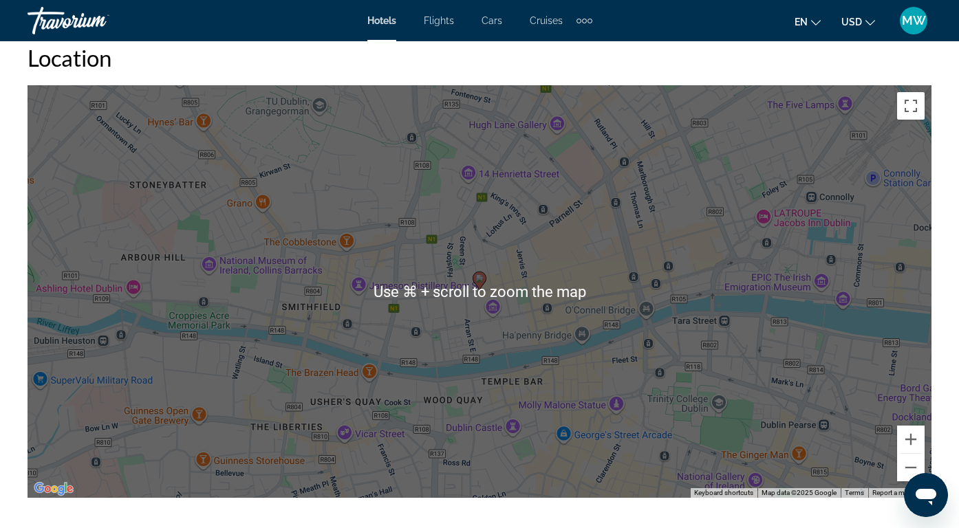
scroll to position [1543, 0]
